Goal: Use online tool/utility: Utilize a website feature to perform a specific function

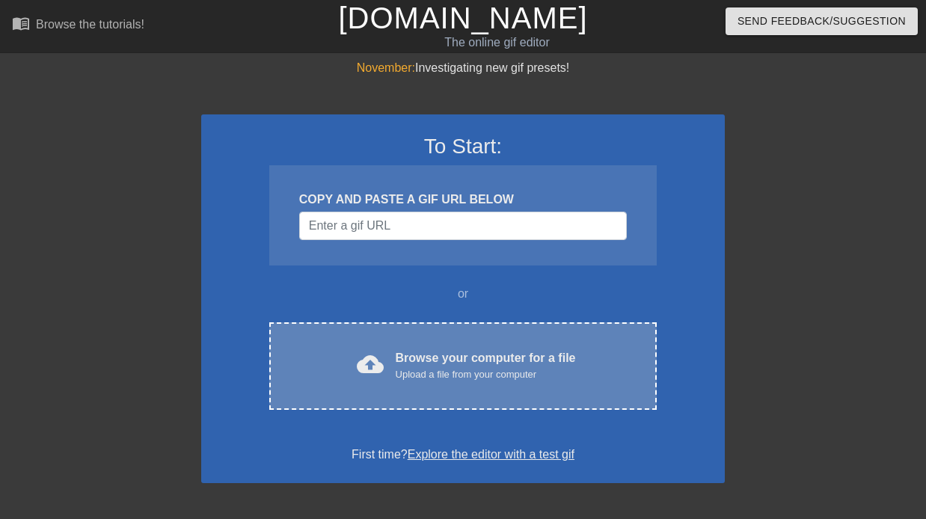
click at [493, 375] on div "Upload a file from your computer" at bounding box center [486, 374] width 180 height 15
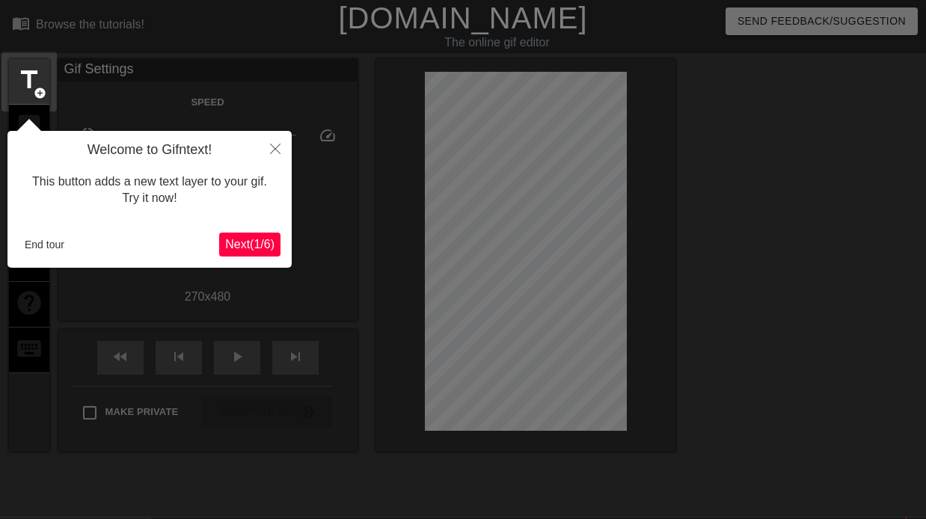
scroll to position [37, 0]
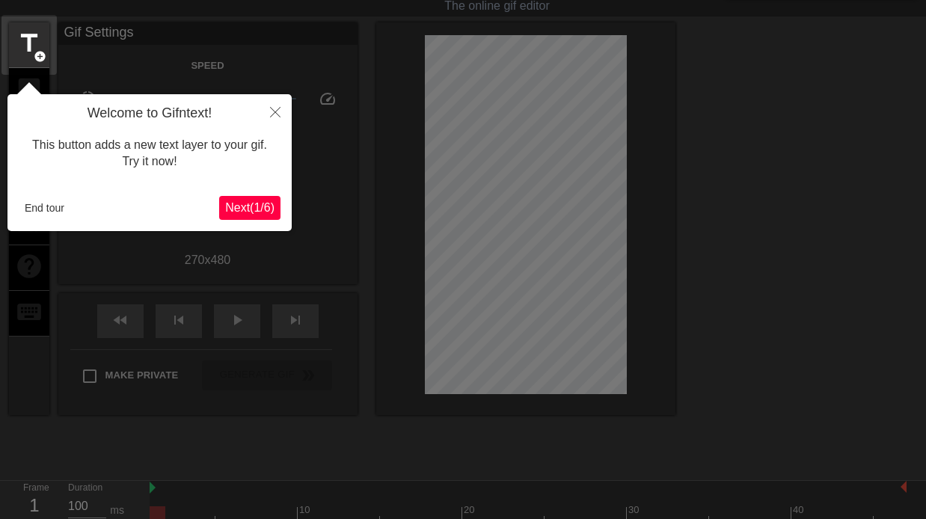
click at [245, 209] on span "Next ( 1 / 6 )" at bounding box center [249, 207] width 49 height 13
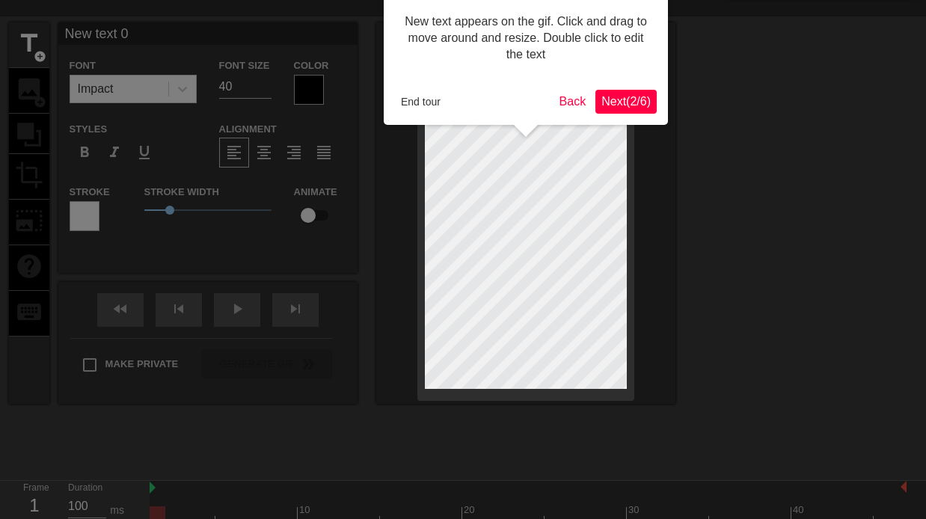
scroll to position [0, 0]
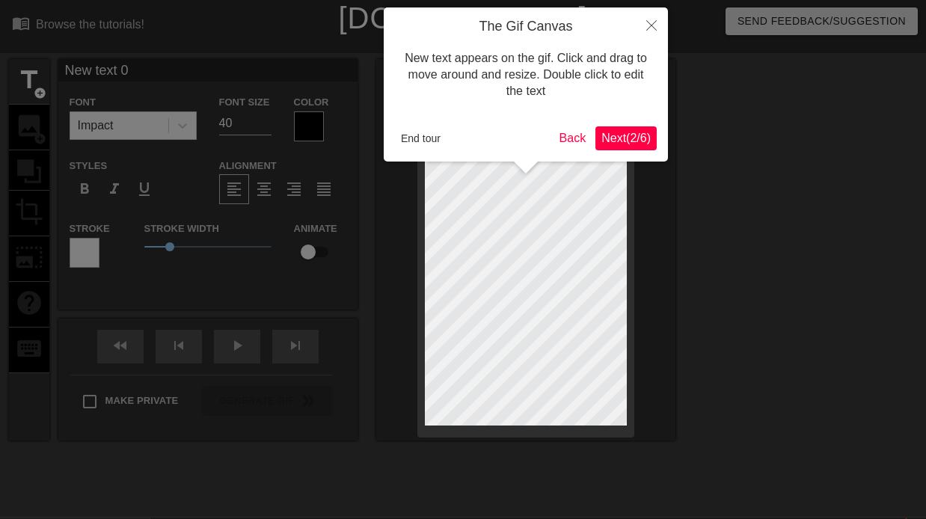
click at [642, 140] on span "Next ( 2 / 6 )" at bounding box center [625, 138] width 49 height 13
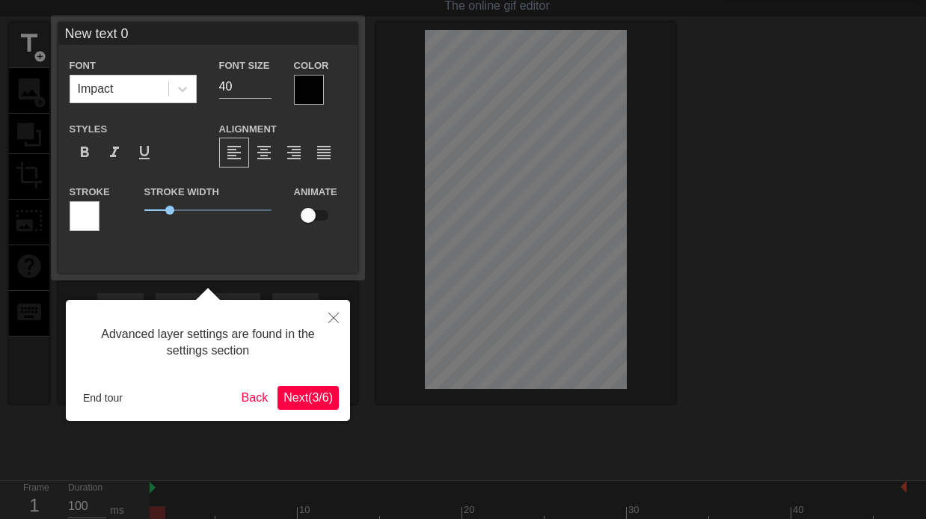
click at [312, 404] on span "Next ( 3 / 6 )" at bounding box center [307, 397] width 49 height 13
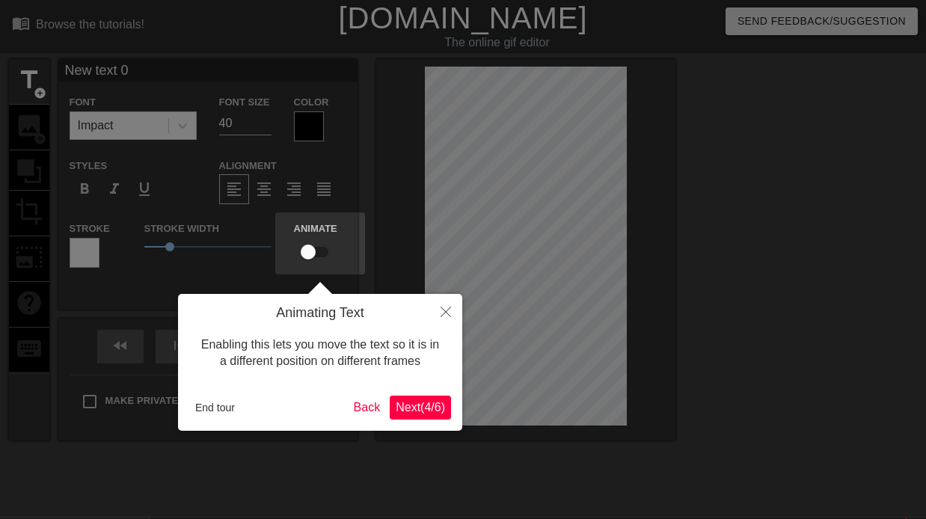
click at [407, 409] on span "Next ( 4 / 6 )" at bounding box center [420, 407] width 49 height 13
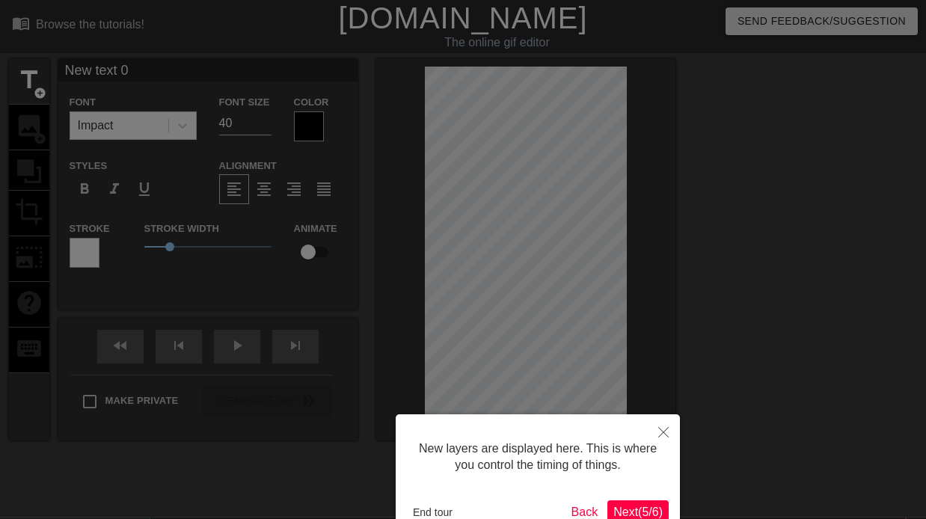
scroll to position [90, 0]
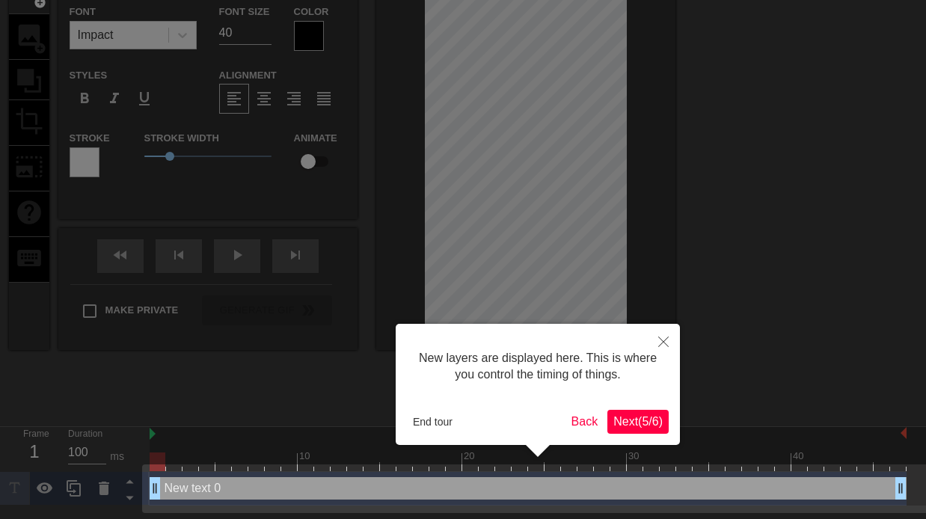
click at [636, 420] on span "Next ( 5 / 6 )" at bounding box center [637, 421] width 49 height 13
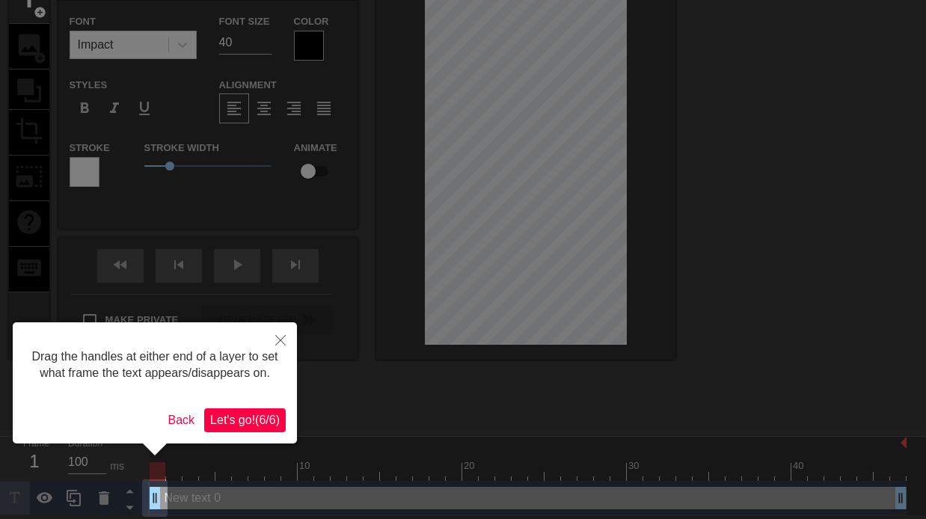
scroll to position [82, 0]
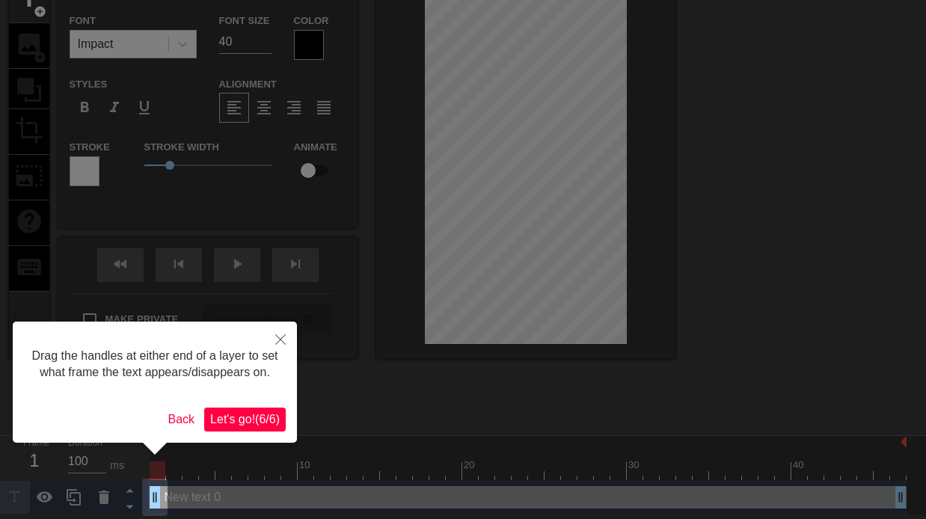
click at [236, 426] on span "Let's go! ( 6 / 6 )" at bounding box center [245, 419] width 70 height 13
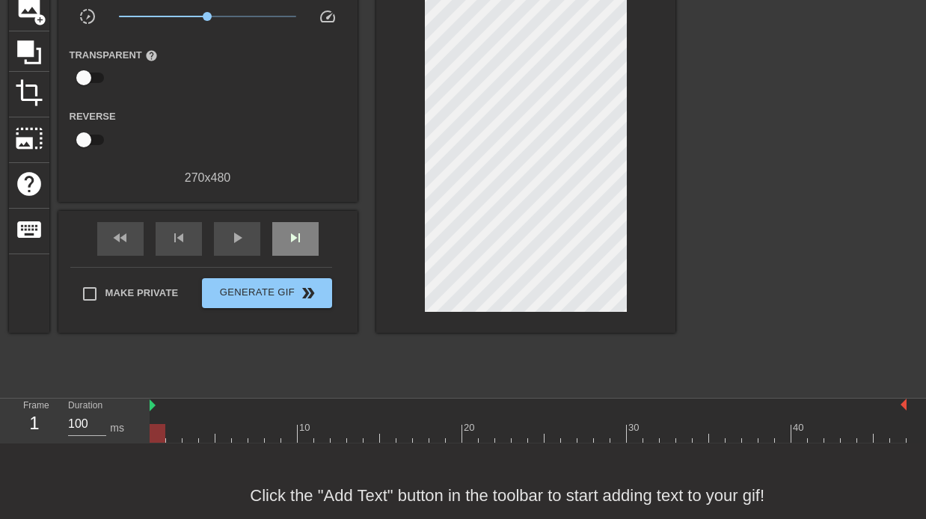
scroll to position [0, 0]
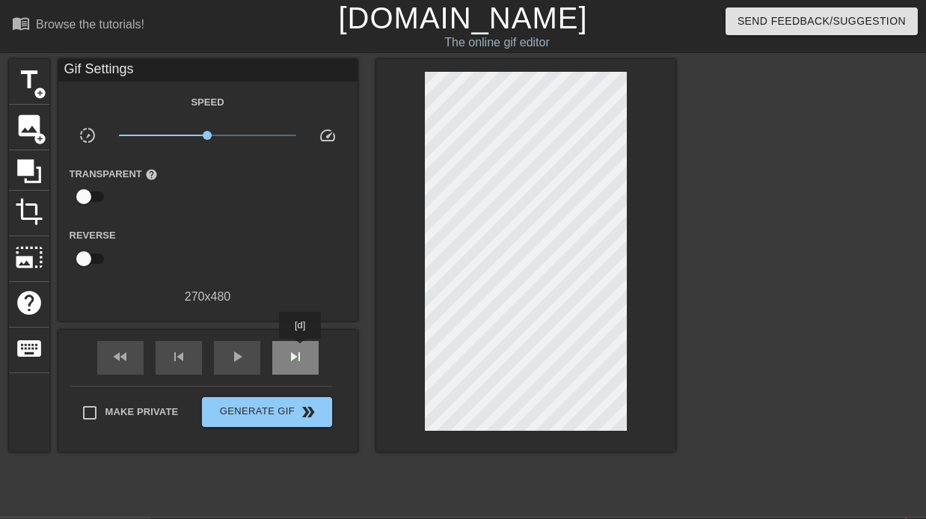
click at [301, 349] on span "skip_next" at bounding box center [295, 357] width 18 height 18
click at [301, 350] on span "skip_next" at bounding box center [295, 357] width 18 height 18
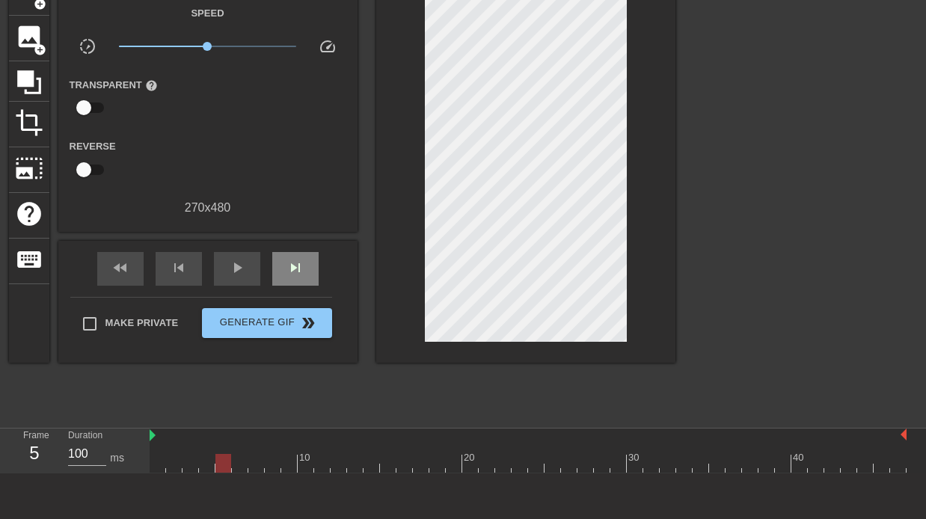
scroll to position [39, 0]
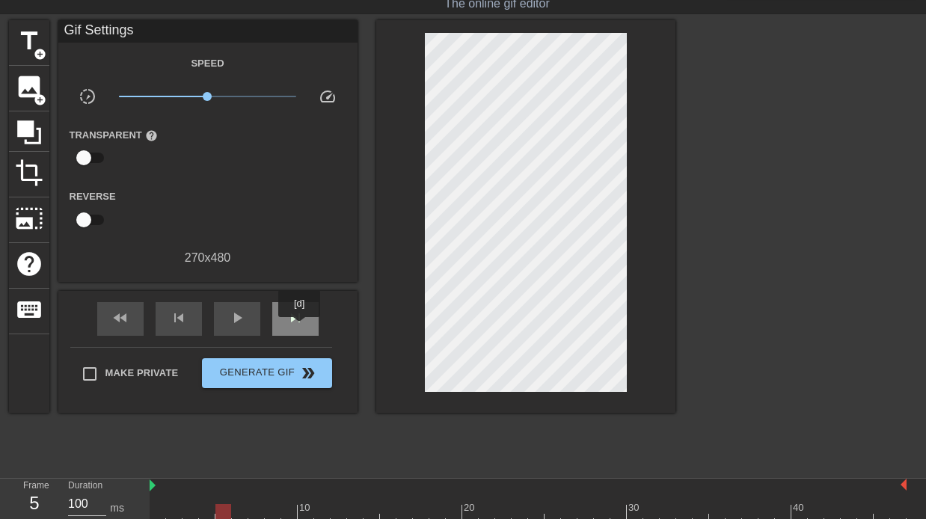
click at [301, 328] on div "skip_next" at bounding box center [295, 319] width 46 height 34
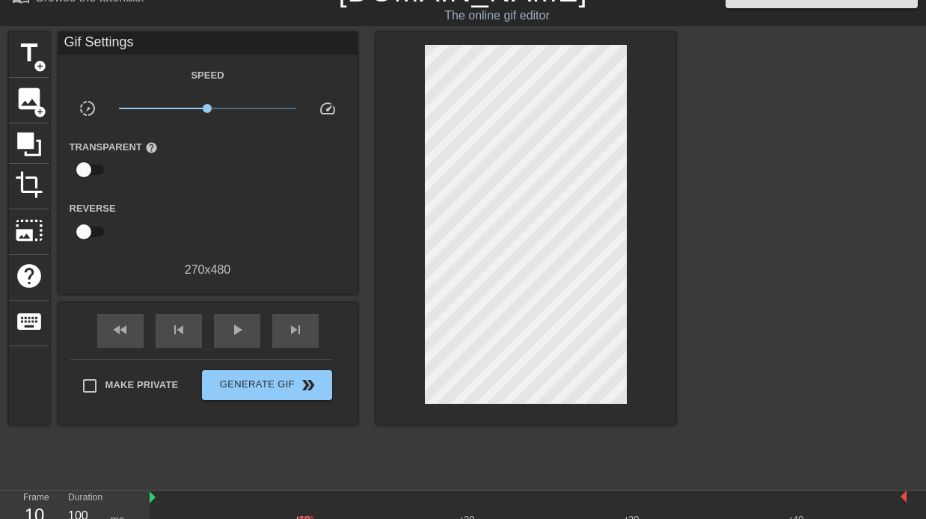
scroll to position [26, 0]
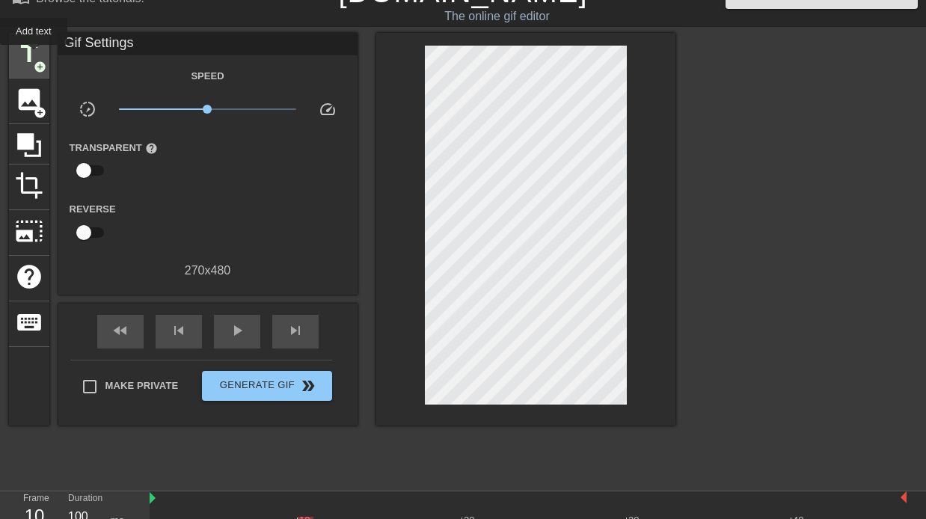
click at [34, 55] on span "title" at bounding box center [29, 54] width 28 height 28
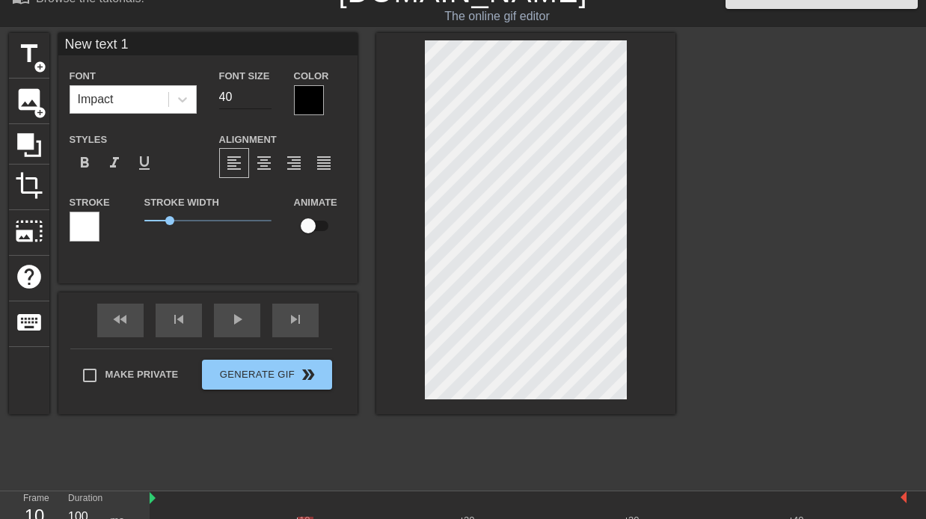
scroll to position [0, 1]
type input "H"
type textarea "H"
type input "Ha"
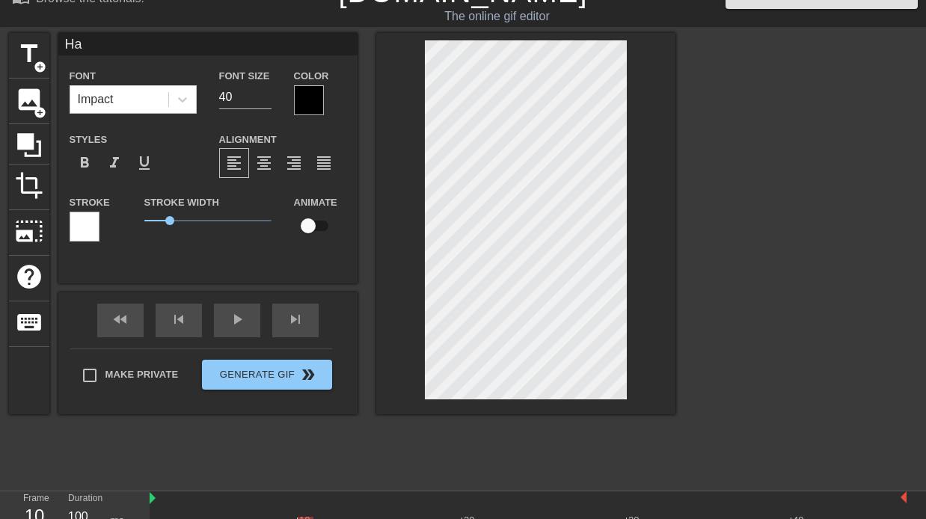
type textarea "Ha"
click at [305, 102] on div at bounding box center [309, 100] width 30 height 30
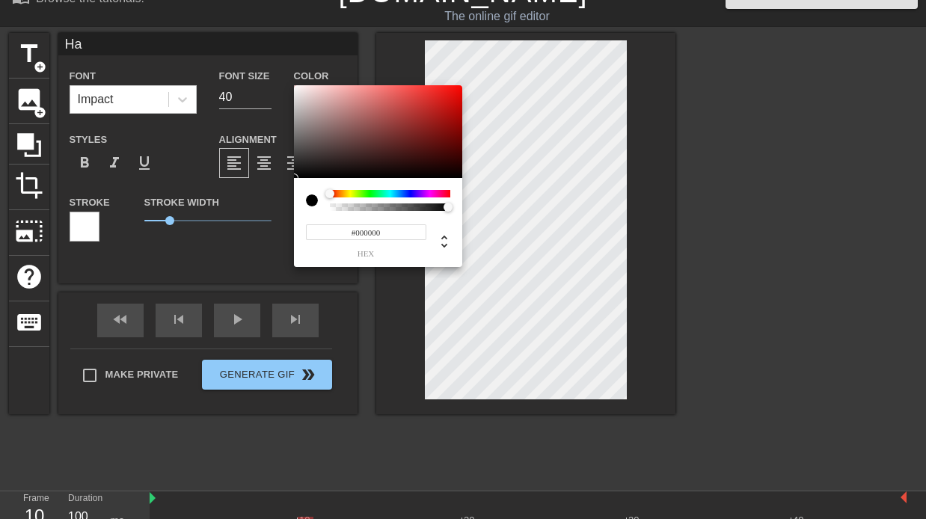
drag, startPoint x: 337, startPoint y: 195, endPoint x: 308, endPoint y: 194, distance: 28.5
click at [308, 194] on div at bounding box center [378, 200] width 144 height 21
type input "0"
type input "1"
drag, startPoint x: 444, startPoint y: 208, endPoint x: 532, endPoint y: 226, distance: 89.3
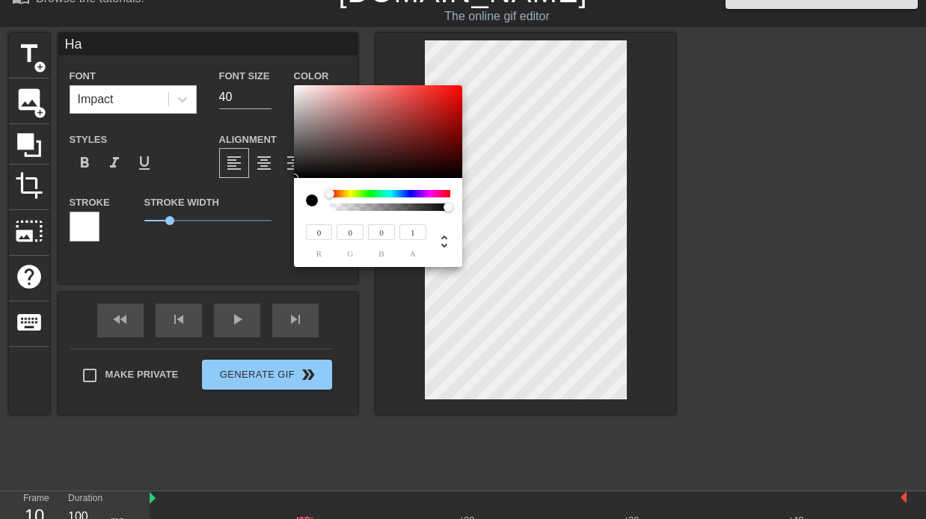
click at [532, 226] on div "0 r 0 g 0 b 1 a" at bounding box center [463, 259] width 926 height 519
click at [308, 205] on div at bounding box center [312, 200] width 12 height 12
click at [317, 203] on div at bounding box center [312, 200] width 12 height 12
click at [308, 201] on div at bounding box center [312, 200] width 12 height 12
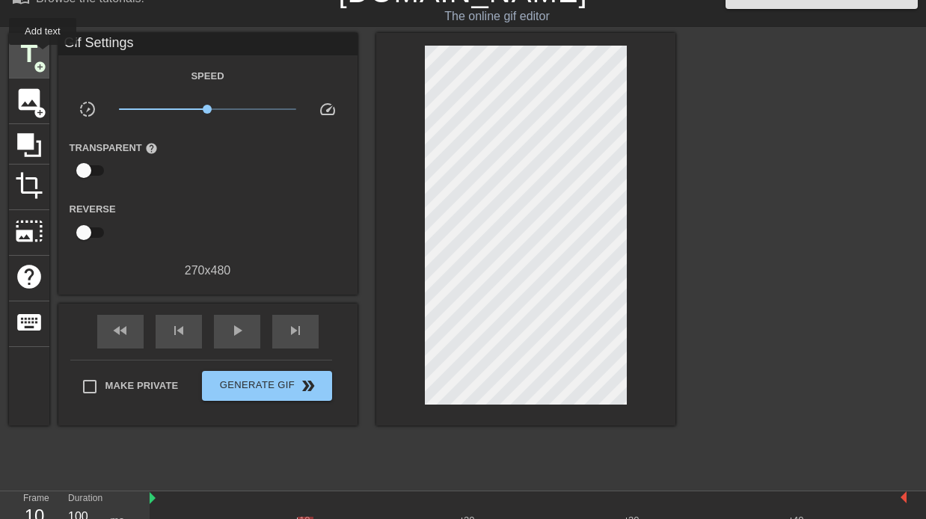
click at [42, 55] on span "title" at bounding box center [29, 54] width 28 height 28
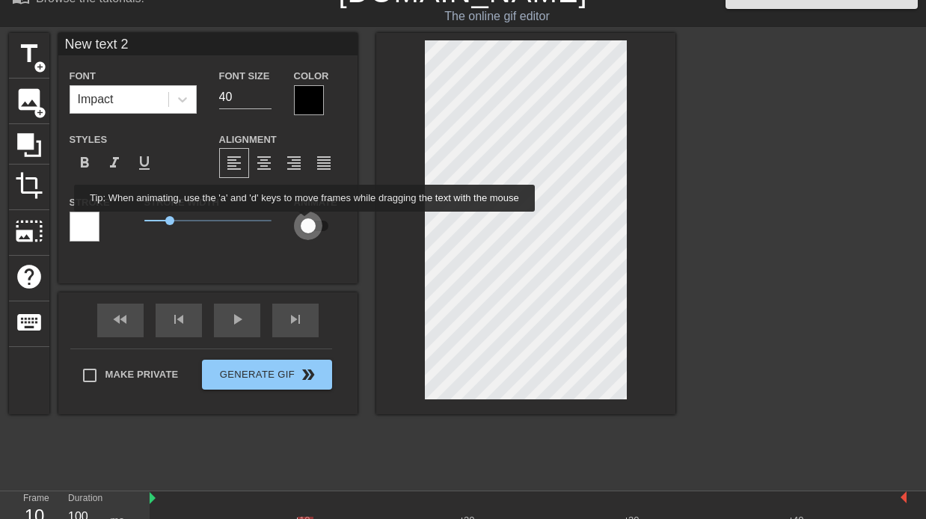
click at [316, 222] on input "checkbox" at bounding box center [307, 226] width 85 height 28
checkbox input "true"
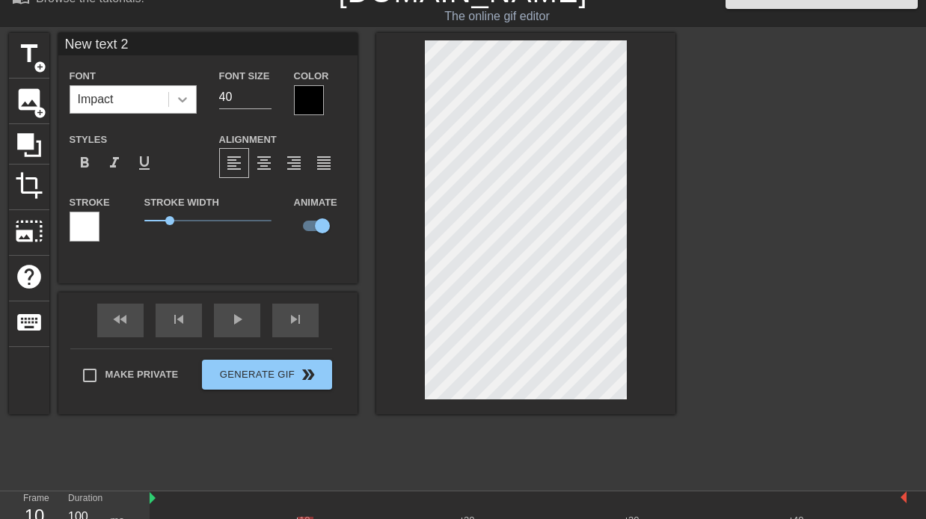
click at [186, 99] on icon at bounding box center [182, 99] width 15 height 15
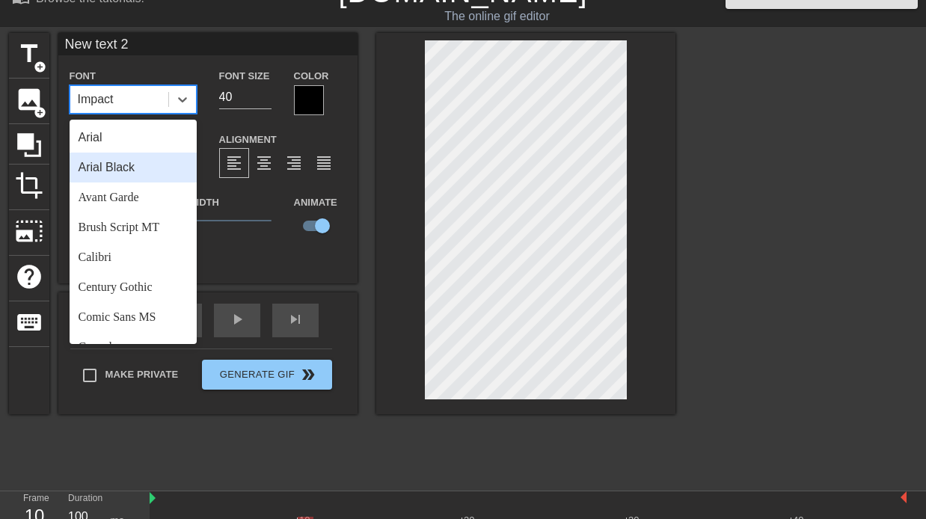
click at [150, 162] on div "Arial Black" at bounding box center [133, 168] width 127 height 30
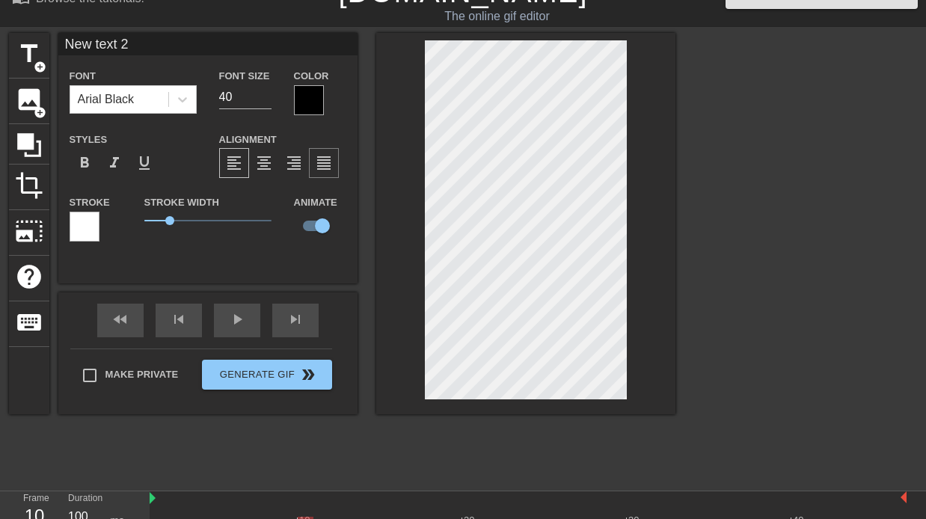
type input "Ha"
checkbox input "false"
click at [239, 95] on input "40" at bounding box center [245, 97] width 52 height 24
type input "16"
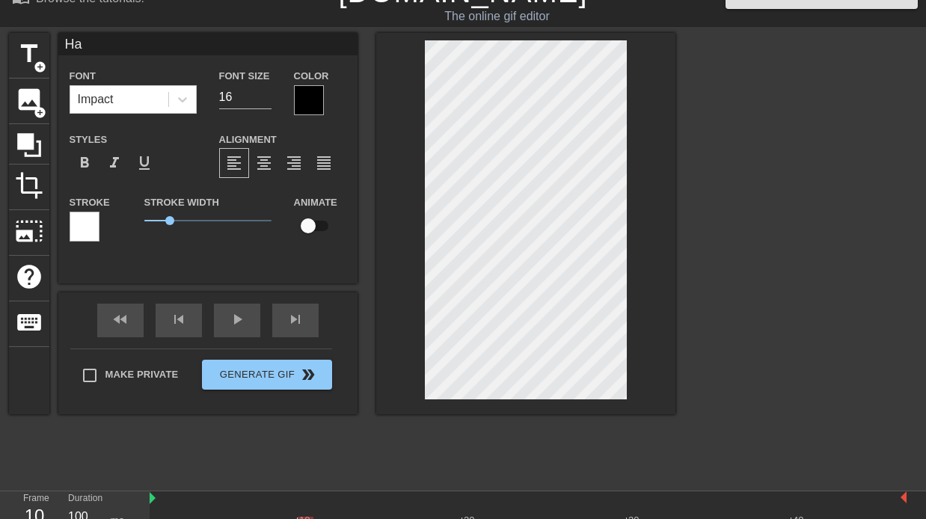
click at [86, 233] on div at bounding box center [85, 227] width 30 height 30
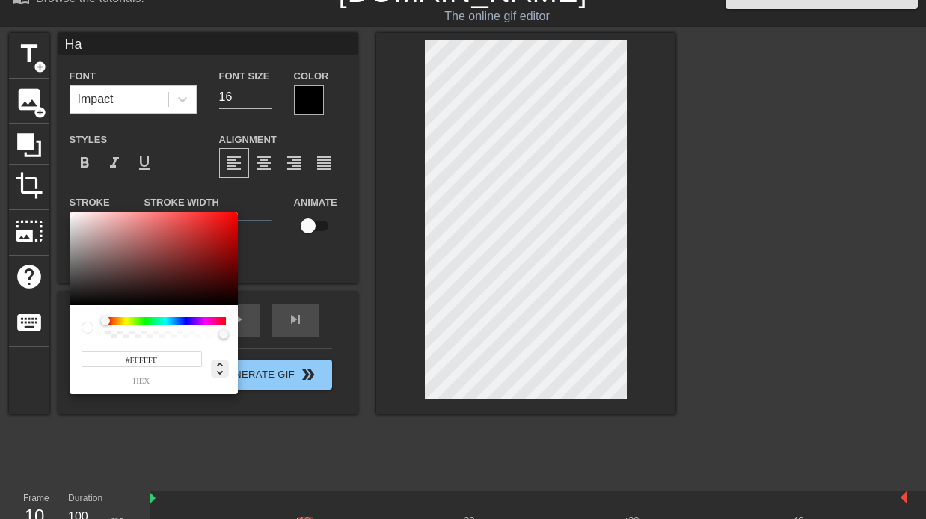
click at [221, 369] on icon at bounding box center [220, 369] width 18 height 18
type input "144"
type input "41"
click at [190, 253] on div at bounding box center [154, 258] width 168 height 93
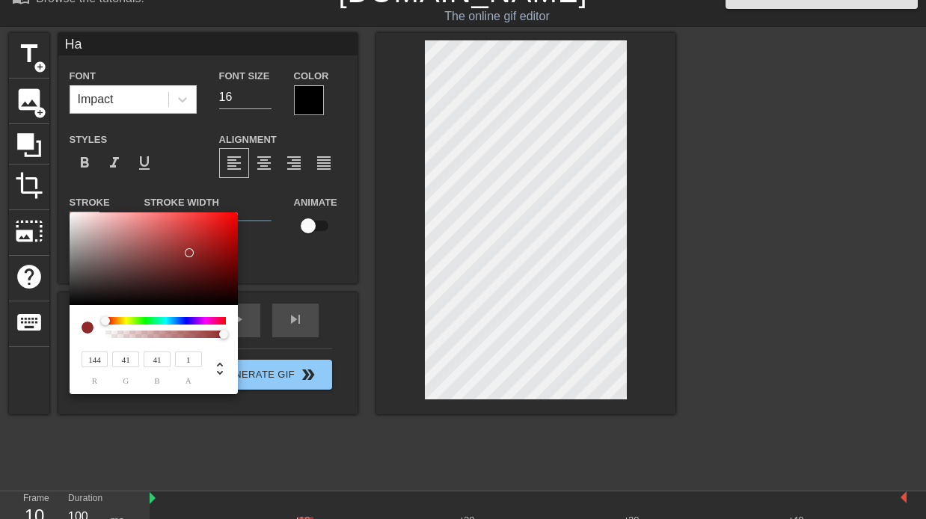
type input "245"
type input "239"
click at [73, 216] on div at bounding box center [154, 258] width 168 height 93
type input "242"
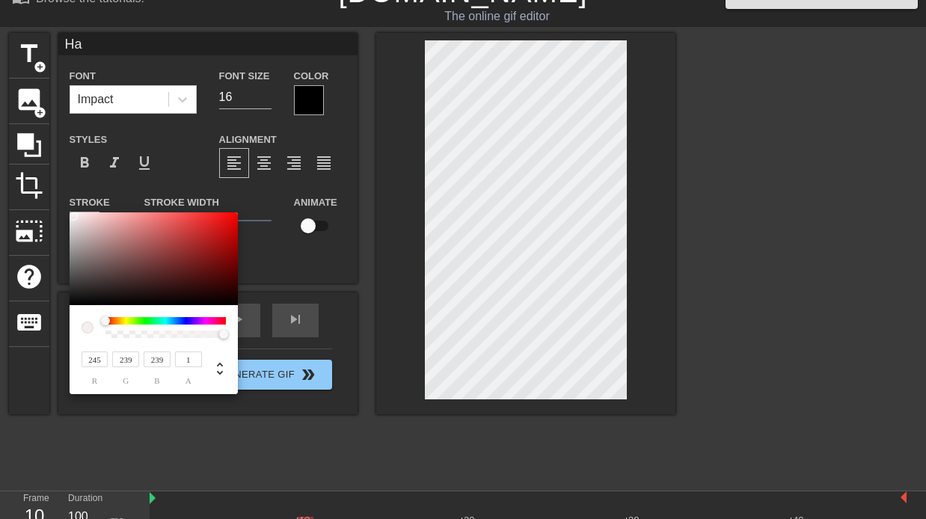
type input "242"
click at [71, 216] on div at bounding box center [71, 216] width 9 height 9
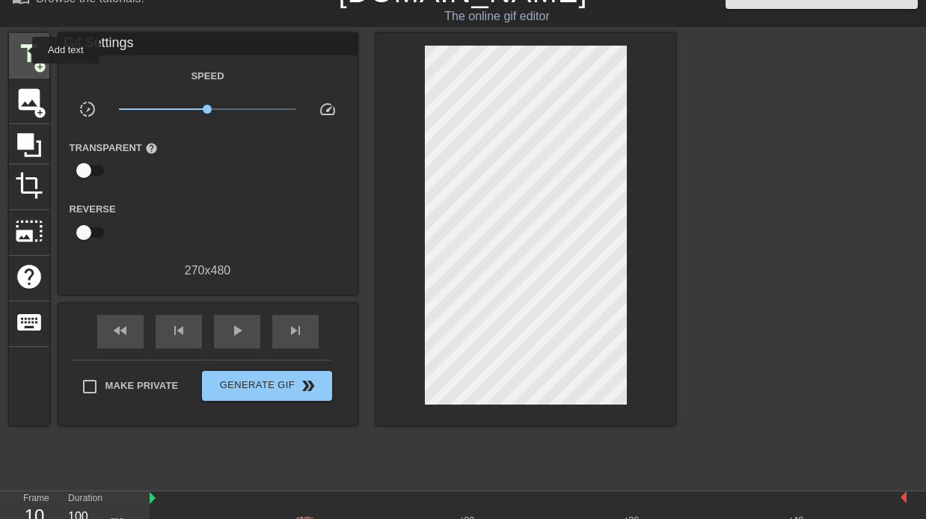
click at [22, 50] on span "title" at bounding box center [29, 54] width 28 height 28
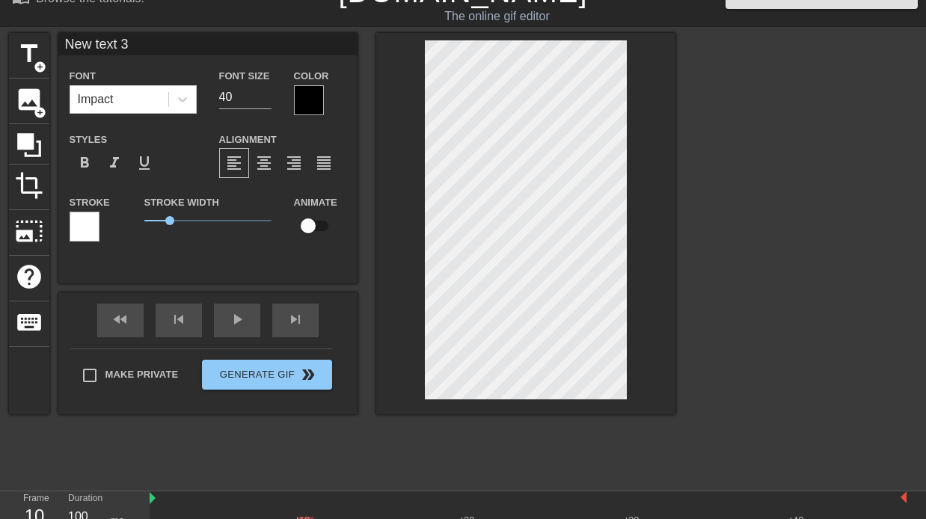
click at [314, 100] on div at bounding box center [309, 100] width 30 height 30
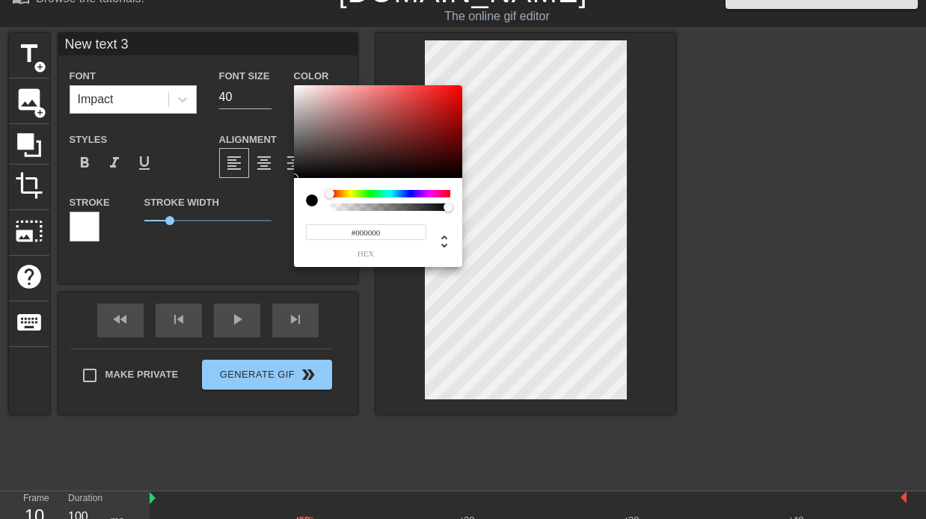
type input "#F5F2F2"
click at [295, 89] on div at bounding box center [378, 131] width 168 height 93
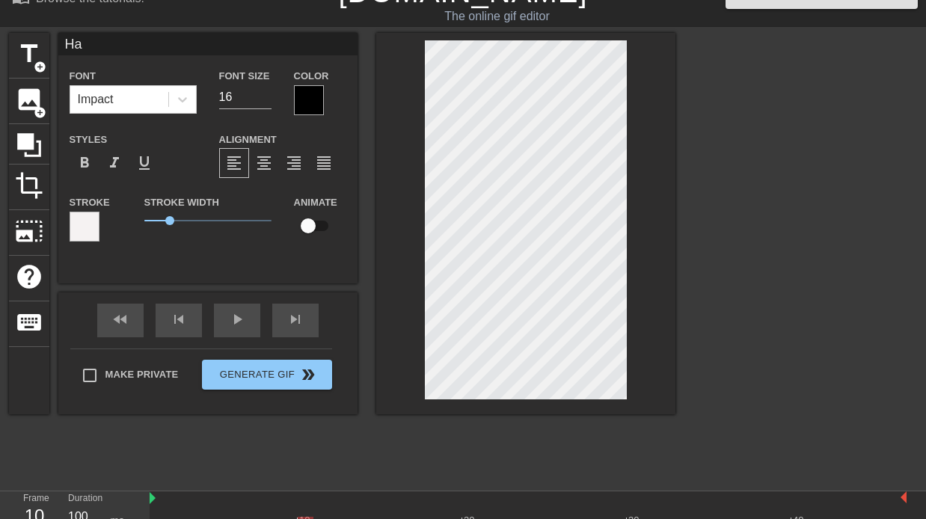
click at [302, 105] on div at bounding box center [309, 100] width 30 height 30
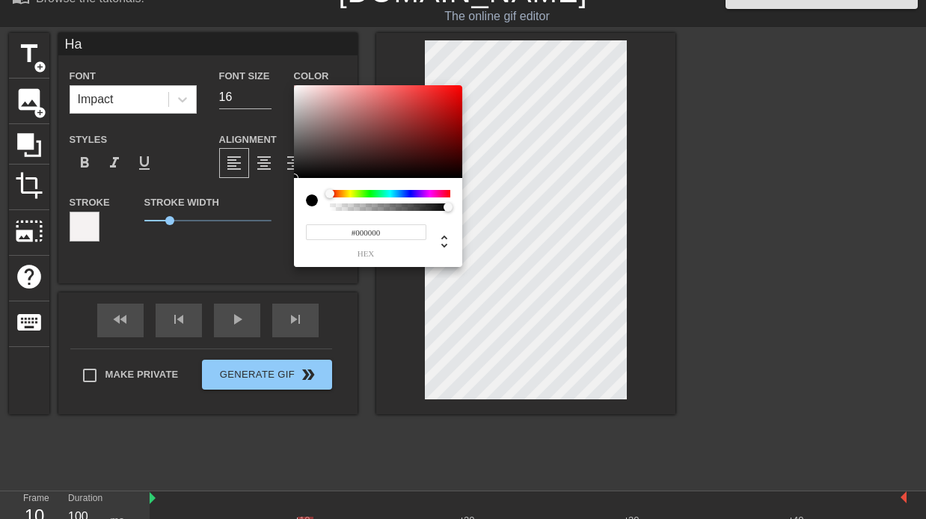
type input "#F9F6F6"
click at [295, 87] on div at bounding box center [378, 131] width 168 height 93
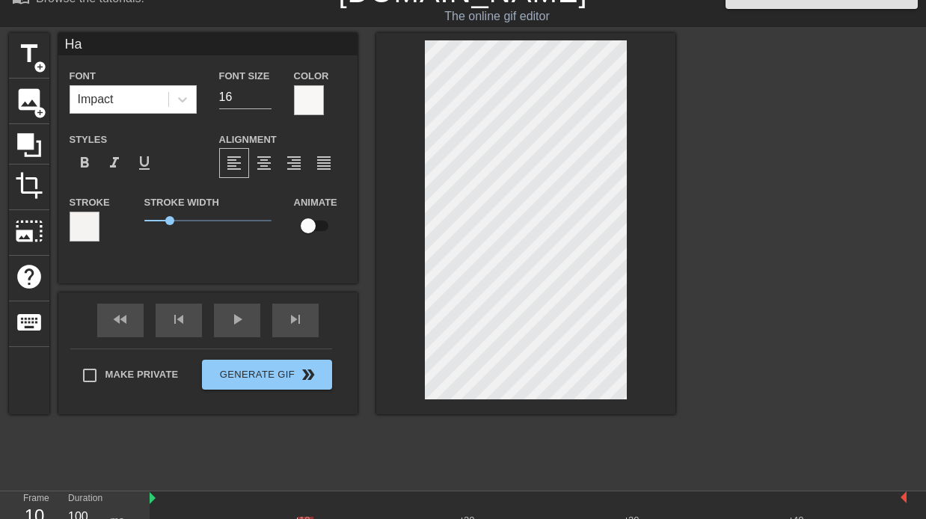
click at [88, 230] on div at bounding box center [85, 227] width 30 height 30
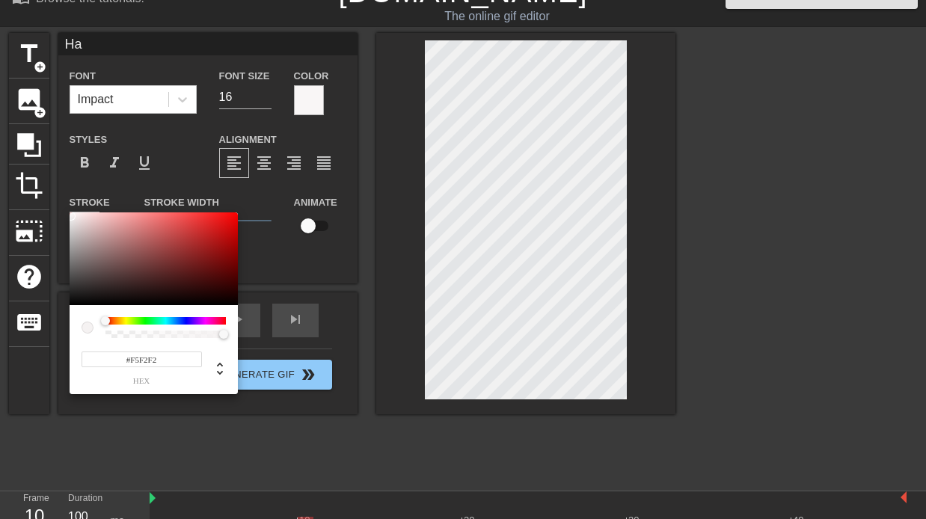
type input "#0A0000"
click at [236, 301] on div at bounding box center [154, 258] width 168 height 93
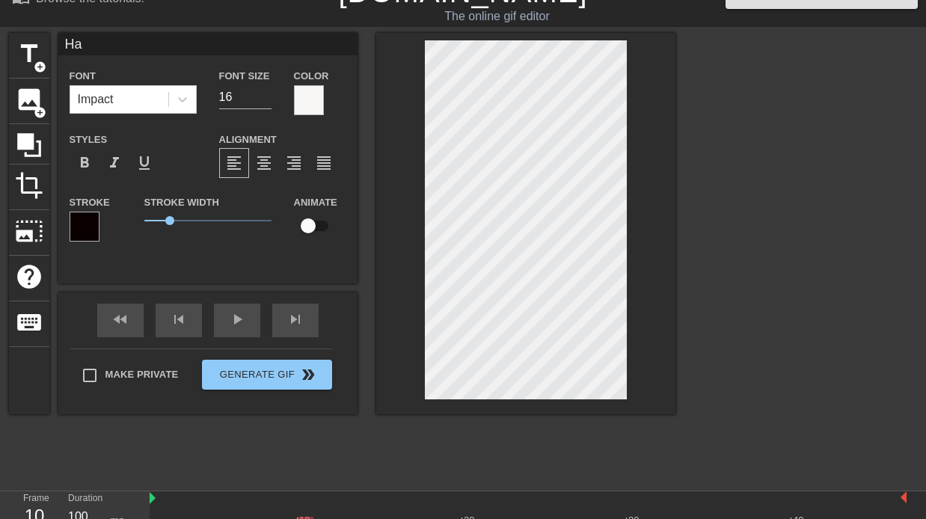
click at [335, 265] on div "Ha Font Impact Font Size 16 Color Styles format_bold format_italic format_under…" at bounding box center [207, 158] width 299 height 251
click at [309, 224] on input "checkbox" at bounding box center [307, 226] width 85 height 28
checkbox input "true"
click at [313, 242] on div "Animate" at bounding box center [320, 224] width 75 height 62
click at [295, 325] on span "skip_next" at bounding box center [295, 319] width 18 height 18
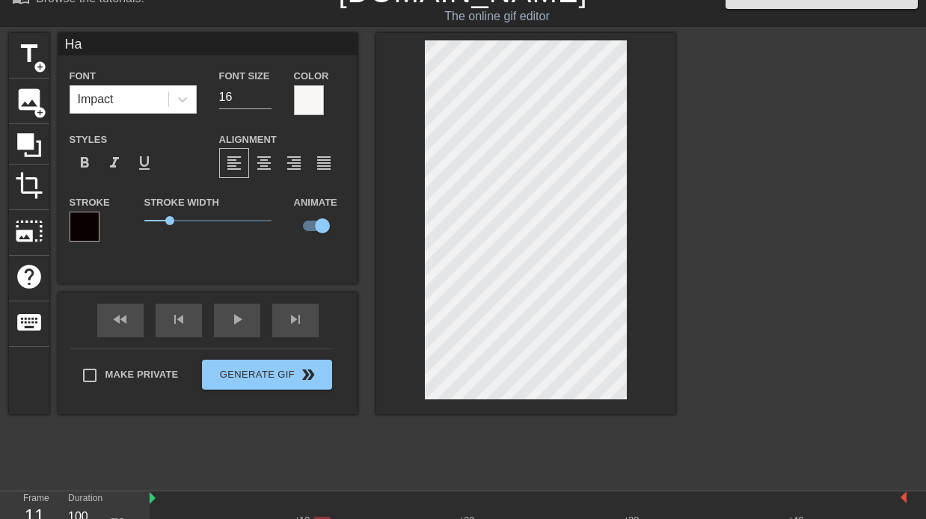
type input "Hap"
type textarea "Hap"
type input "Happ"
type textarea "Happ"
type input "Happy"
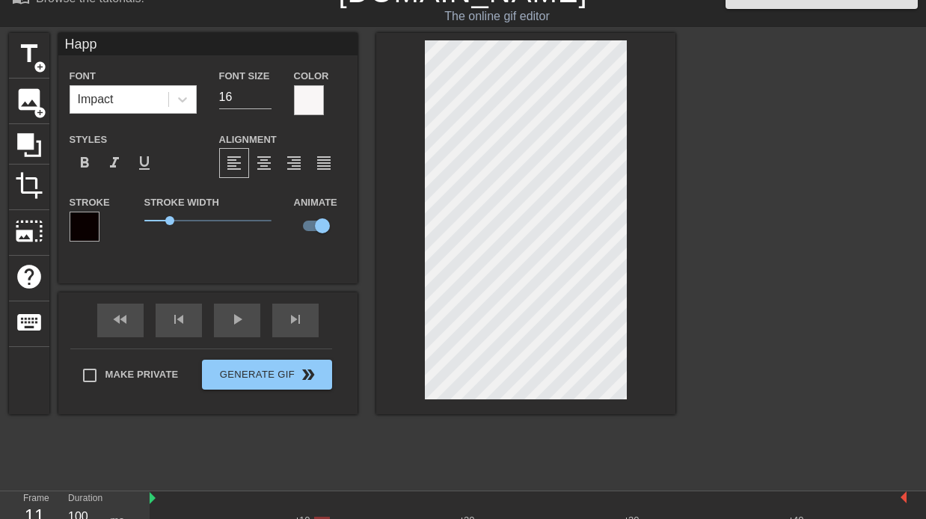
type textarea "Happy"
type input "Happy"
type textarea "Happy"
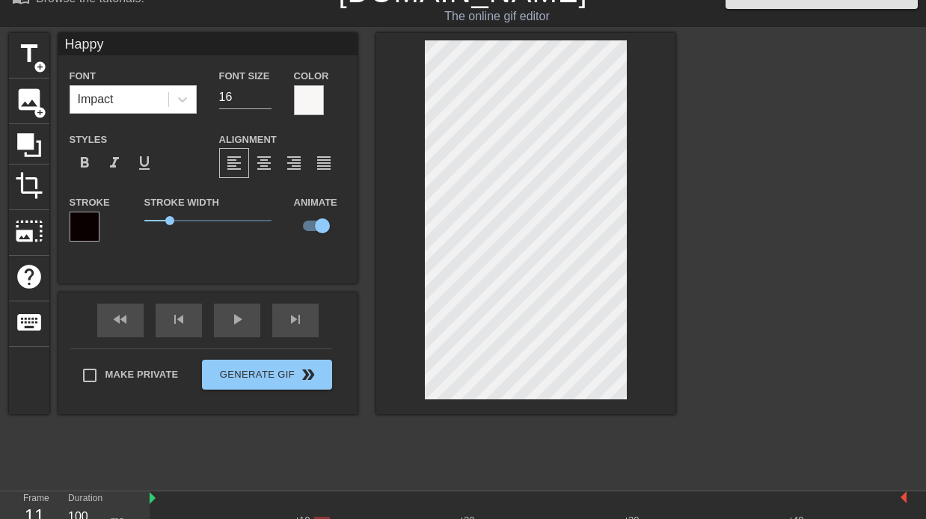
type input "HappyB"
type textarea "Happy B"
type input "HappyBi"
type textarea "Happy Bi"
type input "HappyBir"
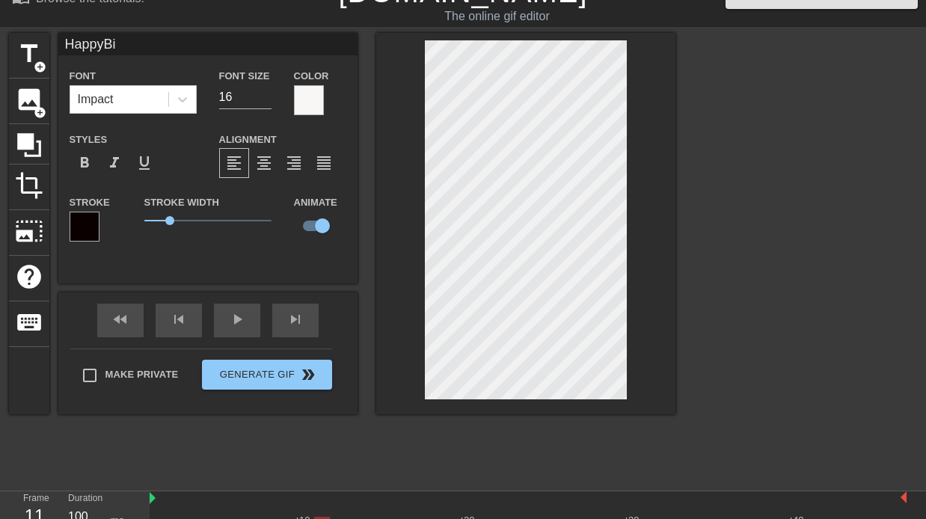
type textarea "Happy Bir"
type input "HappyBirt"
type textarea "Happy Birt"
type input "HappyBirth"
type textarea "Happy Birth"
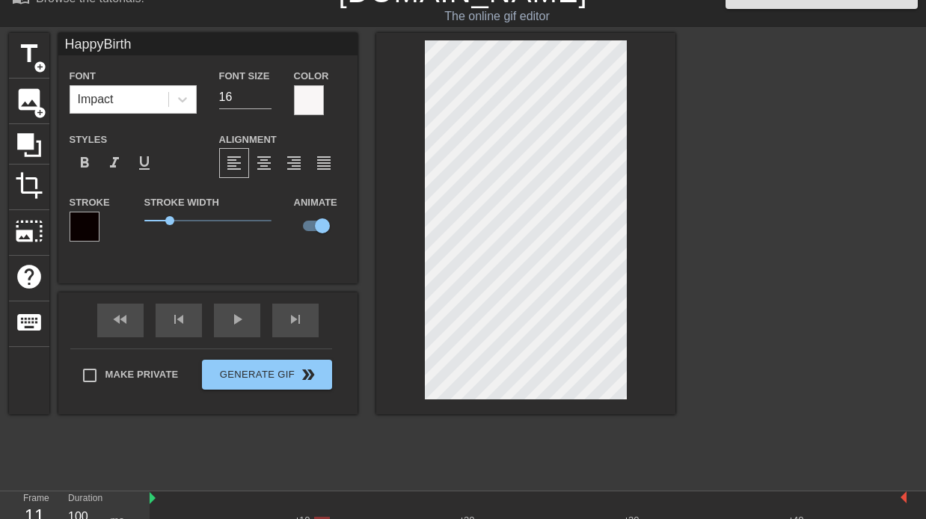
type input "HappyBirthd"
type textarea "Happy Birthd"
type input "HappyBirthda"
type textarea "Happy Birthda"
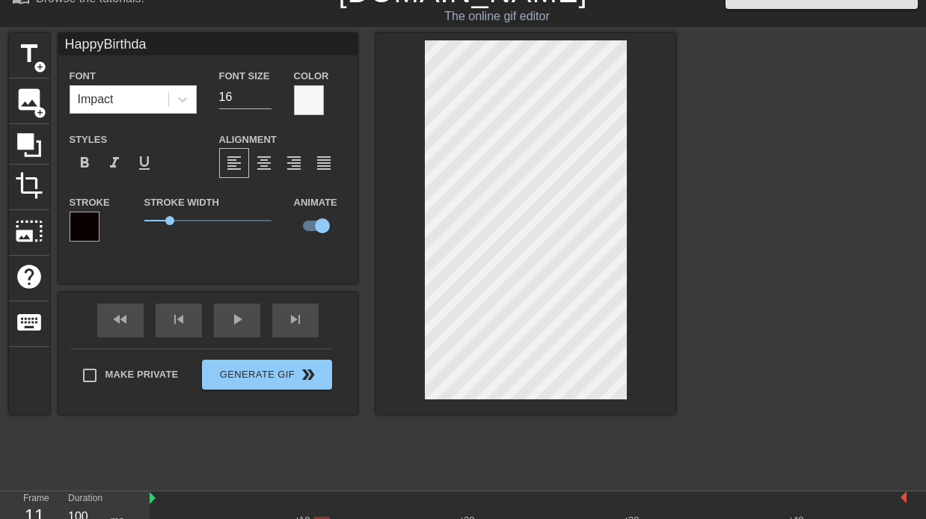
type input "HappyBirthday"
type textarea "Happy Birthday"
click at [309, 322] on div "skip_next" at bounding box center [295, 321] width 46 height 34
click at [246, 270] on div "HappyBirthday Font Impact Font Size 16 Color Styles format_bold format_italic f…" at bounding box center [207, 158] width 299 height 251
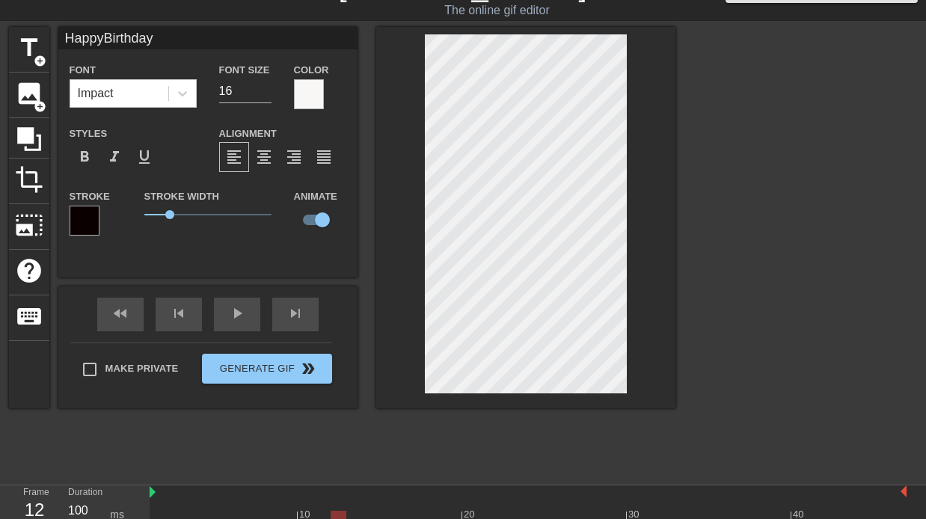
scroll to position [39, 0]
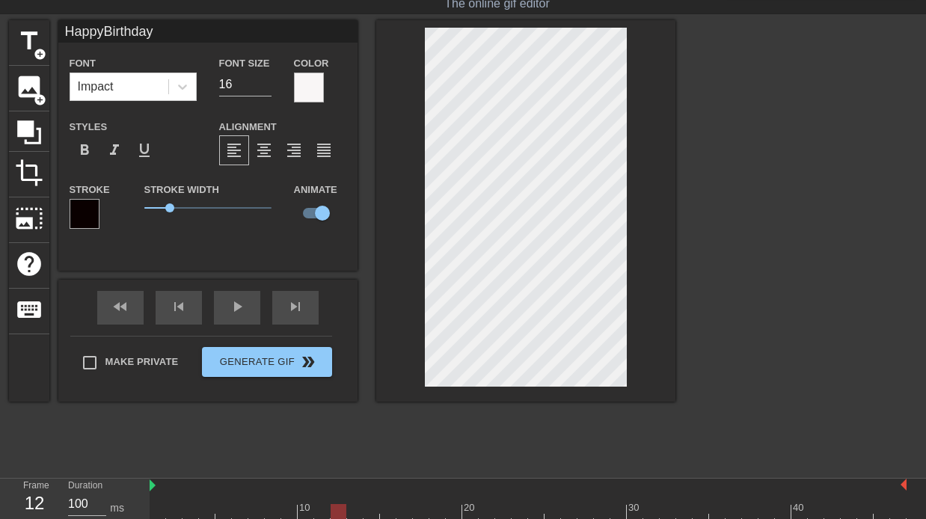
click at [302, 90] on div at bounding box center [309, 88] width 30 height 30
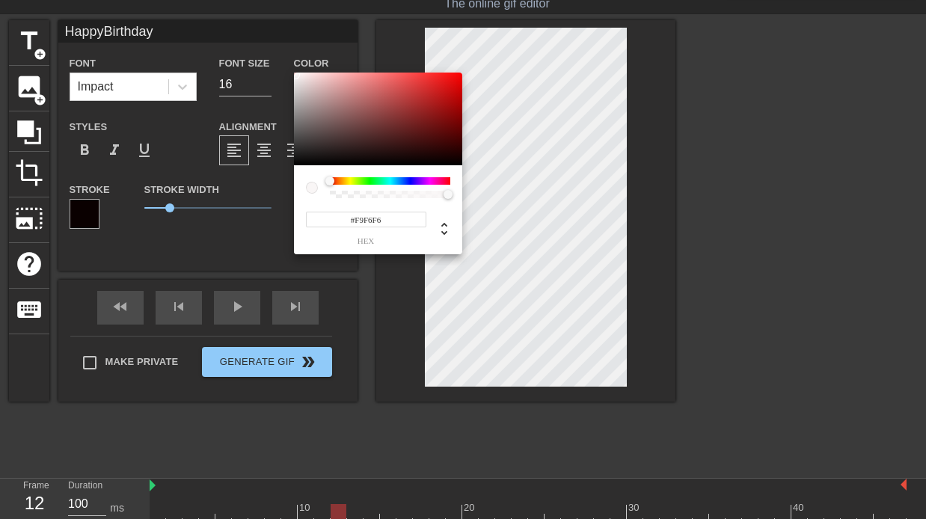
type input "HappyBirthday"
type input "#140000"
click at [458, 158] on div at bounding box center [378, 119] width 168 height 93
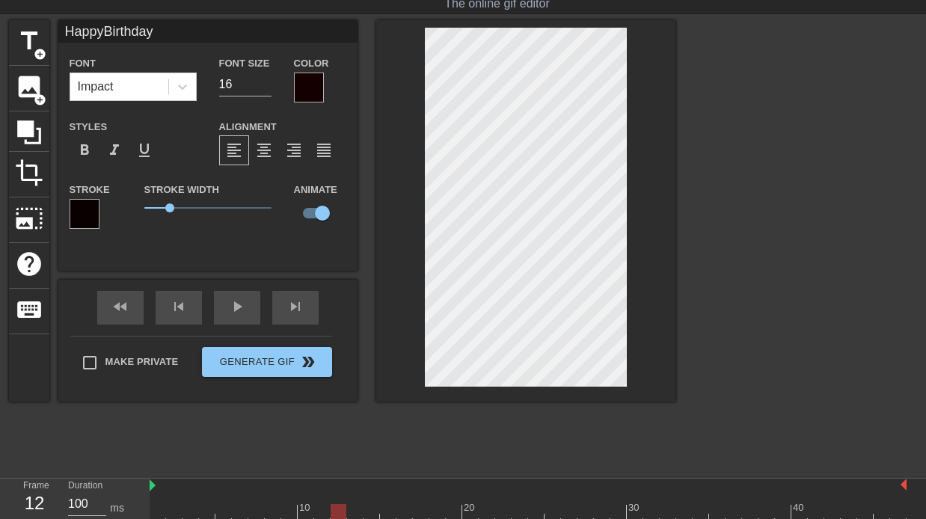
click at [301, 79] on div at bounding box center [309, 88] width 30 height 30
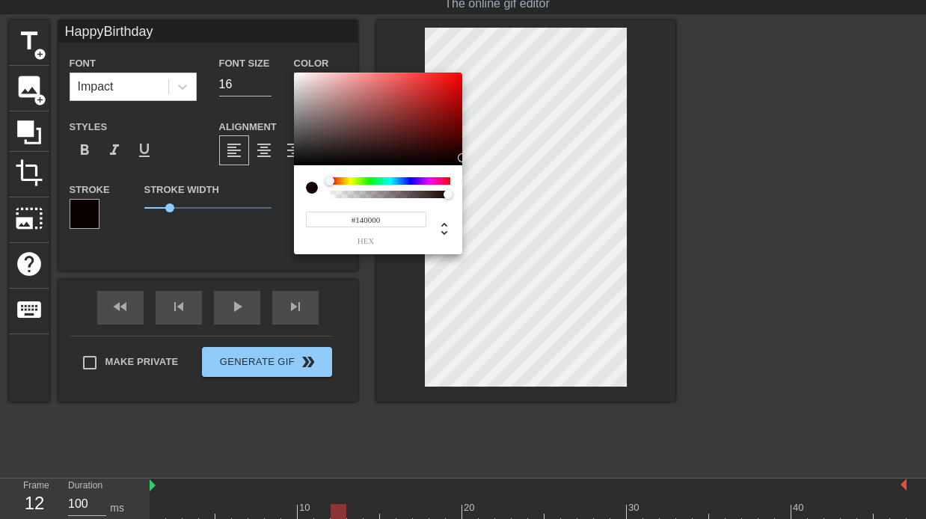
type input "HappyBirthday"
type input "#F7F3F3"
type input "HappyBirthday"
type input "#F9F5F5"
type input "HappyBirthday"
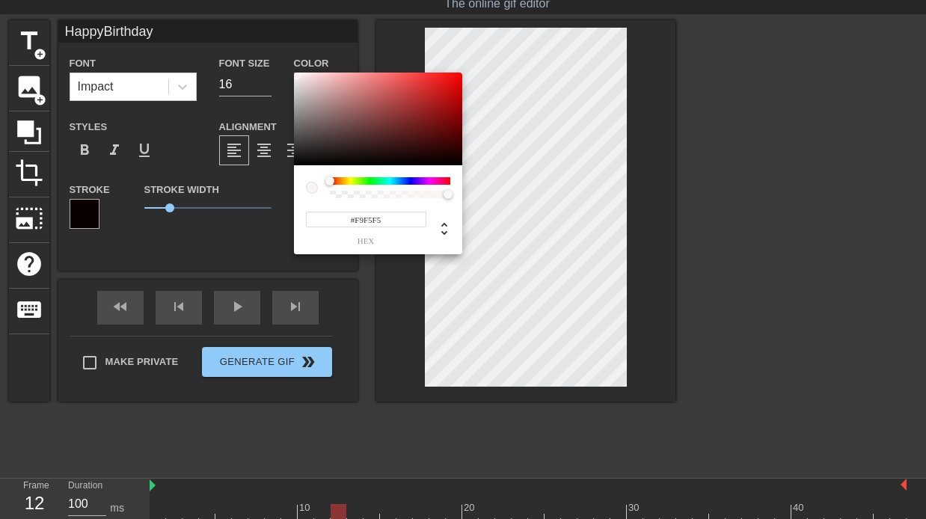
type input "#FD5454"
type input "HappyBirthday"
type input "#FFFFFF"
click at [292, 70] on div "#FFFFFF hex" at bounding box center [463, 259] width 926 height 519
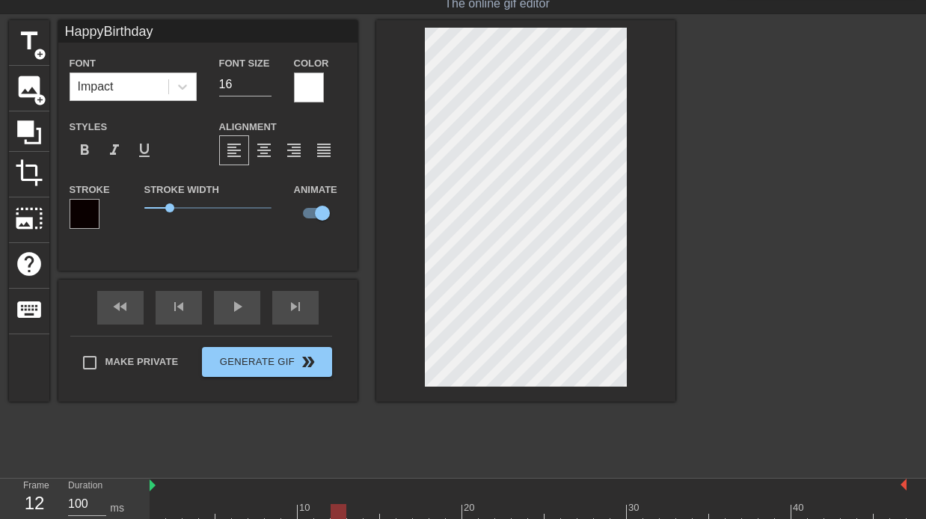
click at [87, 208] on div at bounding box center [85, 214] width 30 height 30
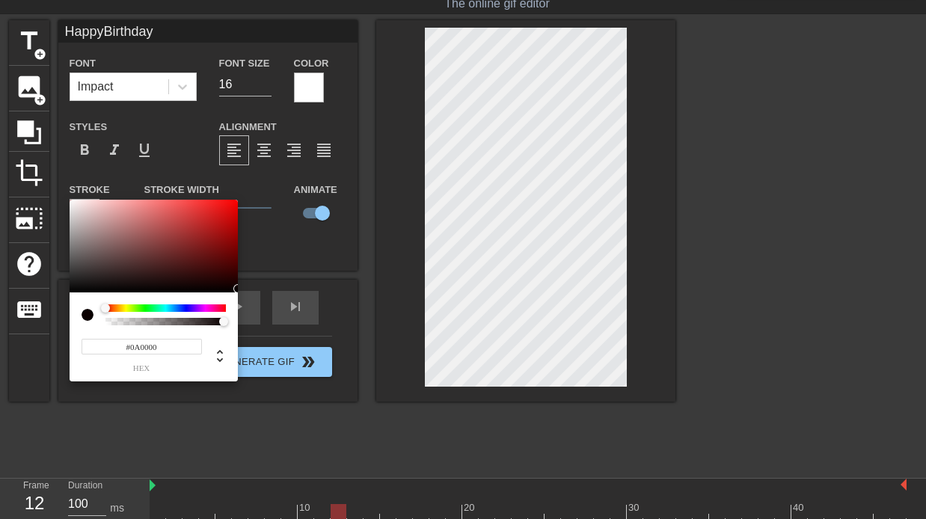
type input "HappyBirthday"
type input "#F9F6F6"
click at [71, 202] on div at bounding box center [154, 246] width 168 height 93
type input "HappyBirthday"
type input "#C90808"
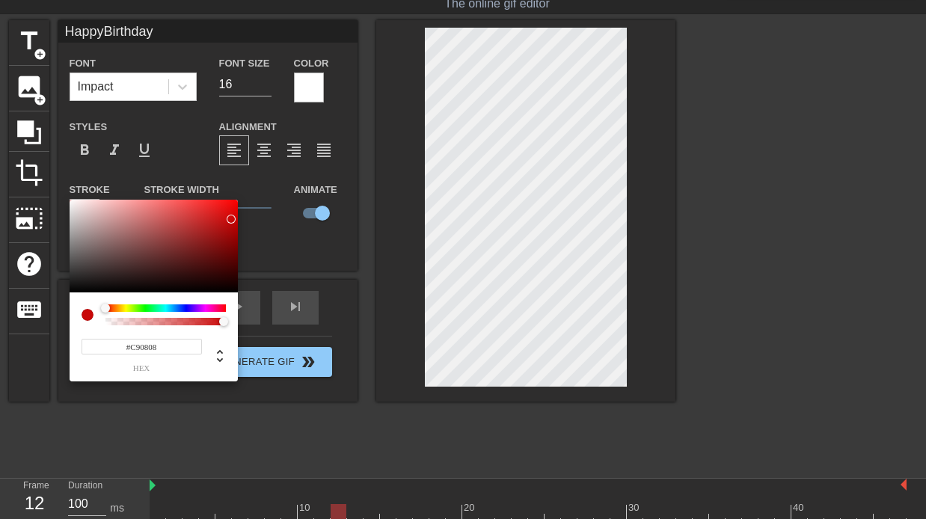
click at [231, 219] on div at bounding box center [154, 246] width 168 height 93
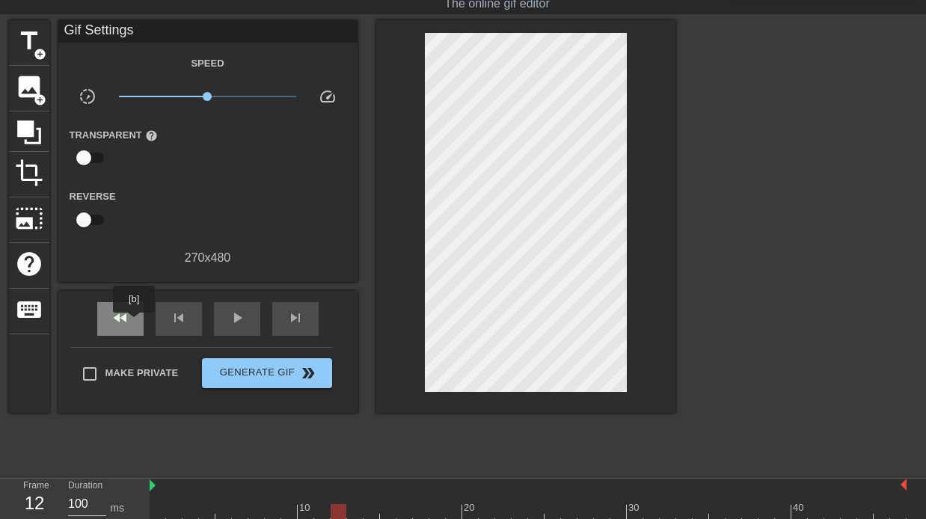
click at [135, 323] on div "fast_rewind" at bounding box center [120, 319] width 46 height 34
click at [278, 319] on div "skip_next" at bounding box center [295, 319] width 46 height 34
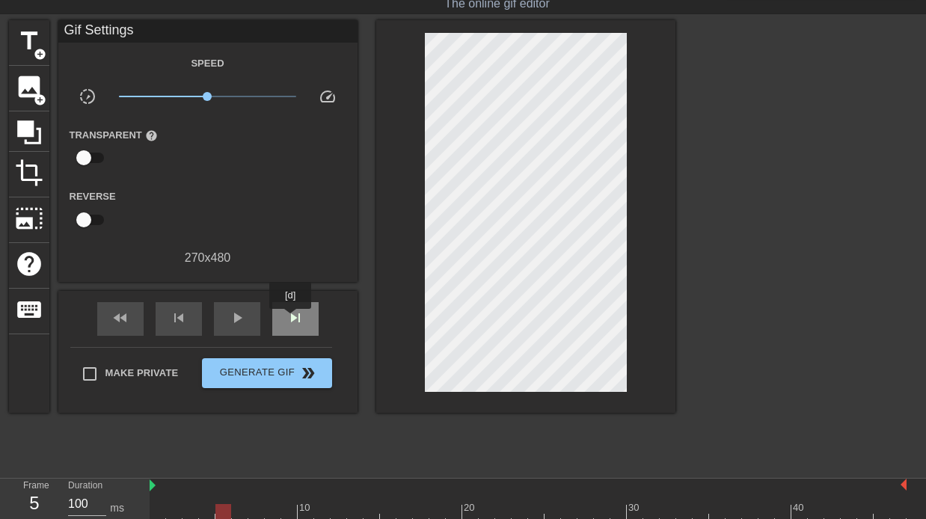
click at [292, 319] on span "skip_next" at bounding box center [295, 318] width 18 height 18
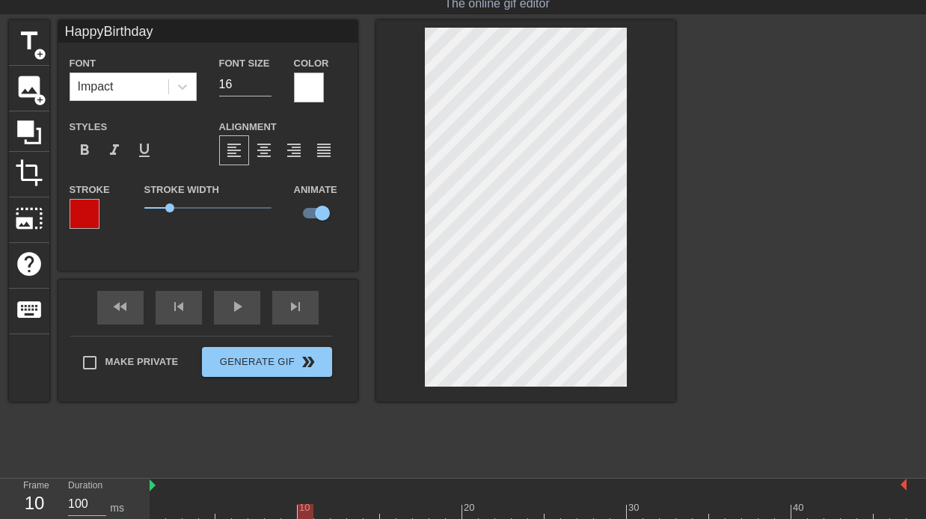
scroll to position [0, 1]
type input "Happy"
type textarea "Happy"
type input "Happ"
type textarea "Happ"
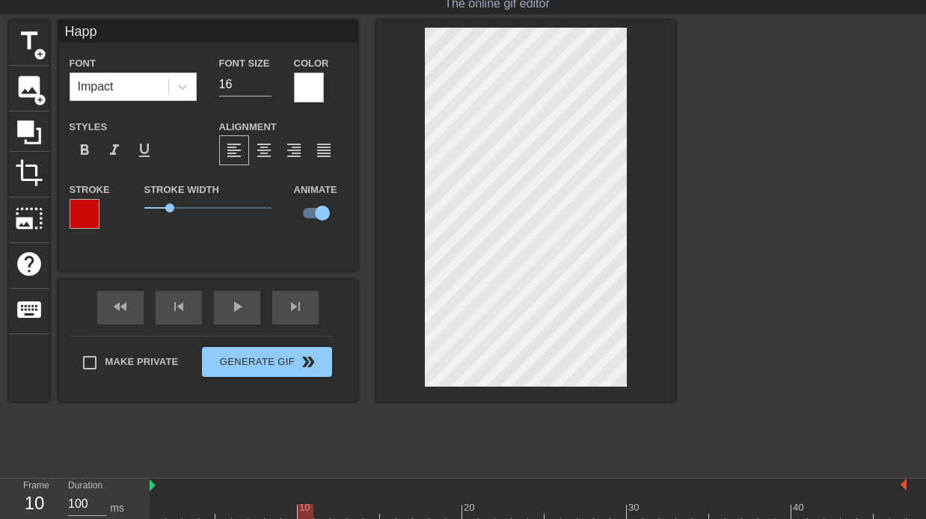
type input "Hap"
type textarea "Hap"
type input "Ha"
type textarea "Ha"
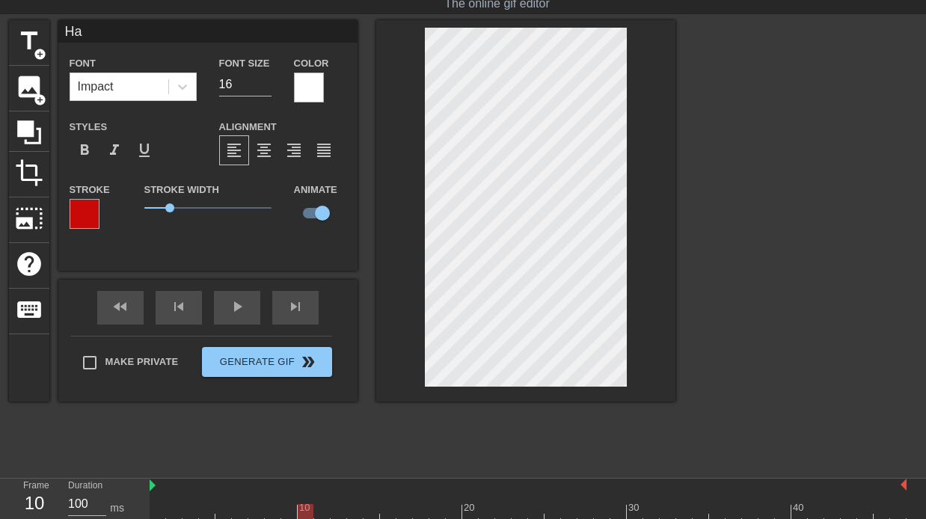
type input "H"
type textarea "H"
type input "Ha"
type textarea "Ha"
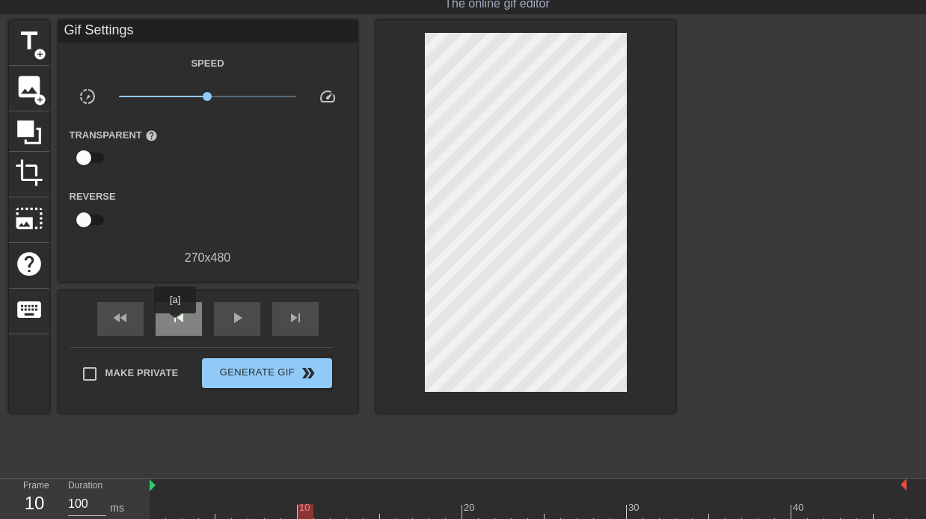
click at [176, 324] on span "skip_previous" at bounding box center [179, 318] width 18 height 18
click at [292, 319] on span "skip_next" at bounding box center [295, 318] width 18 height 18
click at [21, 44] on span "title" at bounding box center [29, 41] width 28 height 28
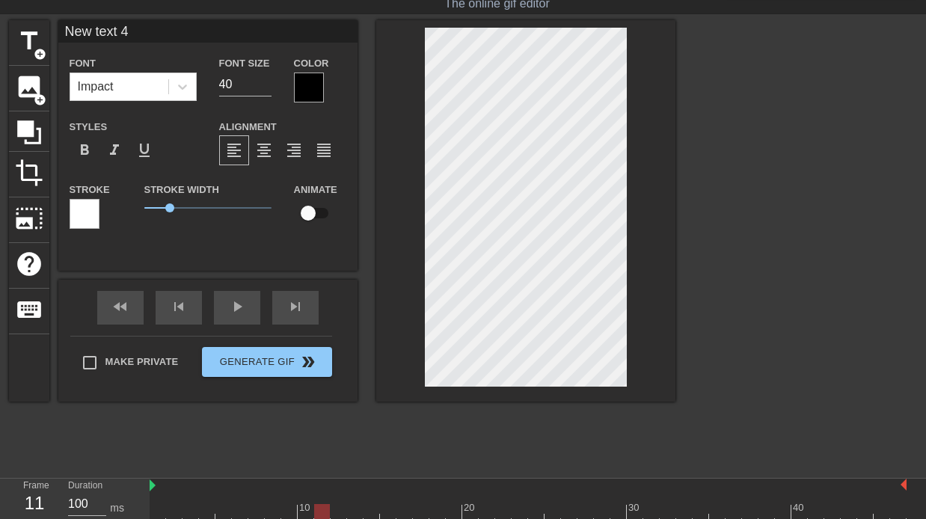
type input "Ne text 4"
type textarea "Ne text 4"
click at [320, 217] on input "checkbox" at bounding box center [322, 213] width 85 height 28
checkbox input "false"
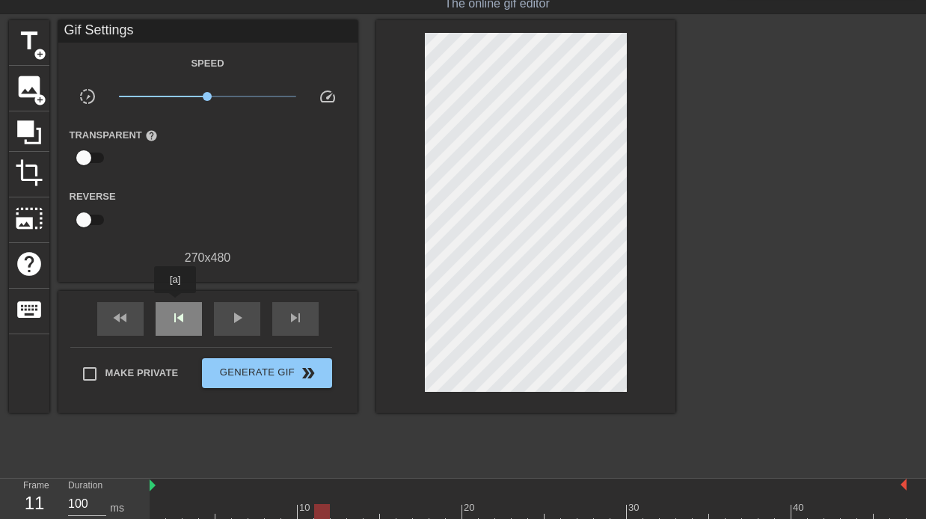
click at [176, 304] on div "skip_previous" at bounding box center [179, 319] width 46 height 34
click at [285, 314] on div "skip_next" at bounding box center [295, 319] width 46 height 34
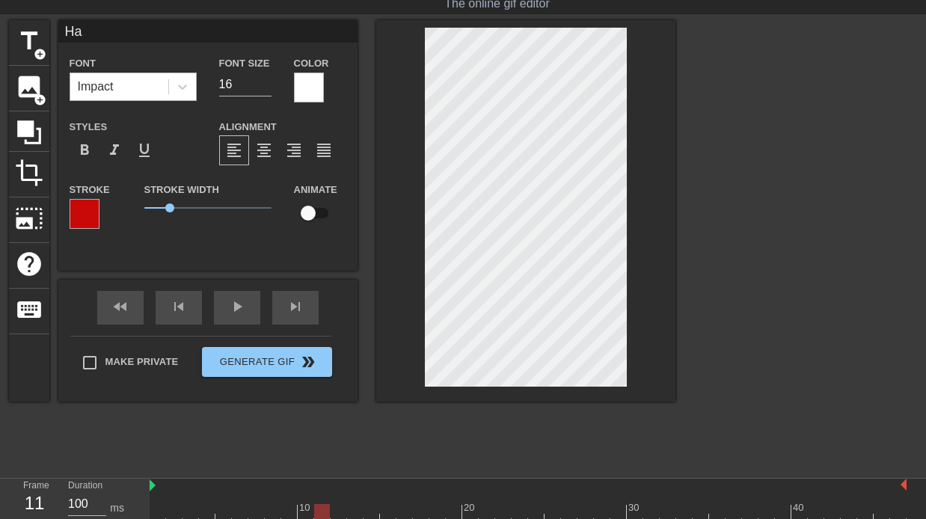
scroll to position [27, 0]
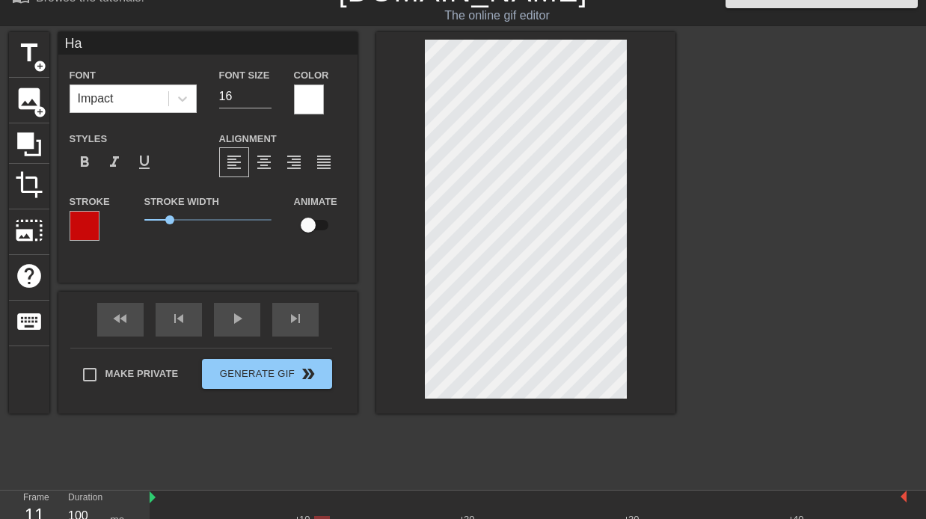
click at [91, 43] on input "Ha" at bounding box center [207, 43] width 299 height 22
click at [128, 54] on input "Happy" at bounding box center [207, 43] width 299 height 22
type input "Ha"
type textarea "Ha"
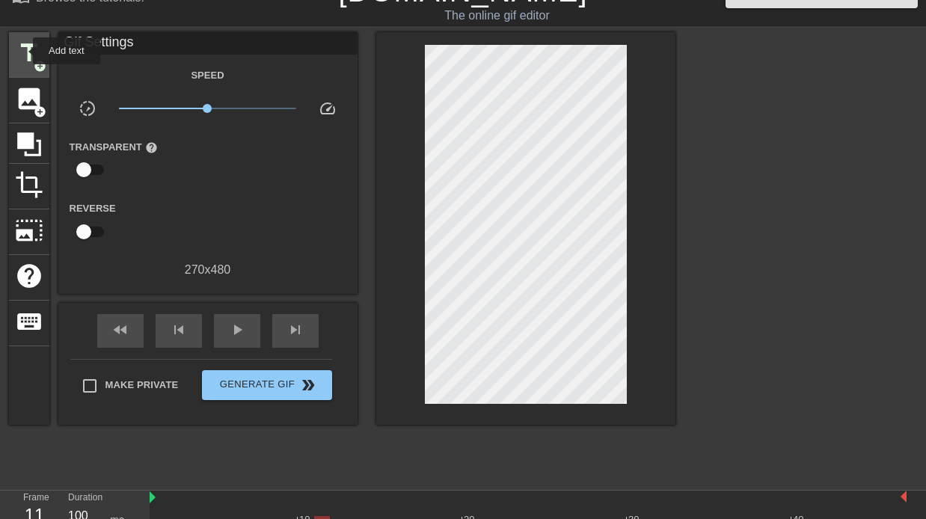
click at [23, 51] on span "title" at bounding box center [29, 53] width 28 height 28
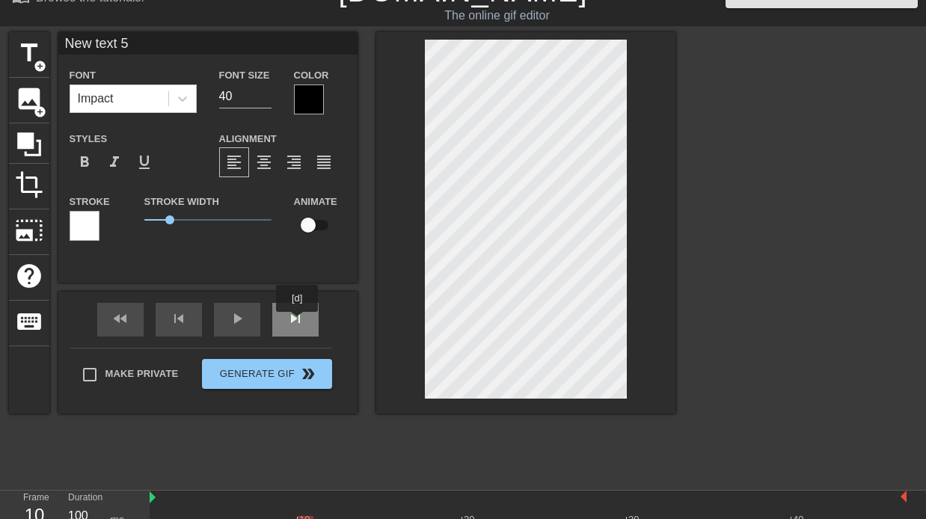
click at [300, 322] on span "skip_next" at bounding box center [295, 319] width 18 height 18
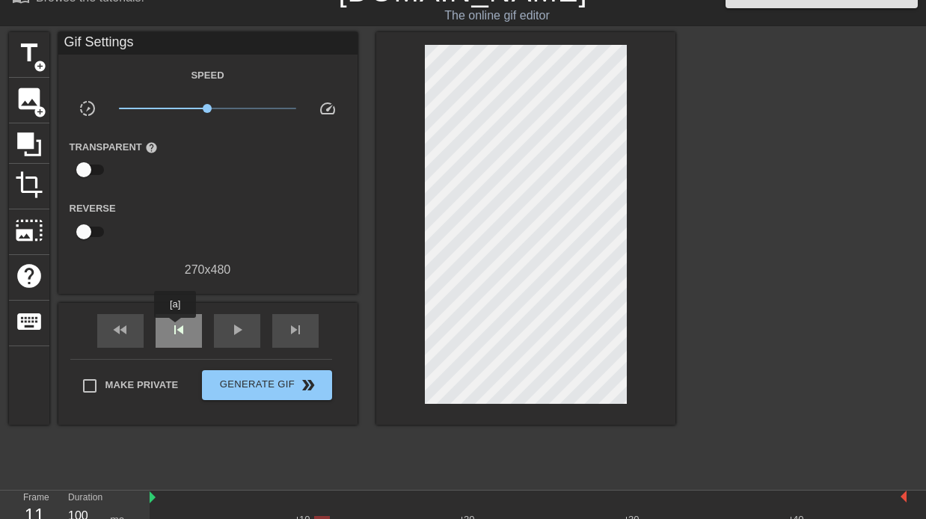
click at [176, 328] on span "skip_previous" at bounding box center [179, 330] width 18 height 18
click at [23, 46] on span "title" at bounding box center [29, 53] width 28 height 28
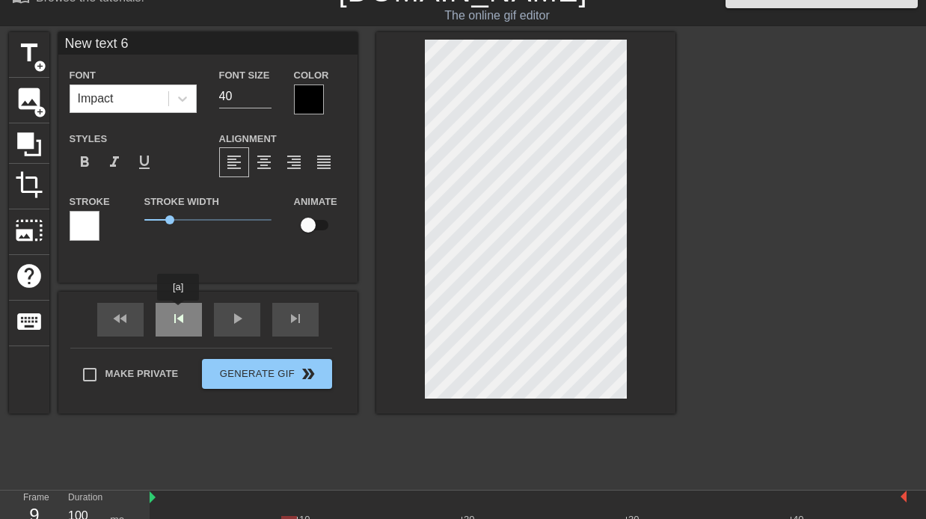
click at [179, 310] on div "fast_rewind skip_previous play_arrow skip_next" at bounding box center [208, 320] width 244 height 56
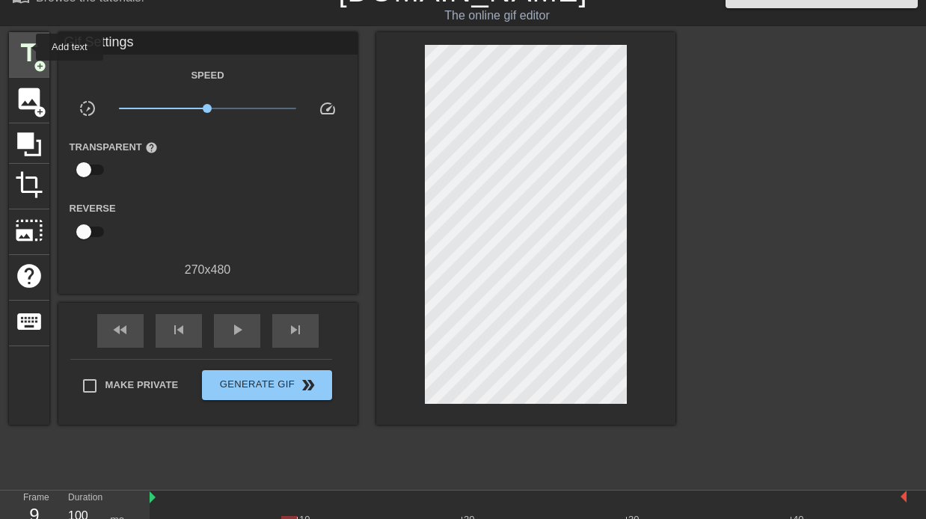
click at [26, 47] on span "title" at bounding box center [29, 53] width 28 height 28
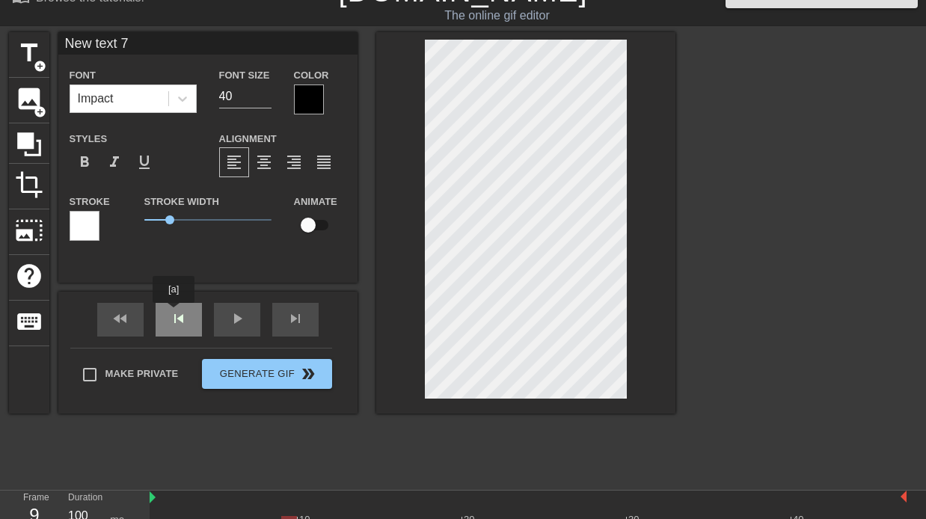
click at [174, 313] on div "fast_rewind skip_previous play_arrow skip_next" at bounding box center [208, 320] width 244 height 56
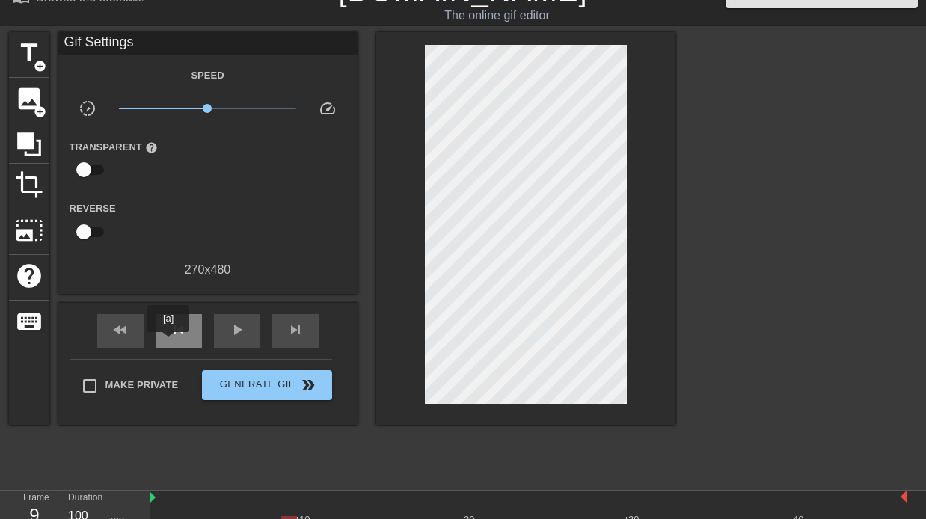
click at [169, 343] on div "skip_previous" at bounding box center [179, 331] width 46 height 34
click at [23, 59] on span "title" at bounding box center [29, 53] width 28 height 28
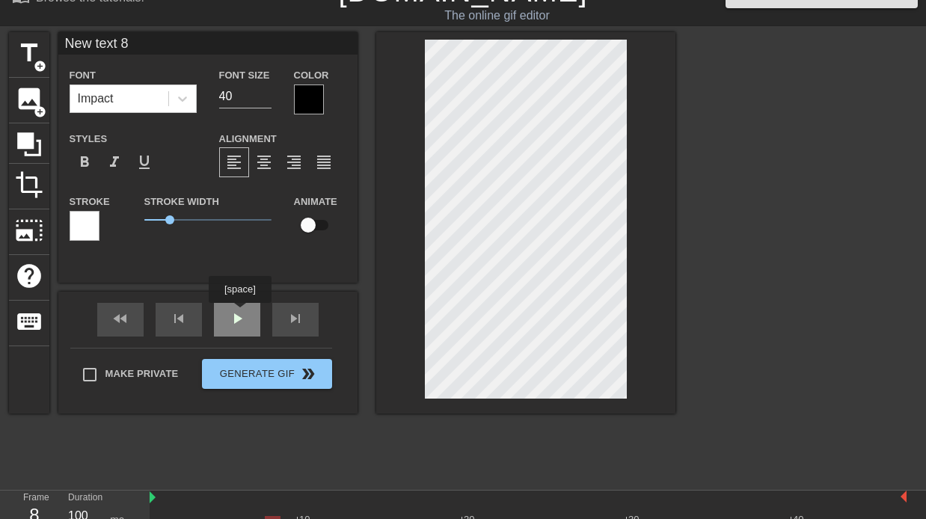
click at [242, 313] on div "fast_rewind skip_previous play_arrow skip_next" at bounding box center [208, 320] width 244 height 56
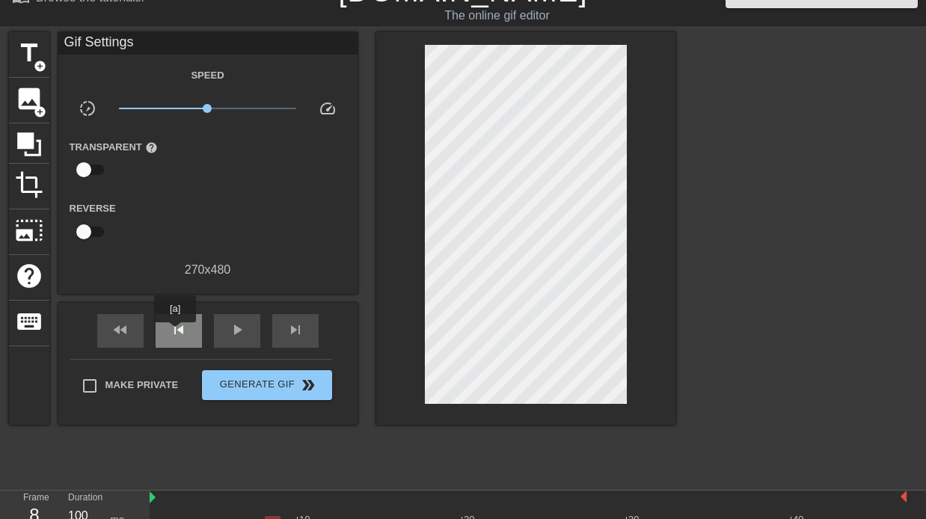
click at [176, 333] on span "skip_previous" at bounding box center [179, 330] width 18 height 18
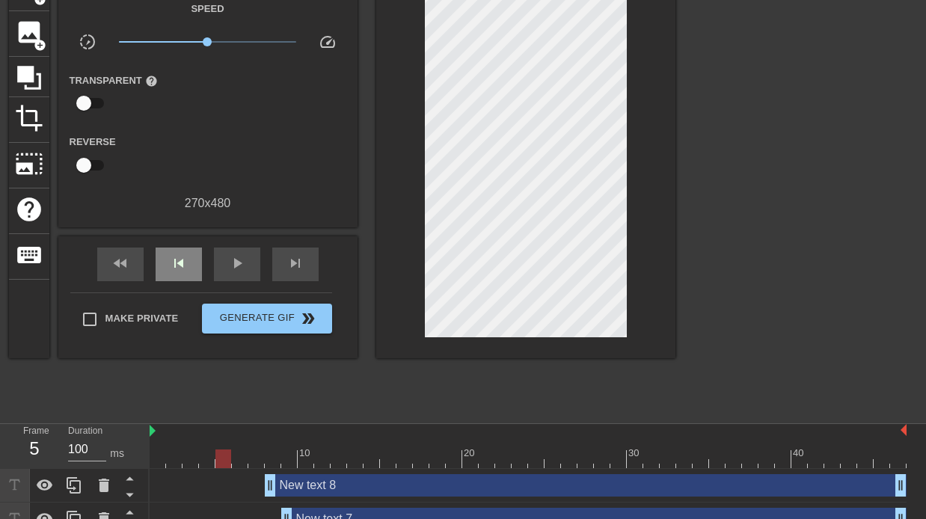
scroll to position [103, 0]
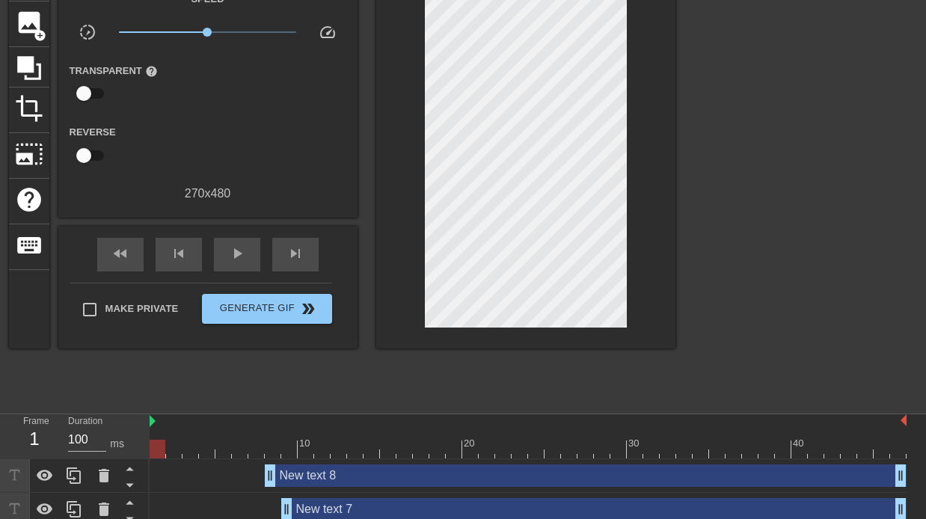
drag, startPoint x: 224, startPoint y: 452, endPoint x: 135, endPoint y: 449, distance: 89.0
click at [135, 449] on div "Frame 1 Duration 100 ms 10 20 30 40 New text 8 drag_handle drag_handle New text…" at bounding box center [463, 503] width 926 height 179
click at [312, 478] on div "New text 8 drag_handle drag_handle" at bounding box center [586, 475] width 642 height 22
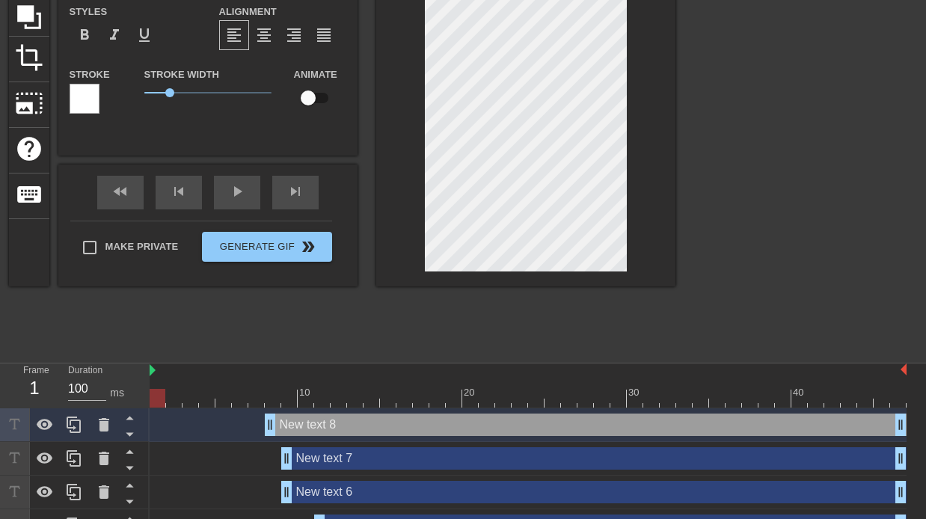
scroll to position [180, 0]
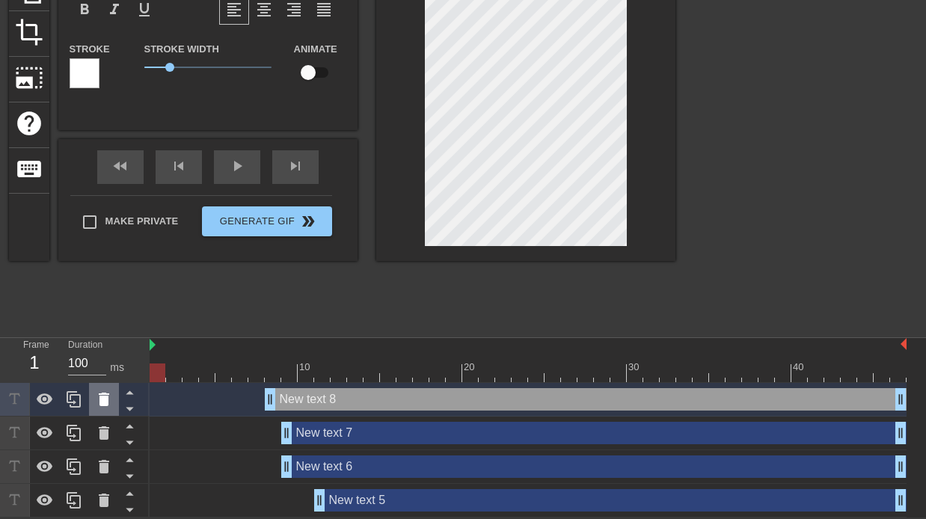
click at [105, 404] on icon at bounding box center [104, 399] width 10 height 13
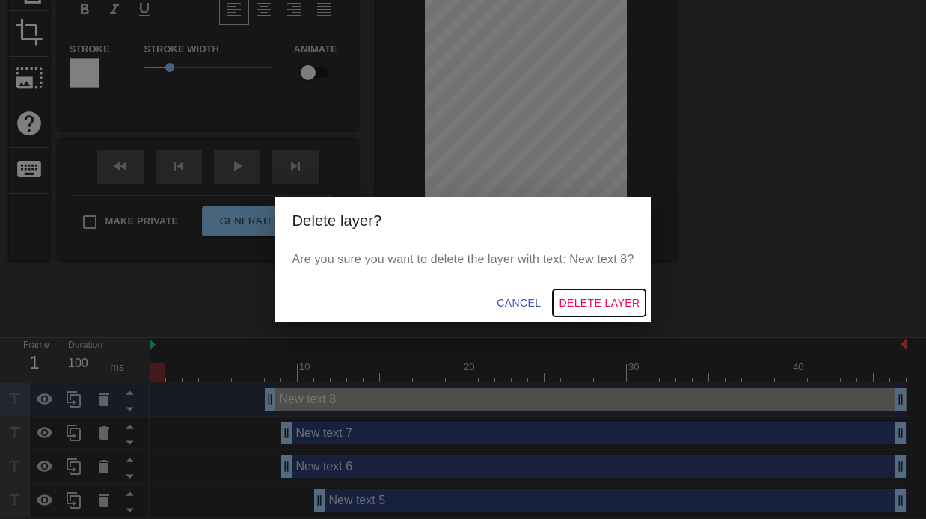
click at [625, 294] on span "Delete Layer" at bounding box center [599, 303] width 81 height 19
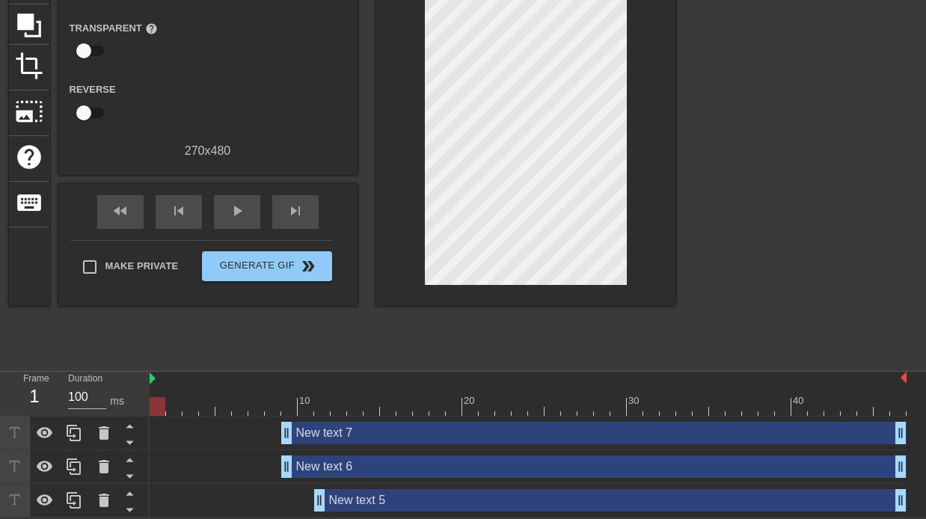
scroll to position [147, 0]
click at [105, 434] on icon at bounding box center [104, 432] width 10 height 13
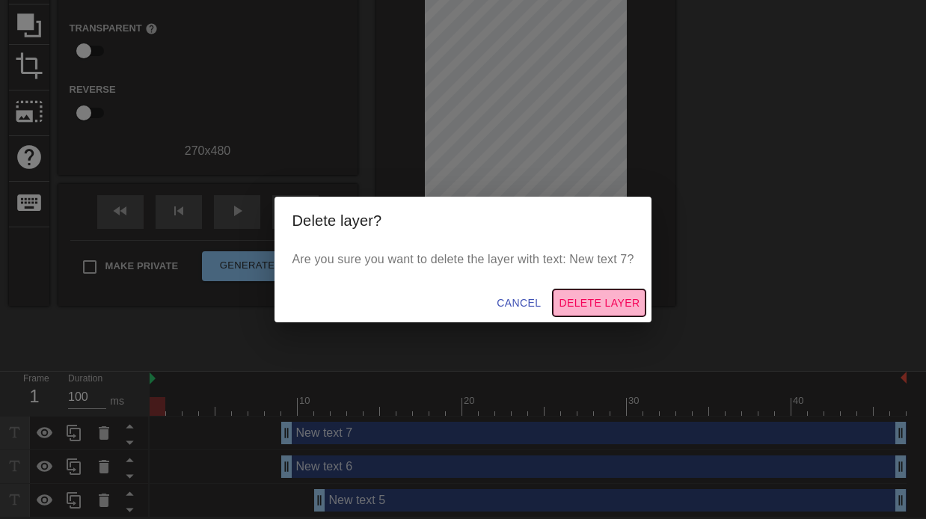
click at [585, 301] on span "Delete Layer" at bounding box center [599, 303] width 81 height 19
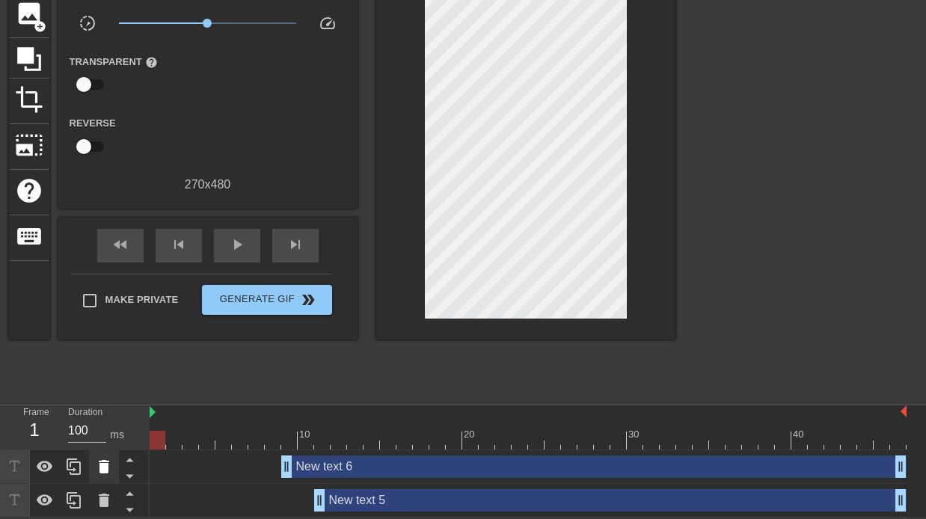
click at [107, 464] on icon at bounding box center [104, 466] width 10 height 13
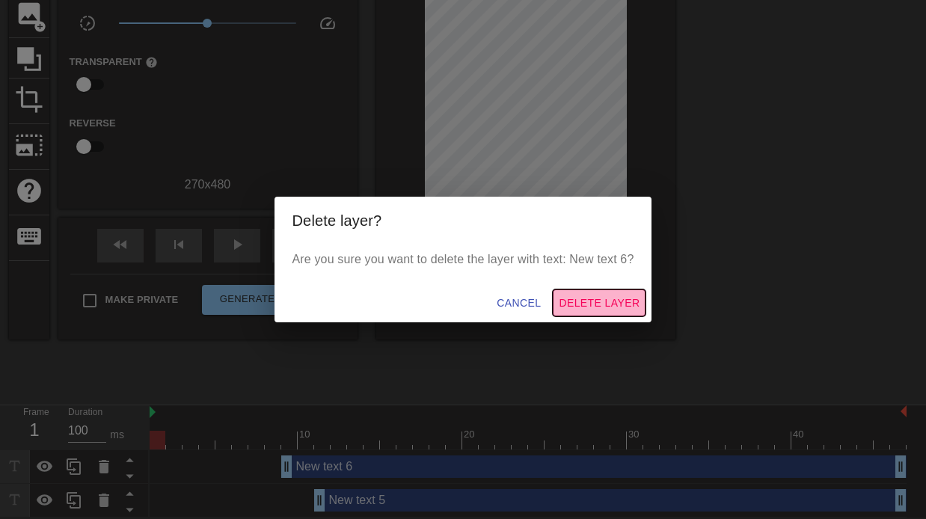
click at [603, 301] on span "Delete Layer" at bounding box center [599, 303] width 81 height 19
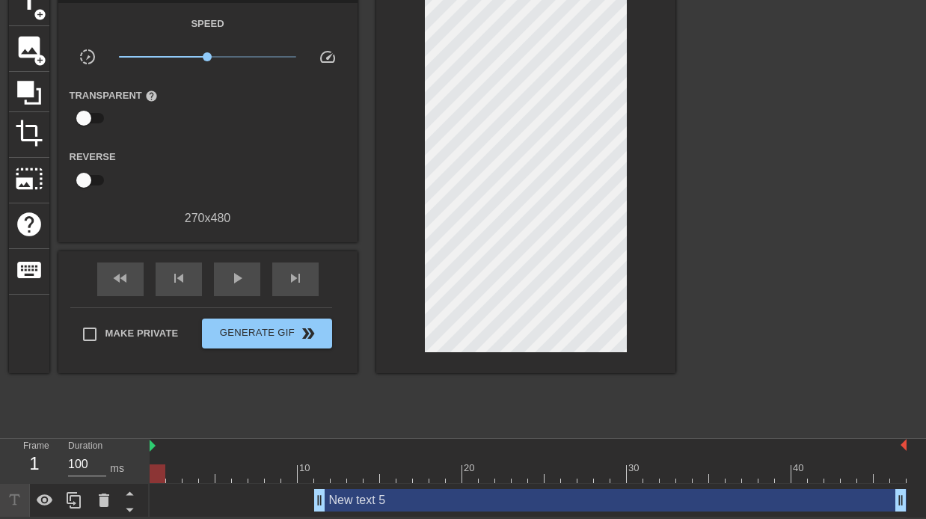
click at [390, 504] on div "New text 5 drag_handle drag_handle" at bounding box center [610, 500] width 592 height 22
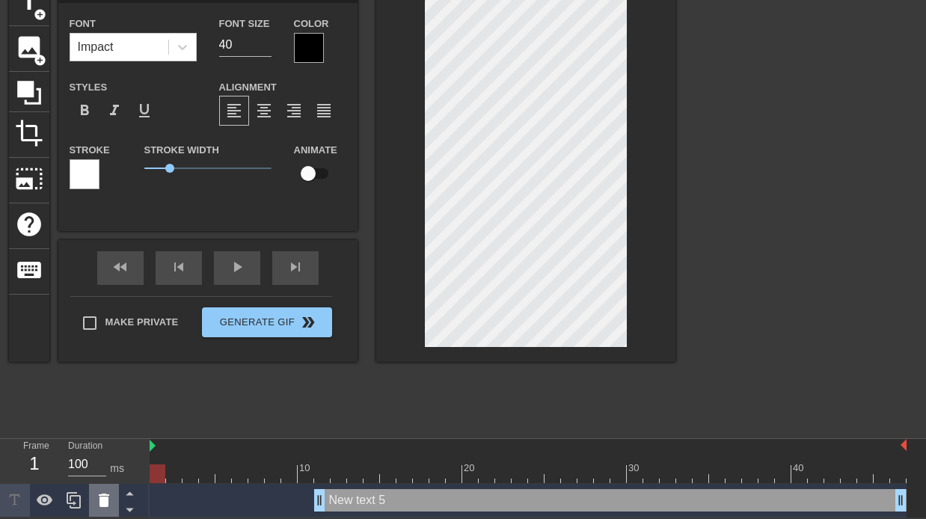
click at [107, 499] on icon at bounding box center [104, 500] width 10 height 13
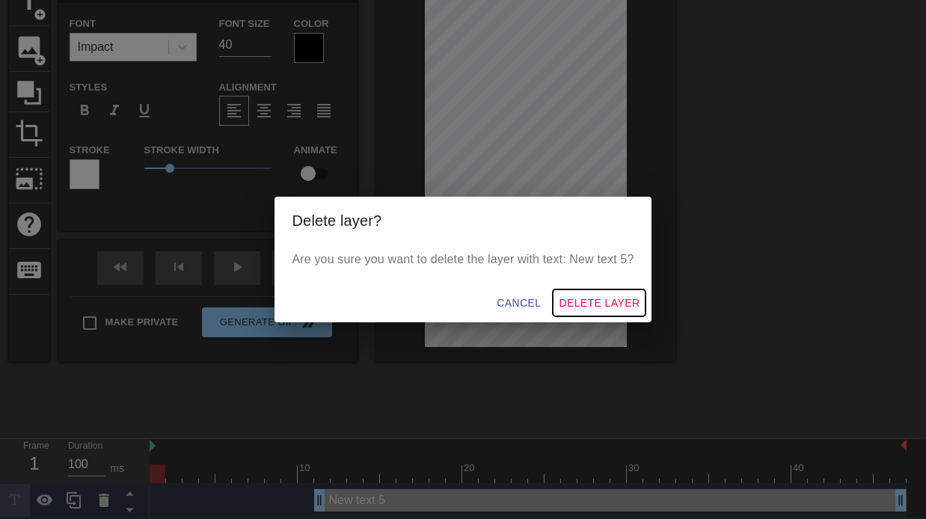
click at [598, 302] on span "Delete Layer" at bounding box center [599, 303] width 81 height 19
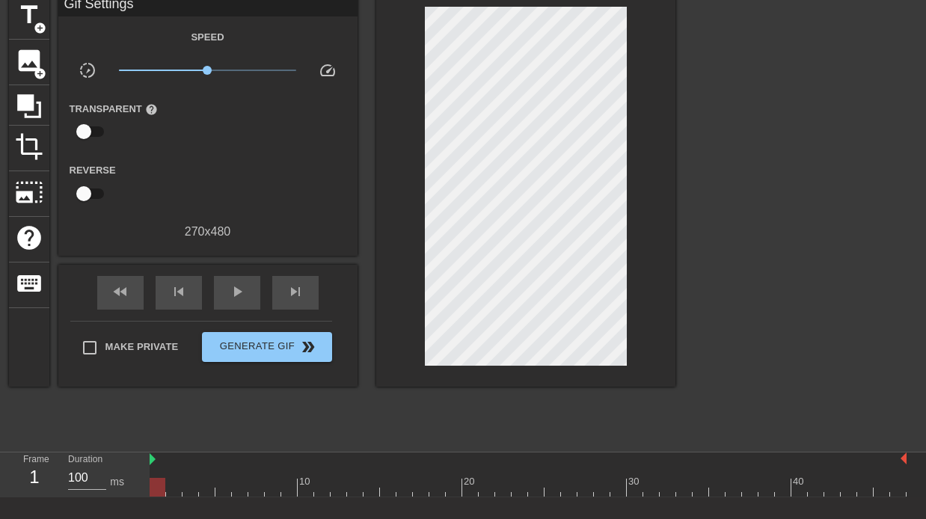
scroll to position [0, 0]
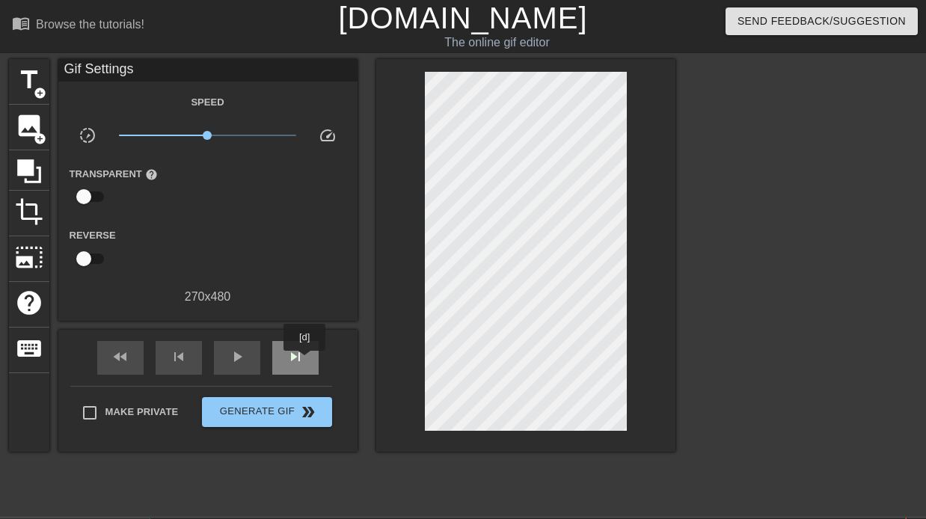
click at [306, 361] on div "skip_next" at bounding box center [295, 358] width 46 height 34
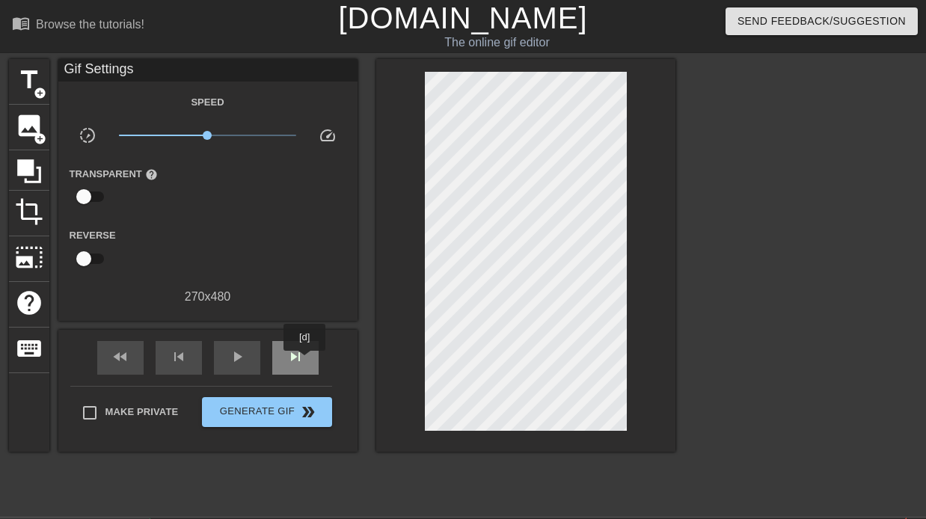
click at [306, 361] on div "skip_next" at bounding box center [295, 358] width 46 height 34
click at [28, 75] on span "title" at bounding box center [29, 80] width 28 height 28
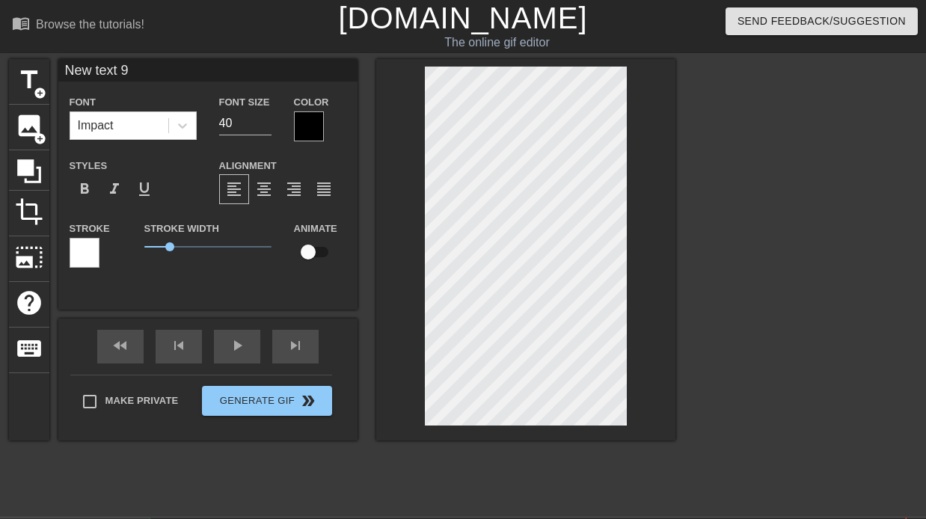
scroll to position [0, 1]
type input "H"
type textarea "H"
type input "Ha"
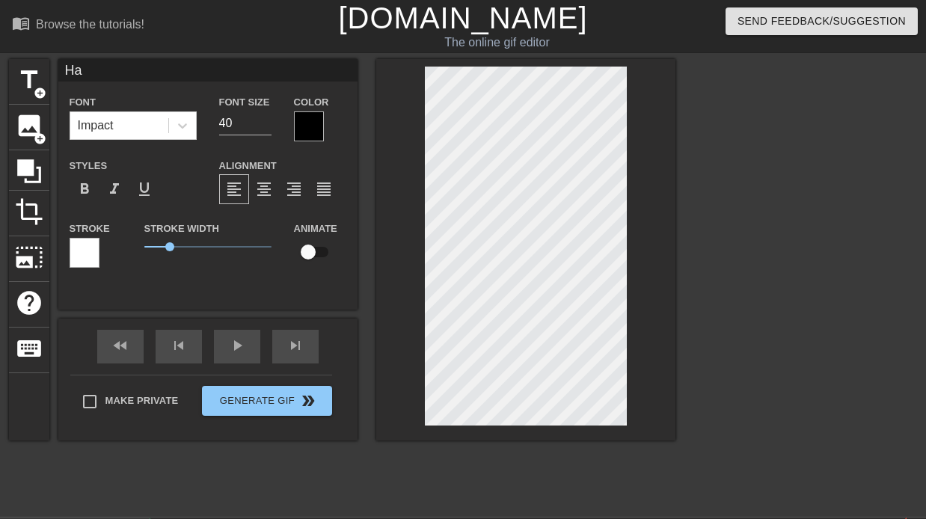
type textarea "Ha"
click at [310, 129] on div at bounding box center [309, 126] width 30 height 30
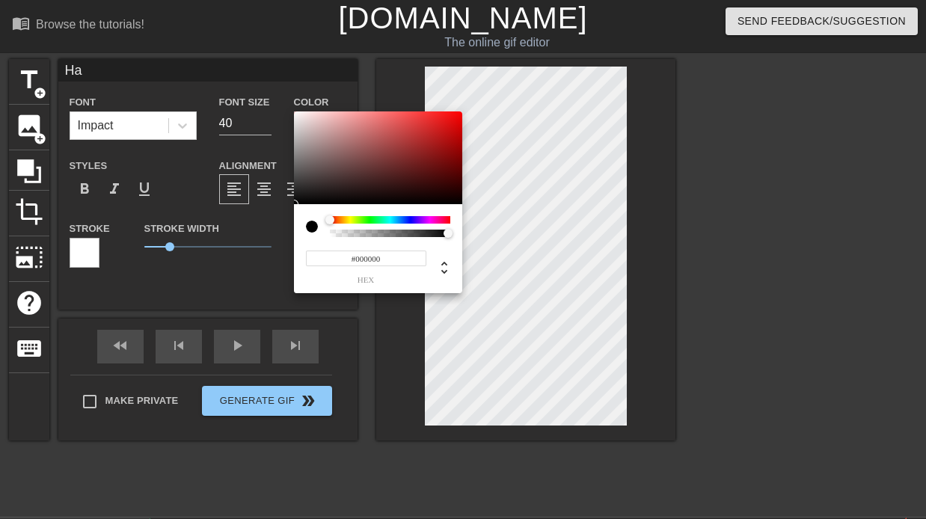
type input "#E80808"
click at [456, 120] on div at bounding box center [378, 157] width 168 height 93
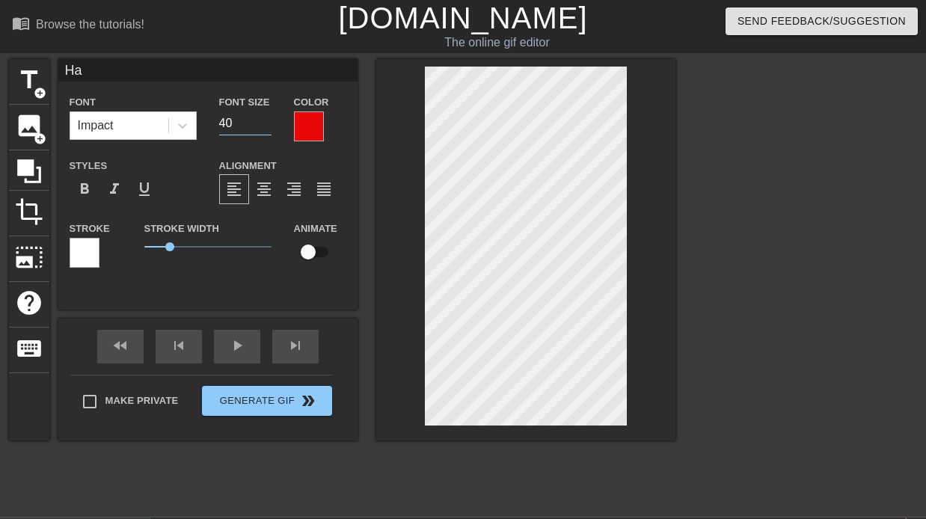
drag, startPoint x: 230, startPoint y: 123, endPoint x: 215, endPoint y: 123, distance: 15.7
click at [215, 123] on div "Font Size 40" at bounding box center [245, 117] width 75 height 49
type input "16"
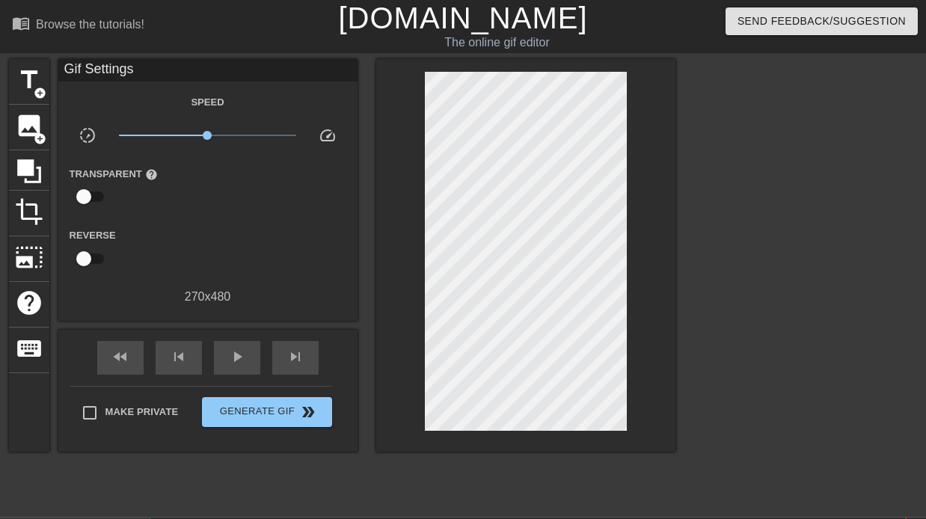
click at [364, 333] on div "title add_circle image add_circle crop photo_size_select_large help keyboard Gi…" at bounding box center [342, 255] width 666 height 393
click at [287, 360] on span "skip_next" at bounding box center [295, 357] width 18 height 18
click at [17, 79] on span "title" at bounding box center [29, 80] width 28 height 28
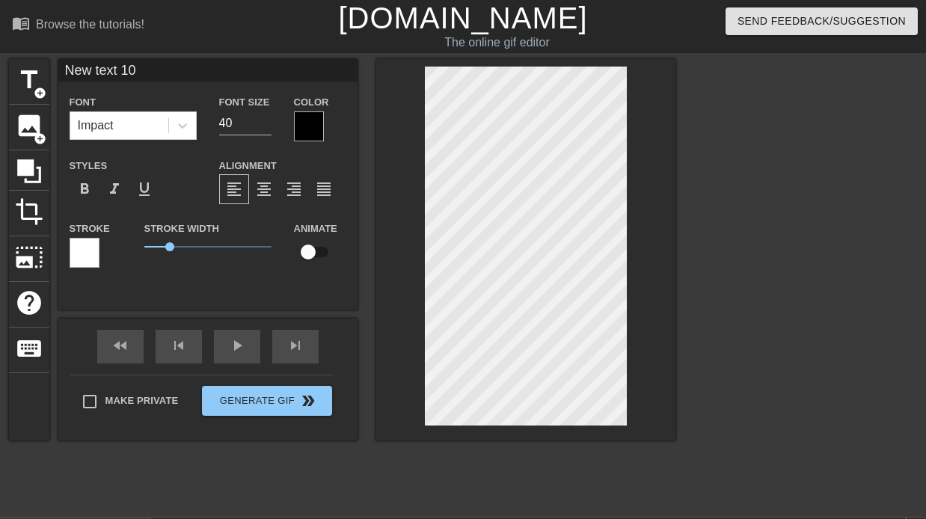
scroll to position [0, 1]
type input "H"
type textarea "H"
type input "Ha"
type textarea "Ha"
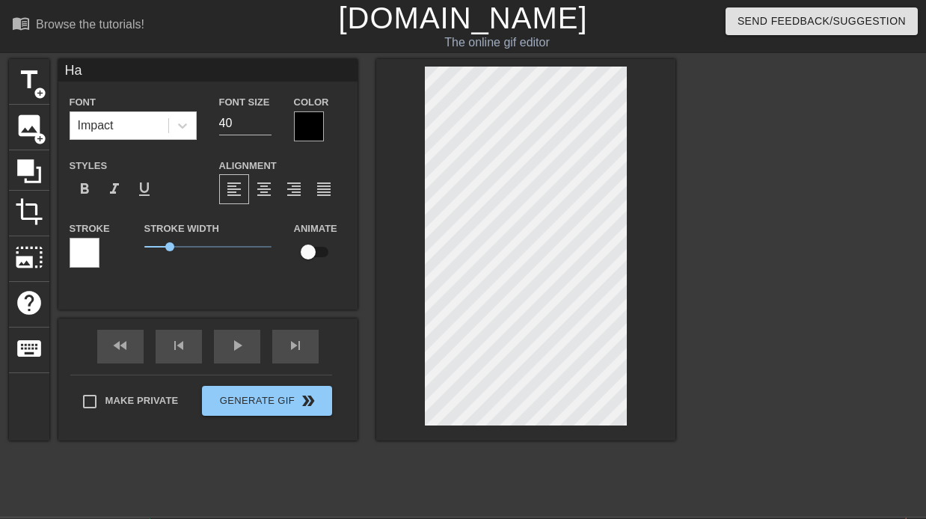
type input "Hap"
type textarea "Hap"
type input "Happ"
type textarea "Happ"
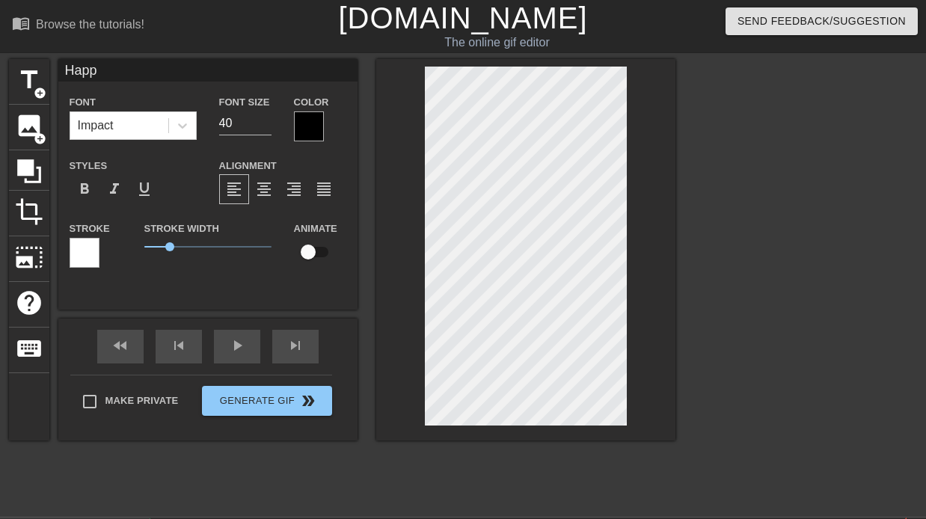
type input "Happy"
type textarea "Happy"
type input "Happy"
type textarea "Happy"
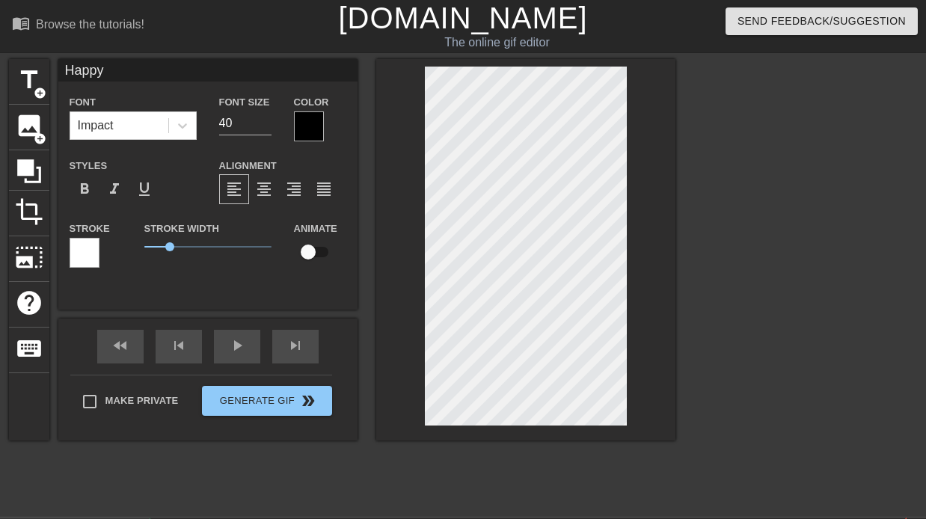
scroll to position [1, 1]
type input "HappyB"
type textarea "Happy B"
type input "HappyBi"
type textarea "Happy Bir"
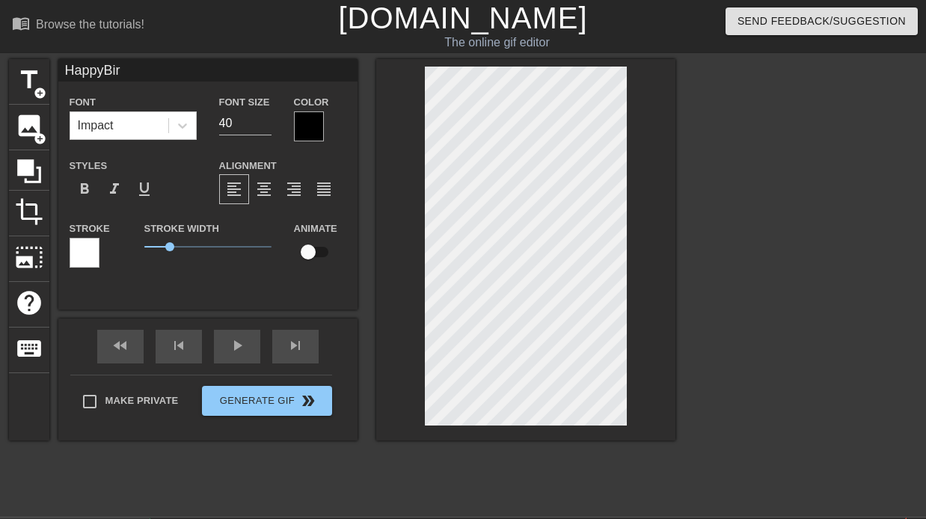
type input "HappyBirt"
type textarea "Happy Birt"
type input "HappyBirth"
type textarea "Happy Birth"
type input "HappyBirthd"
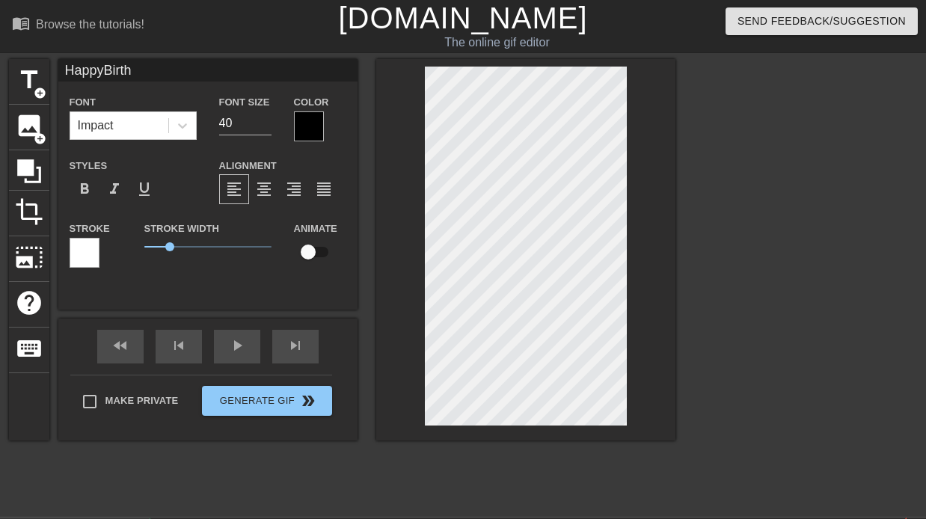
type textarea "Happy Birthd"
type input "HappyBirthda"
type textarea "Happy Birthda"
type input "HappyBirthday"
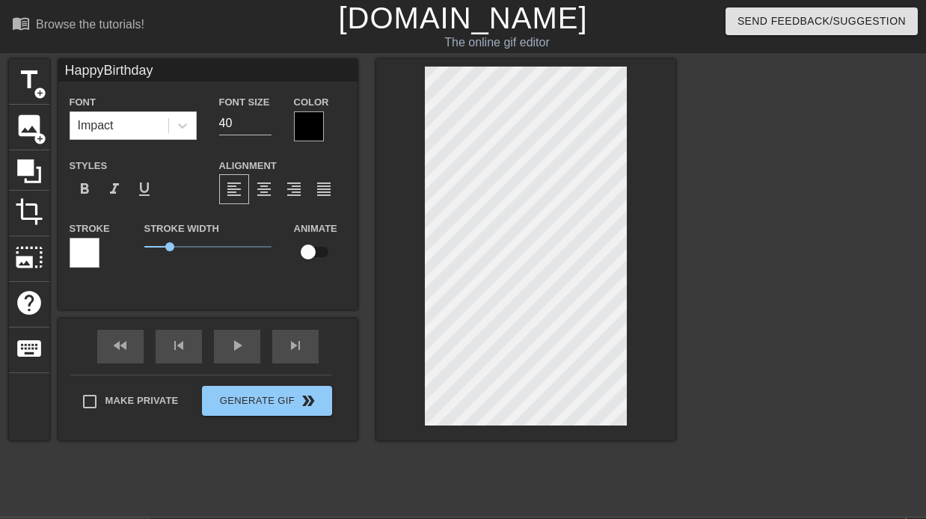
type textarea "Happy Birthday"
click at [310, 133] on div at bounding box center [309, 126] width 30 height 30
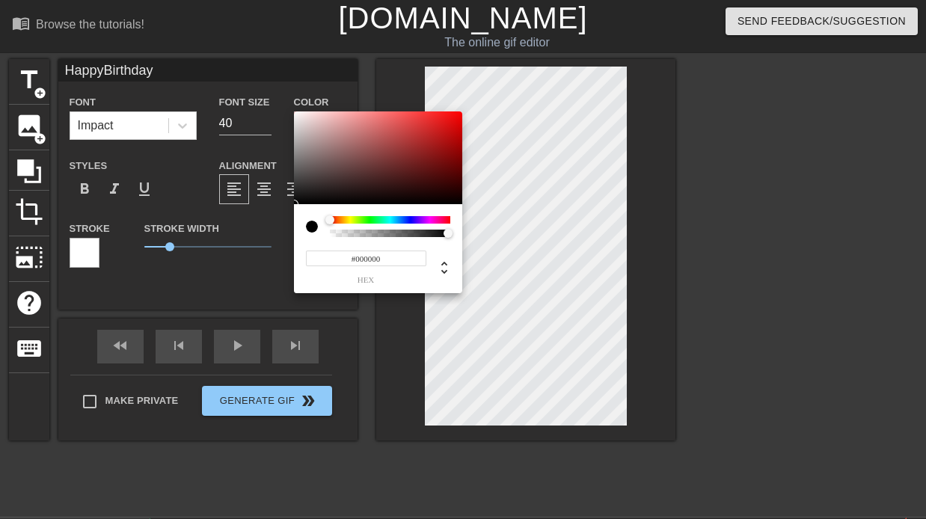
type input "HappyBirthday"
type input "#FB0707"
click at [457, 113] on div at bounding box center [378, 157] width 168 height 93
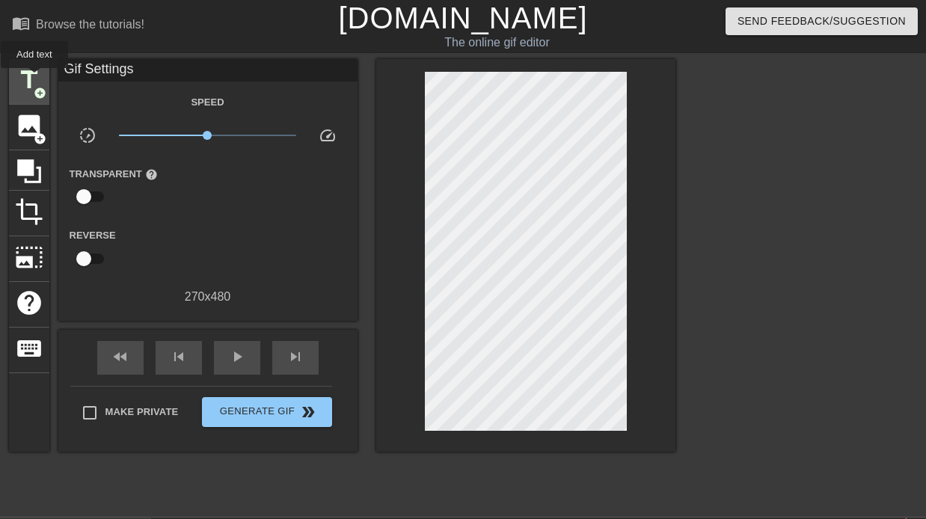
click at [33, 77] on span "title" at bounding box center [29, 80] width 28 height 28
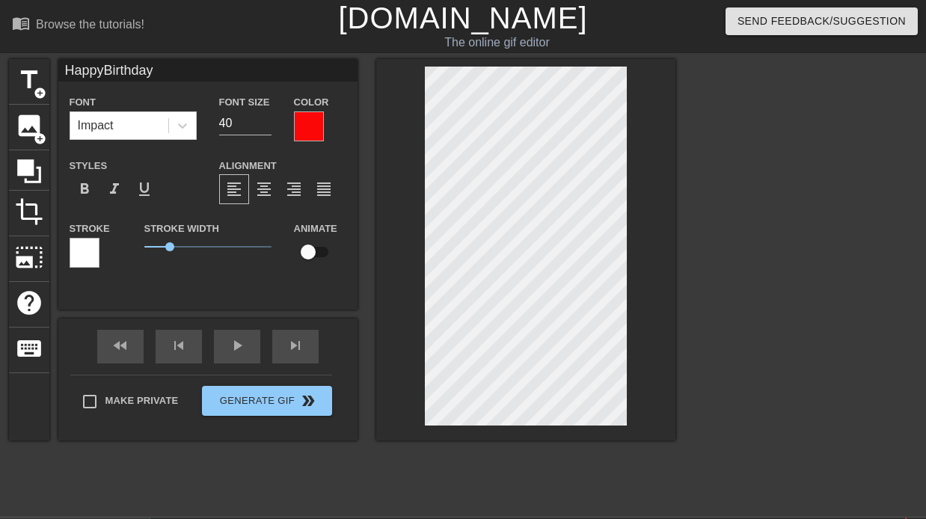
click at [307, 123] on div at bounding box center [309, 126] width 30 height 30
drag, startPoint x: 232, startPoint y: 124, endPoint x: 218, endPoint y: 124, distance: 13.5
click at [219, 124] on input "40" at bounding box center [245, 123] width 52 height 24
type input "HappyBirthday"
type input "1"
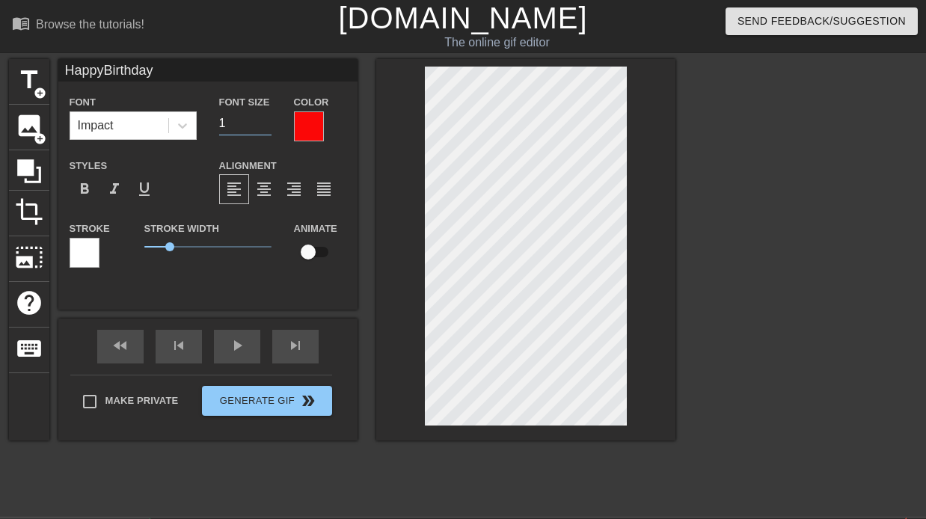
type input "HappyBirthday"
type input "16"
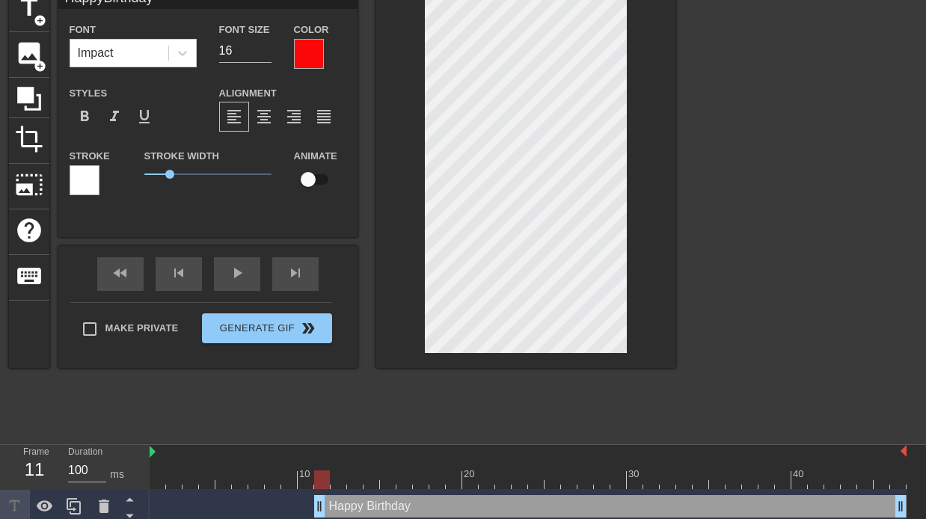
scroll to position [113, 0]
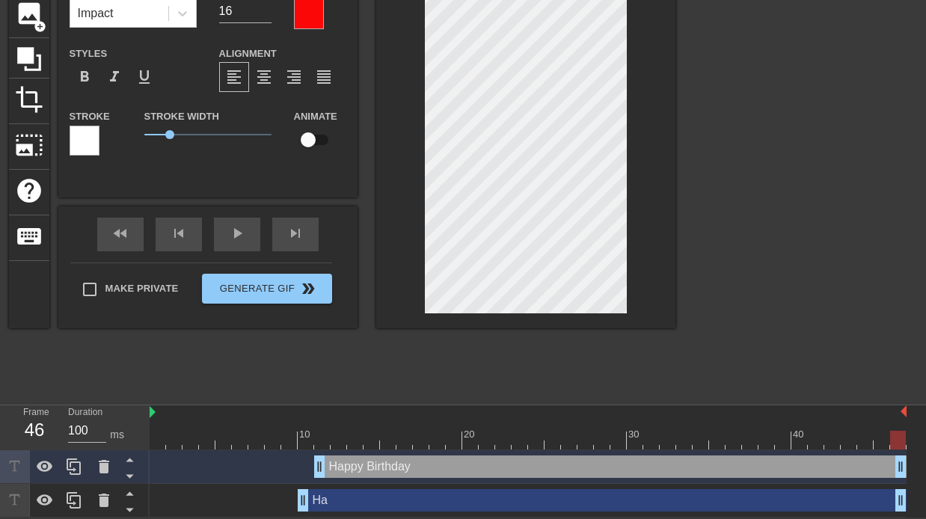
drag, startPoint x: 905, startPoint y: 467, endPoint x: 911, endPoint y: 440, distance: 27.6
click at [911, 440] on div "10 20 30 40 Happy Birthday drag_handle drag_handle Ha drag_handle drag_handle" at bounding box center [538, 461] width 776 height 112
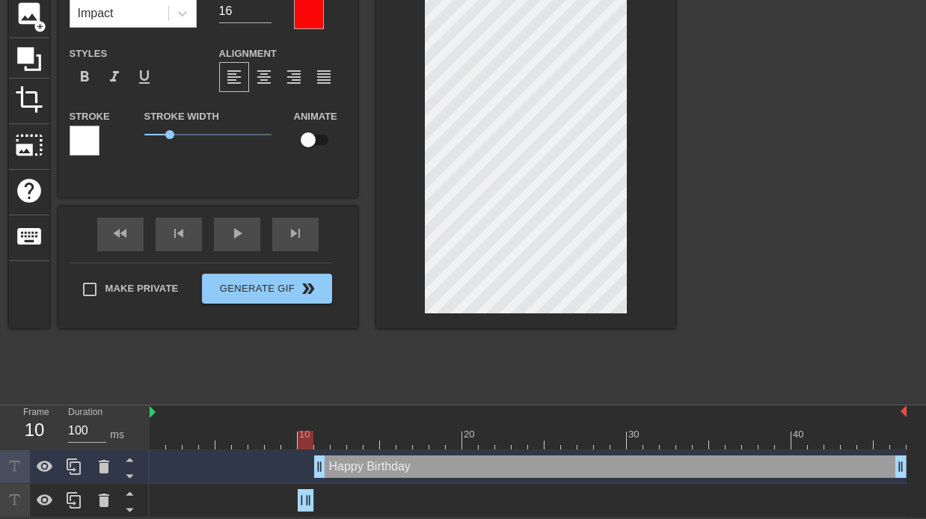
drag, startPoint x: 900, startPoint y: 498, endPoint x: 309, endPoint y: 487, distance: 591.7
click at [309, 487] on div "Ha drag_handle drag_handle" at bounding box center [528, 501] width 757 height 34
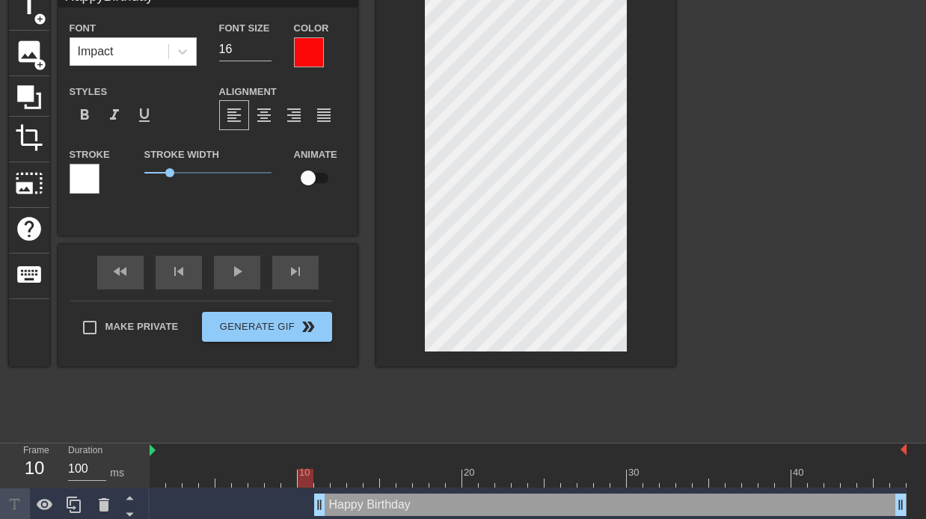
scroll to position [73, 0]
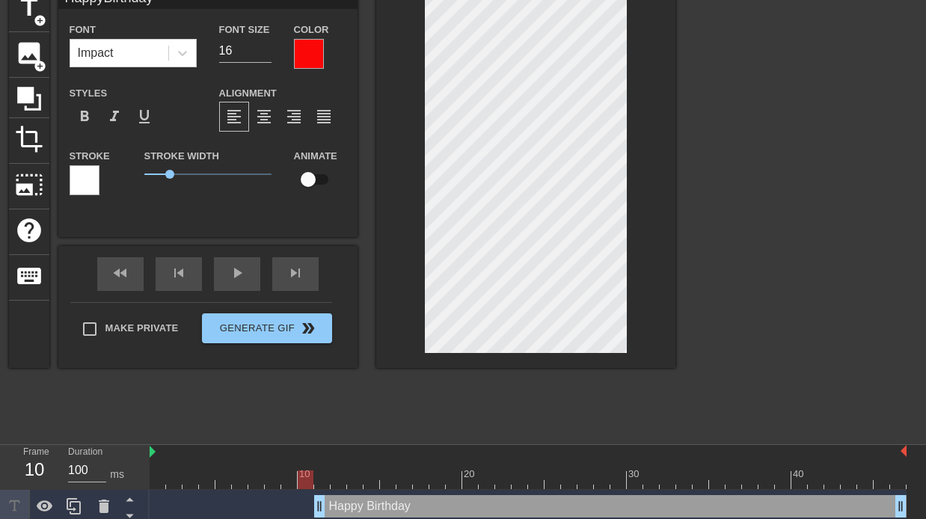
click at [832, 250] on div at bounding box center [805, 211] width 224 height 449
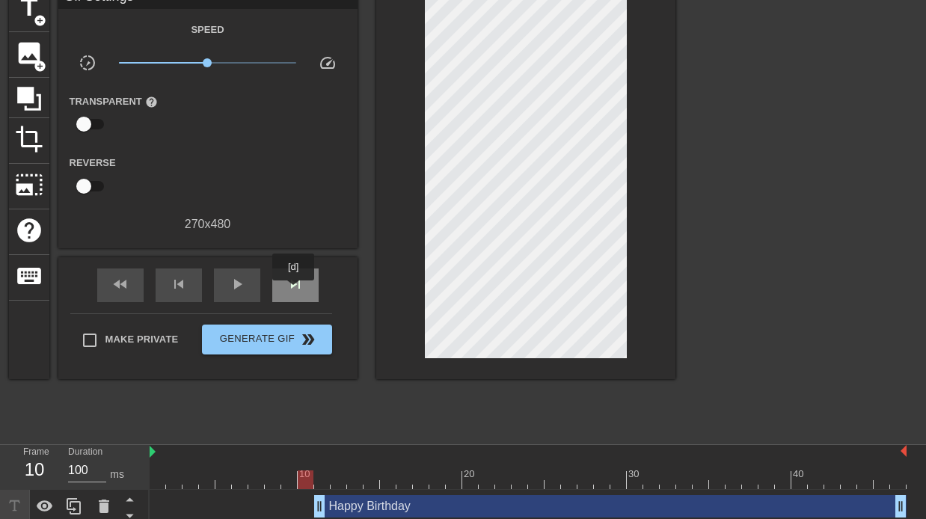
click at [295, 291] on span "skip_next" at bounding box center [295, 284] width 18 height 18
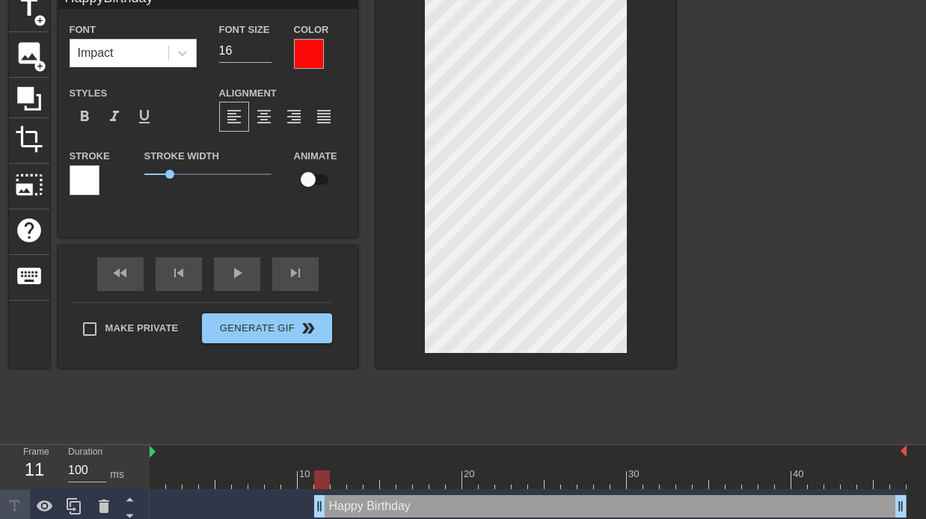
click at [757, 182] on div at bounding box center [805, 211] width 224 height 449
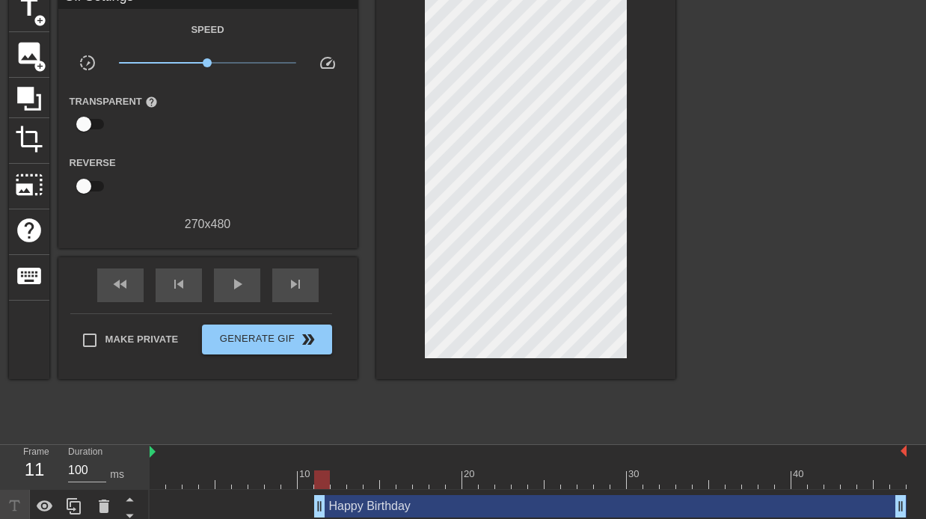
scroll to position [60, 0]
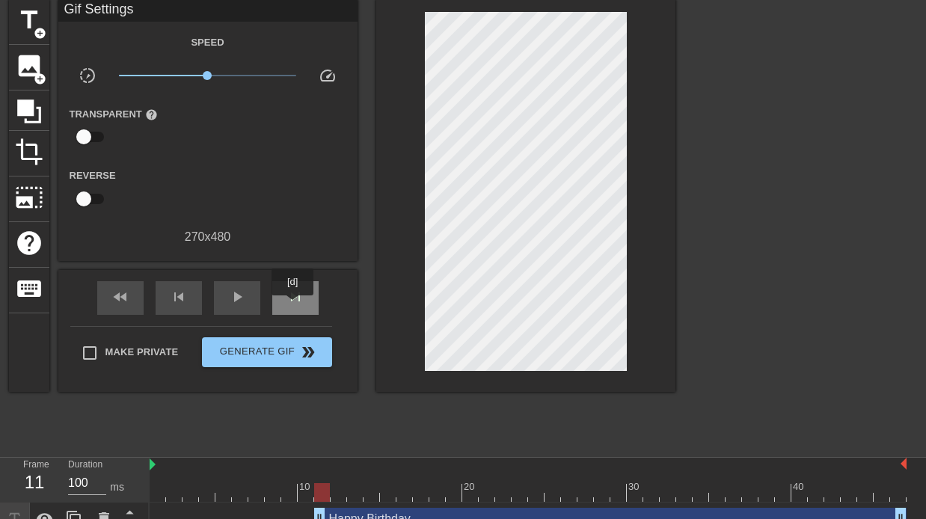
click at [294, 306] on div "skip_next" at bounding box center [295, 298] width 46 height 34
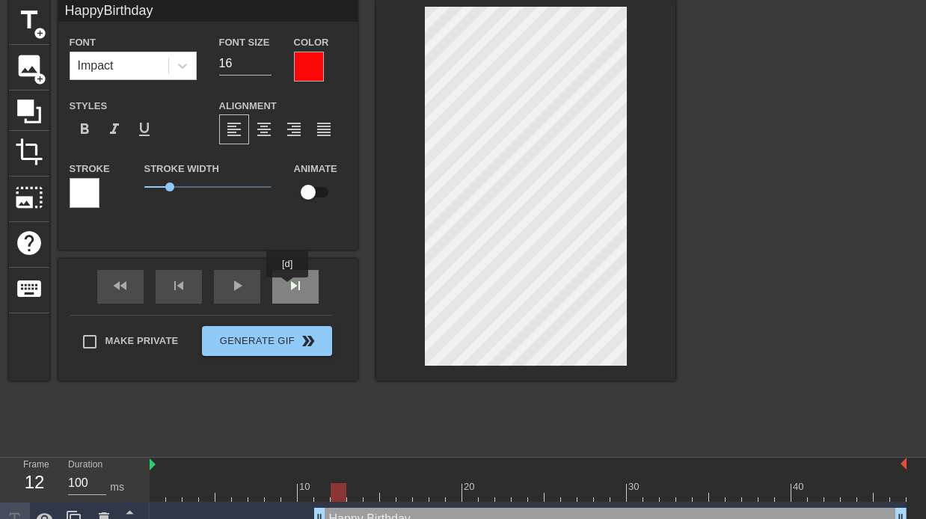
click at [289, 288] on span "skip_next" at bounding box center [295, 286] width 18 height 18
click at [294, 287] on span "skip_next" at bounding box center [295, 286] width 18 height 18
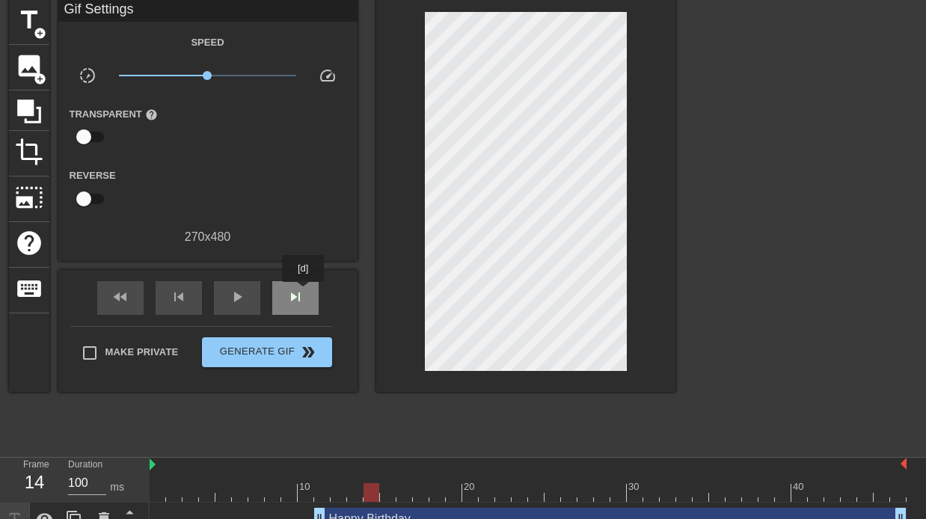
click at [304, 292] on div "skip_next" at bounding box center [295, 298] width 46 height 34
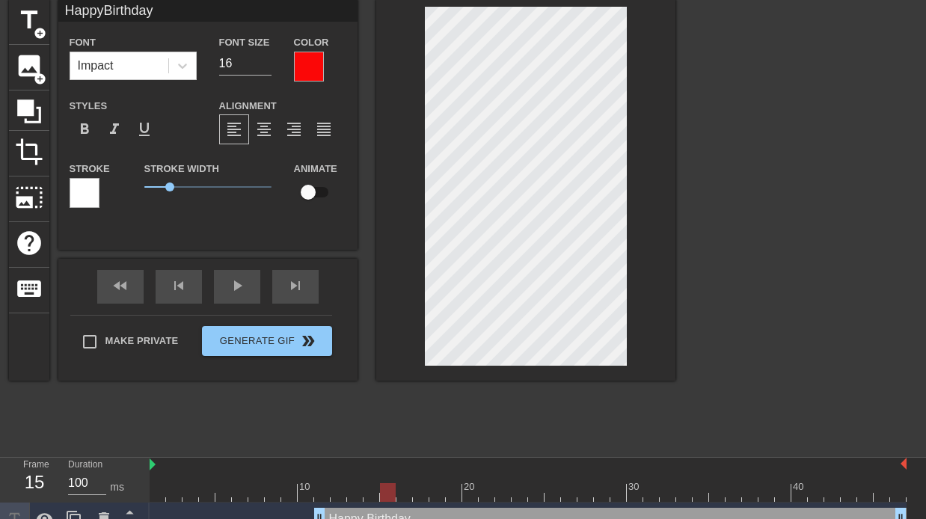
click at [343, 248] on div "HappyBirthday Font Impact Font Size 16 Color Styles format_bold format_italic f…" at bounding box center [207, 124] width 299 height 251
click at [420, 117] on div at bounding box center [525, 189] width 299 height 381
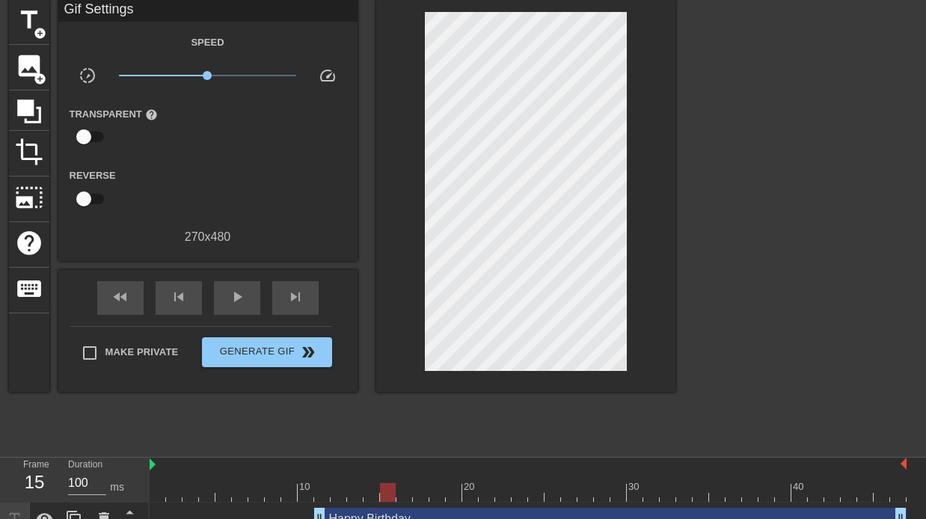
click at [346, 266] on div "Gif Settings Speed slow_motion_video x1.00 speed Transparent help Reverse 270 x…" at bounding box center [207, 195] width 299 height 393
click at [304, 292] on div "skip_next" at bounding box center [295, 298] width 46 height 34
click at [309, 296] on div "skip_next" at bounding box center [295, 298] width 46 height 34
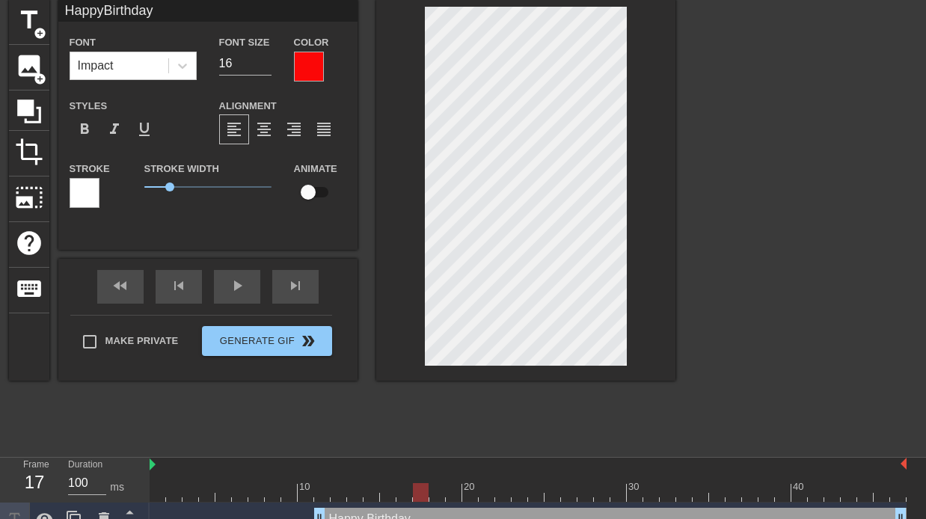
click at [344, 275] on div "fast_rewind skip_previous play_arrow skip_next Make Private Generate Gif double…" at bounding box center [207, 320] width 299 height 122
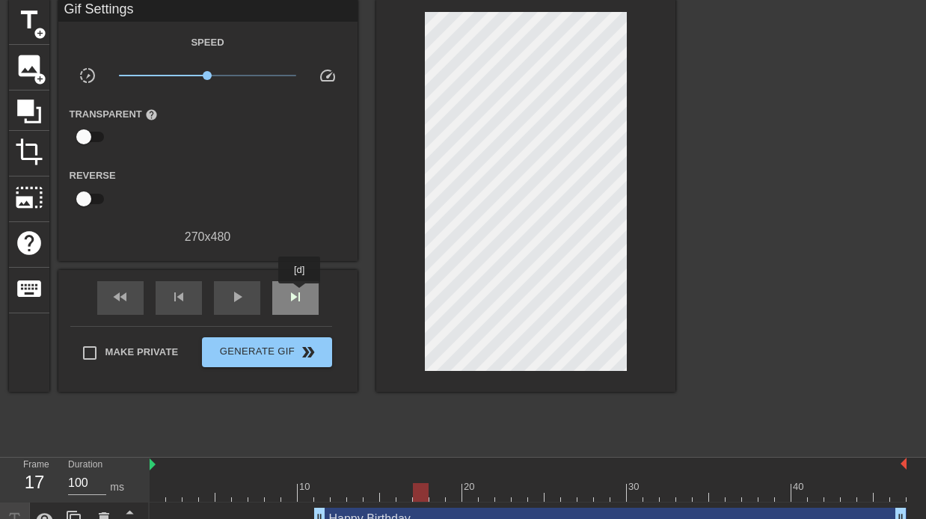
click at [301, 294] on span "skip_next" at bounding box center [295, 297] width 18 height 18
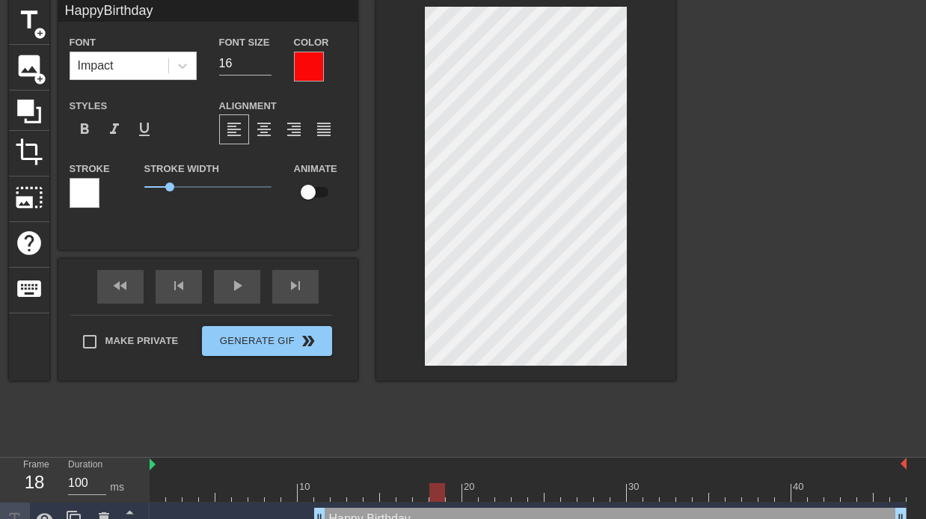
click at [337, 242] on div "HappyBirthday Font Impact Font Size 16 Color Styles format_bold format_italic f…" at bounding box center [207, 124] width 299 height 251
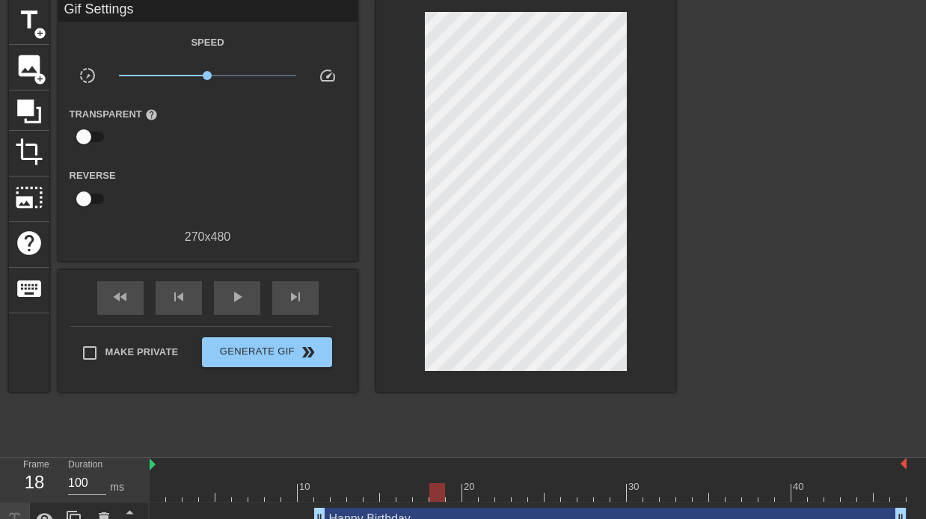
click at [365, 290] on div "title add_circle image add_circle crop photo_size_select_large help keyboard Gi…" at bounding box center [342, 195] width 666 height 393
click at [313, 306] on div "skip_next" at bounding box center [295, 298] width 46 height 34
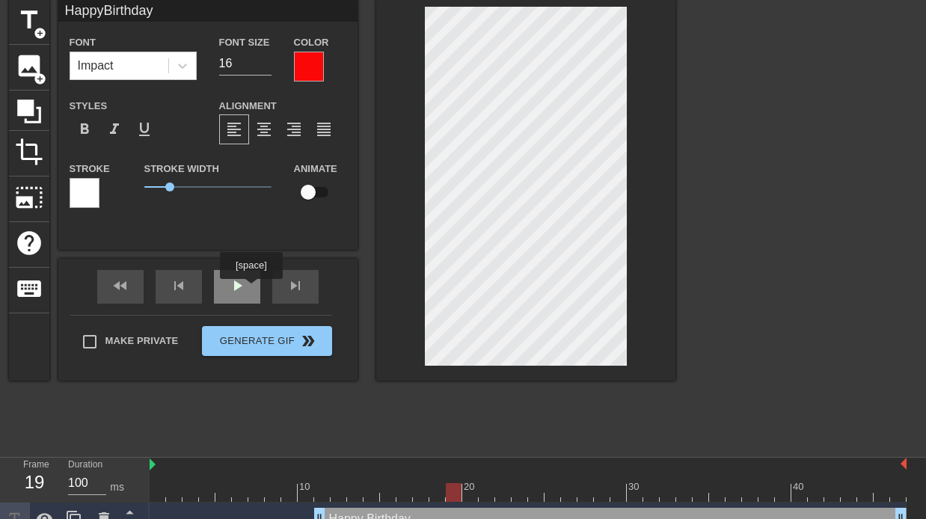
click at [252, 291] on div "play_arrow" at bounding box center [237, 287] width 46 height 34
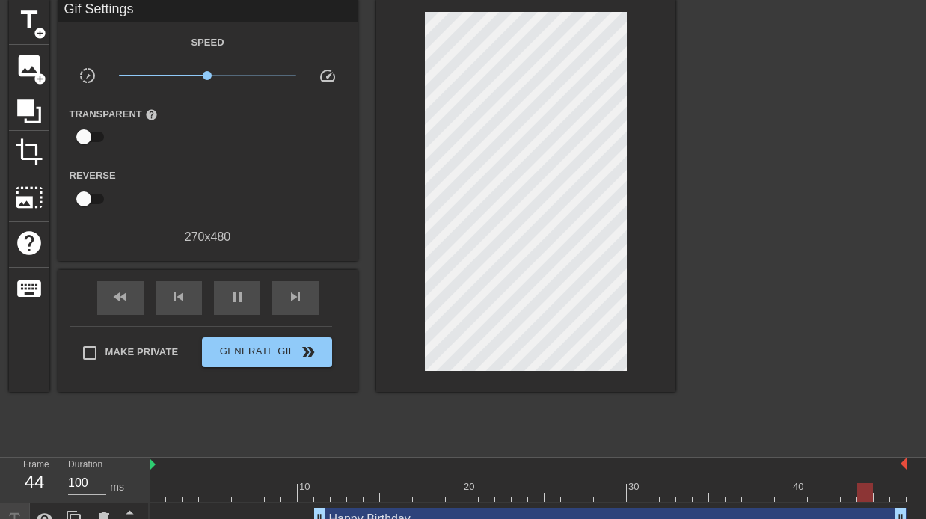
scroll to position [113, 0]
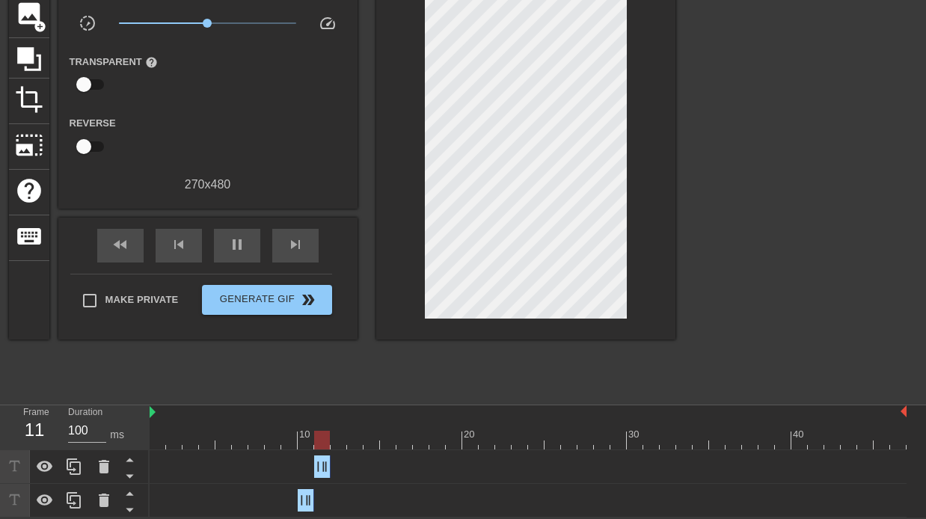
drag, startPoint x: 904, startPoint y: 466, endPoint x: 319, endPoint y: 473, distance: 584.9
click at [225, 251] on div "pause" at bounding box center [237, 246] width 46 height 34
drag, startPoint x: 387, startPoint y: 435, endPoint x: 325, endPoint y: 435, distance: 62.1
click at [325, 435] on div at bounding box center [322, 440] width 16 height 19
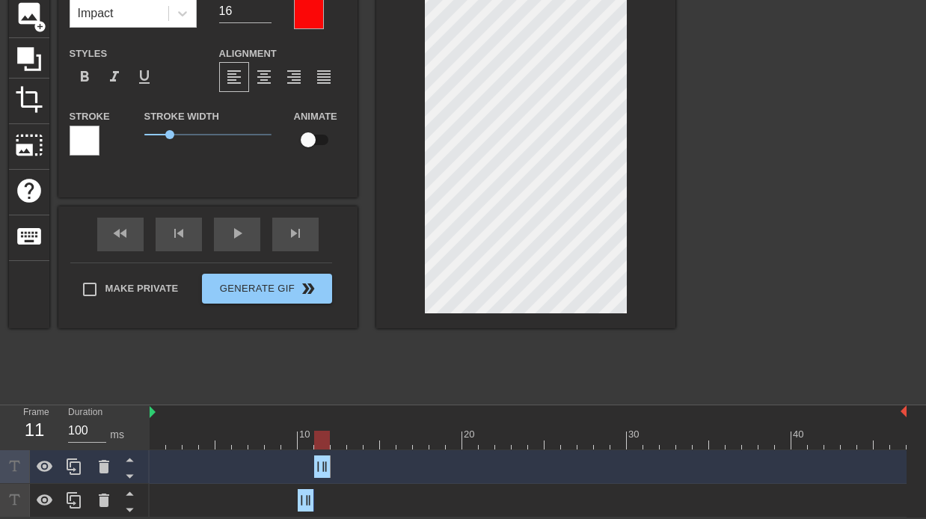
click at [663, 90] on div at bounding box center [525, 137] width 299 height 381
click at [765, 83] on div at bounding box center [805, 171] width 224 height 449
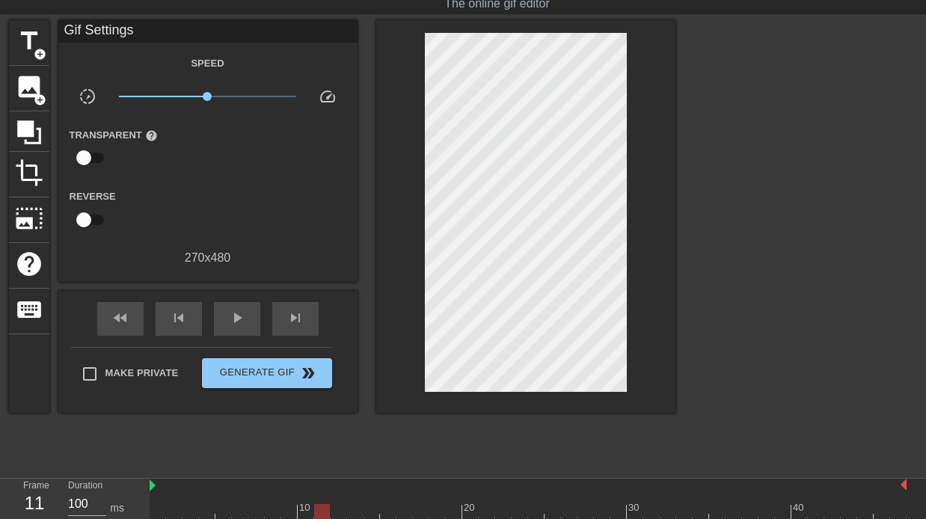
scroll to position [13, 0]
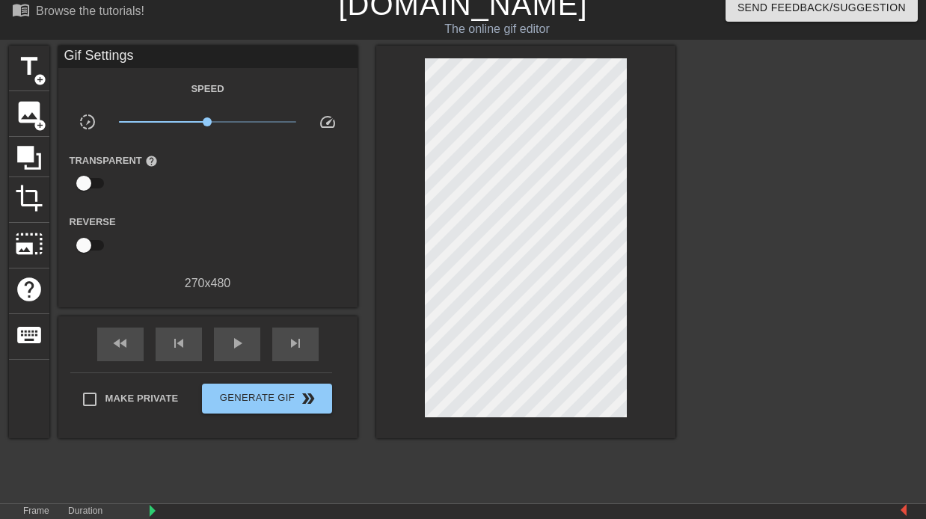
click at [707, 215] on div at bounding box center [805, 270] width 224 height 449
click at [19, 70] on span "title" at bounding box center [29, 66] width 28 height 28
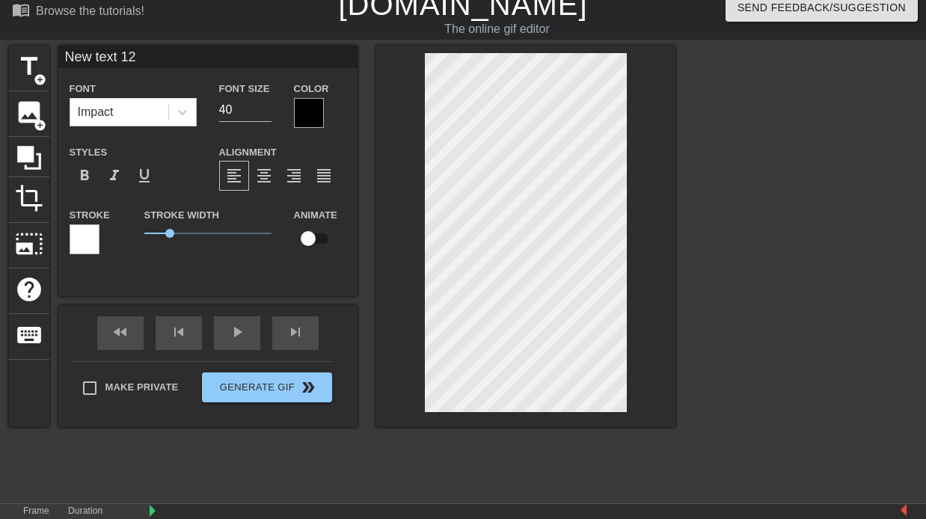
scroll to position [0, 2]
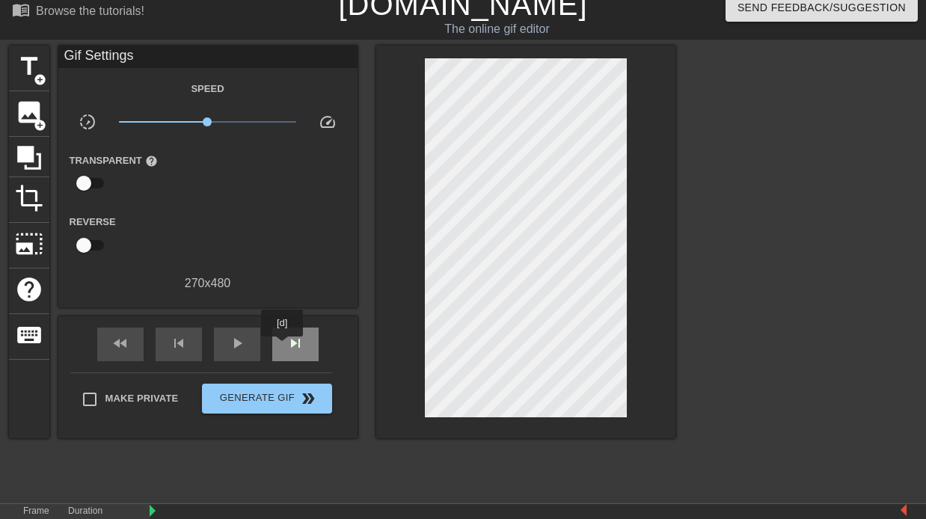
click at [283, 347] on div "skip_next" at bounding box center [295, 345] width 46 height 34
click at [22, 72] on span "title" at bounding box center [29, 66] width 28 height 28
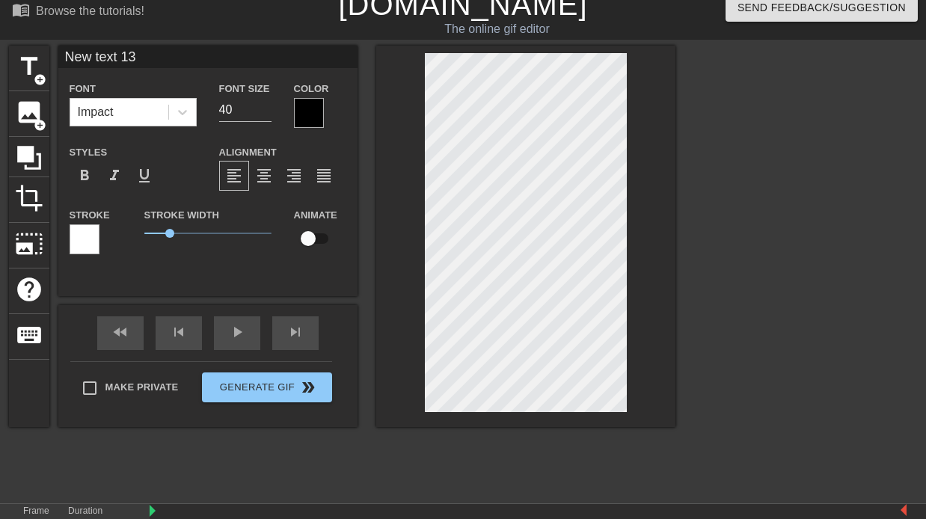
scroll to position [0, 1]
type input "H"
type textarea "H"
type input "Ha"
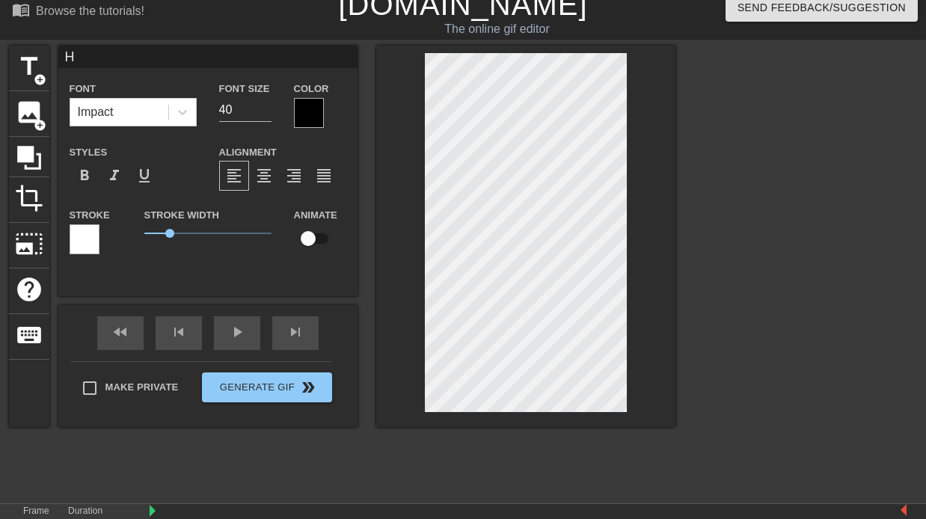
type textarea "Ha"
type input "Hap"
type textarea "Hap"
type input "Happ"
type textarea "Happy"
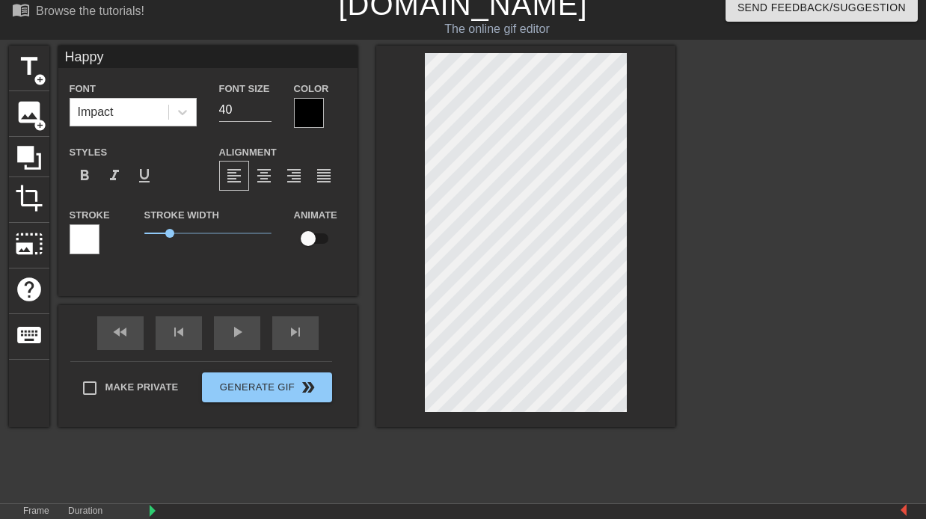
type input "Happy"
type textarea "Happy"
type input "Happy B"
type textarea "Happy B"
type input "Happy Bi"
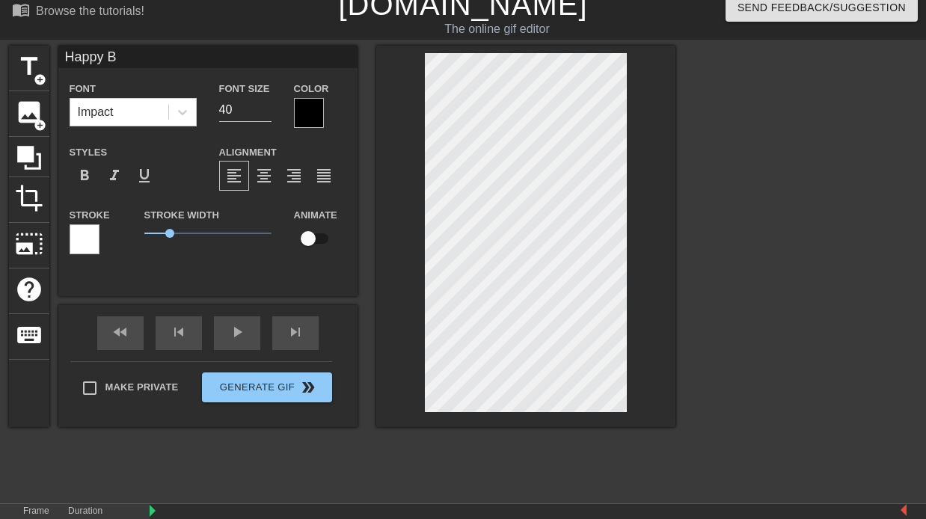
type textarea "Happy Bi"
type input "Happy Bir"
type textarea "Happy Bir"
type input "Happy Bi"
type textarea "Happy Bi"
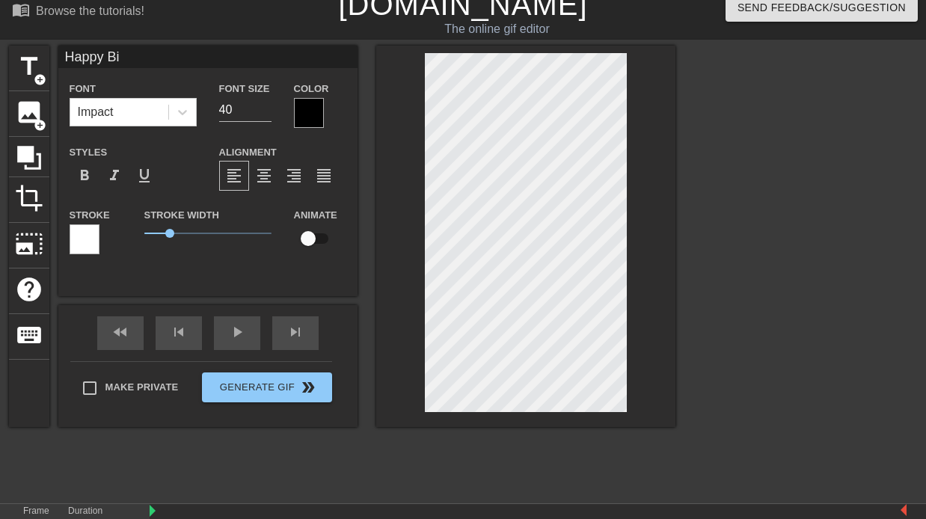
type input "Happy B"
type textarea "Happy B"
type input "Happy"
type textarea "Happy"
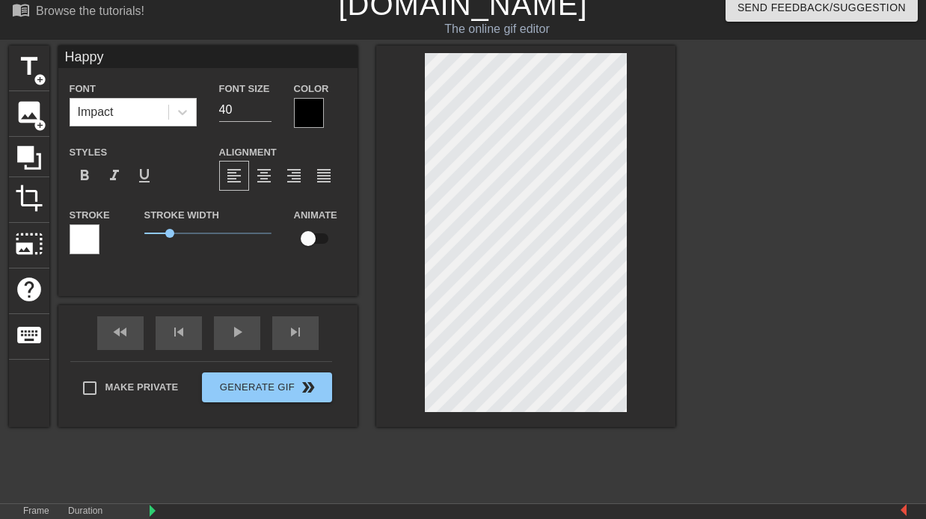
type input "Happy"
type textarea "Happy"
type input "Happy"
type textarea "Happy"
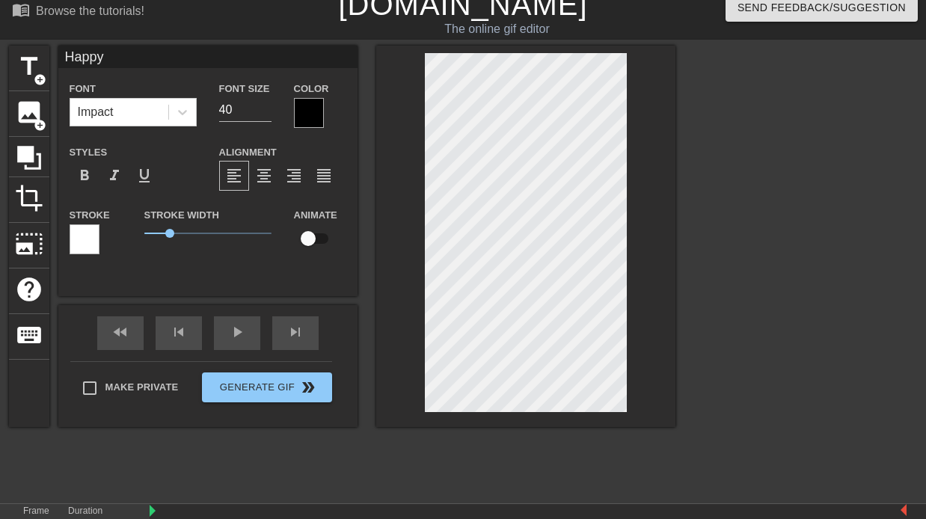
type input "HappyB"
type textarea "Happy B"
type input "HappyBi"
type textarea "Happy Bi"
type input "HappyBir"
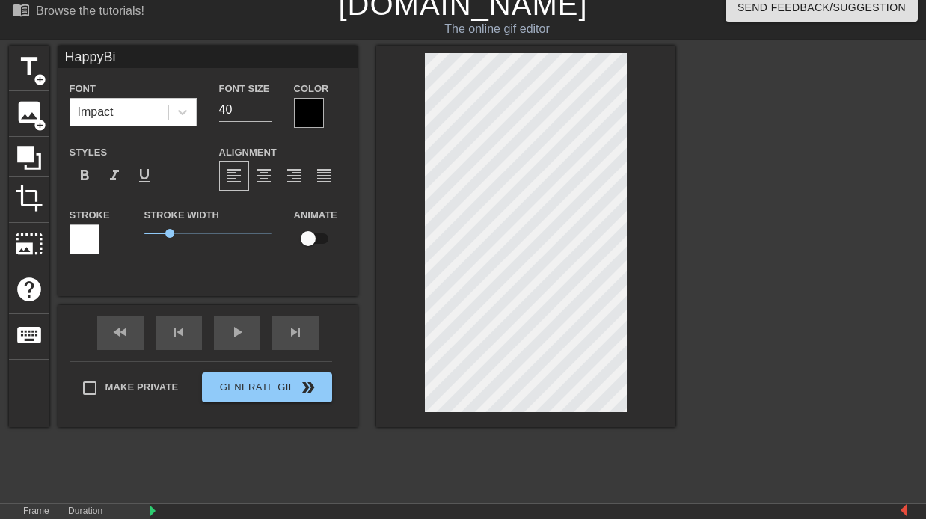
type textarea "Happy Bir"
type input "HappyBirt"
type textarea "Happy Birt"
type input "HappyBirth"
type textarea "Happy Birth"
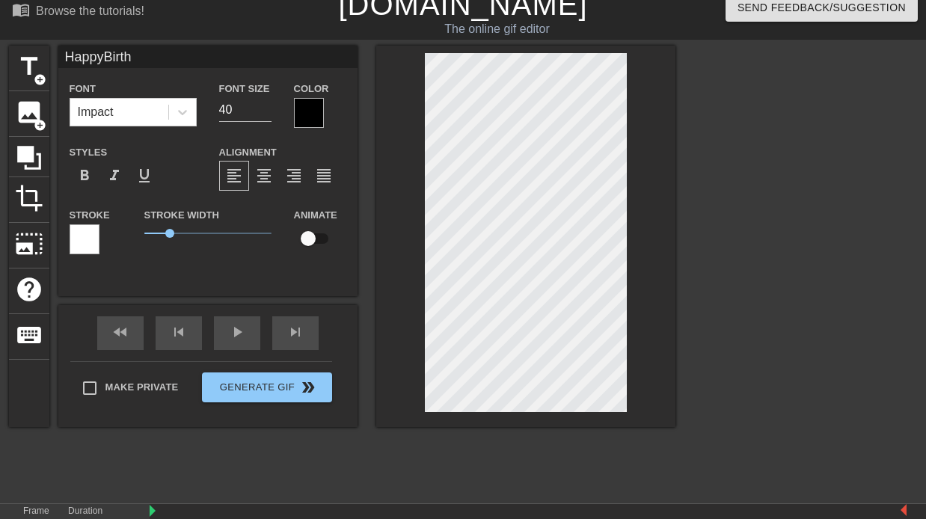
type input "HappyBirthd"
type textarea "Happy Birthd"
type input "HappyBirthda"
type textarea "Happy Birthda"
type input "HappyBirthday"
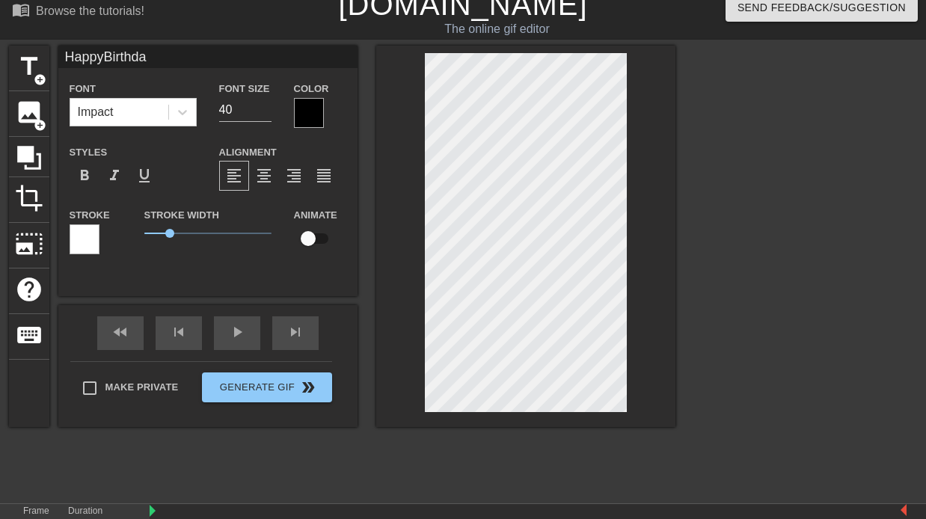
type textarea "Happy Birthday"
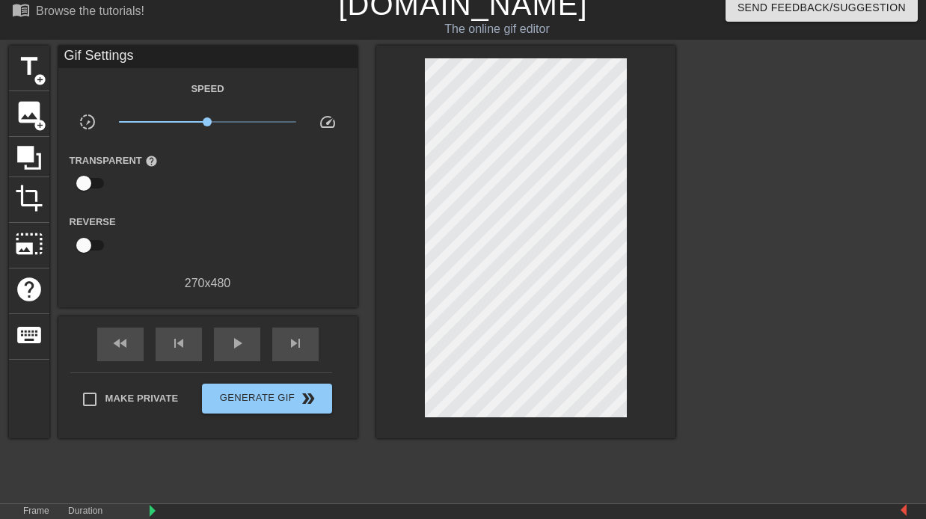
click at [739, 311] on div at bounding box center [805, 270] width 224 height 449
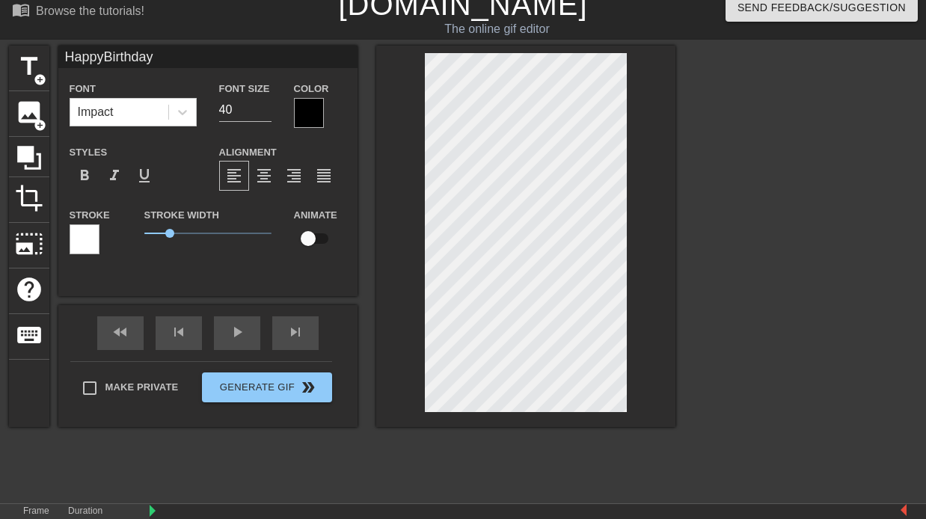
click at [304, 103] on div at bounding box center [309, 113] width 30 height 30
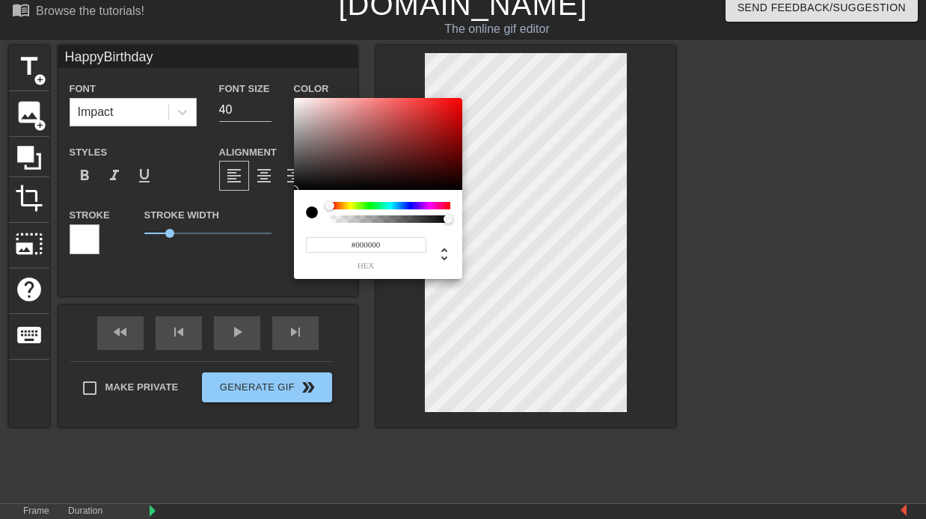
type input "HappyBirthday"
type input "#F70707"
click at [457, 100] on div at bounding box center [378, 144] width 168 height 93
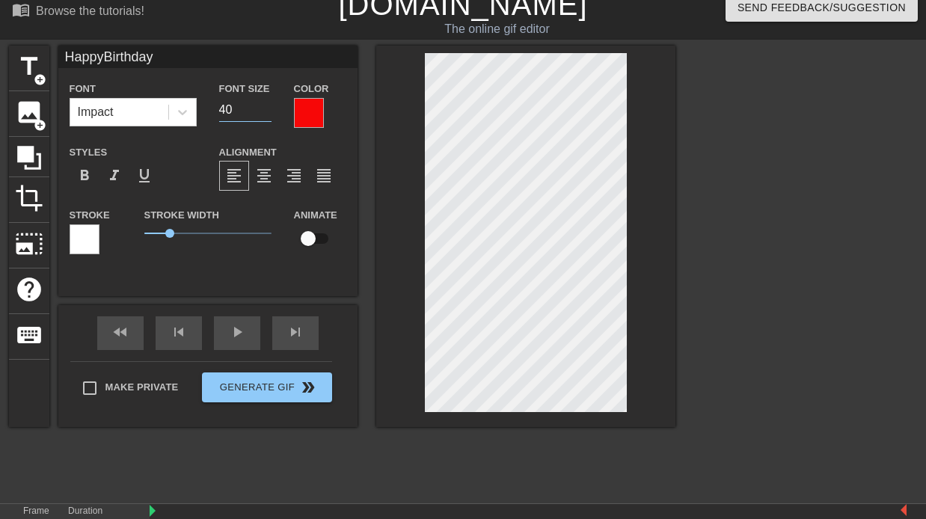
drag, startPoint x: 231, startPoint y: 113, endPoint x: 213, endPoint y: 112, distance: 18.0
click at [213, 112] on div "Font Size 40" at bounding box center [245, 103] width 75 height 49
type input "HappyBirthday"
type input "16"
type input "HappyBirthday"
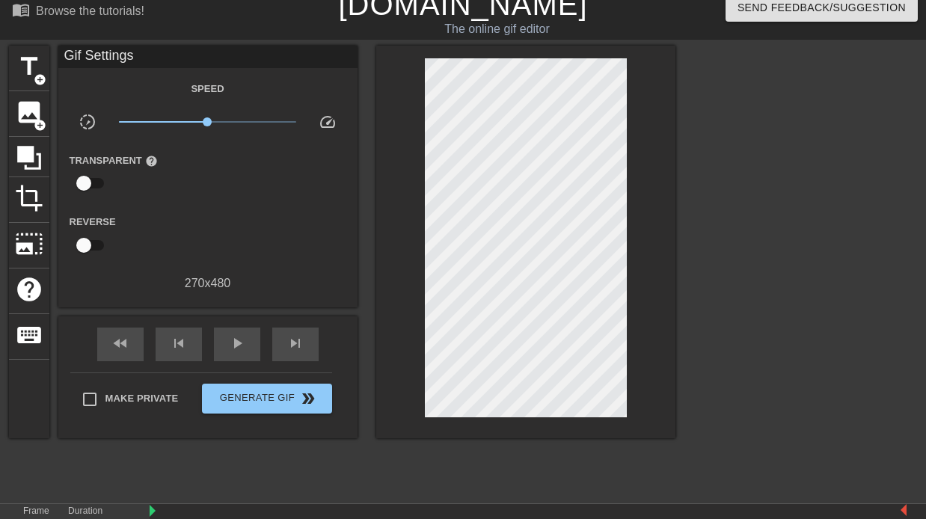
click at [744, 236] on div at bounding box center [805, 270] width 224 height 449
click at [630, 203] on div at bounding box center [525, 242] width 299 height 393
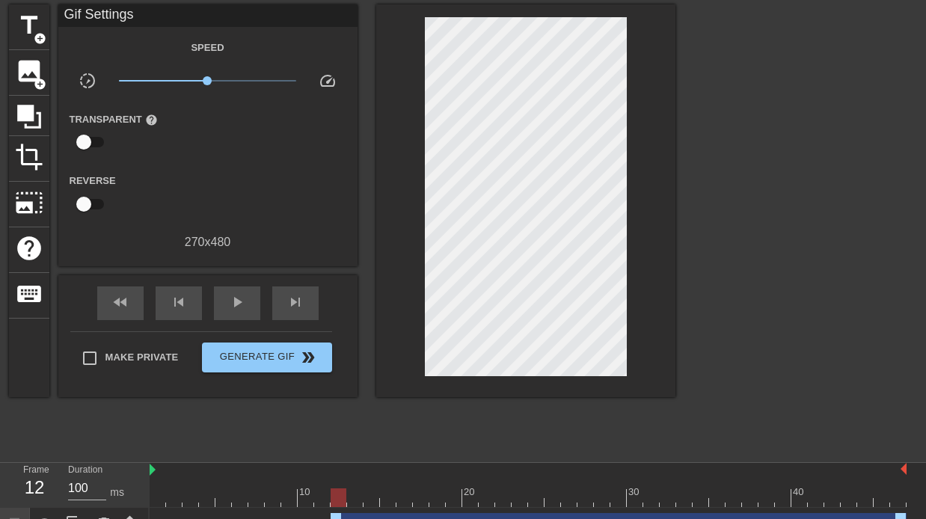
scroll to position [147, 0]
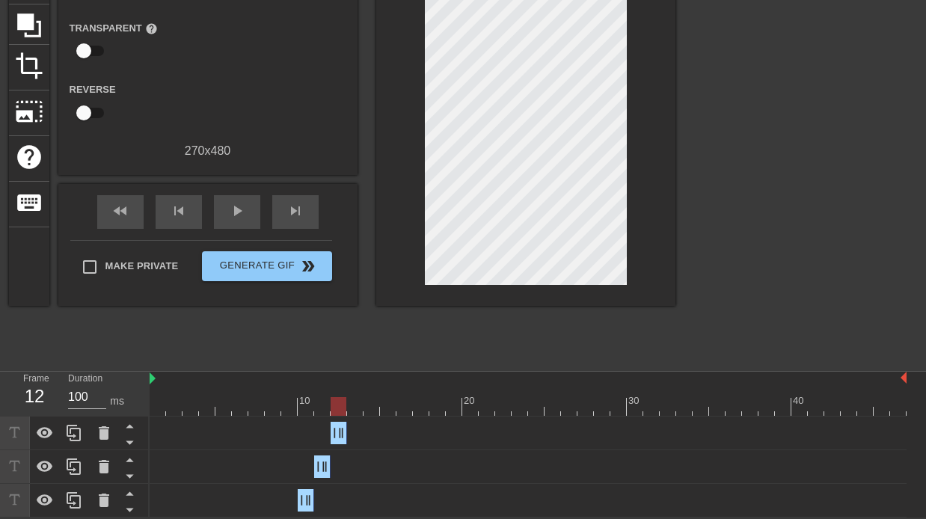
drag, startPoint x: 899, startPoint y: 436, endPoint x: 304, endPoint y: 430, distance: 595.3
click at [304, 430] on div "Happy Birthday drag_handle drag_handle" at bounding box center [528, 433] width 757 height 22
click at [235, 212] on span "play_arrow" at bounding box center [237, 211] width 18 height 18
click at [808, 207] on div at bounding box center [805, 137] width 224 height 449
click at [227, 218] on div "pause" at bounding box center [237, 212] width 46 height 34
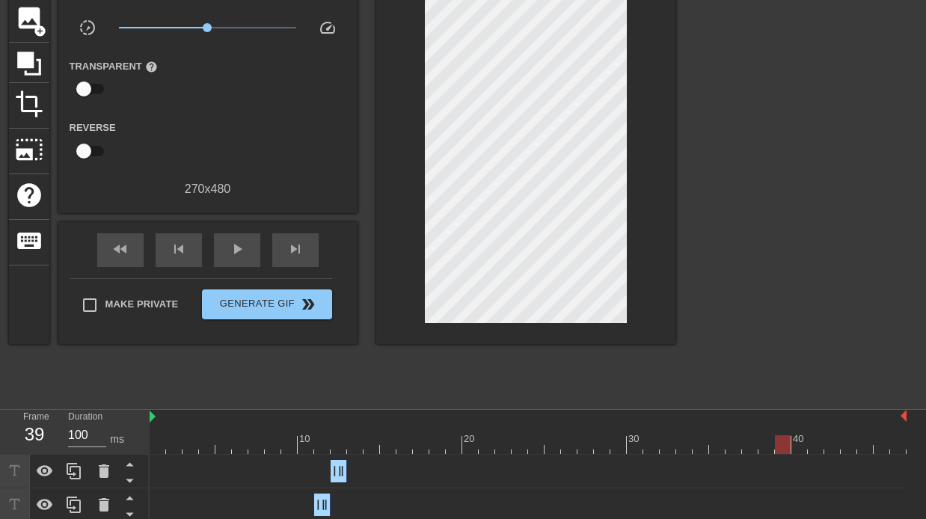
scroll to position [108, 0]
click at [357, 446] on div at bounding box center [528, 444] width 757 height 19
click at [340, 444] on div at bounding box center [528, 444] width 757 height 19
click at [363, 445] on div at bounding box center [528, 444] width 757 height 19
click at [352, 444] on div at bounding box center [528, 444] width 757 height 19
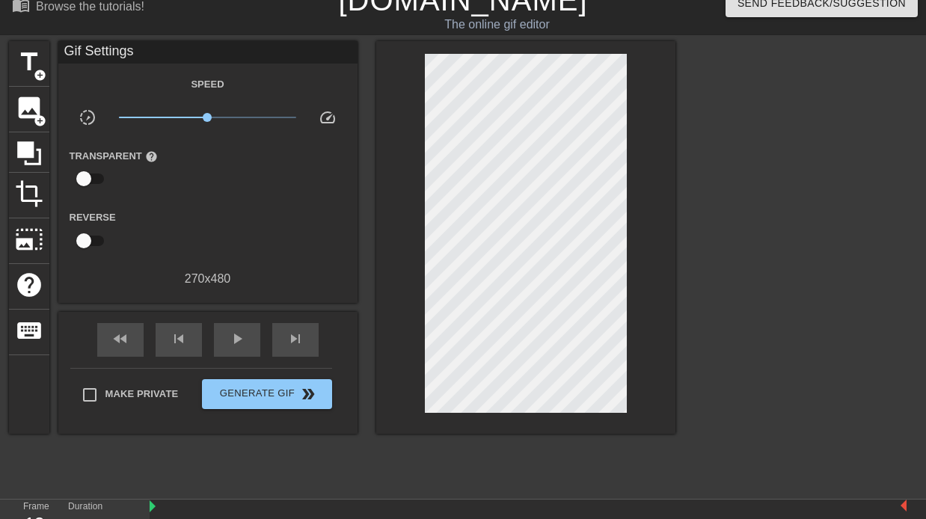
scroll to position [16, 0]
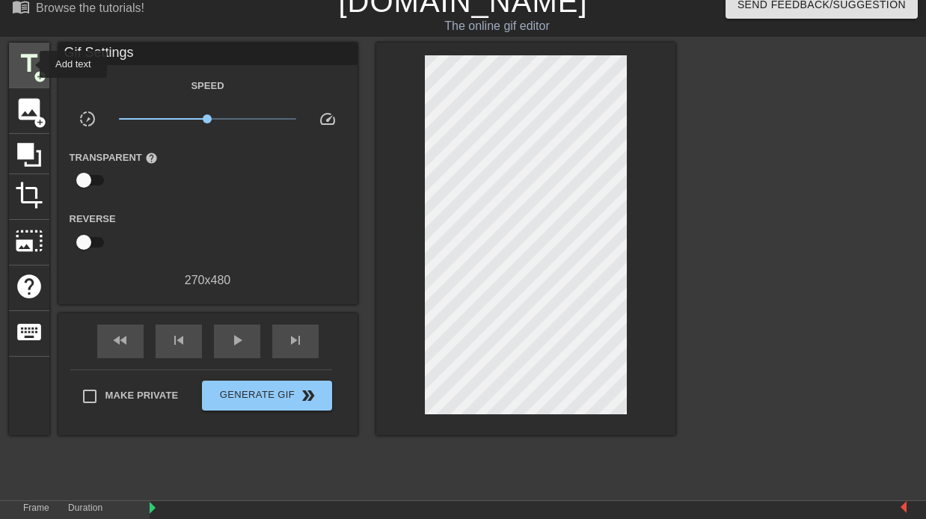
click at [30, 64] on span "title" at bounding box center [29, 63] width 28 height 28
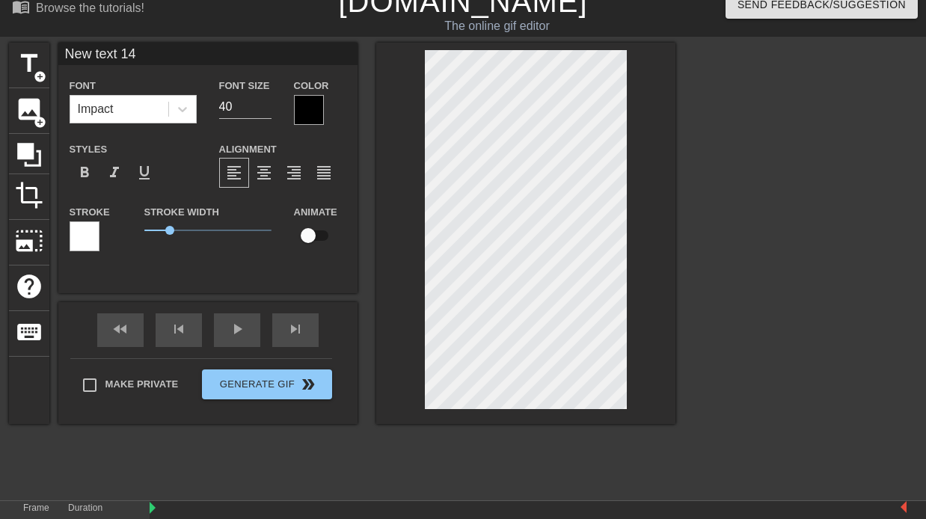
scroll to position [0, 2]
type input "H"
type textarea "H"
type input "Ha"
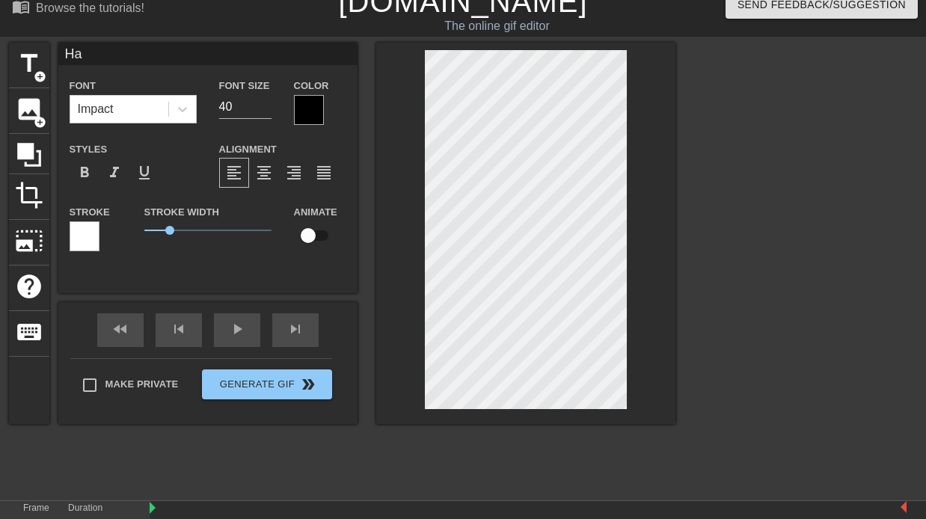
type textarea "Hap"
type input "Happ"
type textarea "Happ"
type input "Happy"
type textarea "Happy"
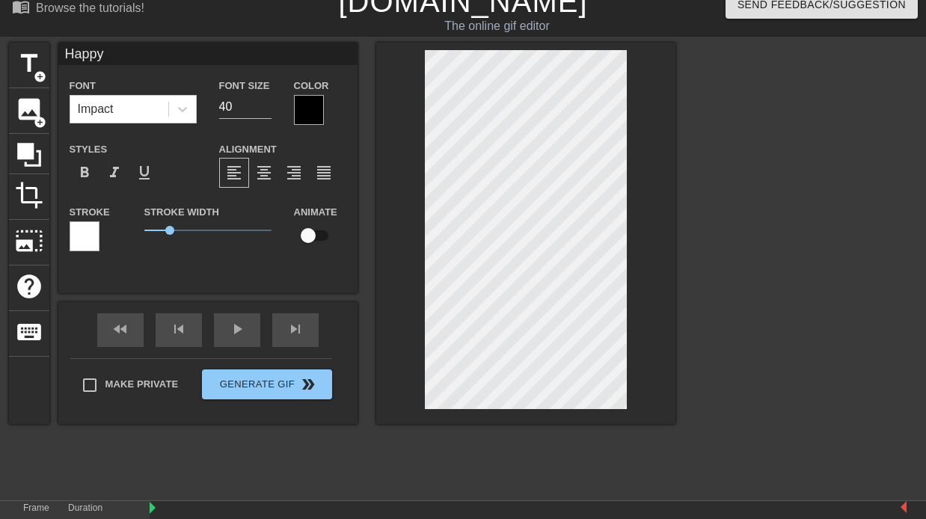
scroll to position [0, 1]
type input "Happy"
type textarea "Happy"
type input "Happyb"
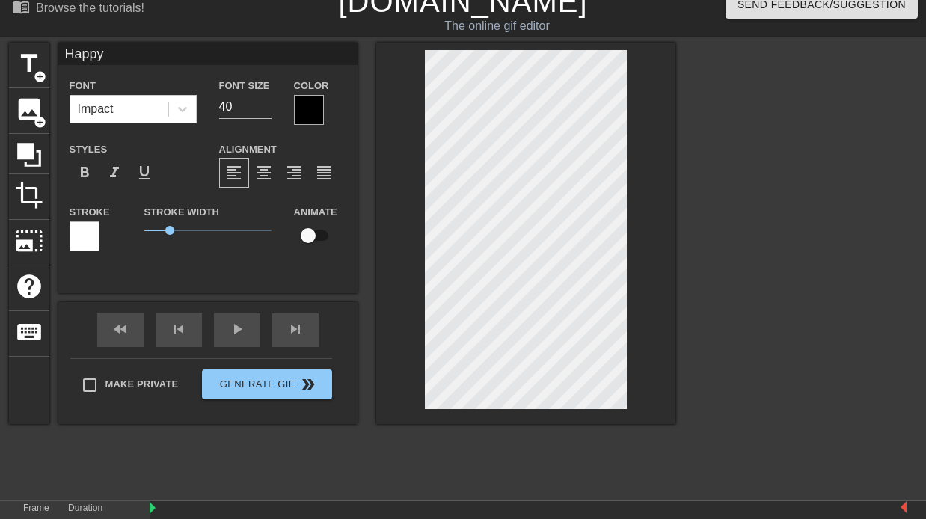
type textarea "Happy b"
type input "Happybi"
type textarea "Happy bir"
type input "Happybi"
type textarea "Happy bi"
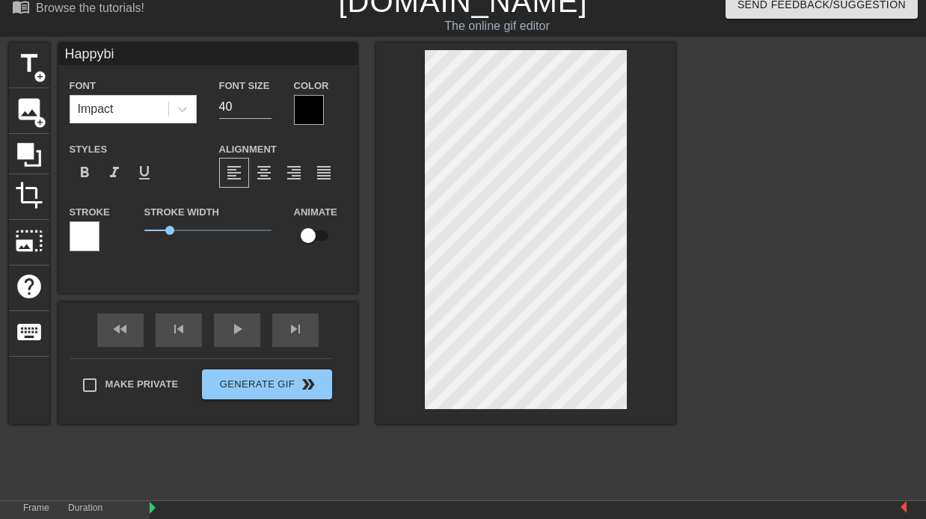
type input "Happyb"
type textarea "Happy b"
type input "Happy"
type textarea "Happy"
type input "HappyB"
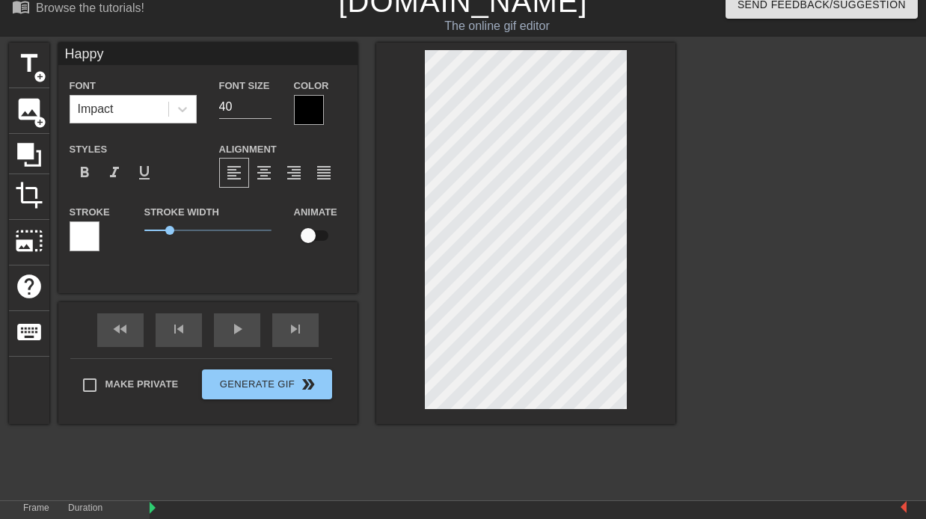
type textarea "Happy B"
type input "HappyBi"
type textarea "Happy Bi"
type input "HappyBir"
type textarea "Happy Bir"
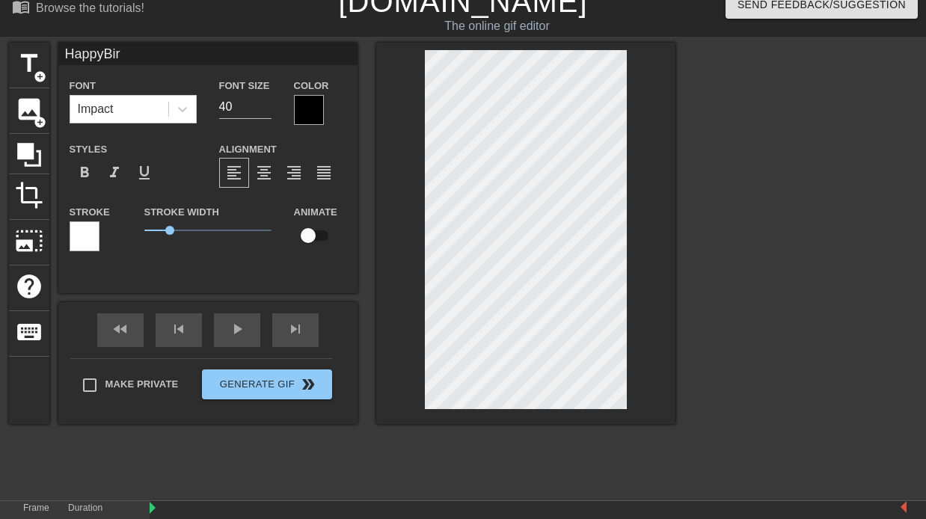
type input "HappyBirt"
type textarea "Happy Birt"
type input "HappyBirth"
type textarea "Happy Birth"
type input "HappyBirthd"
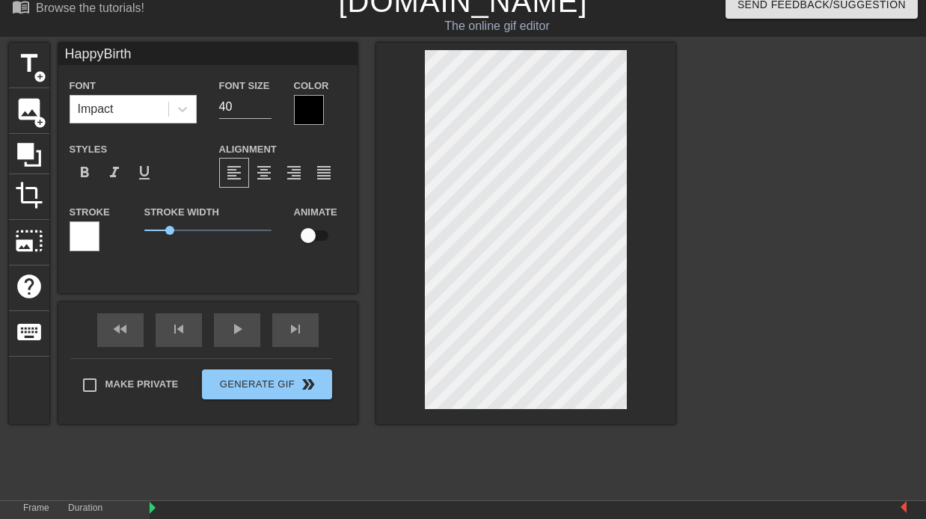
type textarea "Happy Birthd"
type input "HappyBirthda"
type textarea "Happy Birthda"
type input "HappyBirthday"
type textarea "Happy Birthday"
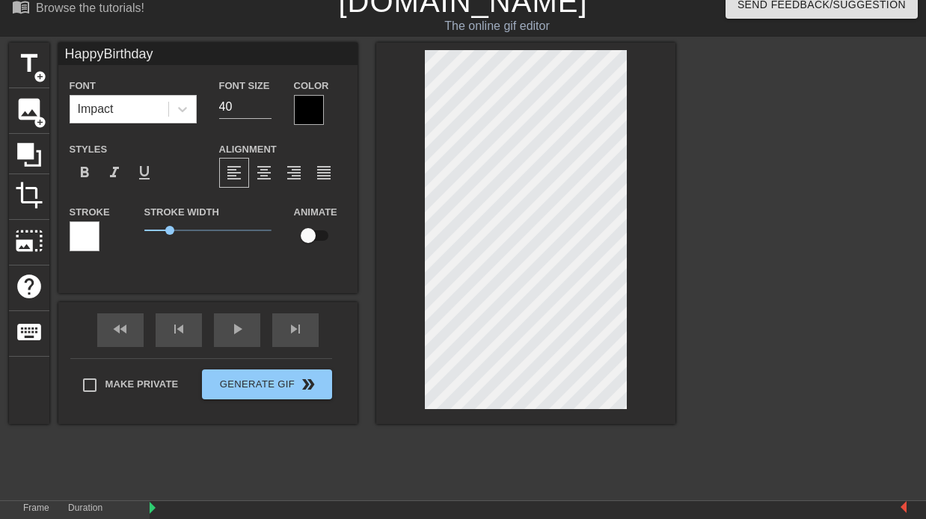
scroll to position [1, 1]
click at [765, 239] on div at bounding box center [805, 267] width 224 height 449
click at [309, 105] on div at bounding box center [309, 110] width 30 height 30
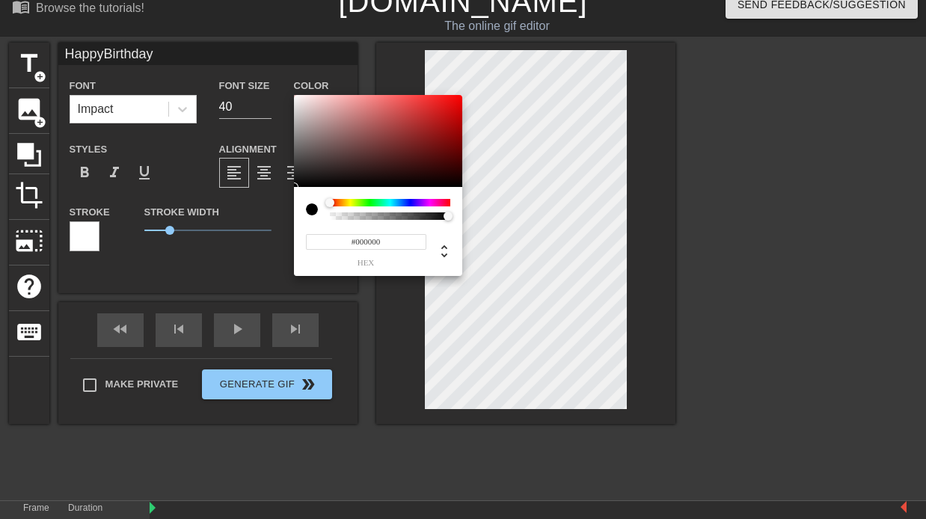
type input "HappyBirthday"
type input "#F90505"
click at [458, 97] on div at bounding box center [378, 141] width 168 height 93
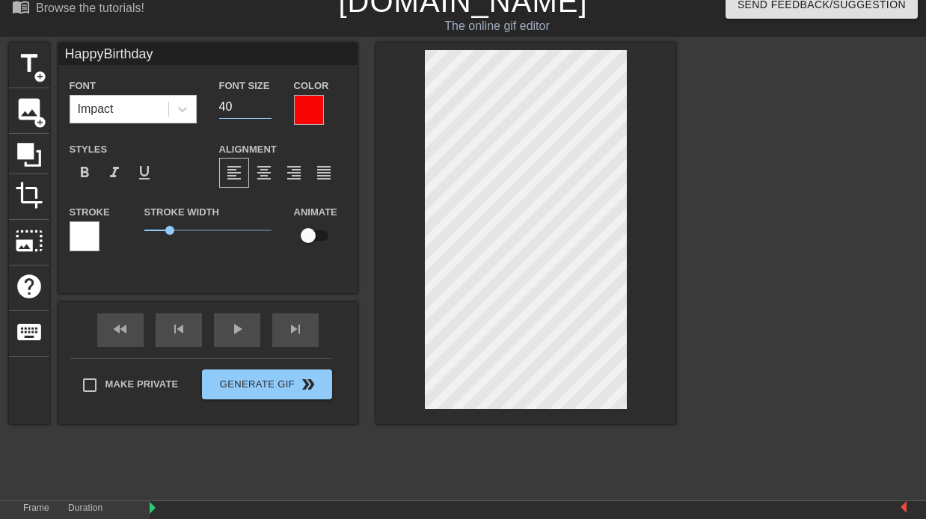
drag, startPoint x: 233, startPoint y: 107, endPoint x: 215, endPoint y: 107, distance: 17.9
click at [215, 107] on div "Font Size 40" at bounding box center [245, 100] width 75 height 49
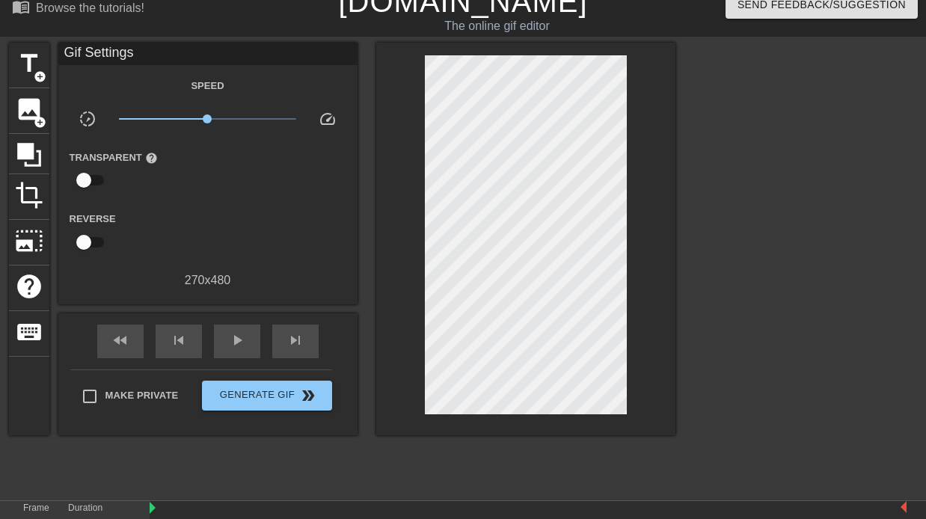
click at [723, 225] on div at bounding box center [805, 267] width 224 height 449
click at [849, 150] on div at bounding box center [805, 267] width 224 height 449
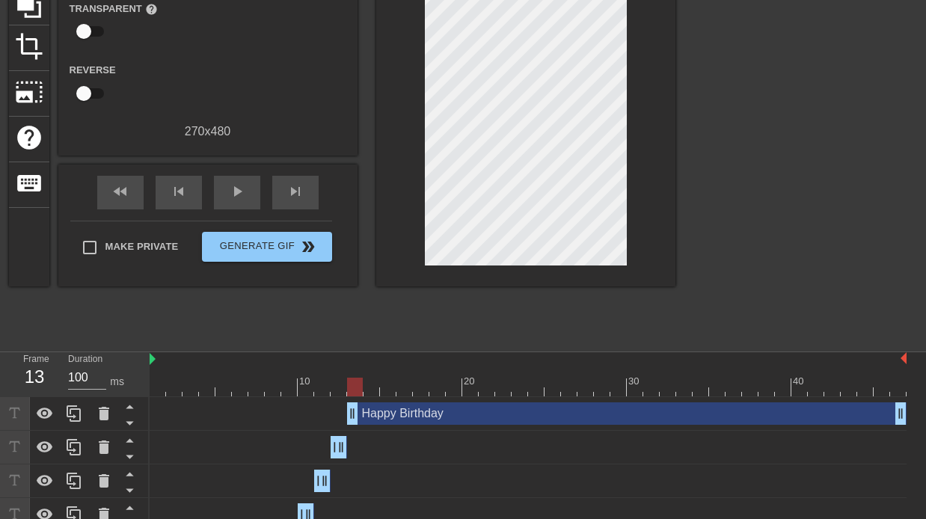
scroll to position [180, 0]
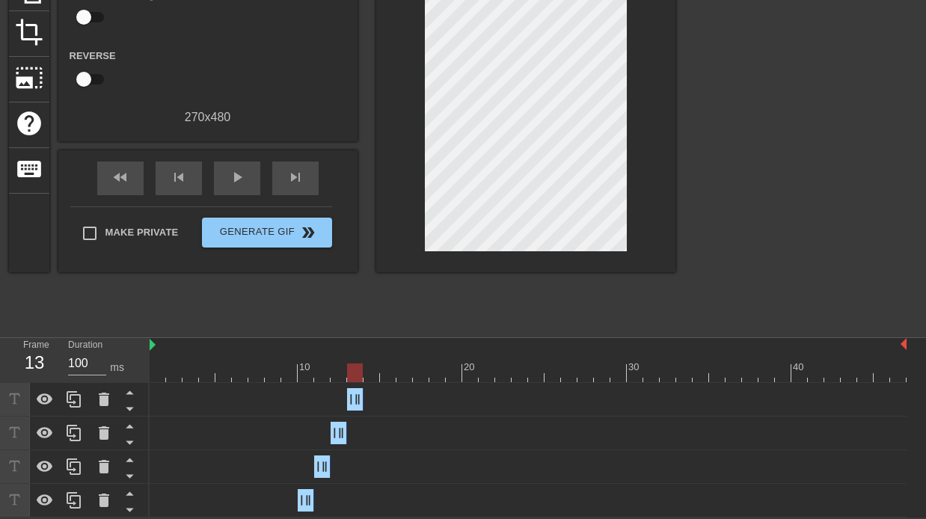
drag, startPoint x: 897, startPoint y: 402, endPoint x: 301, endPoint y: 421, distance: 596.3
click at [301, 421] on div "Happy Birthday drag_handle drag_handle Happy Birthday drag_handle drag_handle H…" at bounding box center [538, 450] width 776 height 135
click at [374, 374] on div at bounding box center [528, 372] width 757 height 19
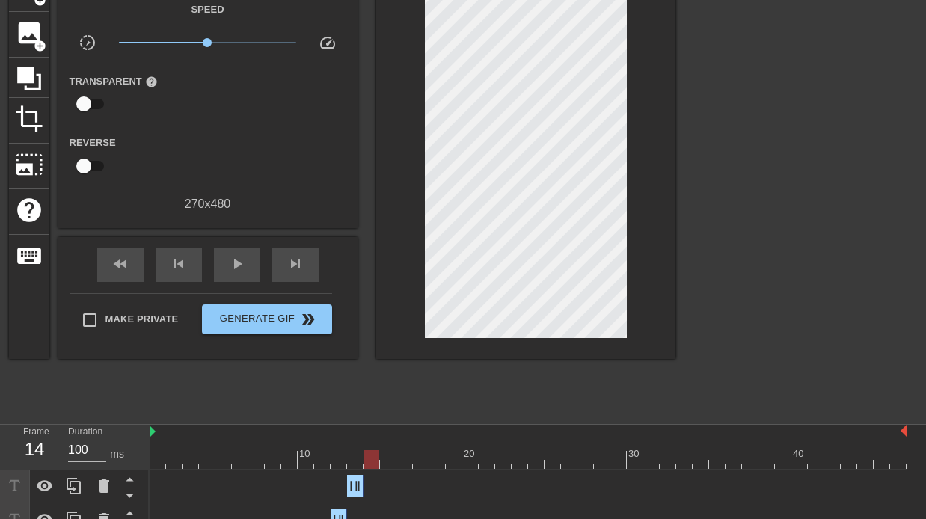
scroll to position [14, 0]
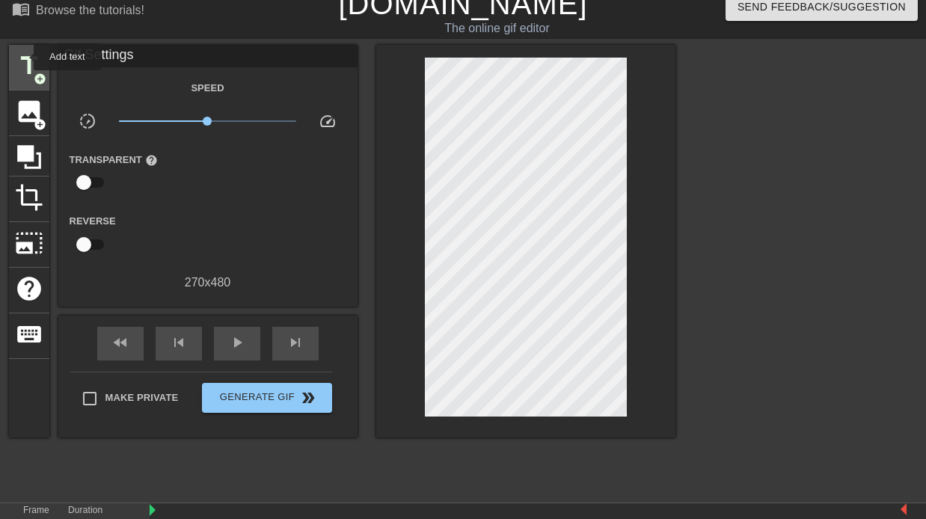
click at [24, 57] on span "title" at bounding box center [29, 66] width 28 height 28
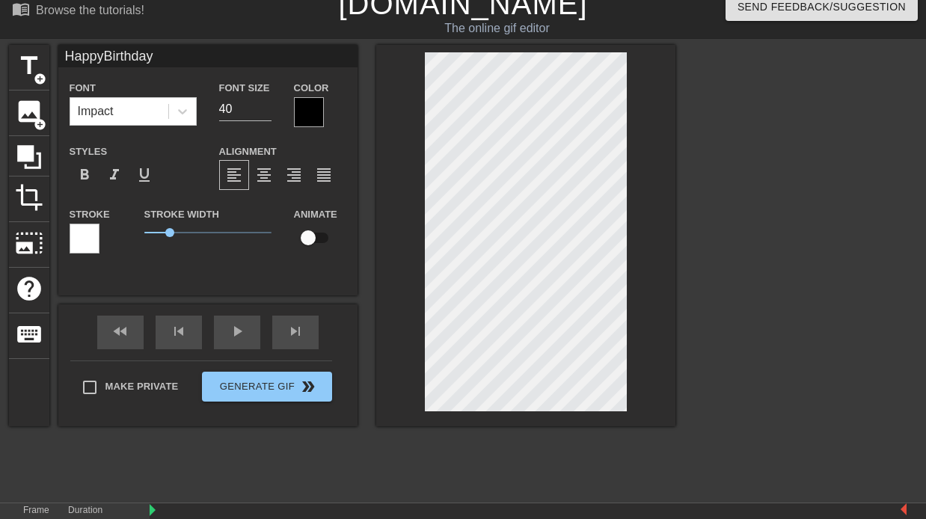
scroll to position [1, 1]
click at [737, 251] on div at bounding box center [805, 269] width 224 height 449
click at [299, 117] on div at bounding box center [309, 112] width 30 height 30
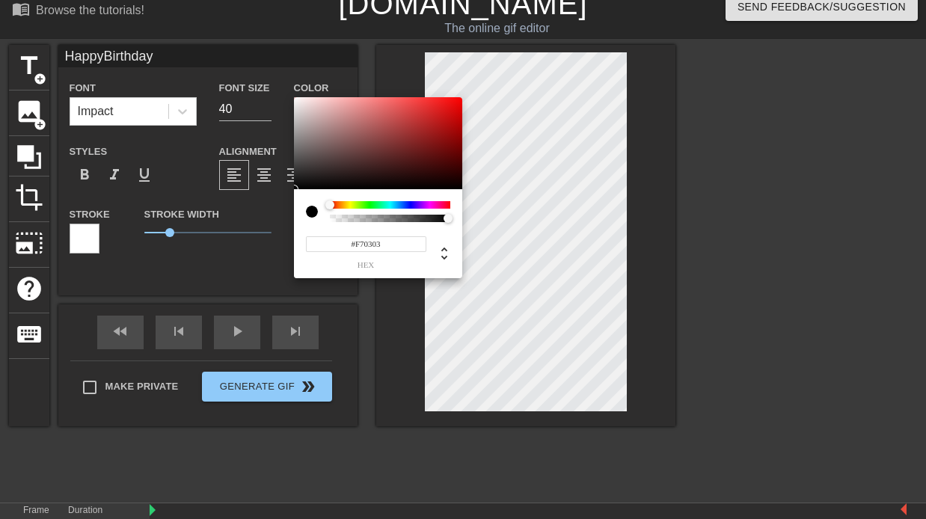
click at [460, 100] on div at bounding box center [378, 143] width 168 height 93
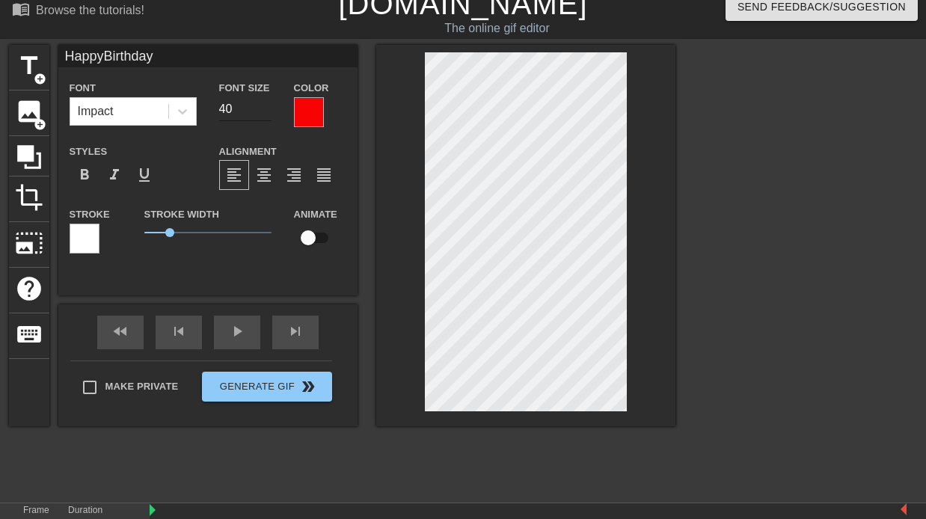
click at [224, 109] on input "40" at bounding box center [245, 109] width 52 height 24
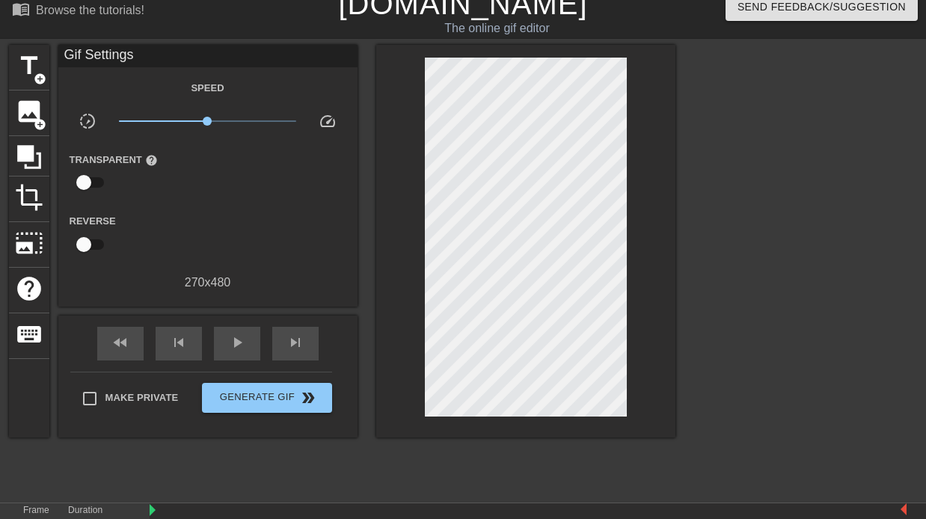
click at [897, 251] on div at bounding box center [805, 269] width 224 height 449
click at [773, 179] on div at bounding box center [805, 269] width 224 height 449
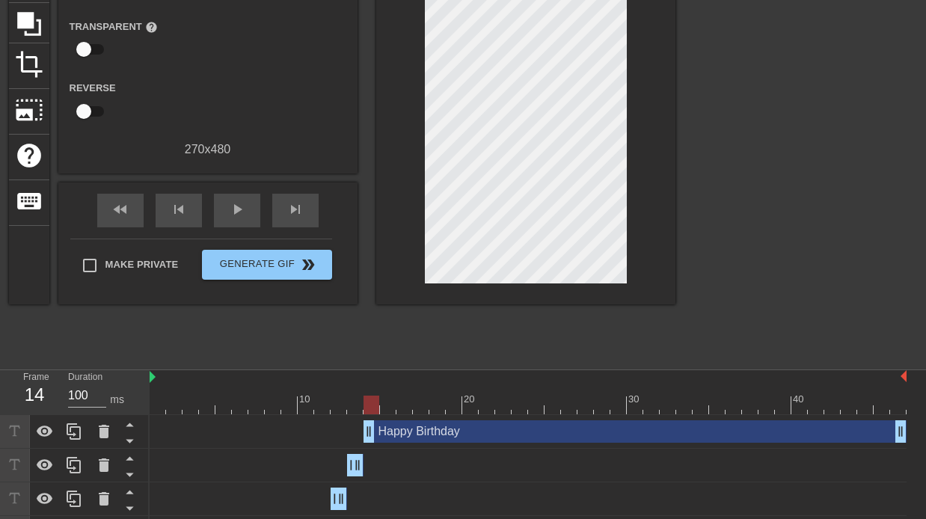
scroll to position [114, 0]
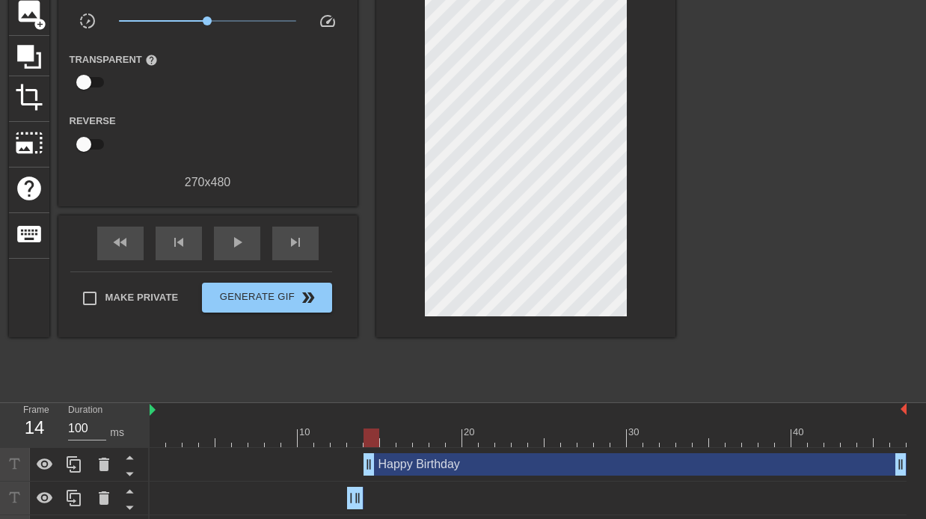
click at [914, 194] on div at bounding box center [805, 169] width 224 height 449
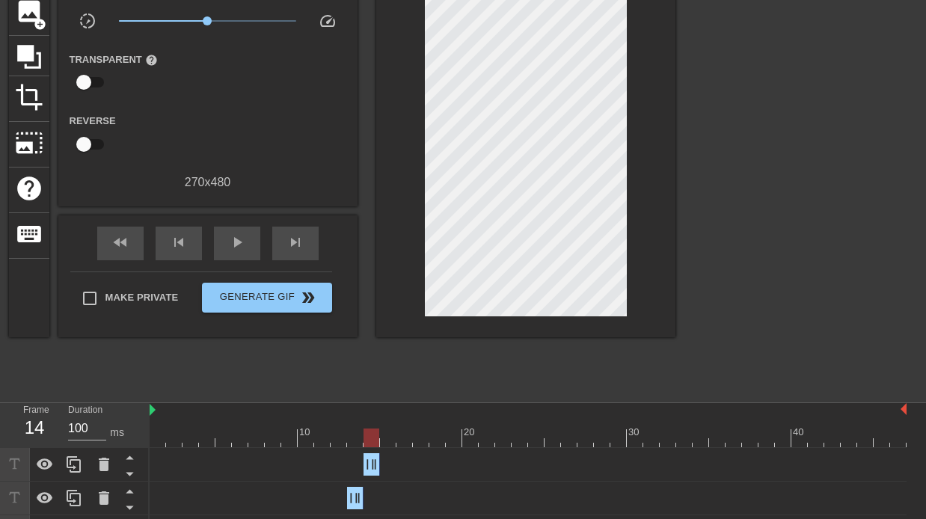
drag, startPoint x: 903, startPoint y: 463, endPoint x: 374, endPoint y: 414, distance: 531.0
click at [374, 414] on div "10 20 30 40 Happy Birthday drag_handle drag_handle Happy Birthday drag_handle d…" at bounding box center [538, 509] width 776 height 213
click at [390, 441] on div at bounding box center [528, 438] width 757 height 19
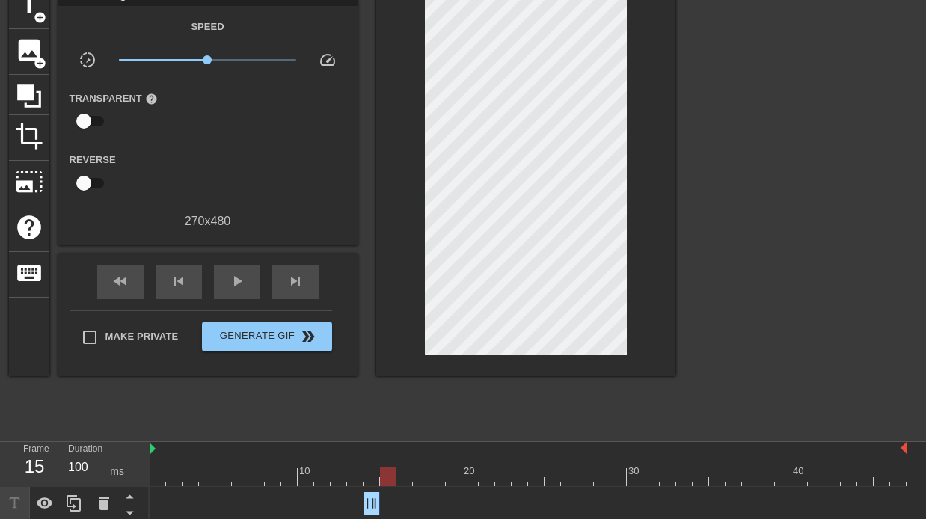
scroll to position [40, 0]
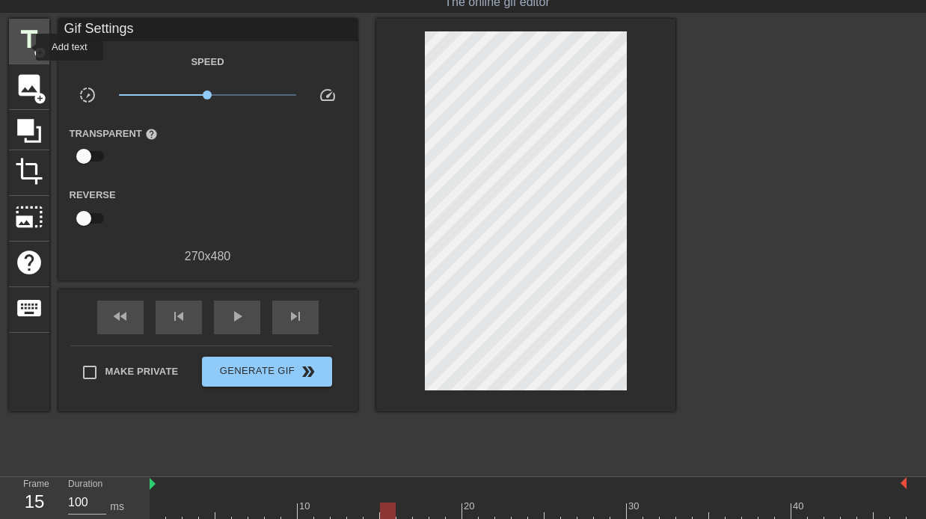
click at [26, 47] on span "title" at bounding box center [29, 39] width 28 height 28
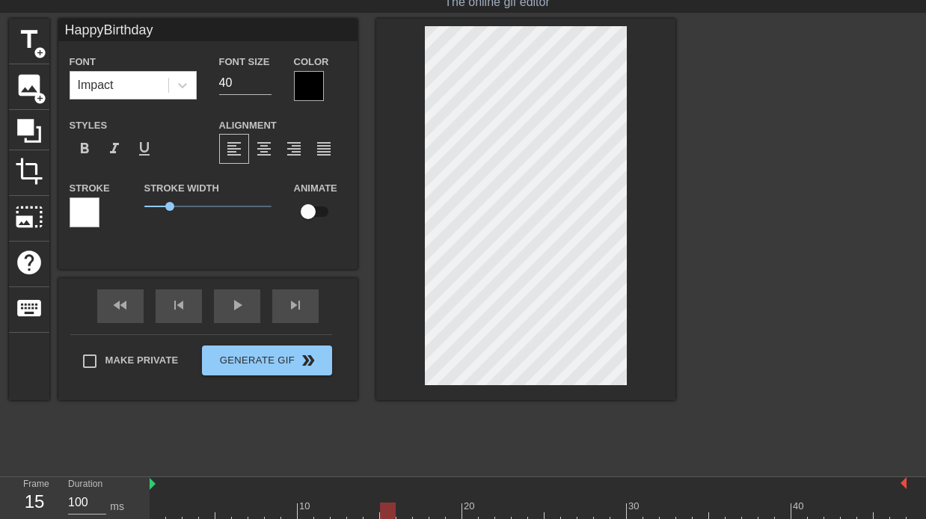
scroll to position [1, 1]
click at [744, 283] on div at bounding box center [805, 243] width 224 height 449
click at [304, 86] on div at bounding box center [309, 86] width 30 height 30
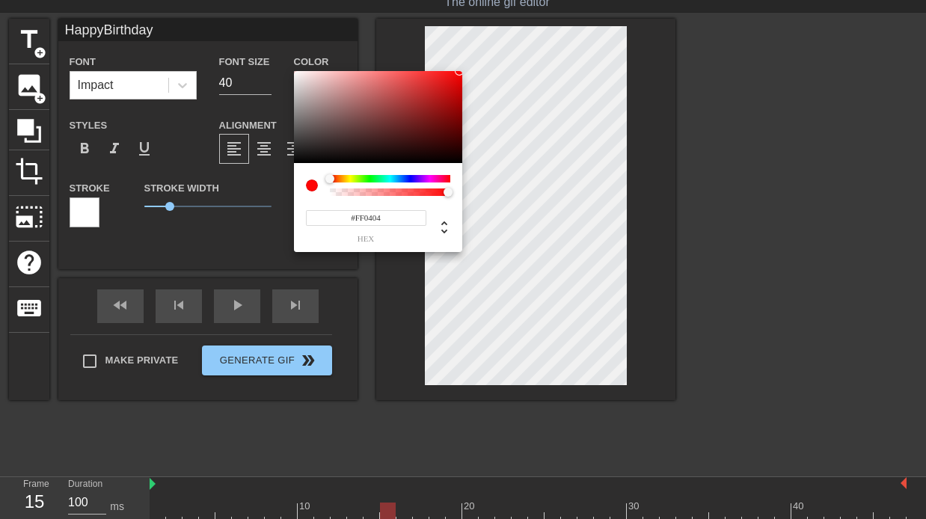
click at [459, 71] on div at bounding box center [378, 117] width 168 height 93
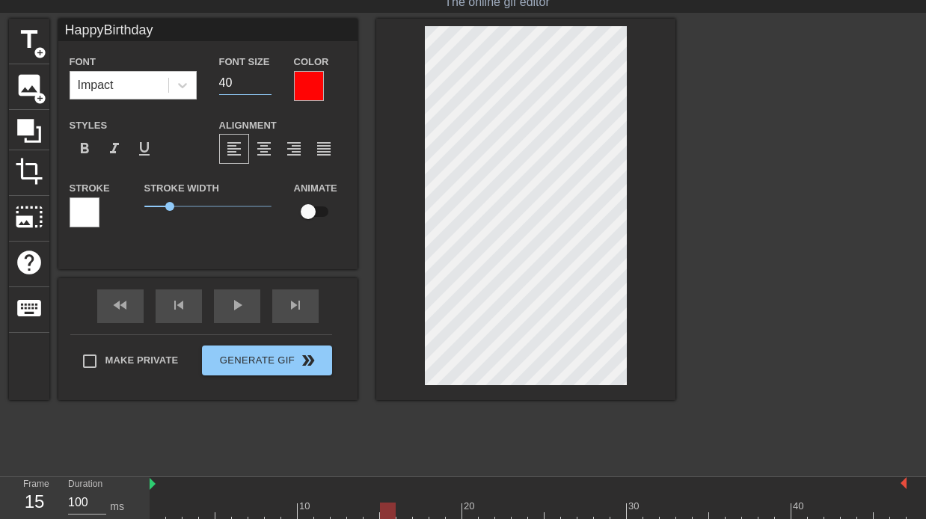
drag, startPoint x: 230, startPoint y: 85, endPoint x: 201, endPoint y: 83, distance: 29.2
click at [201, 83] on div "Font Impact Font Size 40 Color" at bounding box center [207, 76] width 299 height 49
click at [740, 171] on div at bounding box center [805, 243] width 224 height 449
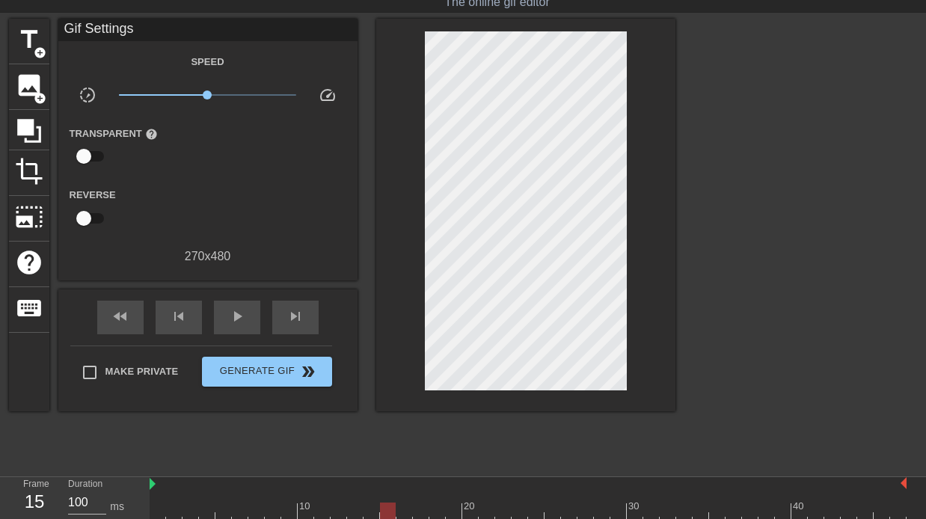
scroll to position [248, 0]
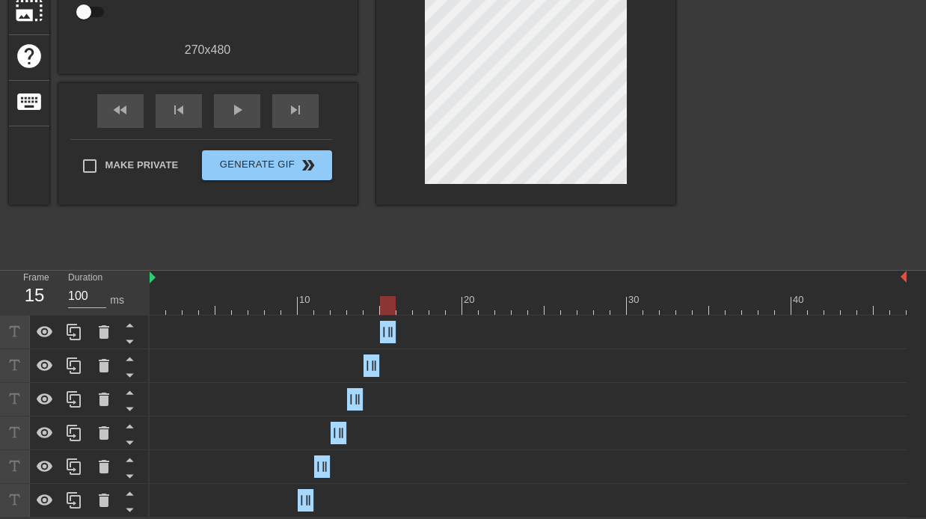
drag, startPoint x: 901, startPoint y: 331, endPoint x: 330, endPoint y: 345, distance: 571.5
click at [330, 345] on div "Happy Birthday drag_handle drag_handle" at bounding box center [528, 333] width 757 height 34
click at [735, 194] on div at bounding box center [805, 36] width 224 height 449
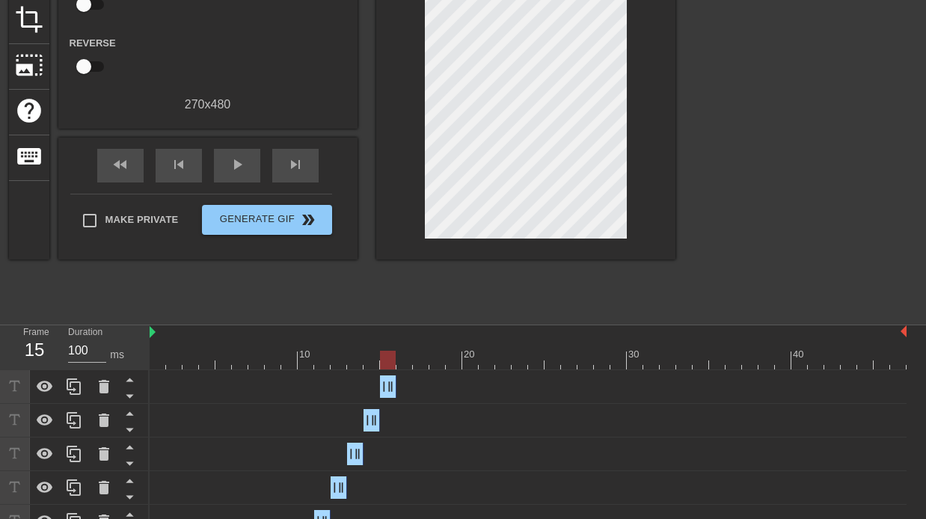
scroll to position [191, 0]
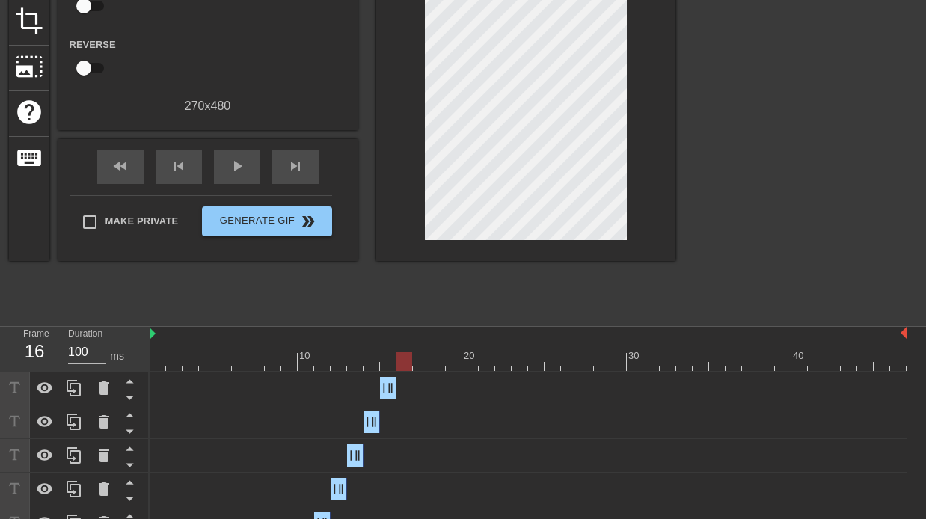
click at [402, 364] on div at bounding box center [528, 361] width 757 height 19
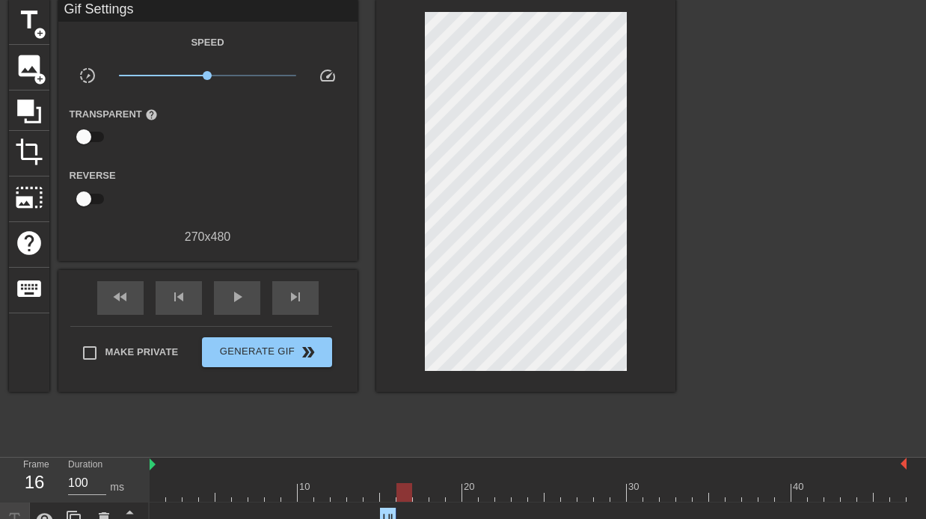
scroll to position [54, 0]
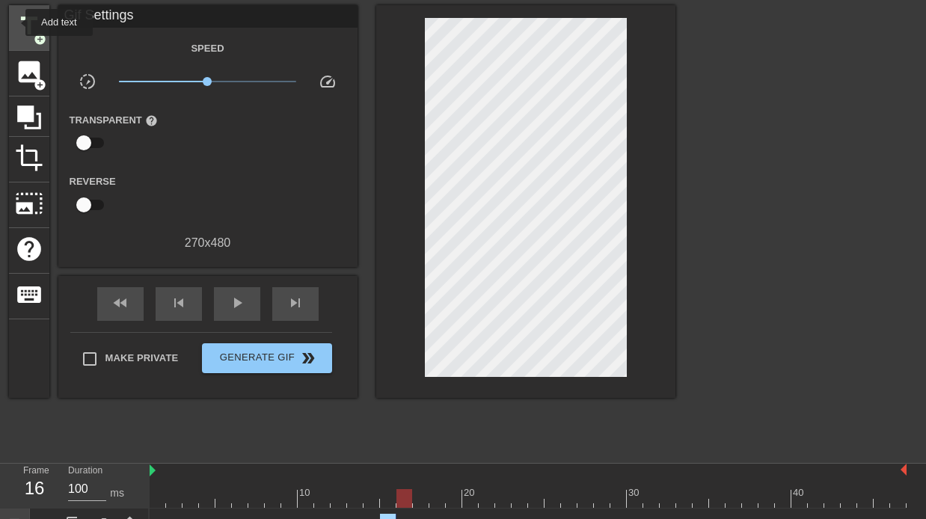
click at [16, 22] on span "title" at bounding box center [29, 26] width 28 height 28
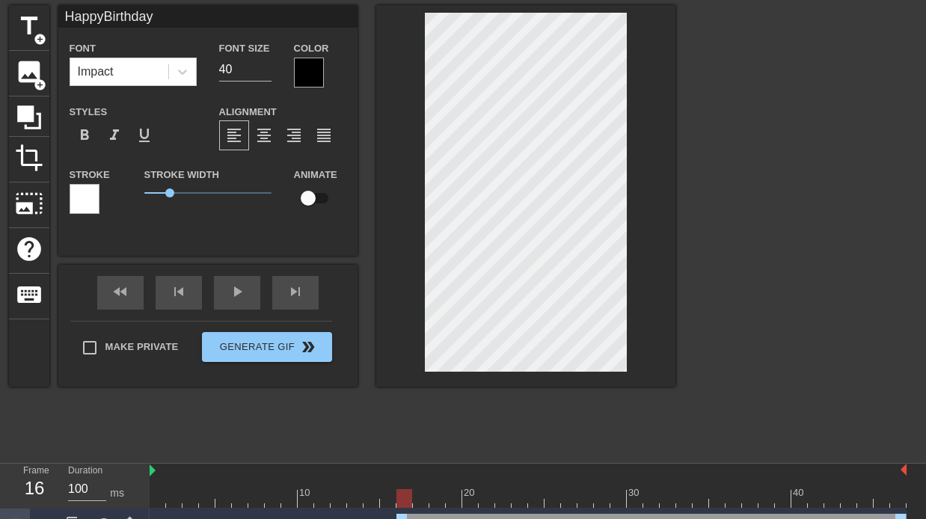
scroll to position [1, 1]
click at [309, 70] on div at bounding box center [309, 73] width 30 height 30
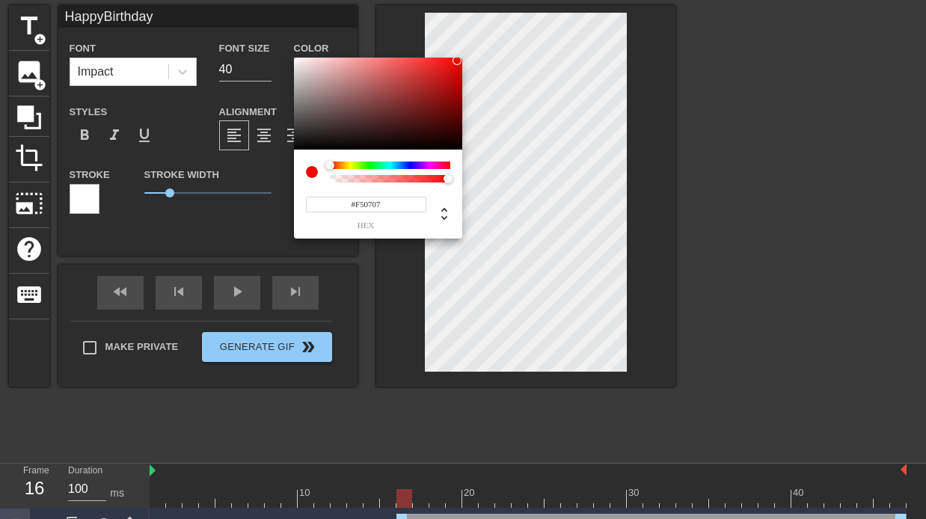
click at [457, 61] on div at bounding box center [378, 104] width 168 height 93
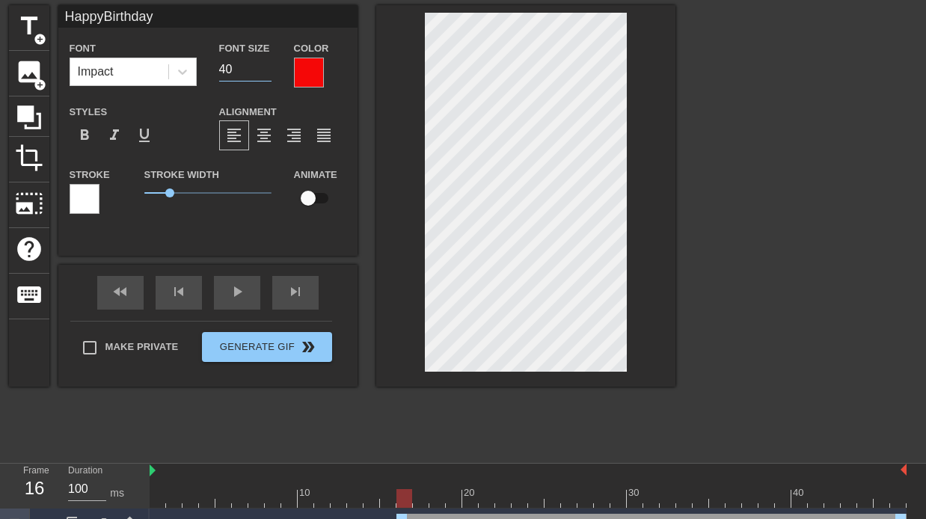
click at [223, 70] on input "40" at bounding box center [245, 70] width 52 height 24
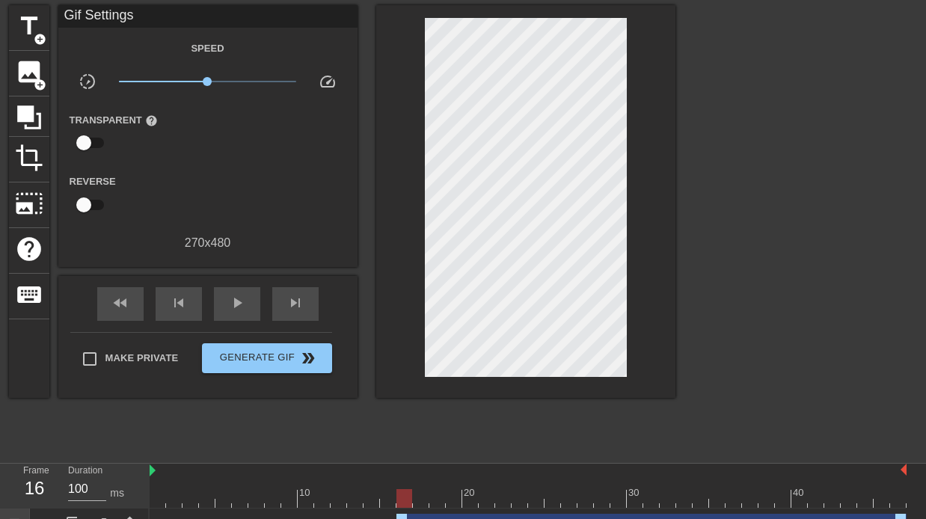
click at [752, 136] on div at bounding box center [805, 229] width 224 height 449
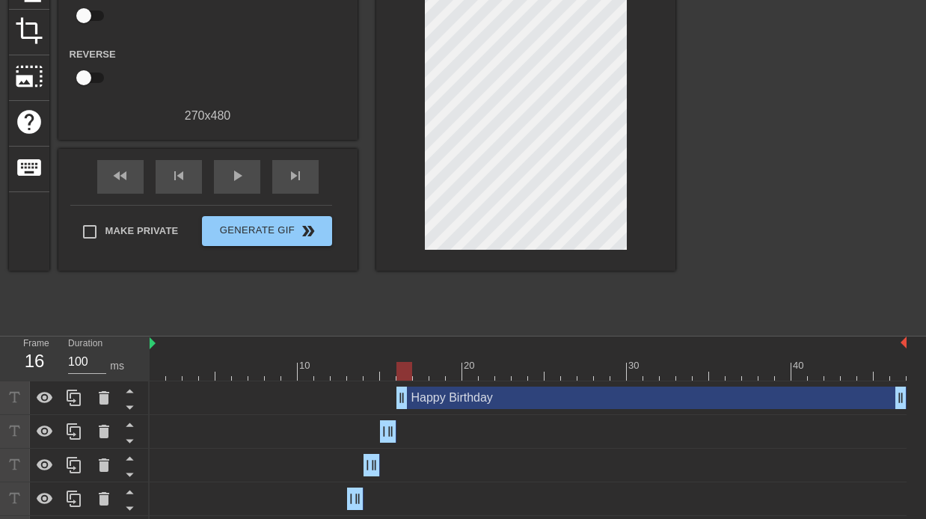
scroll to position [214, 0]
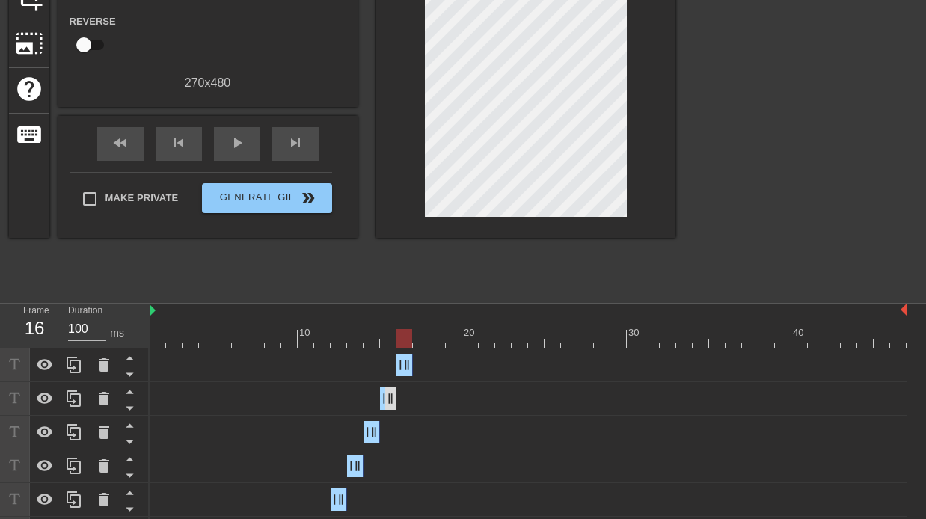
drag, startPoint x: 898, startPoint y: 366, endPoint x: 395, endPoint y: 389, distance: 503.8
click at [395, 389] on div "Happy Birthday drag_handle drag_handle Happy Birthday drag_handle drag_handle H…" at bounding box center [538, 466] width 776 height 236
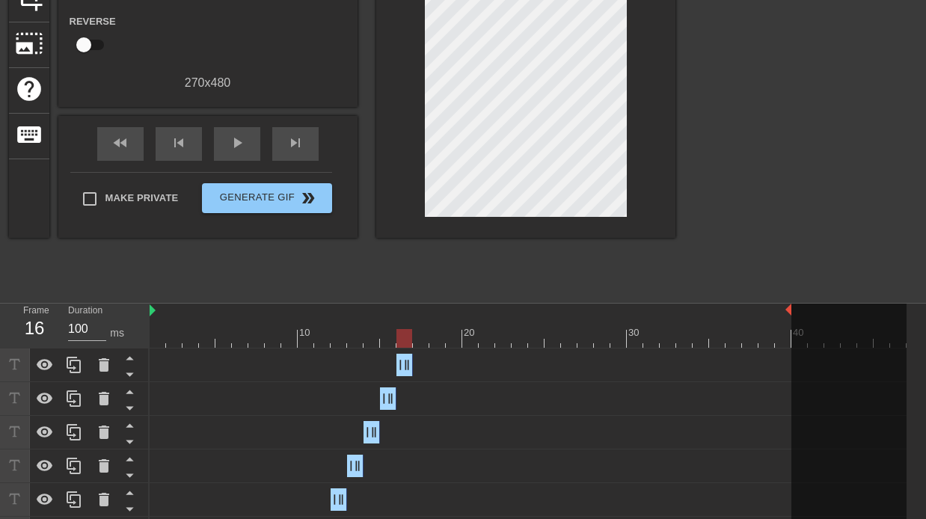
drag, startPoint x: 906, startPoint y: 310, endPoint x: 791, endPoint y: 317, distance: 115.4
click at [791, 317] on div "10 20 30 40" at bounding box center [528, 326] width 757 height 44
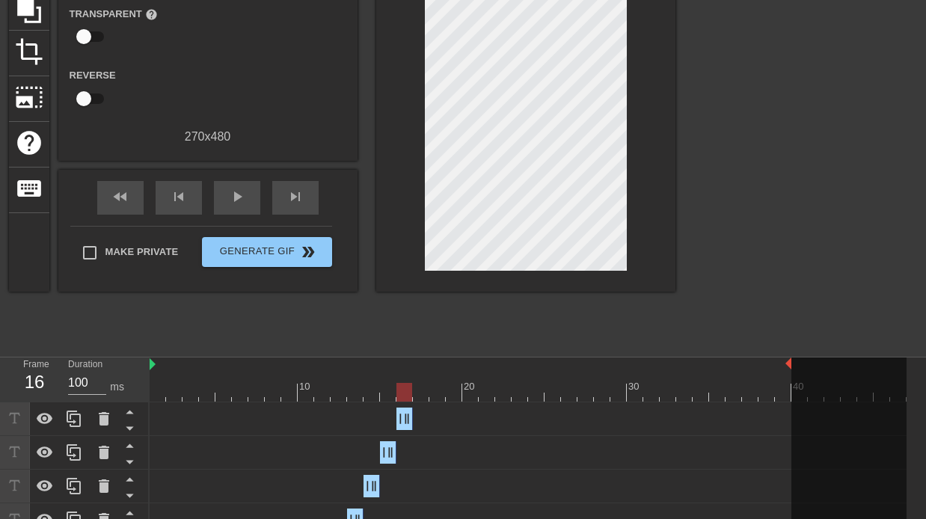
scroll to position [162, 0]
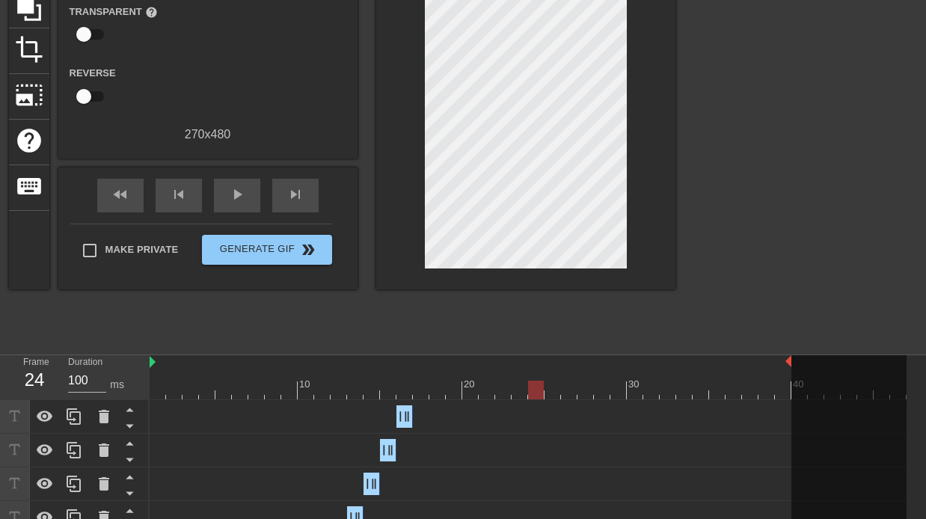
drag, startPoint x: 405, startPoint y: 391, endPoint x: 532, endPoint y: 377, distance: 128.7
click at [532, 377] on div "10 20 30 40" at bounding box center [528, 377] width 757 height 44
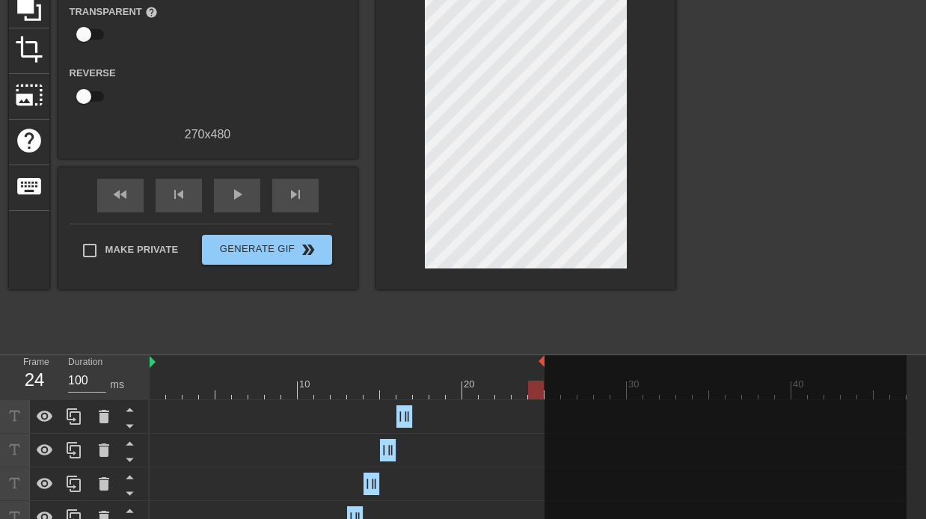
drag, startPoint x: 790, startPoint y: 361, endPoint x: 543, endPoint y: 364, distance: 247.6
click at [236, 198] on span "play_arrow" at bounding box center [237, 194] width 18 height 18
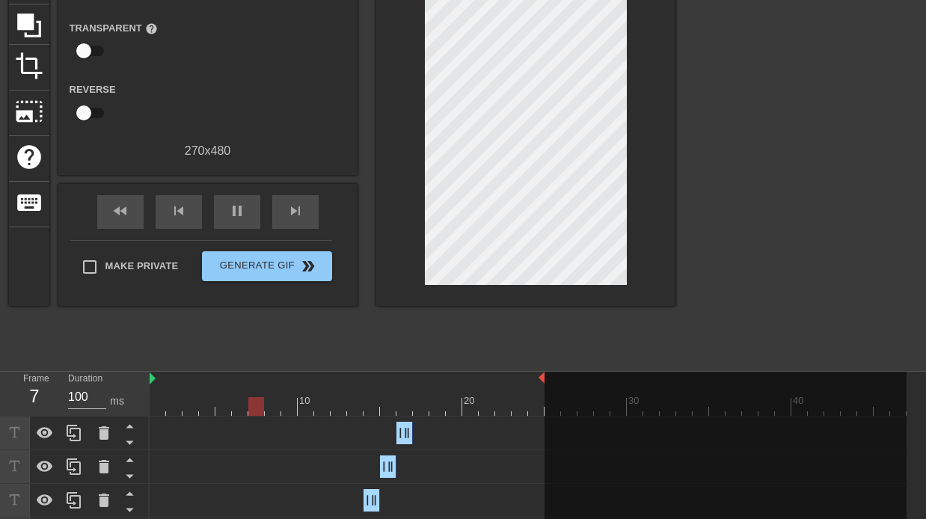
scroll to position [156, 0]
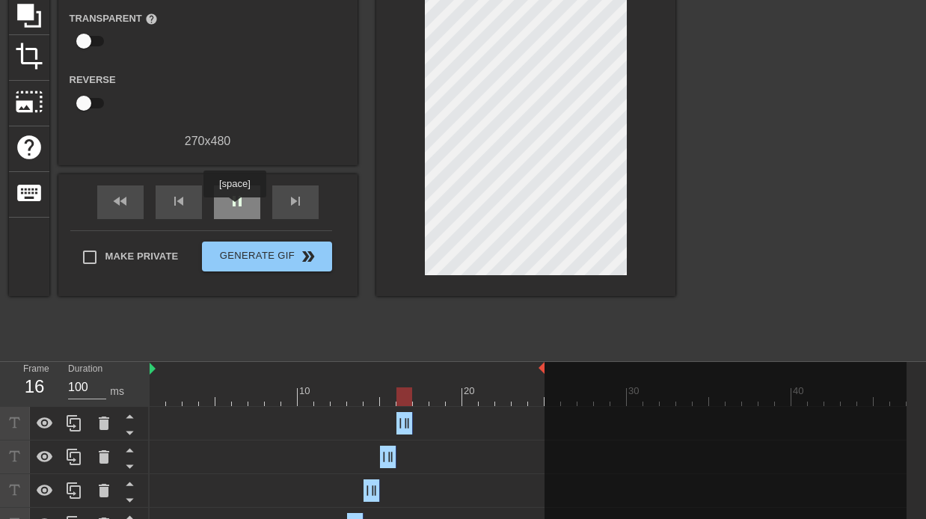
click at [236, 208] on span "pause" at bounding box center [237, 201] width 18 height 18
click at [435, 399] on div at bounding box center [528, 396] width 757 height 19
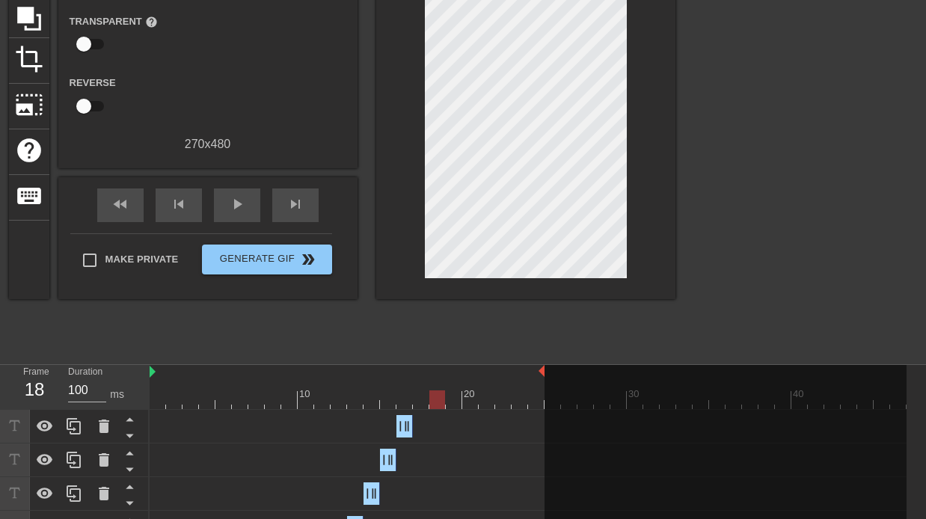
scroll to position [0, 0]
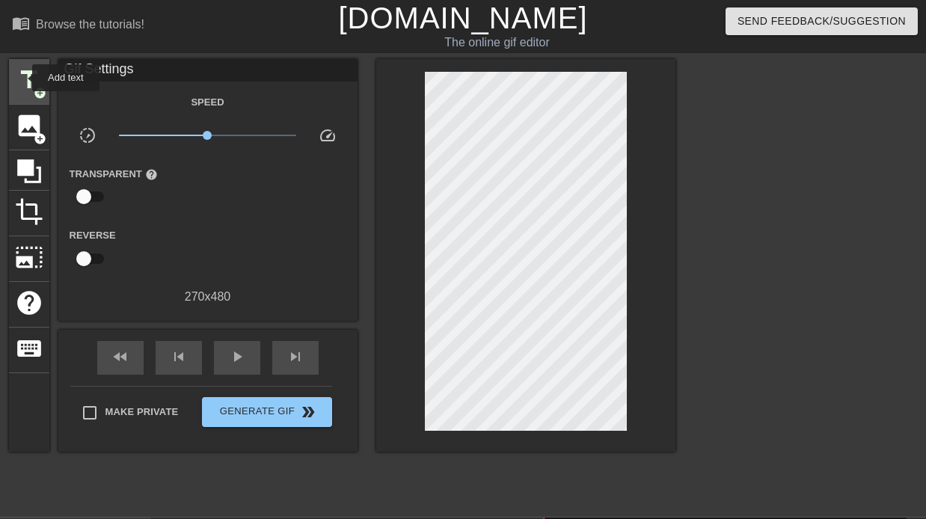
click at [22, 78] on span "title" at bounding box center [29, 80] width 28 height 28
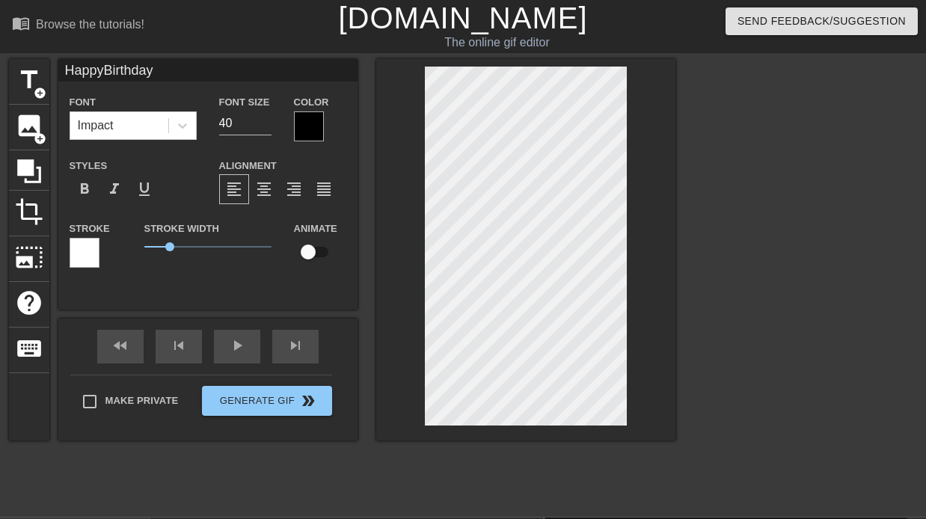
scroll to position [1, 1]
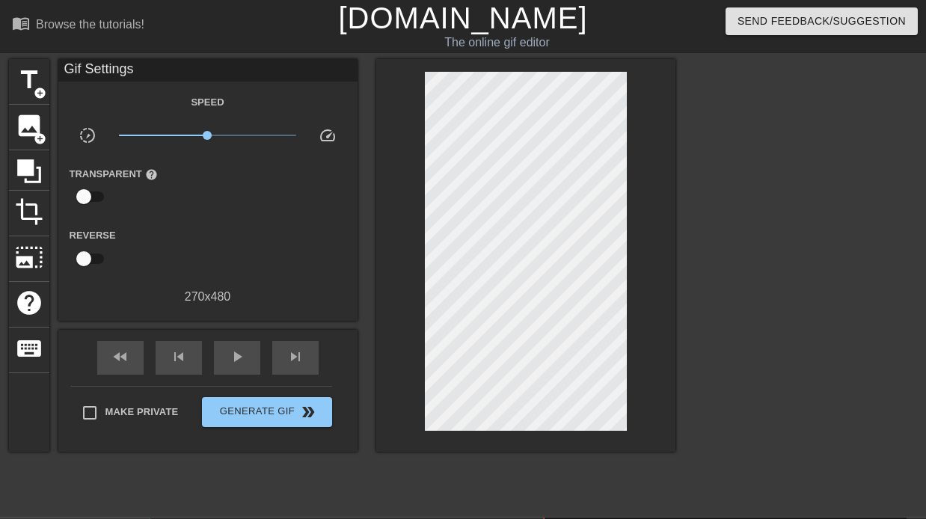
click at [835, 271] on div at bounding box center [805, 283] width 224 height 449
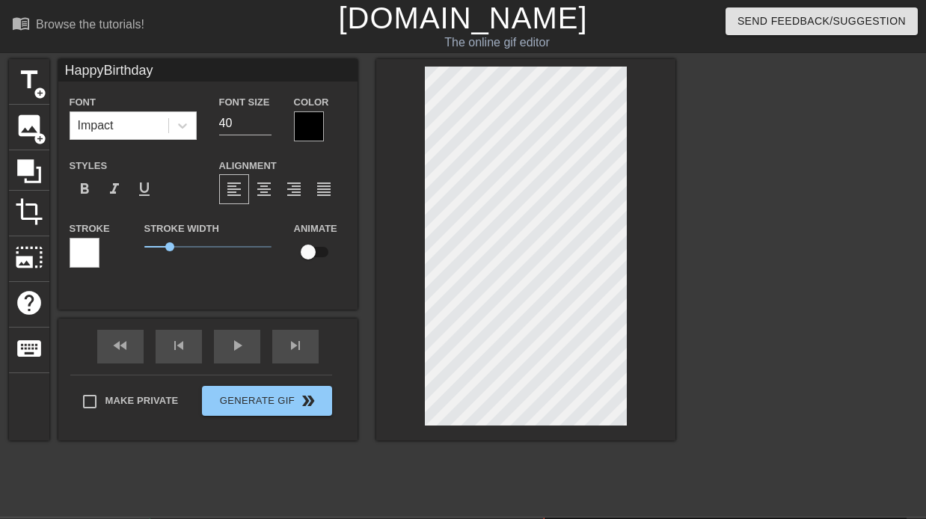
click at [311, 122] on div at bounding box center [309, 126] width 30 height 30
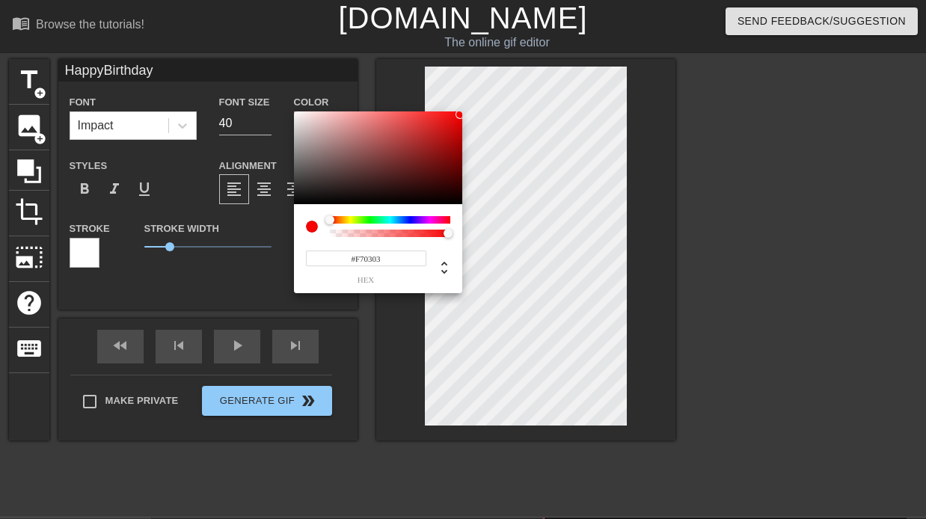
click at [460, 114] on div at bounding box center [378, 157] width 168 height 93
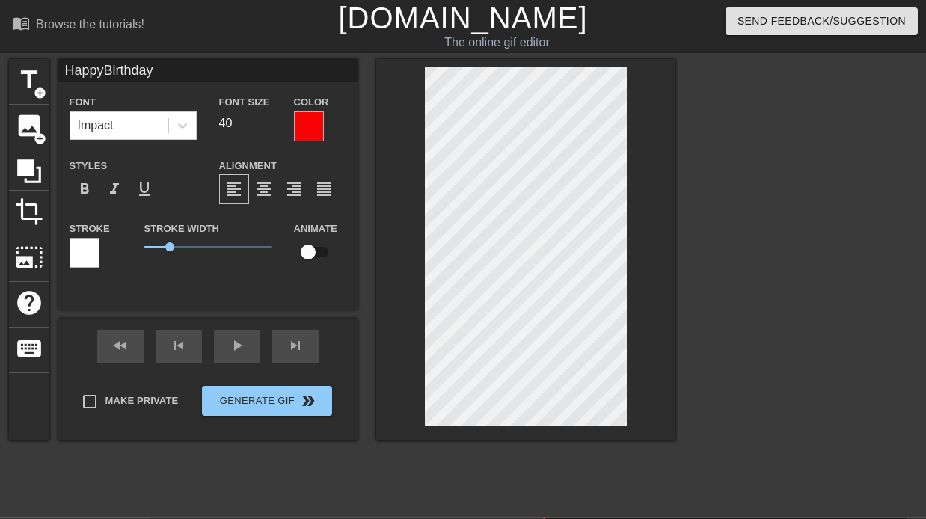
click at [225, 124] on input "40" at bounding box center [245, 123] width 52 height 24
click at [796, 221] on div at bounding box center [805, 283] width 224 height 449
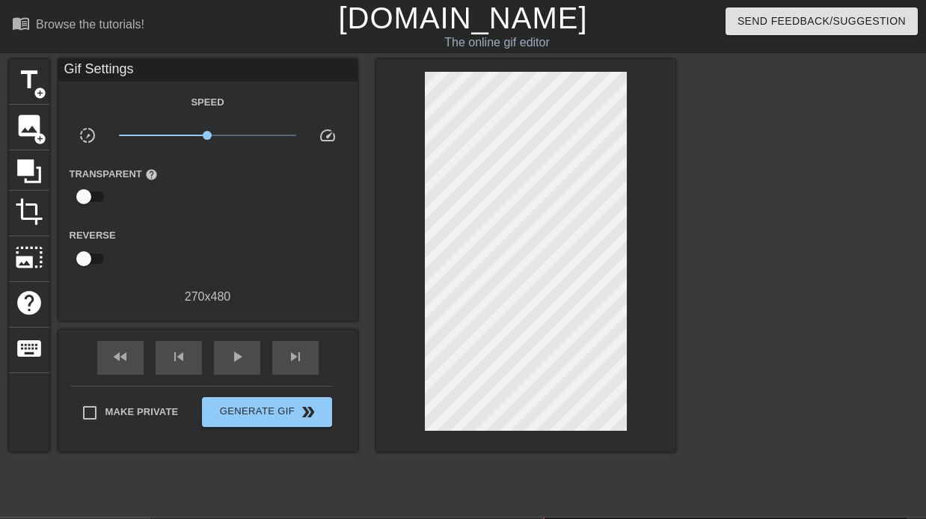
click at [749, 229] on div at bounding box center [805, 283] width 224 height 449
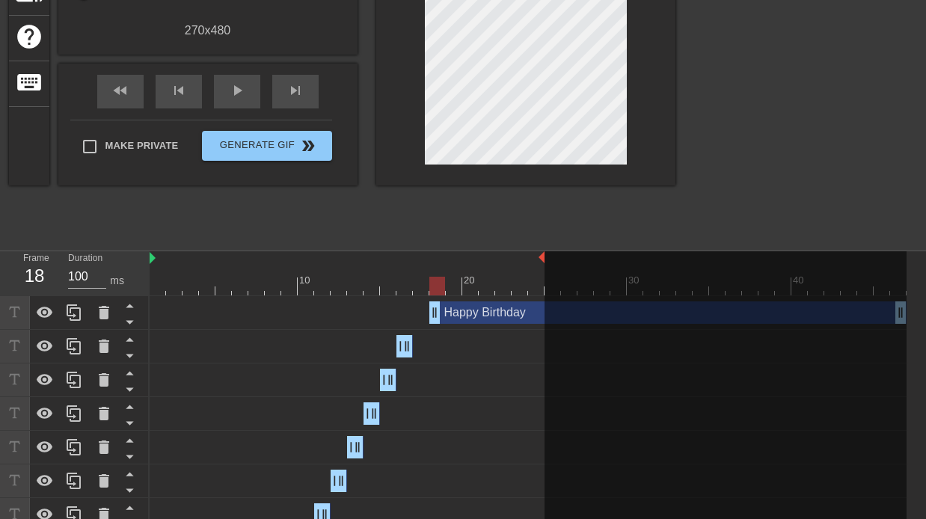
scroll to position [280, 0]
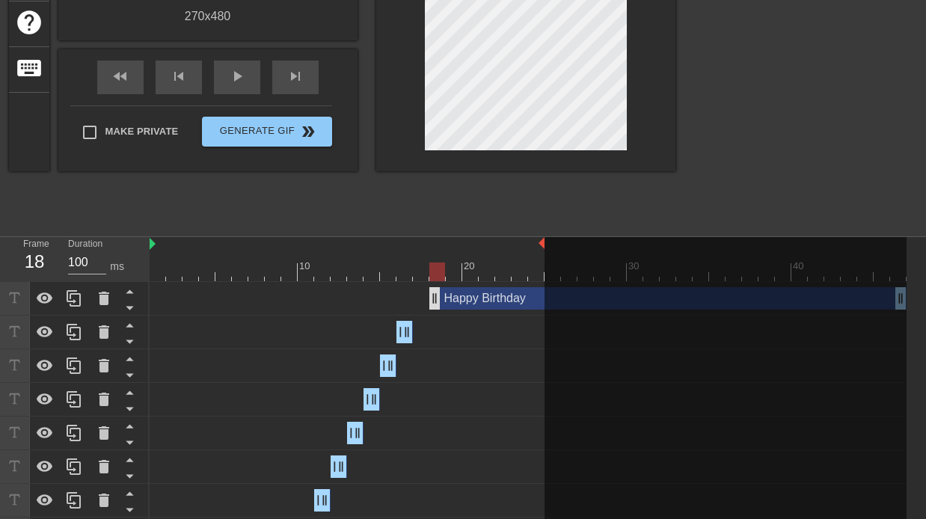
drag, startPoint x: 900, startPoint y: 300, endPoint x: 437, endPoint y: 298, distance: 462.9
click at [437, 298] on div "10 20 30 40 Happy Birthday drag_handle drag_handle Happy Birthday drag_handle d…" at bounding box center [538, 394] width 776 height 314
click at [481, 295] on div "Happy Birthday drag_handle drag_handle" at bounding box center [667, 298] width 477 height 22
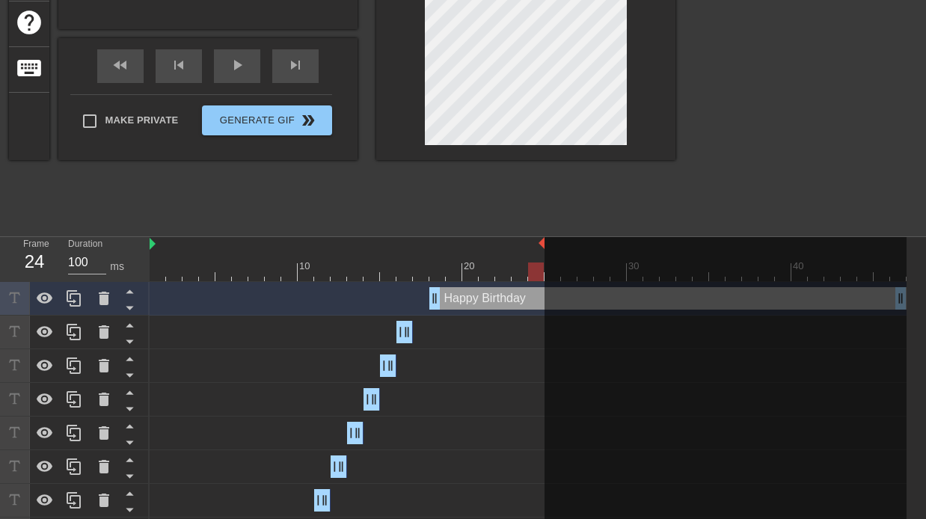
click at [895, 296] on div at bounding box center [725, 395] width 362 height 316
click at [900, 297] on div at bounding box center [725, 395] width 362 height 316
click at [447, 274] on div at bounding box center [528, 271] width 757 height 19
click at [432, 274] on div at bounding box center [528, 271] width 757 height 19
click at [906, 298] on div at bounding box center [725, 395] width 362 height 316
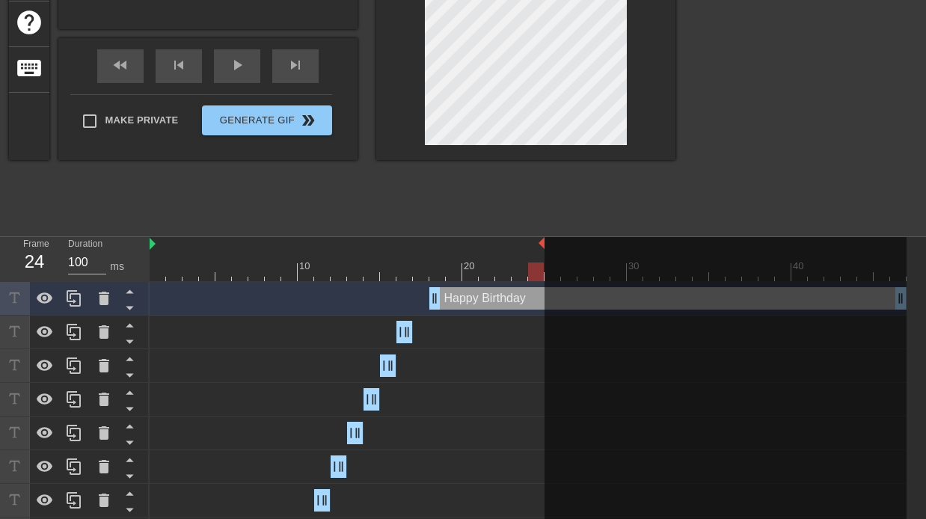
click at [899, 298] on div at bounding box center [725, 395] width 362 height 316
click at [477, 304] on div "Happy Birthday drag_handle drag_handle" at bounding box center [667, 298] width 477 height 22
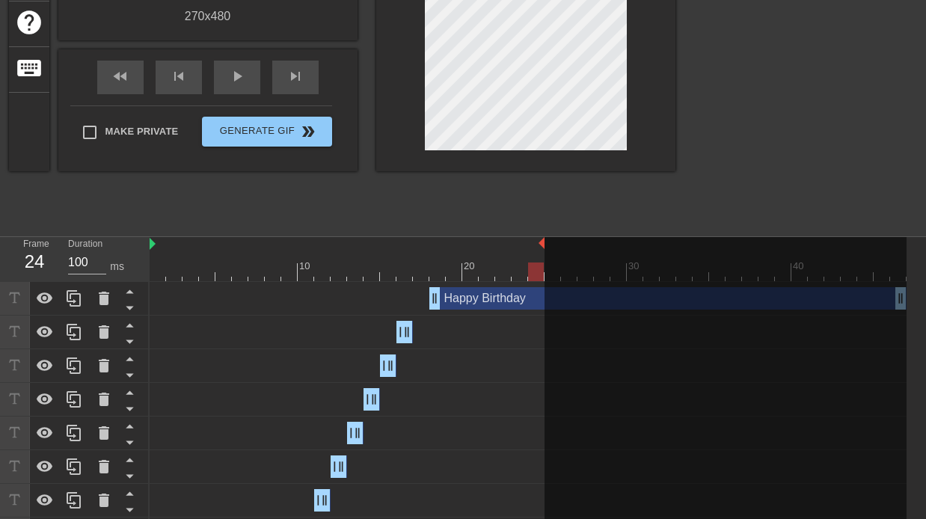
click at [486, 365] on div "Happy Birthday drag_handle drag_handle" at bounding box center [528, 365] width 757 height 22
drag, startPoint x: 898, startPoint y: 302, endPoint x: 727, endPoint y: 307, distance: 171.3
click at [727, 307] on div at bounding box center [725, 395] width 362 height 316
click at [464, 267] on div at bounding box center [528, 271] width 757 height 19
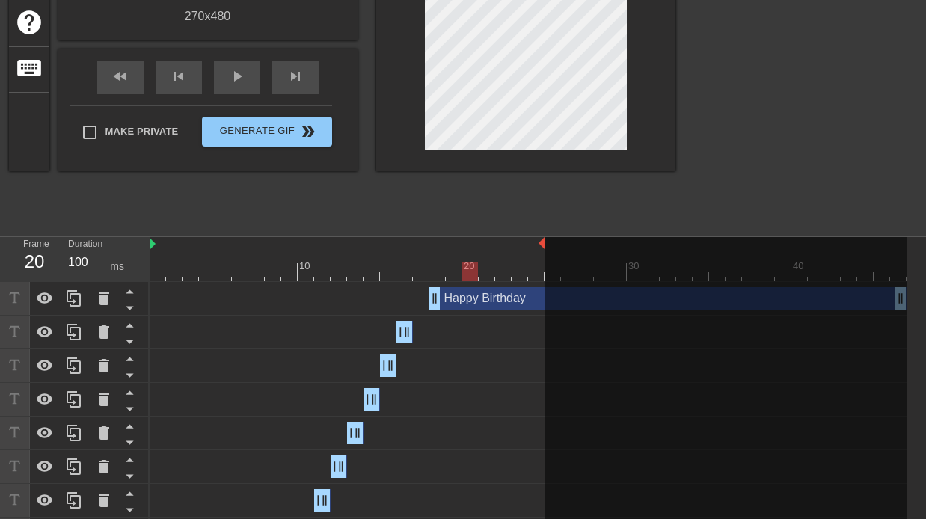
click at [438, 269] on div at bounding box center [528, 271] width 757 height 19
click at [526, 297] on div "Happy Birthday drag_handle drag_handle" at bounding box center [667, 298] width 477 height 22
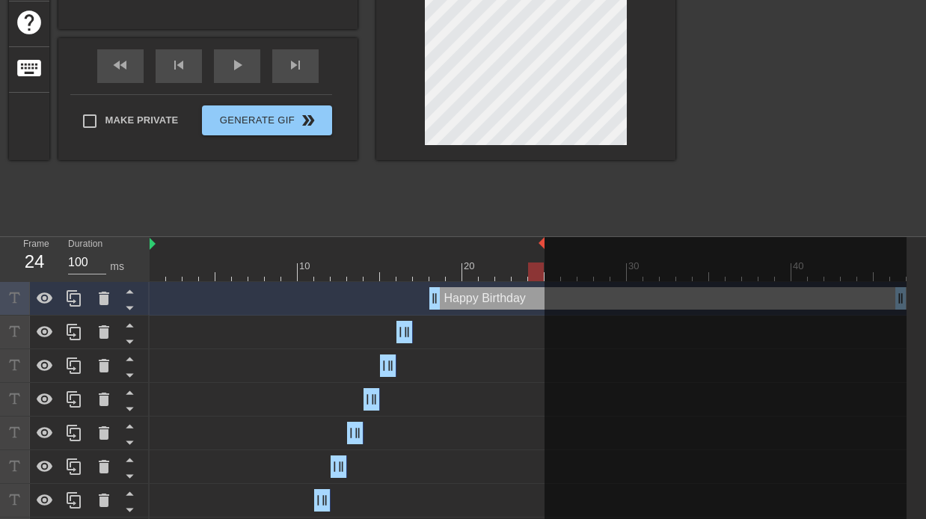
drag, startPoint x: 900, startPoint y: 299, endPoint x: 839, endPoint y: 296, distance: 60.6
click at [840, 296] on div at bounding box center [725, 395] width 362 height 316
click at [479, 408] on div "Happy Birthday drag_handle drag_handle" at bounding box center [528, 399] width 757 height 22
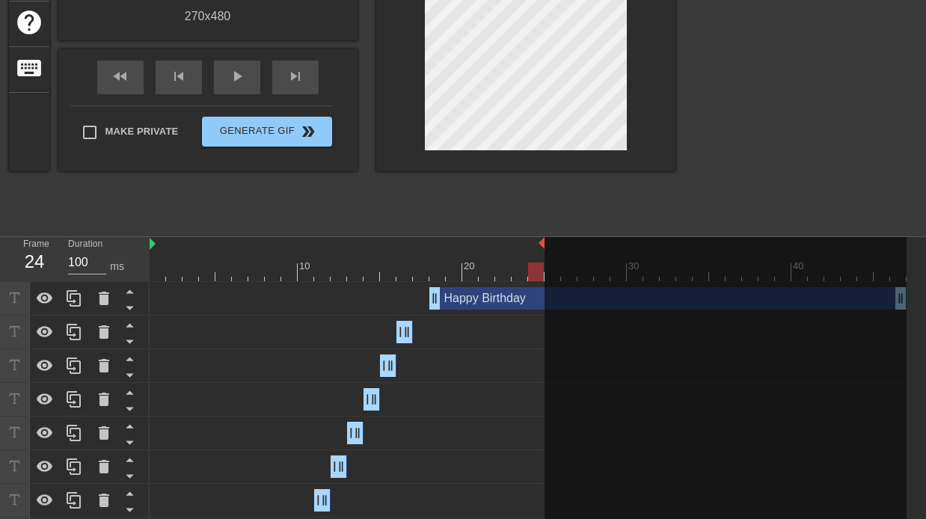
click at [475, 301] on div "Happy Birthday drag_handle drag_handle" at bounding box center [667, 298] width 477 height 22
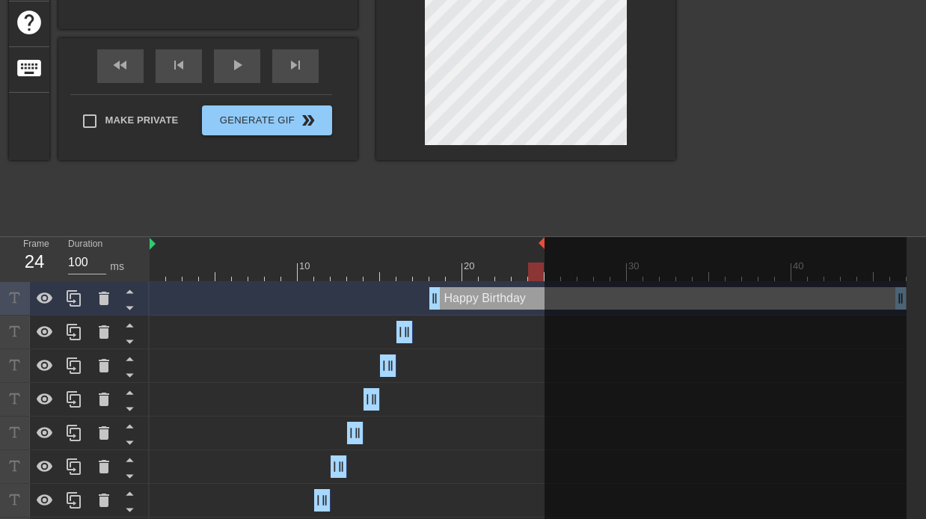
click at [458, 331] on div "Happy Birthday drag_handle drag_handle" at bounding box center [528, 332] width 757 height 22
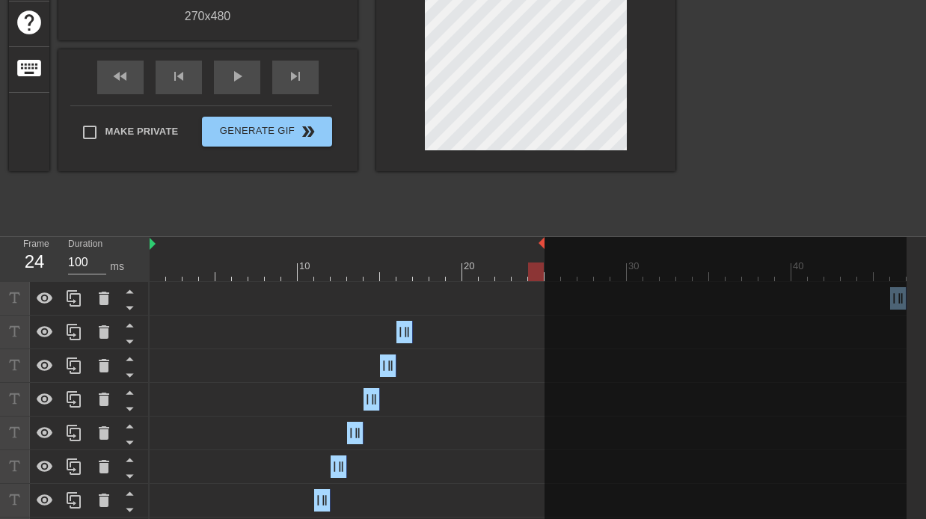
drag, startPoint x: 436, startPoint y: 298, endPoint x: 908, endPoint y: 307, distance: 472.0
click at [908, 307] on div "Happy Birthday drag_handle drag_handle Happy Birthday drag_handle drag_handle H…" at bounding box center [538, 416] width 776 height 269
drag, startPoint x: 900, startPoint y: 298, endPoint x: 864, endPoint y: 298, distance: 35.9
click at [863, 298] on div at bounding box center [725, 395] width 362 height 316
drag, startPoint x: 894, startPoint y: 301, endPoint x: 559, endPoint y: 301, distance: 334.3
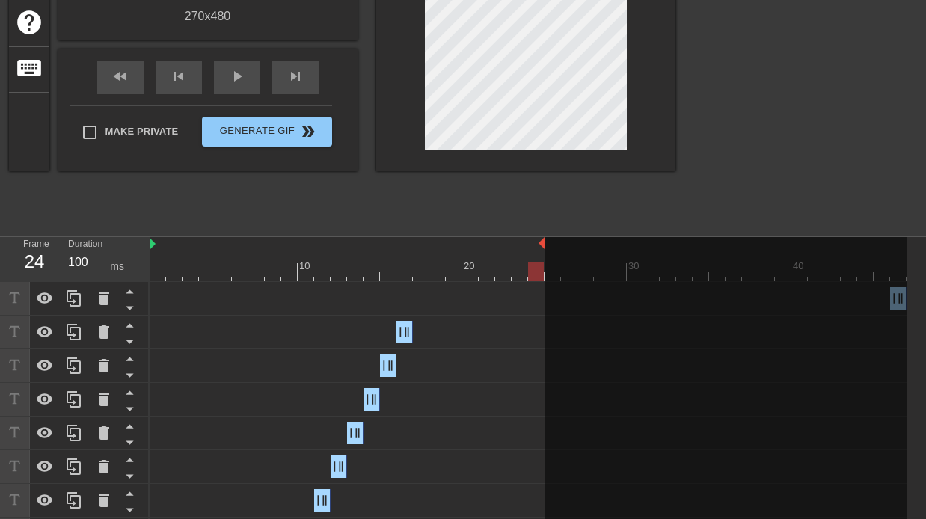
click at [559, 301] on div at bounding box center [725, 395] width 362 height 316
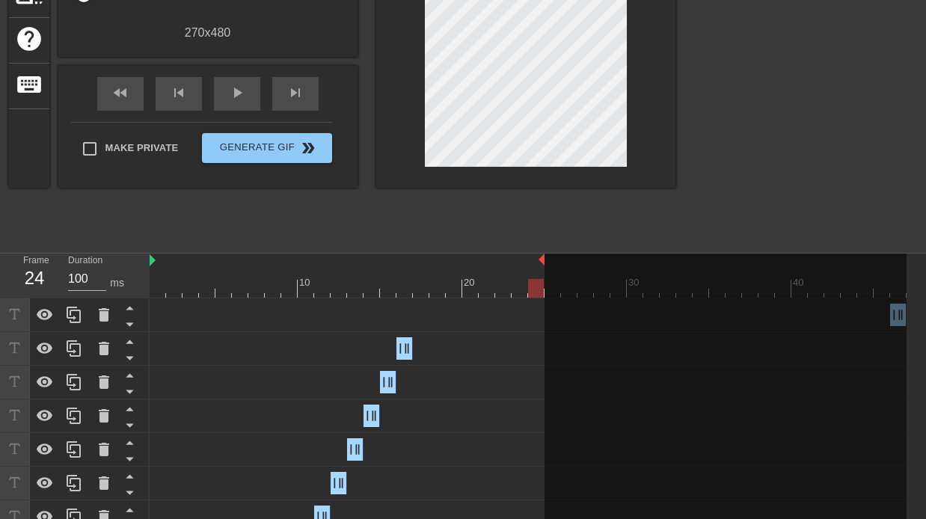
scroll to position [315, 0]
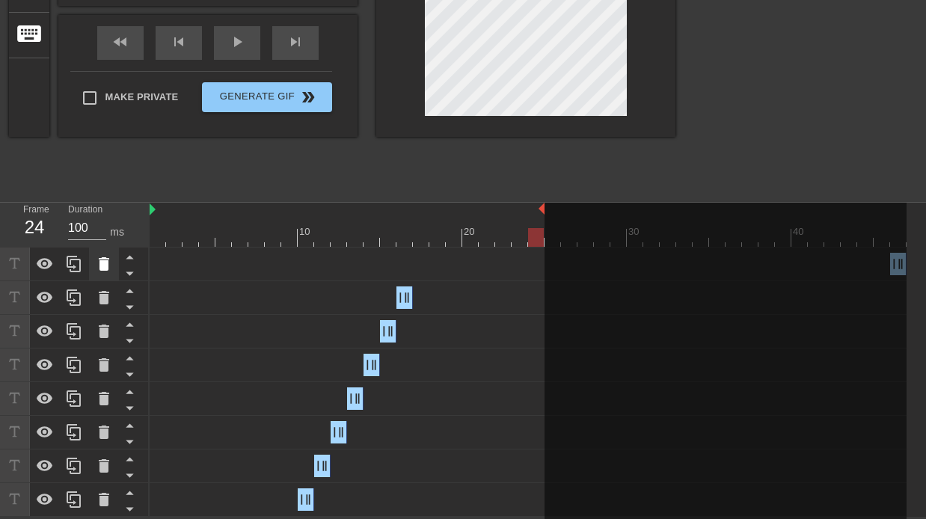
click at [102, 265] on icon at bounding box center [104, 263] width 10 height 13
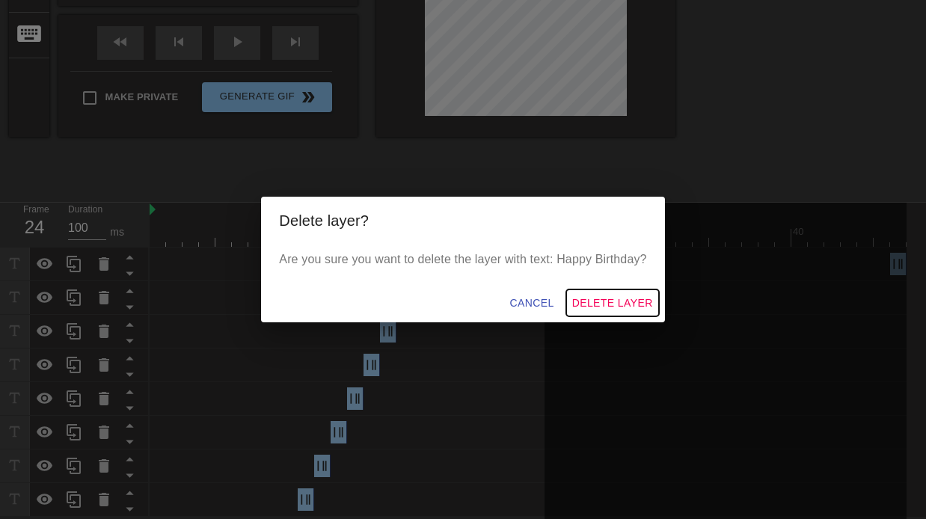
click at [622, 292] on button "Delete Layer" at bounding box center [612, 303] width 93 height 28
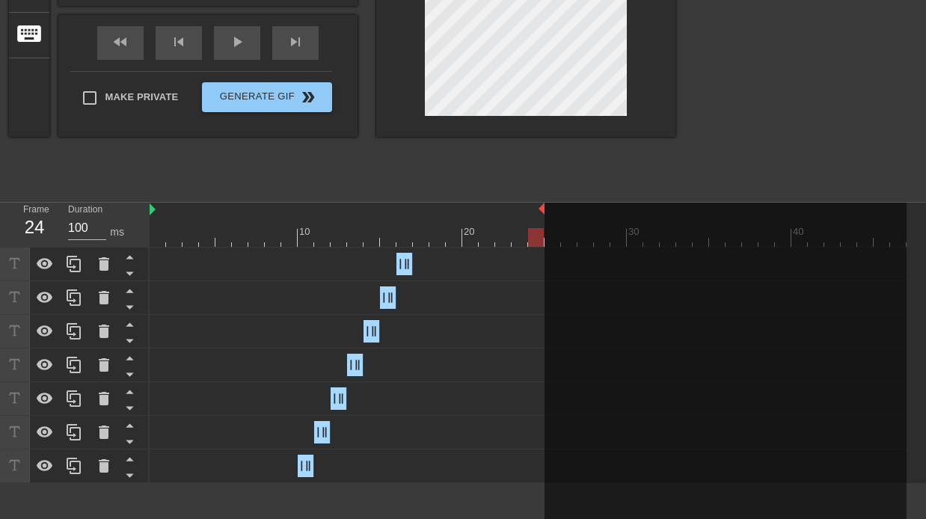
click at [455, 260] on div "Happy Birthday drag_handle drag_handle" at bounding box center [528, 264] width 757 height 22
click at [388, 264] on div "Happy Birthday drag_handle drag_handle" at bounding box center [528, 264] width 757 height 22
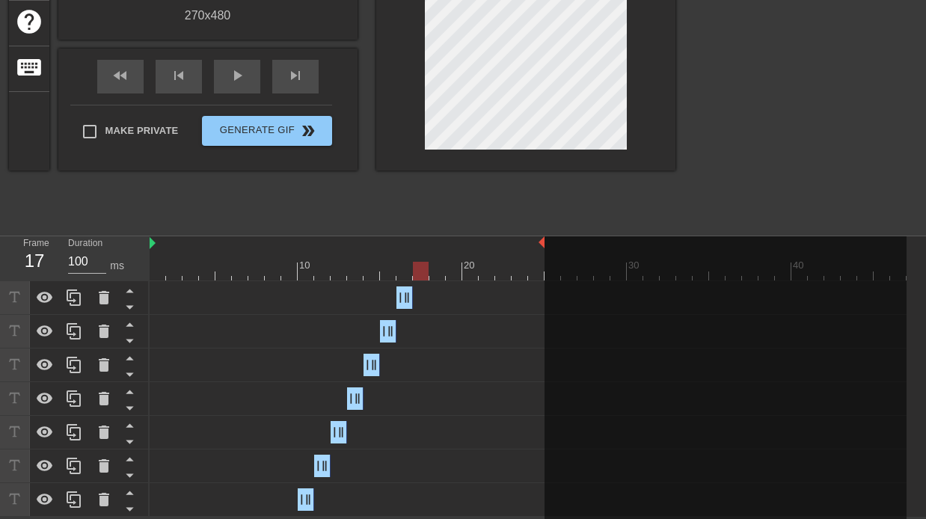
click at [416, 242] on div "10 20 30 40" at bounding box center [528, 258] width 757 height 44
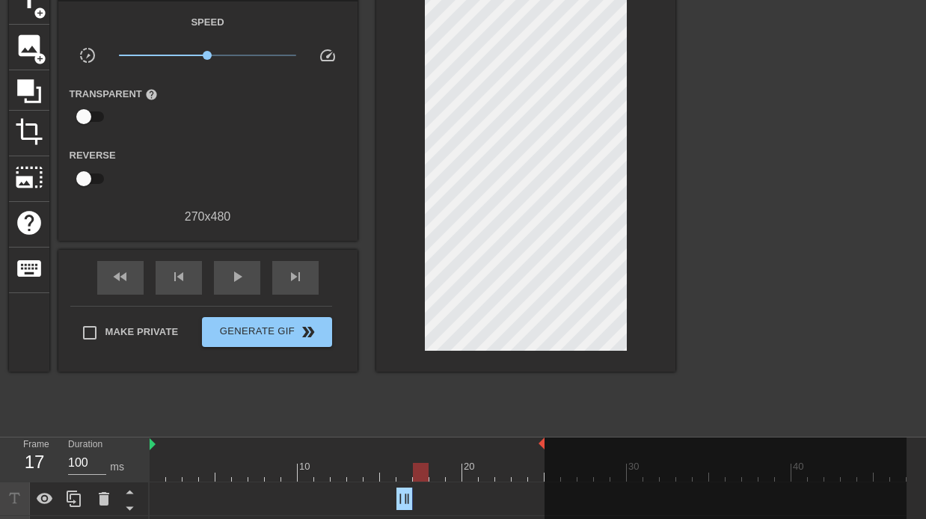
scroll to position [0, 0]
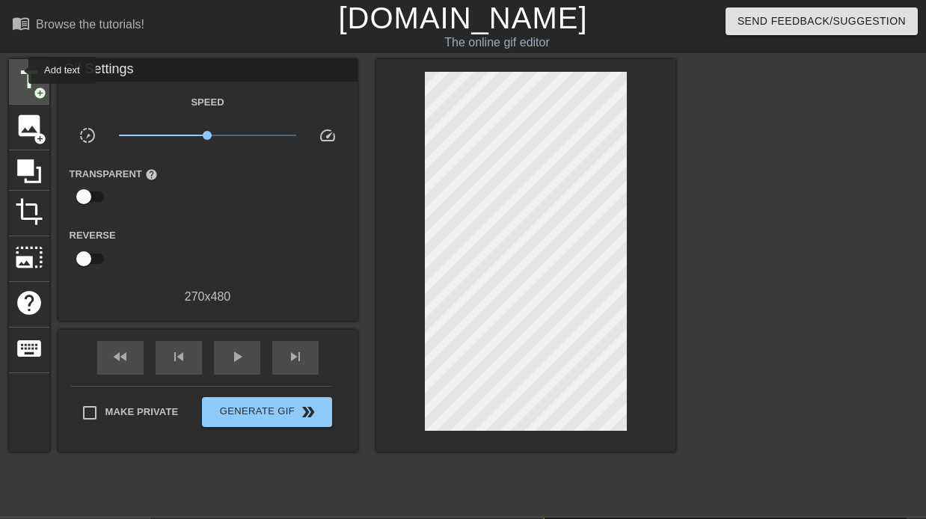
click at [19, 70] on span "title" at bounding box center [29, 80] width 28 height 28
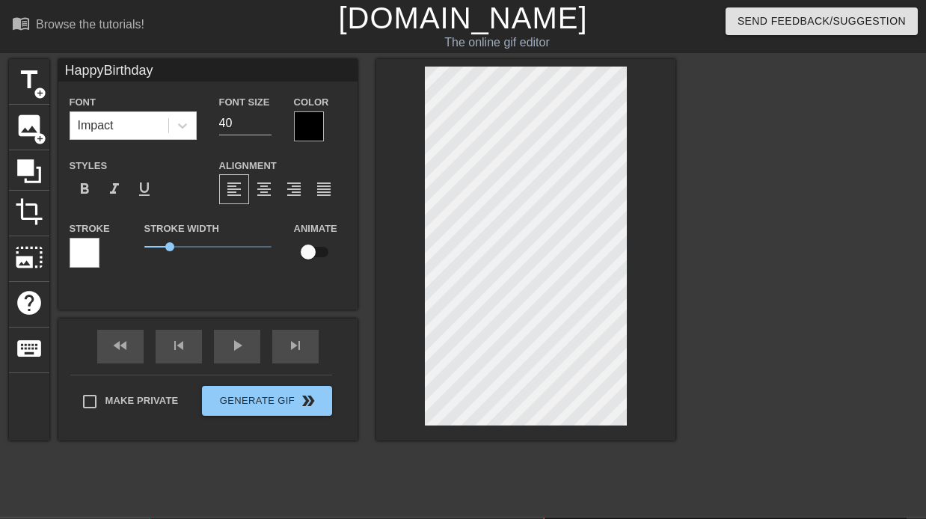
scroll to position [1, 1]
click at [310, 124] on div at bounding box center [309, 126] width 30 height 30
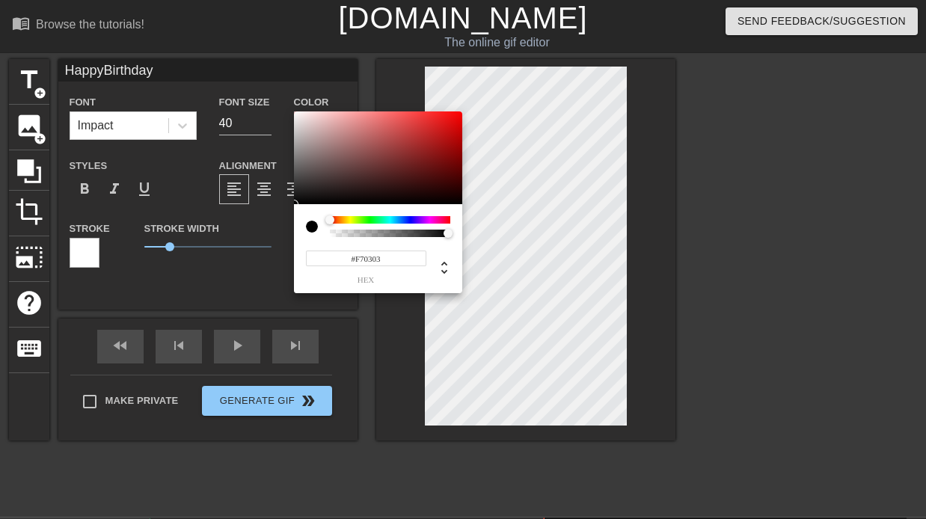
click at [460, 114] on div at bounding box center [378, 157] width 168 height 93
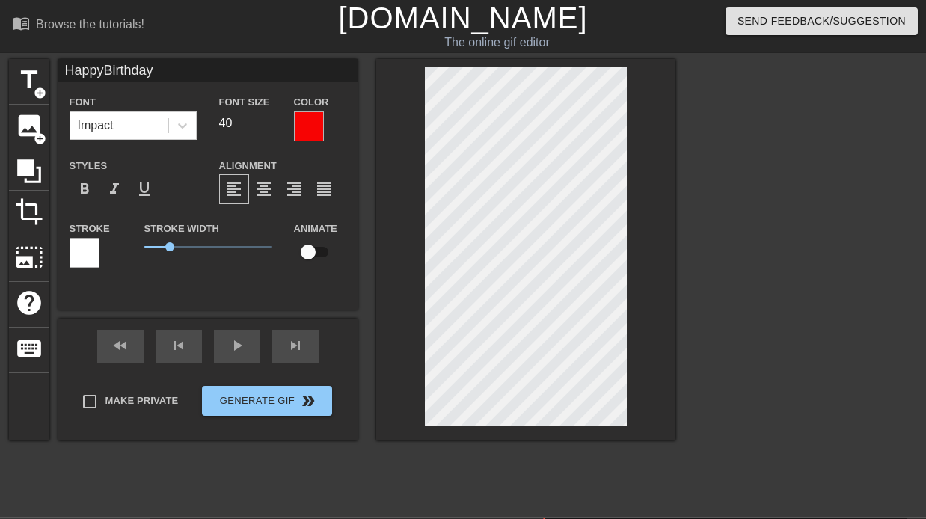
click at [224, 124] on input "40" at bounding box center [245, 123] width 52 height 24
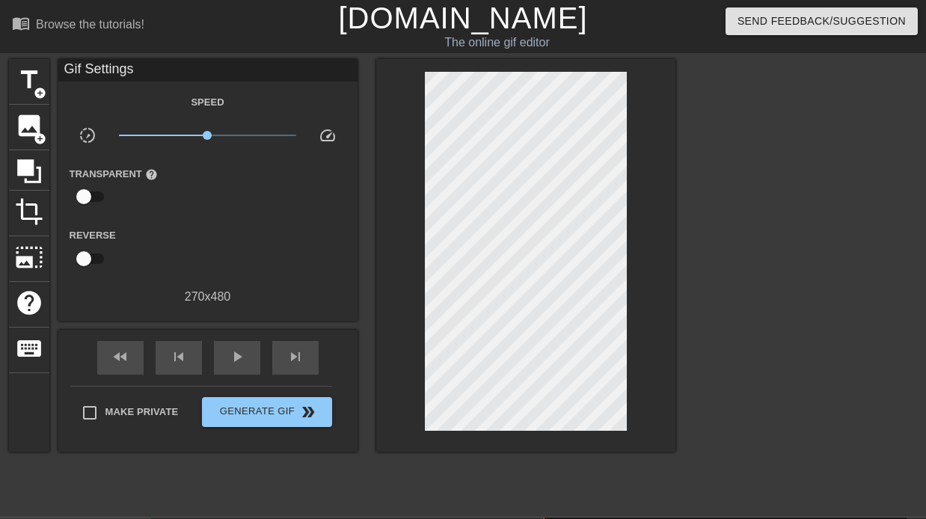
click at [800, 165] on div at bounding box center [805, 283] width 224 height 449
click at [811, 171] on div at bounding box center [805, 283] width 224 height 449
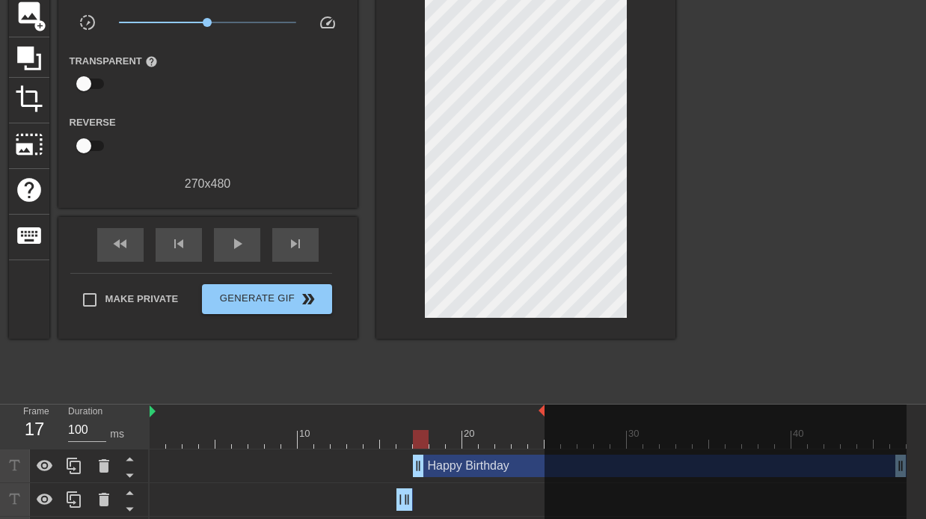
scroll to position [82, 0]
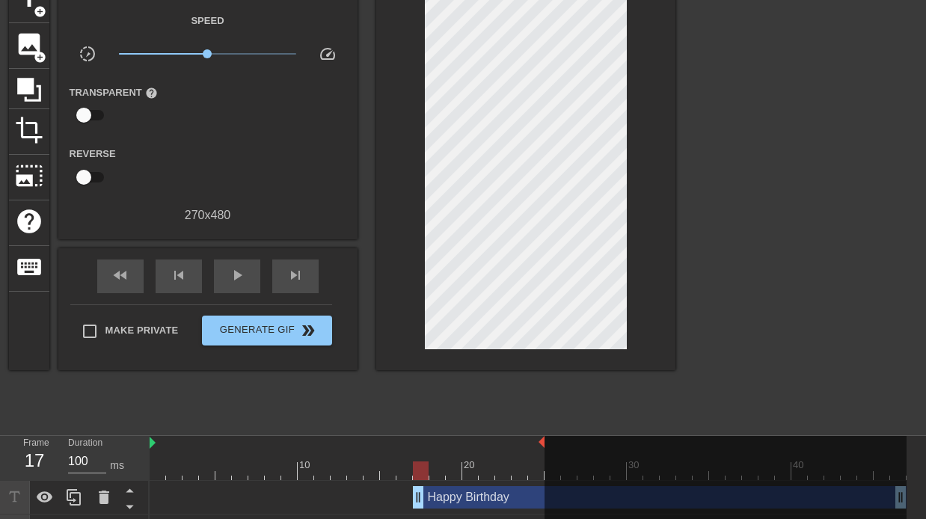
click at [849, 154] on div at bounding box center [805, 202] width 224 height 449
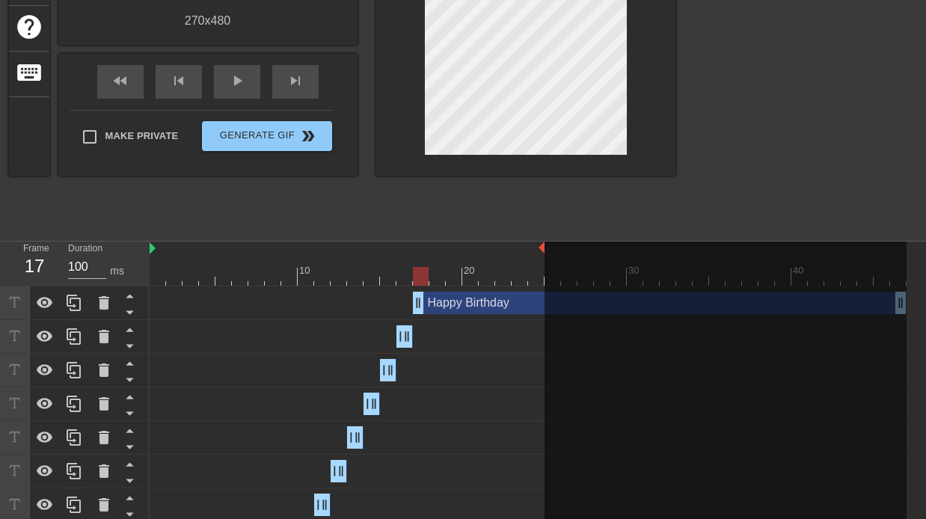
scroll to position [315, 0]
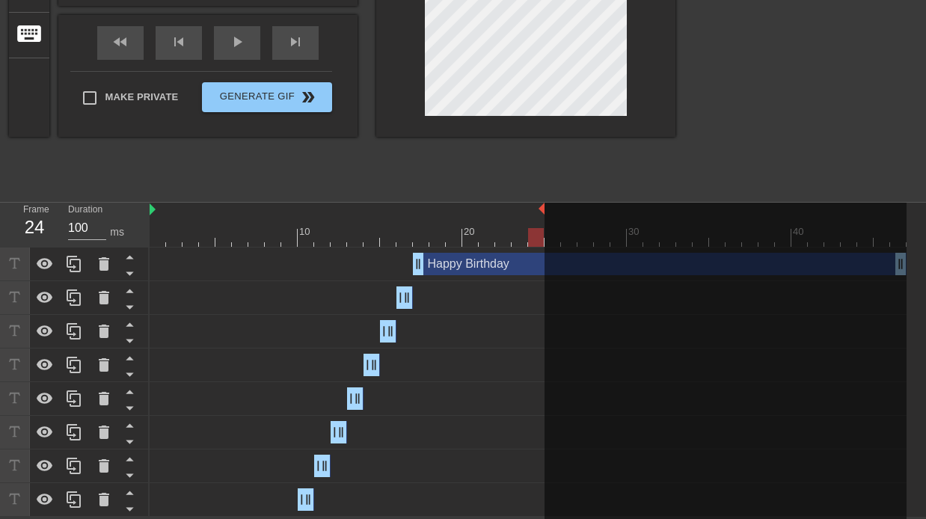
drag, startPoint x: 902, startPoint y: 268, endPoint x: 844, endPoint y: 268, distance: 58.3
click at [844, 268] on div at bounding box center [725, 361] width 362 height 316
click at [533, 240] on div at bounding box center [536, 237] width 16 height 19
click at [532, 267] on div "Happy Birthday drag_handle drag_handle" at bounding box center [660, 264] width 494 height 22
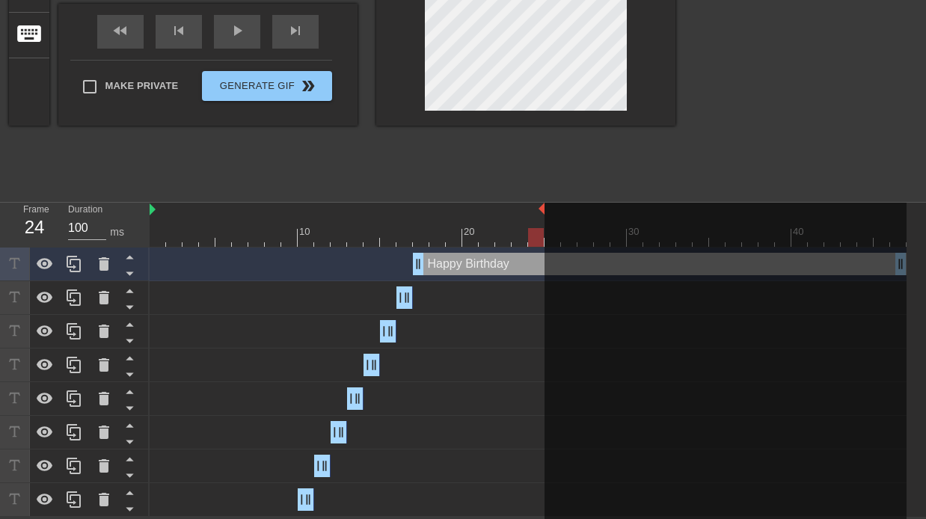
click at [894, 267] on div at bounding box center [725, 361] width 362 height 316
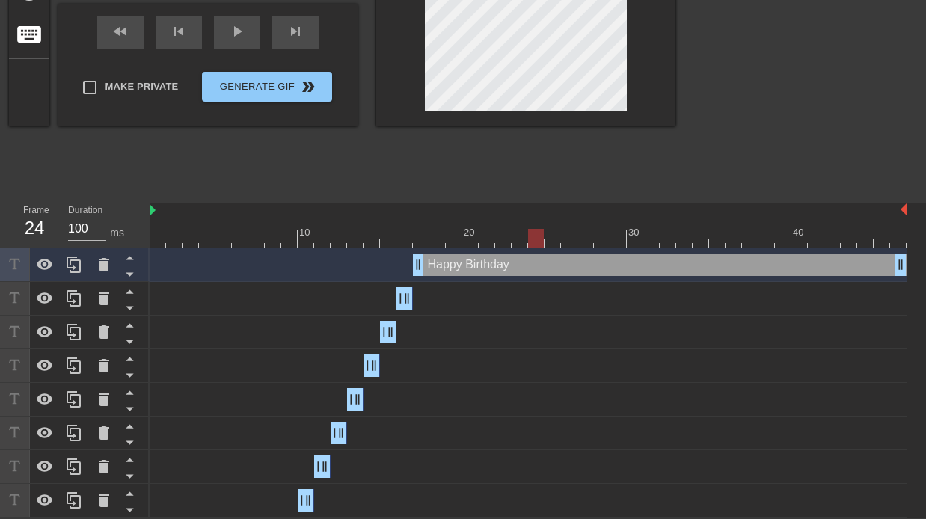
drag, startPoint x: 542, startPoint y: 210, endPoint x: 954, endPoint y: 235, distance: 412.8
click at [925, 235] on html "menu_book Browse the tutorials! [DOMAIN_NAME] The online gif editor Send Feedba…" at bounding box center [463, 102] width 926 height 832
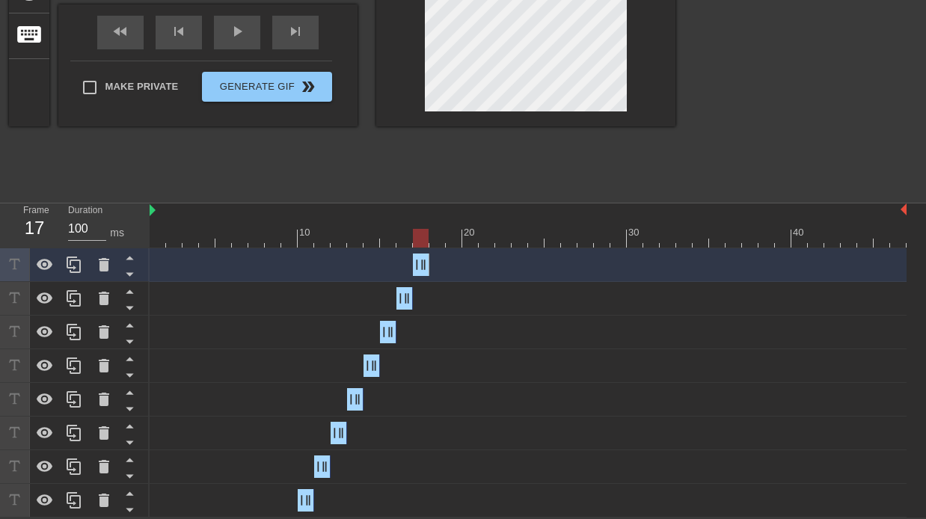
drag, startPoint x: 896, startPoint y: 261, endPoint x: 363, endPoint y: 270, distance: 532.5
click at [363, 270] on div "Happy Birthday drag_handle drag_handle" at bounding box center [528, 265] width 757 height 22
click at [438, 240] on div at bounding box center [528, 238] width 757 height 19
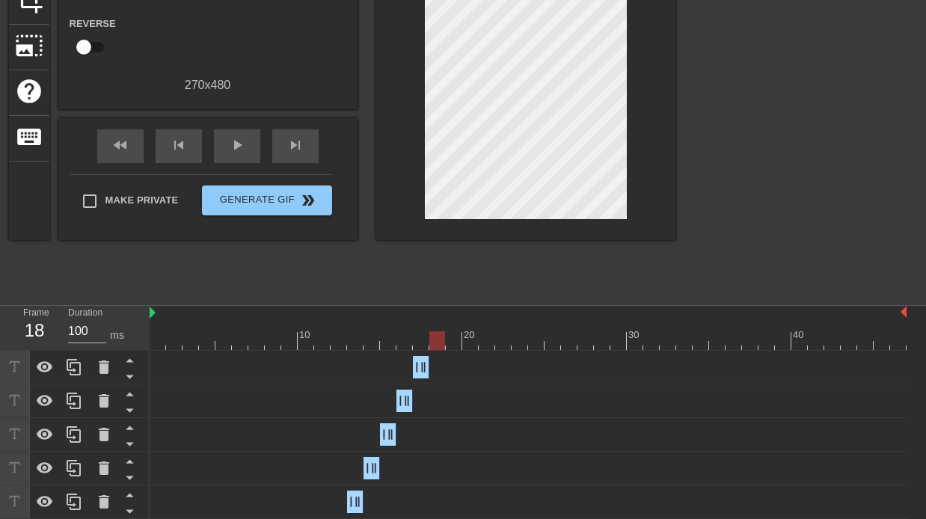
scroll to position [238, 0]
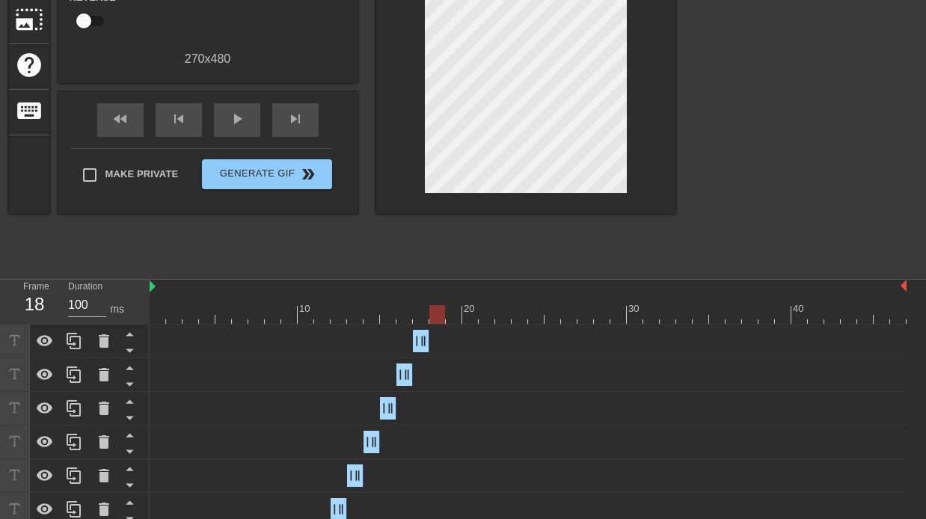
click at [439, 318] on div at bounding box center [437, 314] width 16 height 19
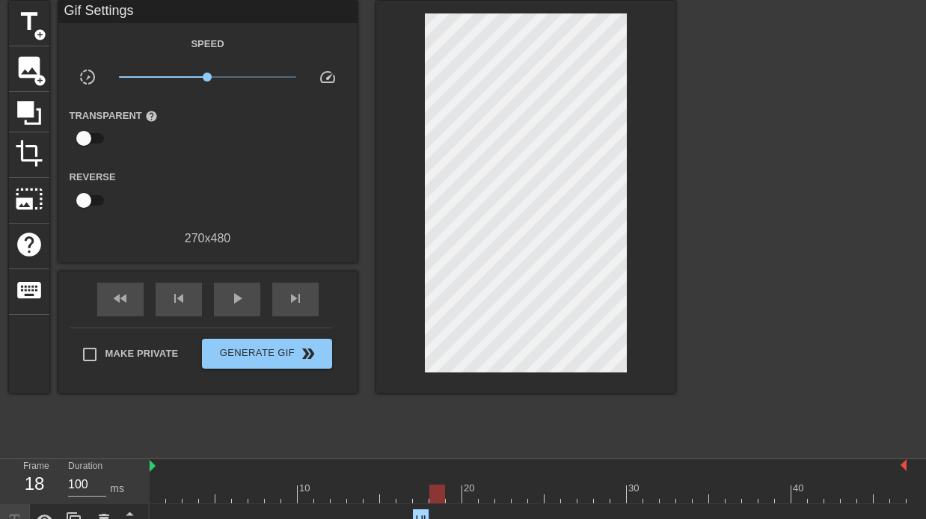
scroll to position [0, 0]
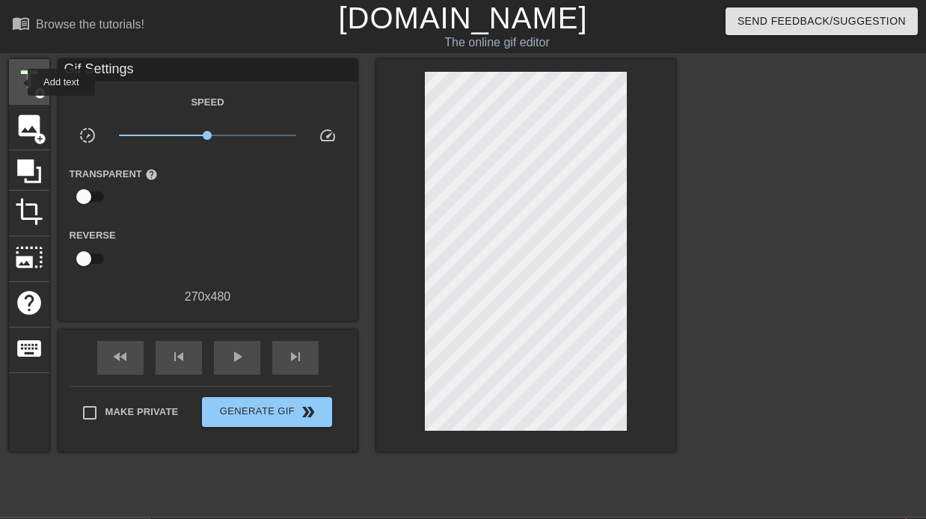
click at [20, 82] on span "title" at bounding box center [29, 80] width 28 height 28
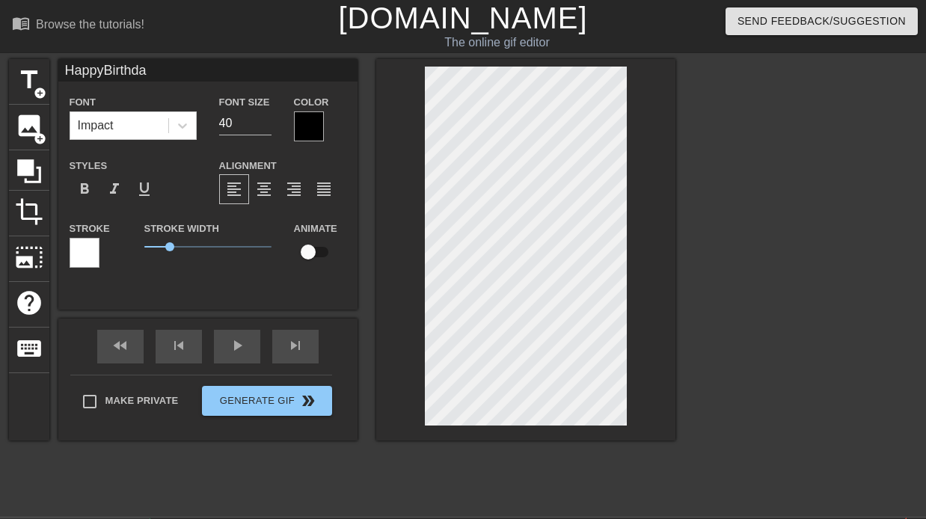
scroll to position [1, 1]
click at [844, 262] on div at bounding box center [805, 283] width 224 height 449
click at [310, 132] on div at bounding box center [309, 126] width 30 height 30
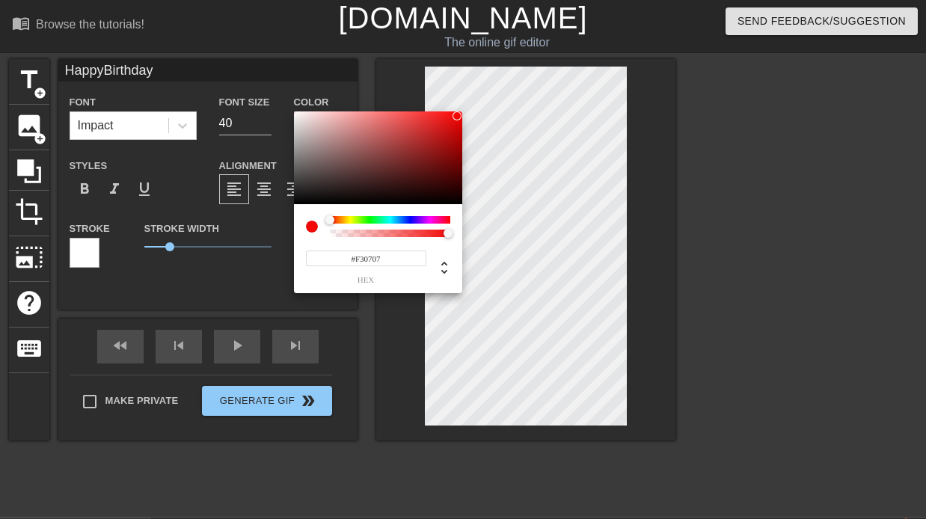
click at [457, 116] on div at bounding box center [378, 157] width 168 height 93
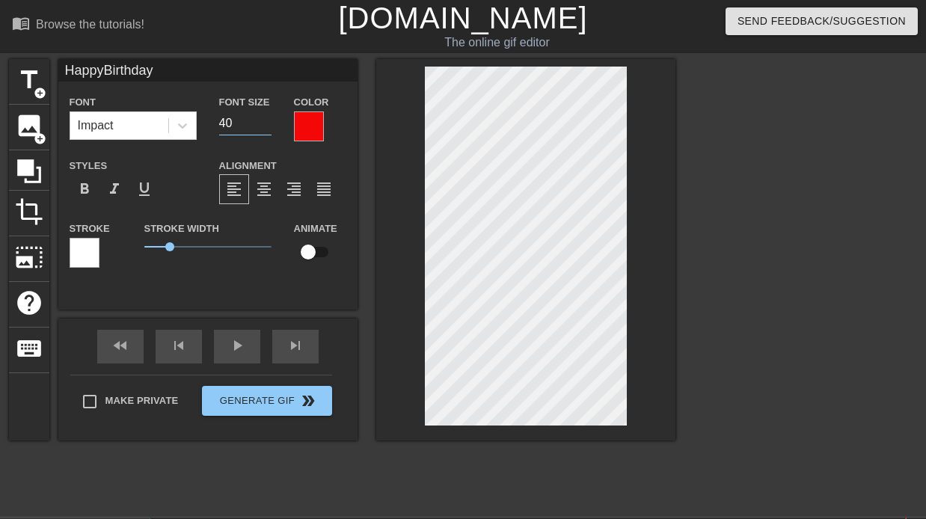
click at [227, 123] on input "40" at bounding box center [245, 123] width 52 height 24
click at [760, 212] on div at bounding box center [805, 283] width 224 height 449
click at [828, 147] on div at bounding box center [805, 283] width 224 height 449
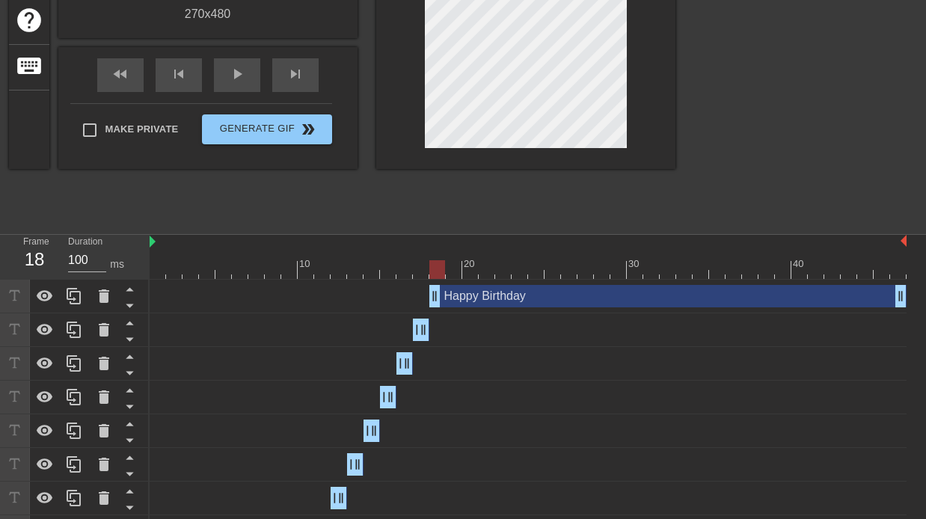
scroll to position [348, 0]
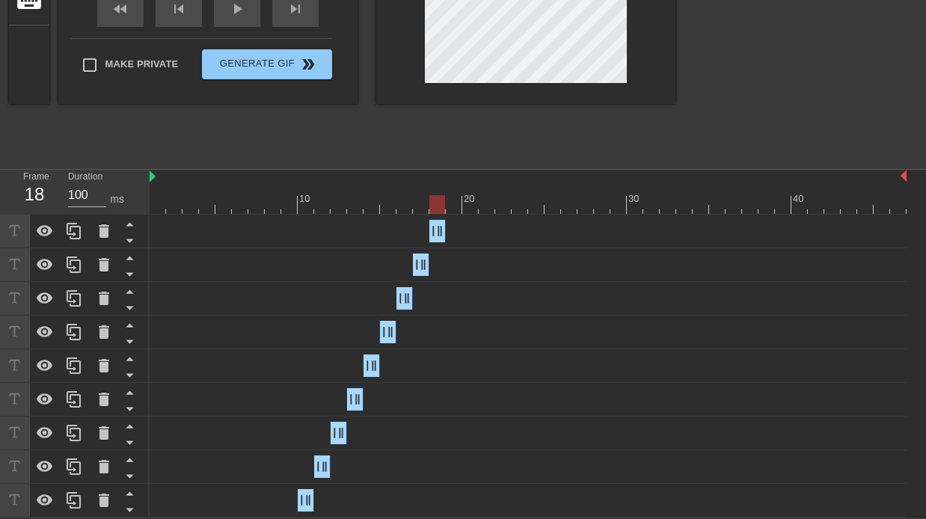
drag, startPoint x: 899, startPoint y: 234, endPoint x: 402, endPoint y: 251, distance: 496.9
click at [402, 251] on div "Happy Birthday drag_handle drag_handle Happy Birthday drag_handle drag_handle H…" at bounding box center [538, 366] width 776 height 303
click at [455, 208] on div at bounding box center [528, 204] width 757 height 19
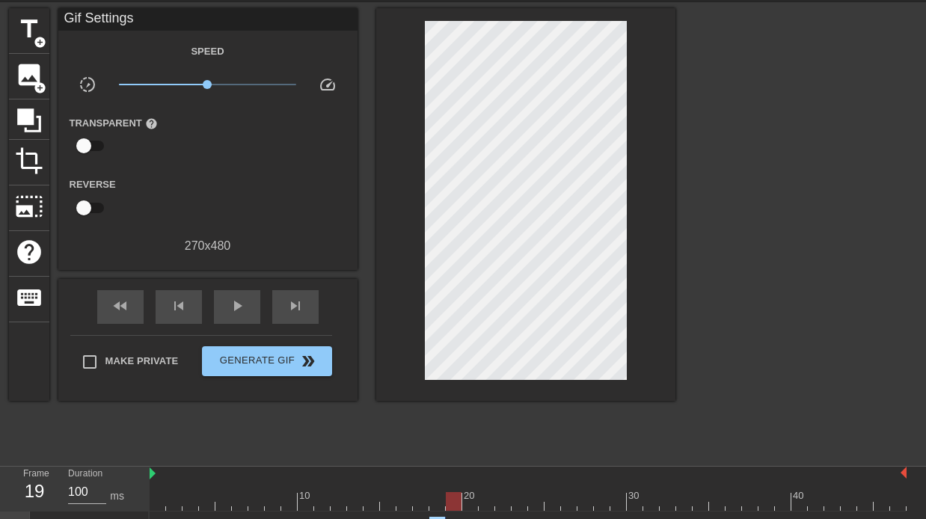
scroll to position [22, 0]
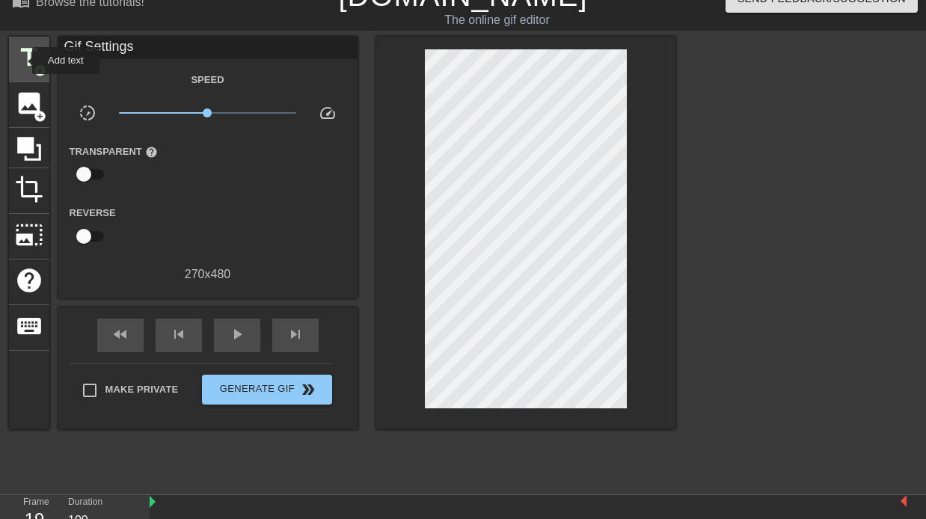
click at [22, 61] on span "title" at bounding box center [29, 57] width 28 height 28
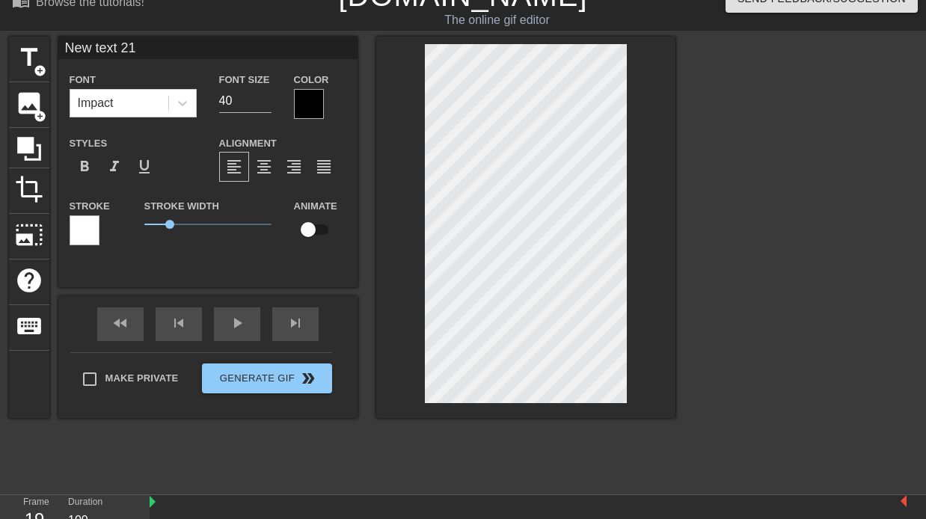
click at [142, 45] on input "New text 21" at bounding box center [207, 48] width 299 height 22
click at [227, 95] on input "40" at bounding box center [245, 101] width 52 height 24
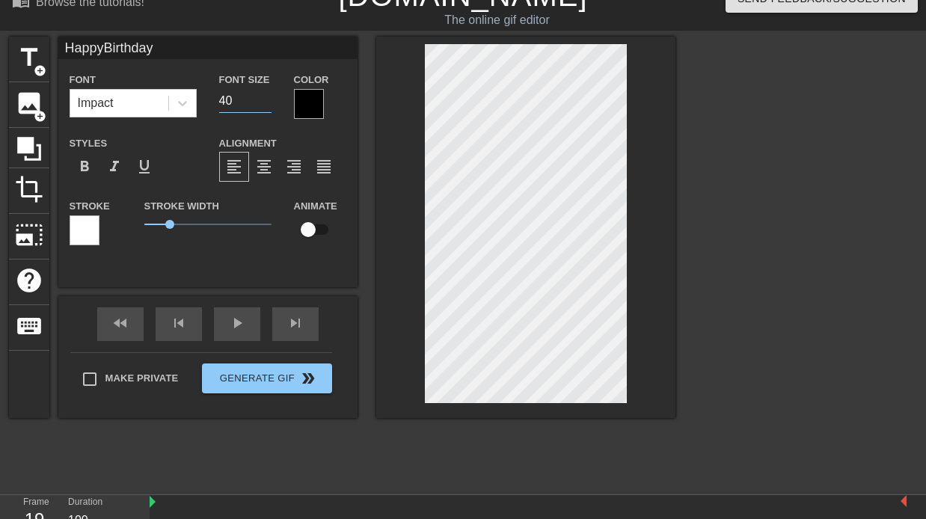
click at [227, 95] on input "40" at bounding box center [245, 101] width 52 height 24
click at [312, 93] on div at bounding box center [309, 104] width 30 height 30
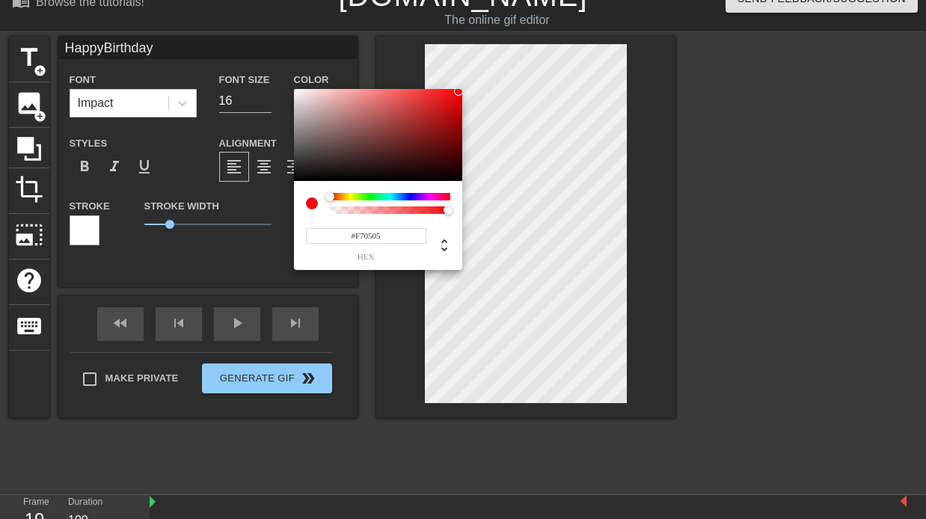
click at [458, 91] on div at bounding box center [378, 135] width 168 height 93
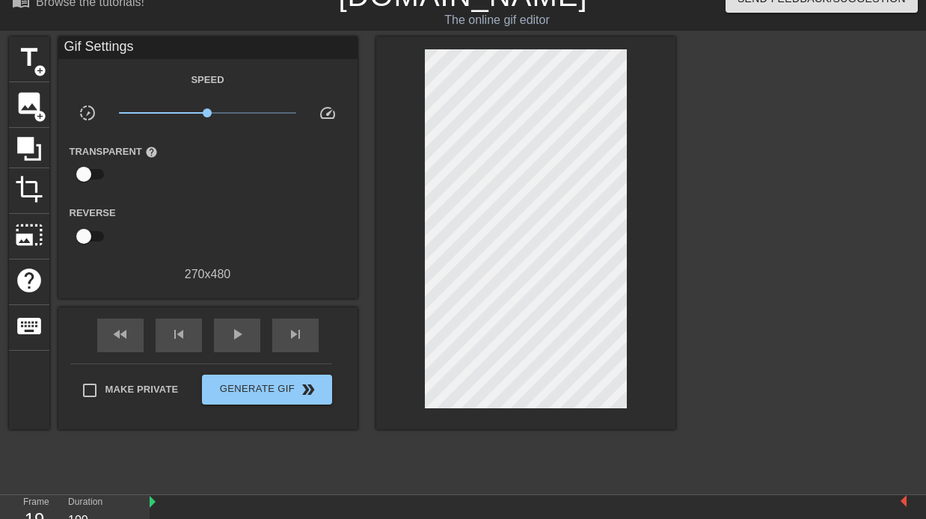
click at [770, 141] on div at bounding box center [805, 261] width 224 height 449
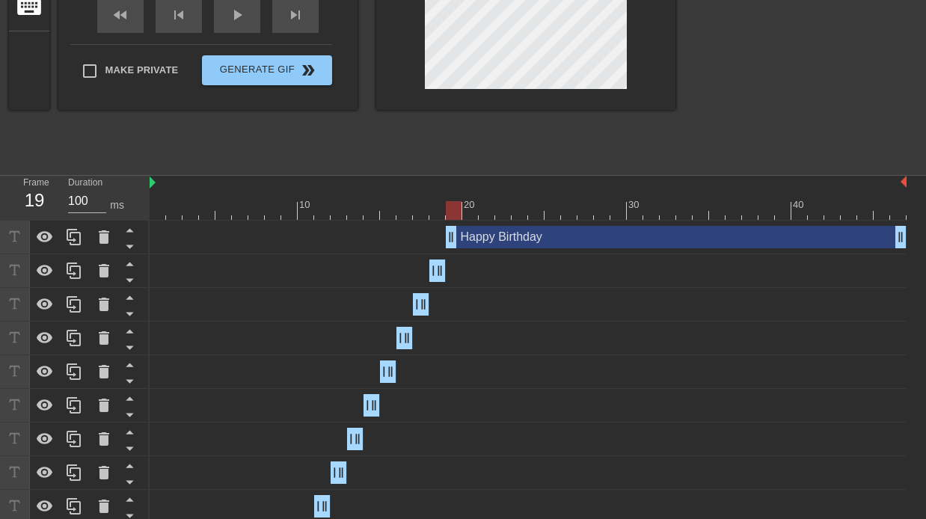
scroll to position [382, 0]
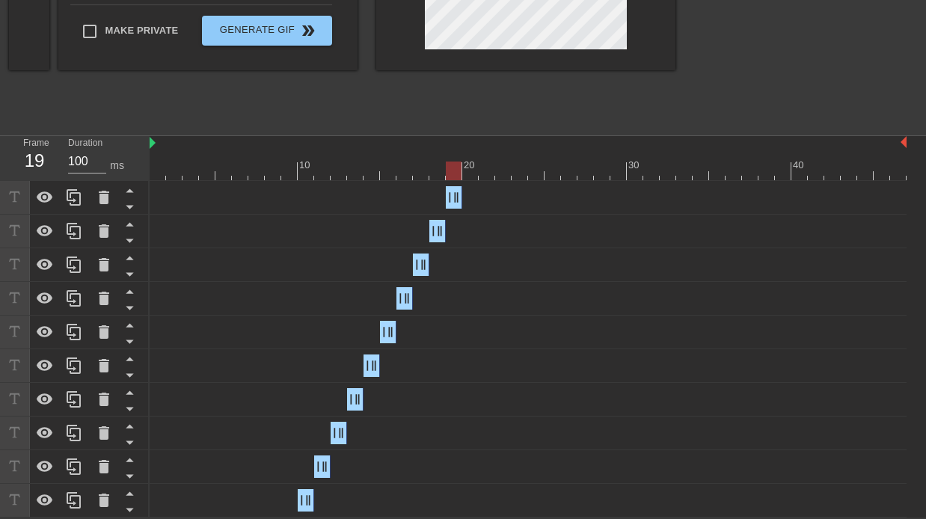
drag, startPoint x: 901, startPoint y: 192, endPoint x: 452, endPoint y: 183, distance: 448.8
click at [452, 183] on div "Happy Birthday drag_handle drag_handle" at bounding box center [528, 198] width 757 height 34
click at [473, 174] on div at bounding box center [528, 171] width 757 height 19
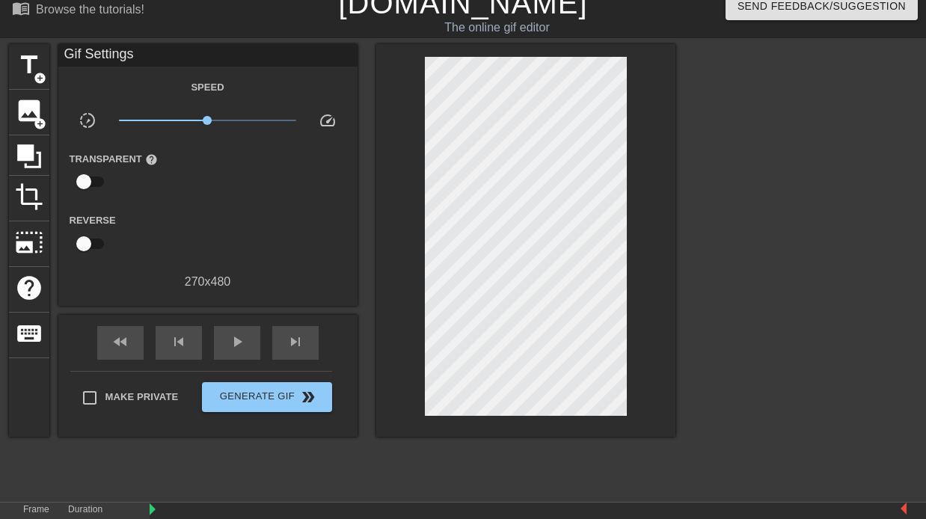
scroll to position [0, 0]
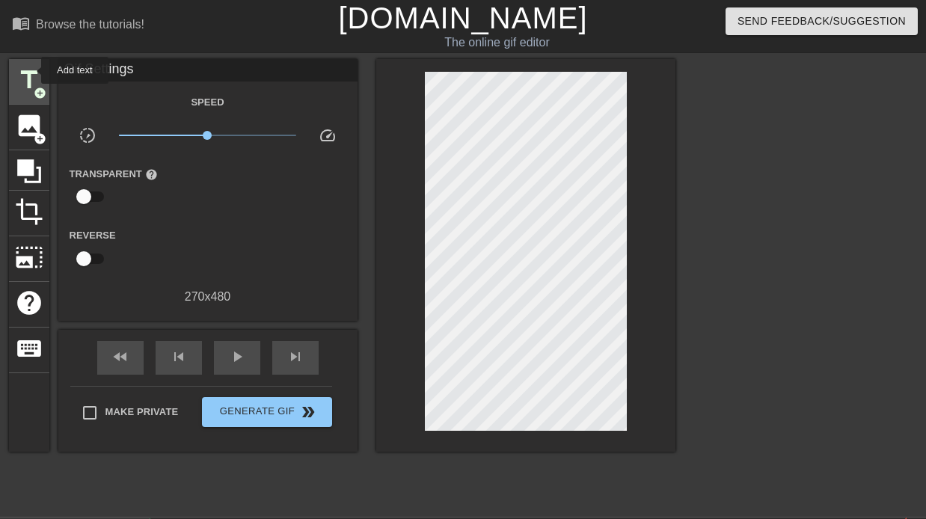
click at [31, 70] on span "title" at bounding box center [29, 80] width 28 height 28
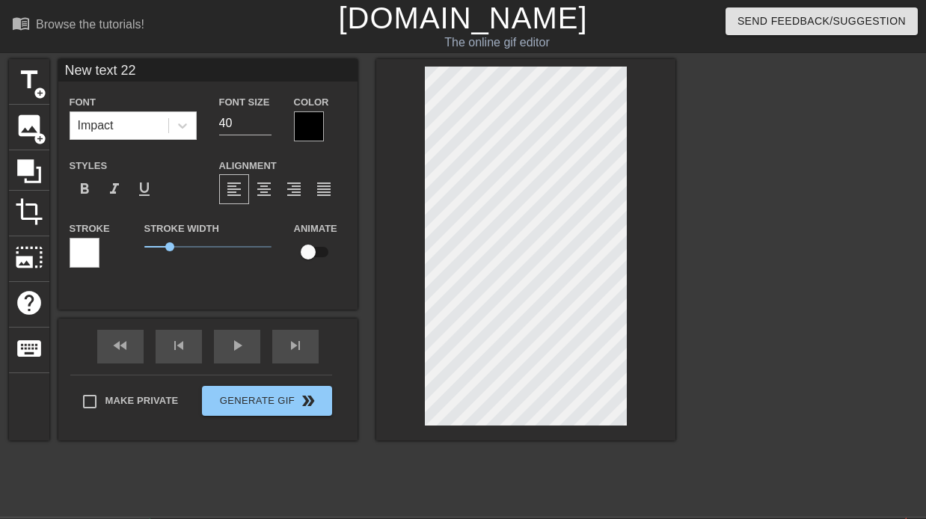
click at [139, 72] on input "New text 22" at bounding box center [207, 70] width 299 height 22
click at [225, 123] on input "40" at bounding box center [245, 123] width 52 height 24
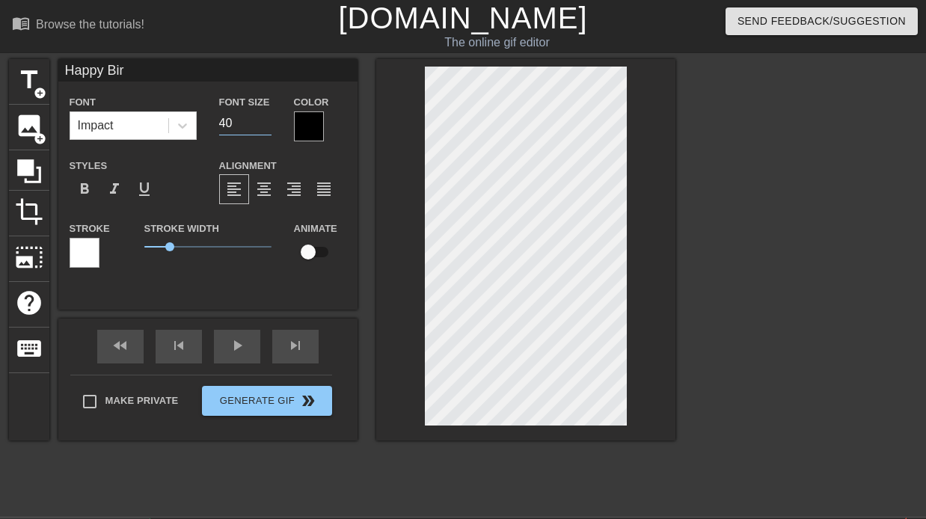
click at [225, 123] on input "40" at bounding box center [245, 123] width 52 height 24
click at [319, 129] on div at bounding box center [309, 126] width 30 height 30
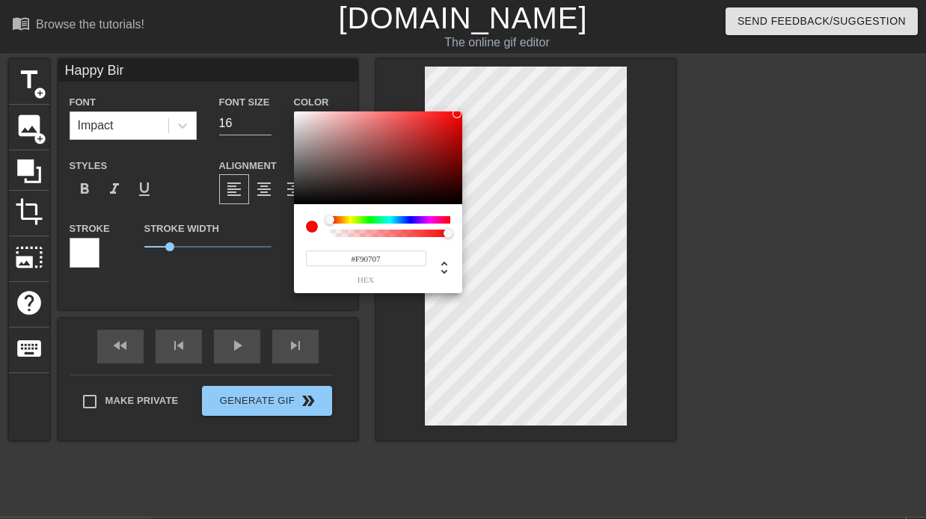
click at [457, 114] on div at bounding box center [378, 157] width 168 height 93
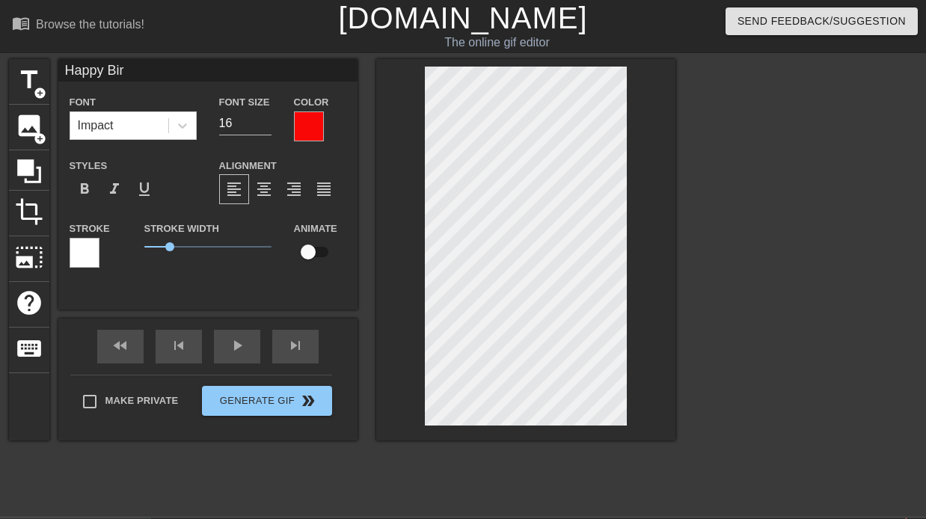
click at [159, 78] on input "Happy Bir" at bounding box center [207, 70] width 299 height 22
click at [782, 221] on div at bounding box center [805, 283] width 224 height 449
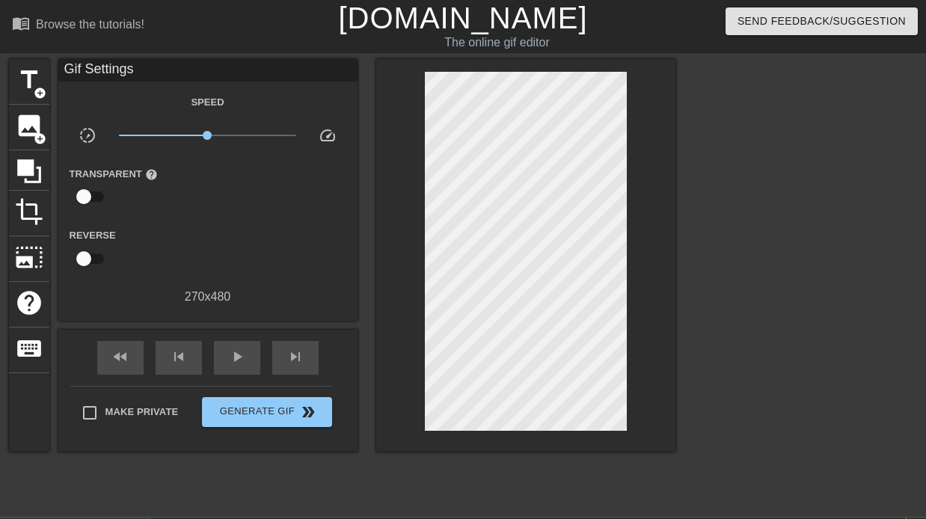
click at [808, 307] on div at bounding box center [805, 283] width 224 height 449
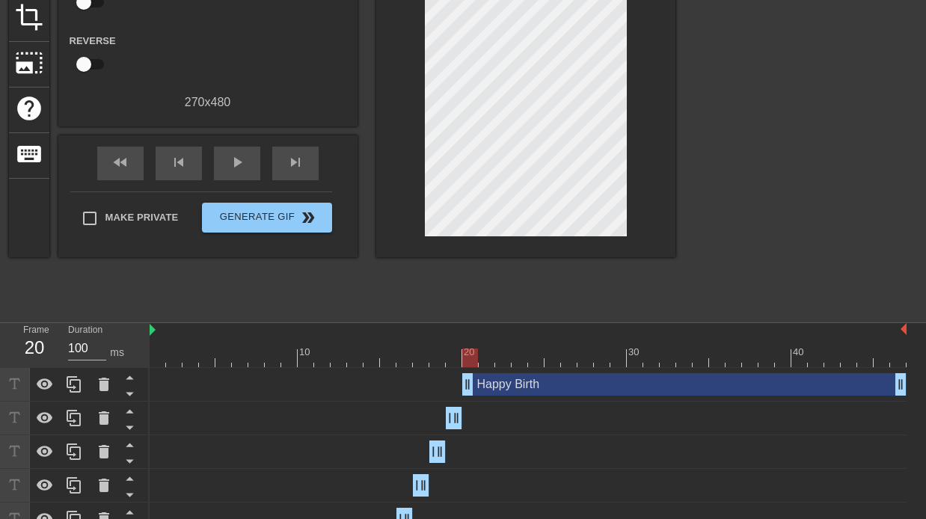
scroll to position [197, 0]
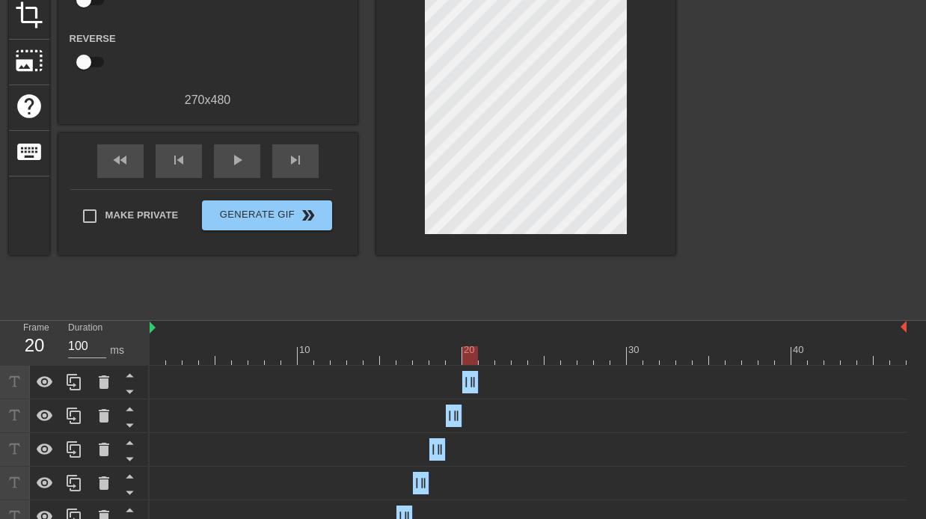
drag, startPoint x: 903, startPoint y: 384, endPoint x: 455, endPoint y: 368, distance: 447.5
click at [455, 368] on div "Happy Birth drag_handle drag_handle" at bounding box center [528, 383] width 757 height 34
click at [485, 360] on div at bounding box center [528, 355] width 757 height 19
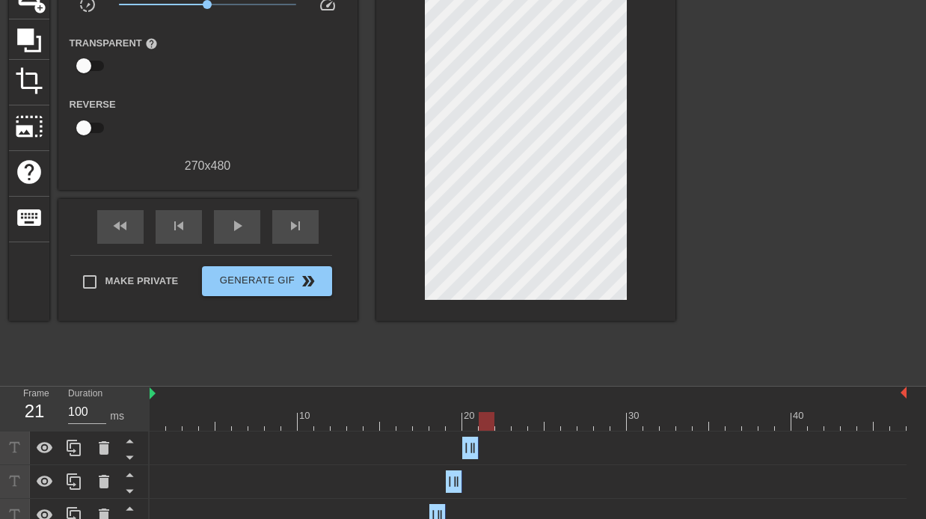
scroll to position [174, 0]
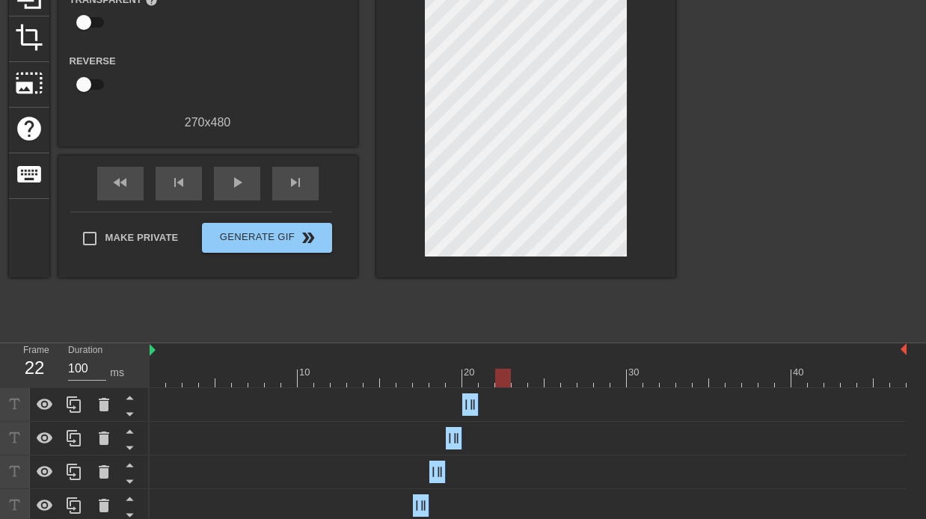
click at [500, 375] on div at bounding box center [528, 378] width 757 height 19
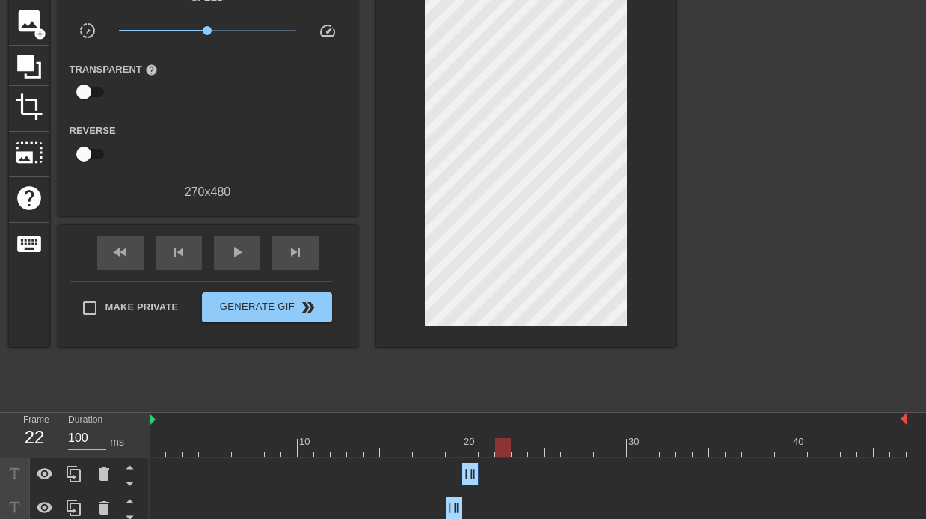
scroll to position [105, 0]
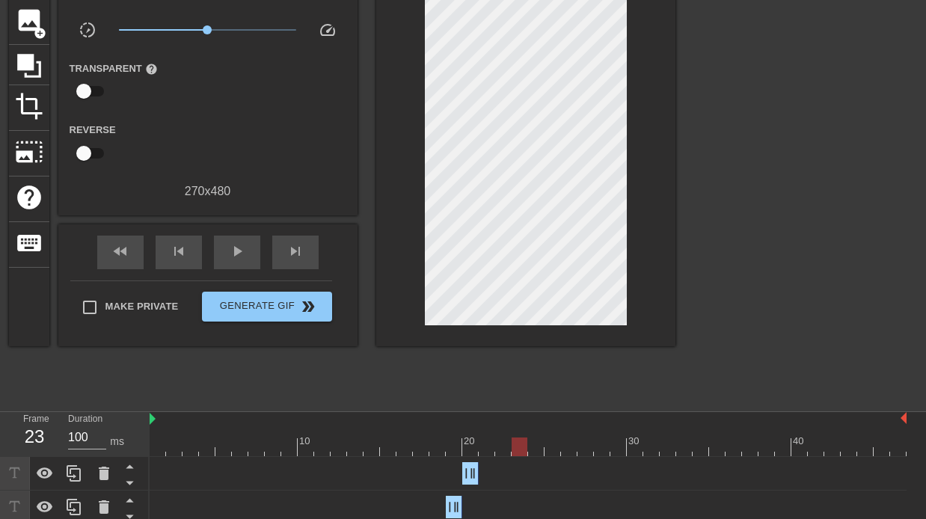
click at [520, 452] on div at bounding box center [528, 446] width 757 height 19
click at [533, 452] on div at bounding box center [528, 446] width 757 height 19
click at [553, 452] on div at bounding box center [528, 446] width 757 height 19
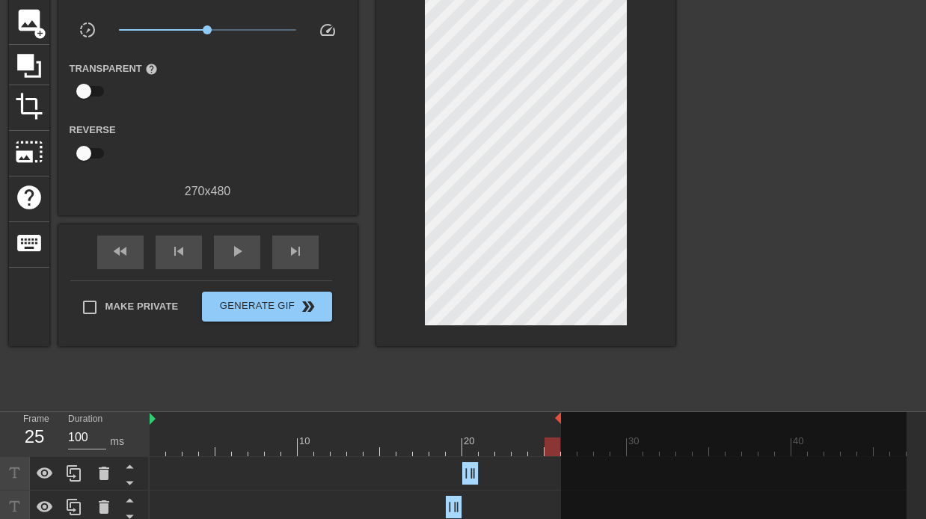
drag, startPoint x: 906, startPoint y: 423, endPoint x: 562, endPoint y: 420, distance: 344.0
click at [562, 420] on div "10 20 30 40" at bounding box center [528, 434] width 757 height 44
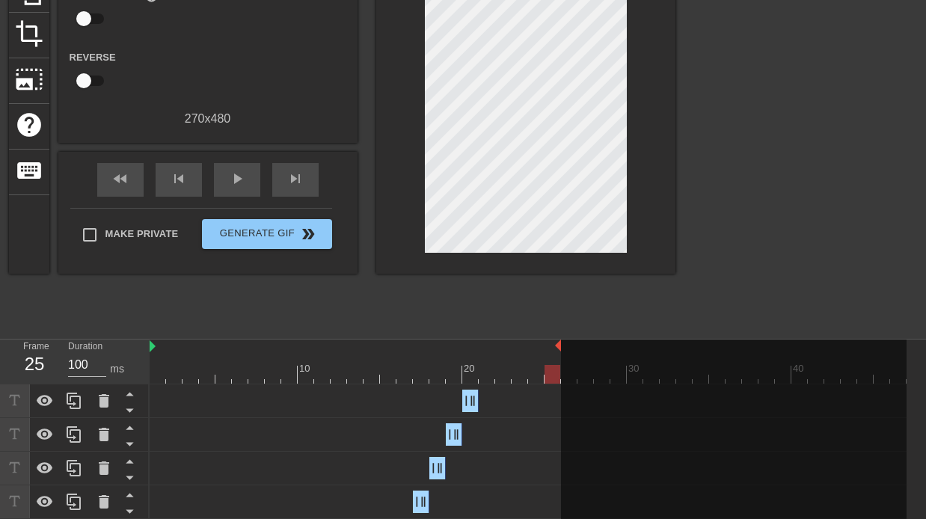
scroll to position [0, 0]
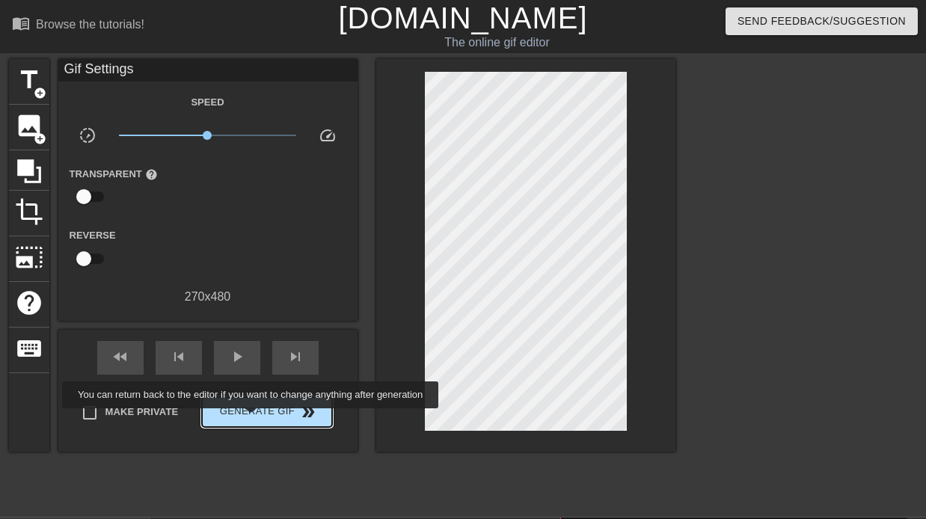
click at [260, 417] on span "Generate Gif double_arrow" at bounding box center [266, 412] width 117 height 18
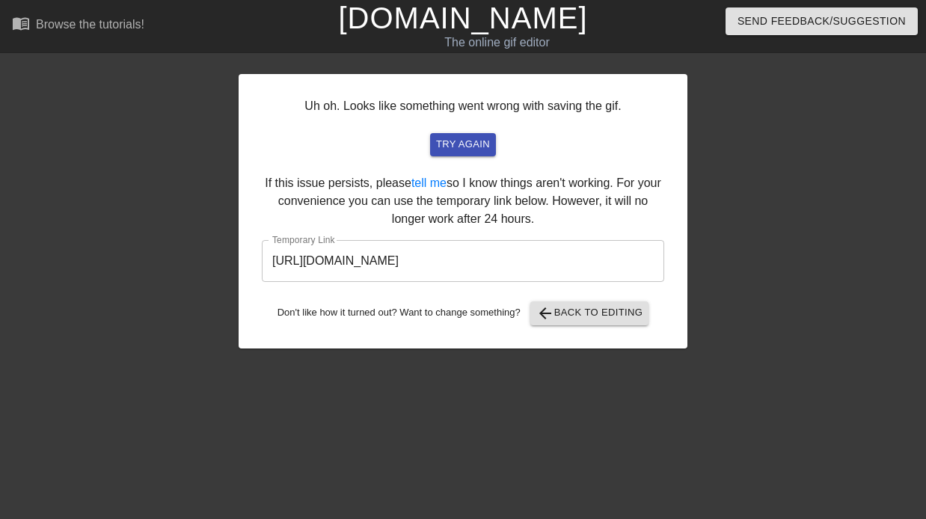
click at [479, 258] on input "[URL][DOMAIN_NAME]" at bounding box center [463, 261] width 402 height 42
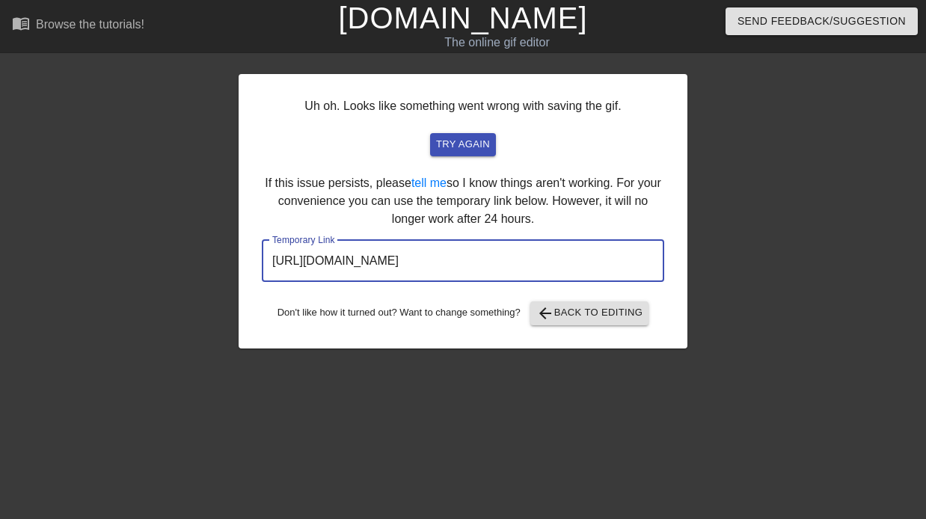
click at [479, 258] on input "[URL][DOMAIN_NAME]" at bounding box center [463, 261] width 402 height 42
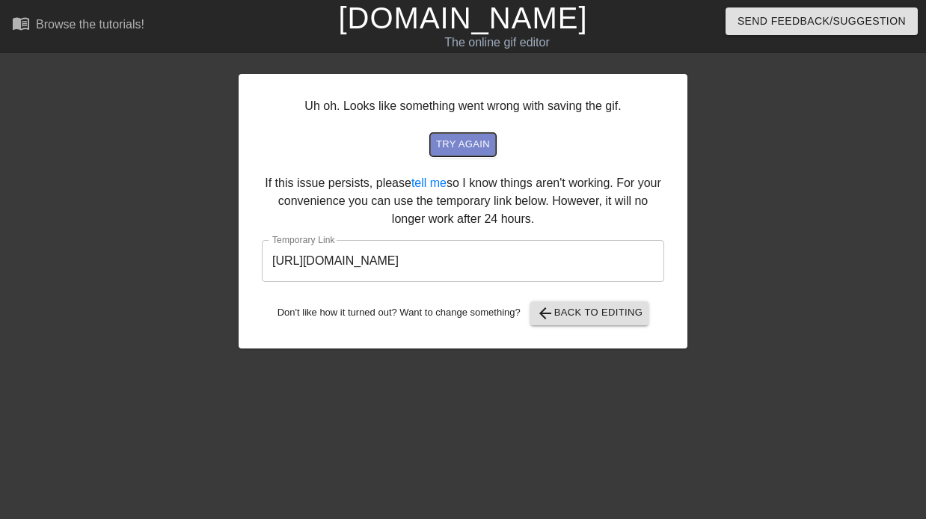
click at [476, 139] on span "try again" at bounding box center [463, 144] width 54 height 17
